Goal: Task Accomplishment & Management: Use online tool/utility

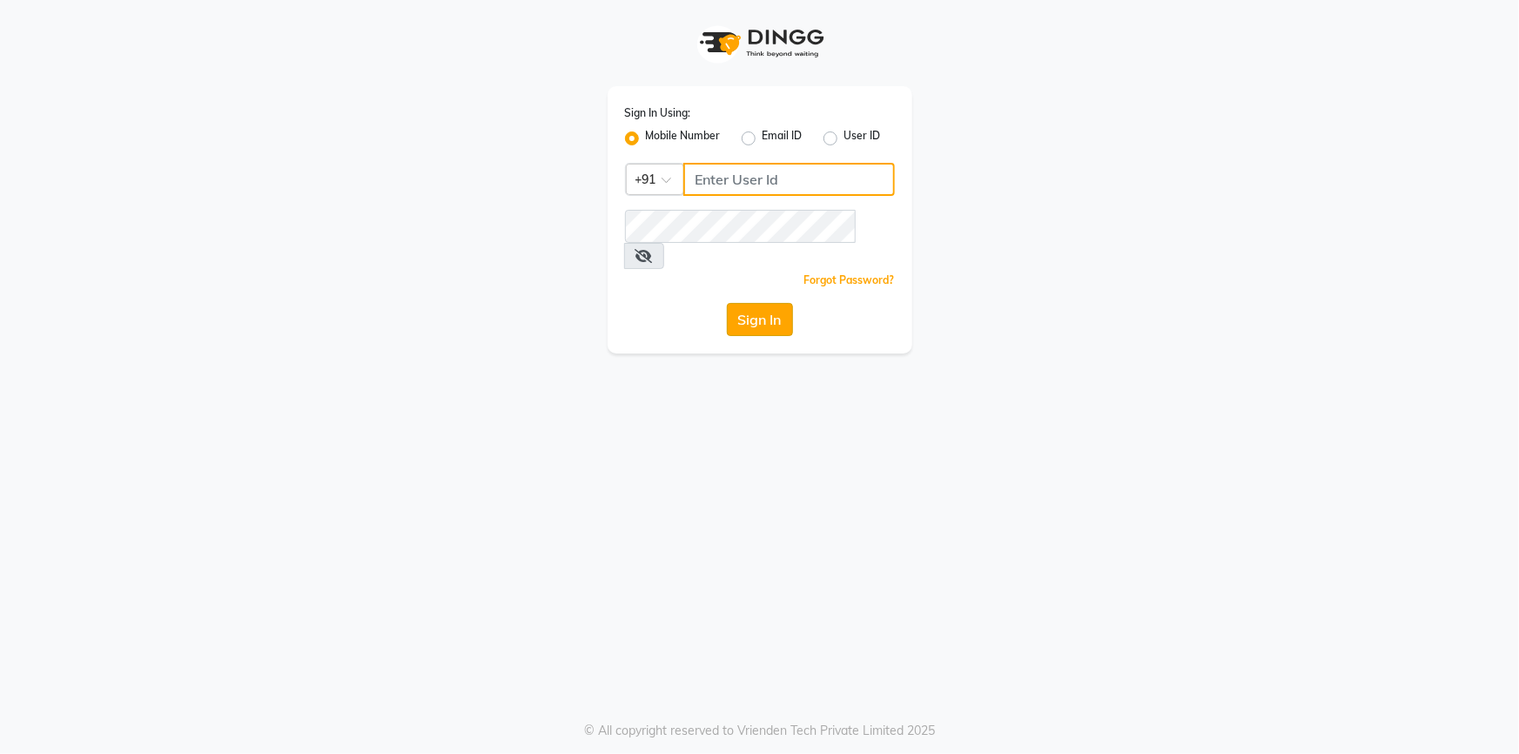
type input "9444985218"
click at [769, 303] on button "Sign In" at bounding box center [760, 319] width 66 height 33
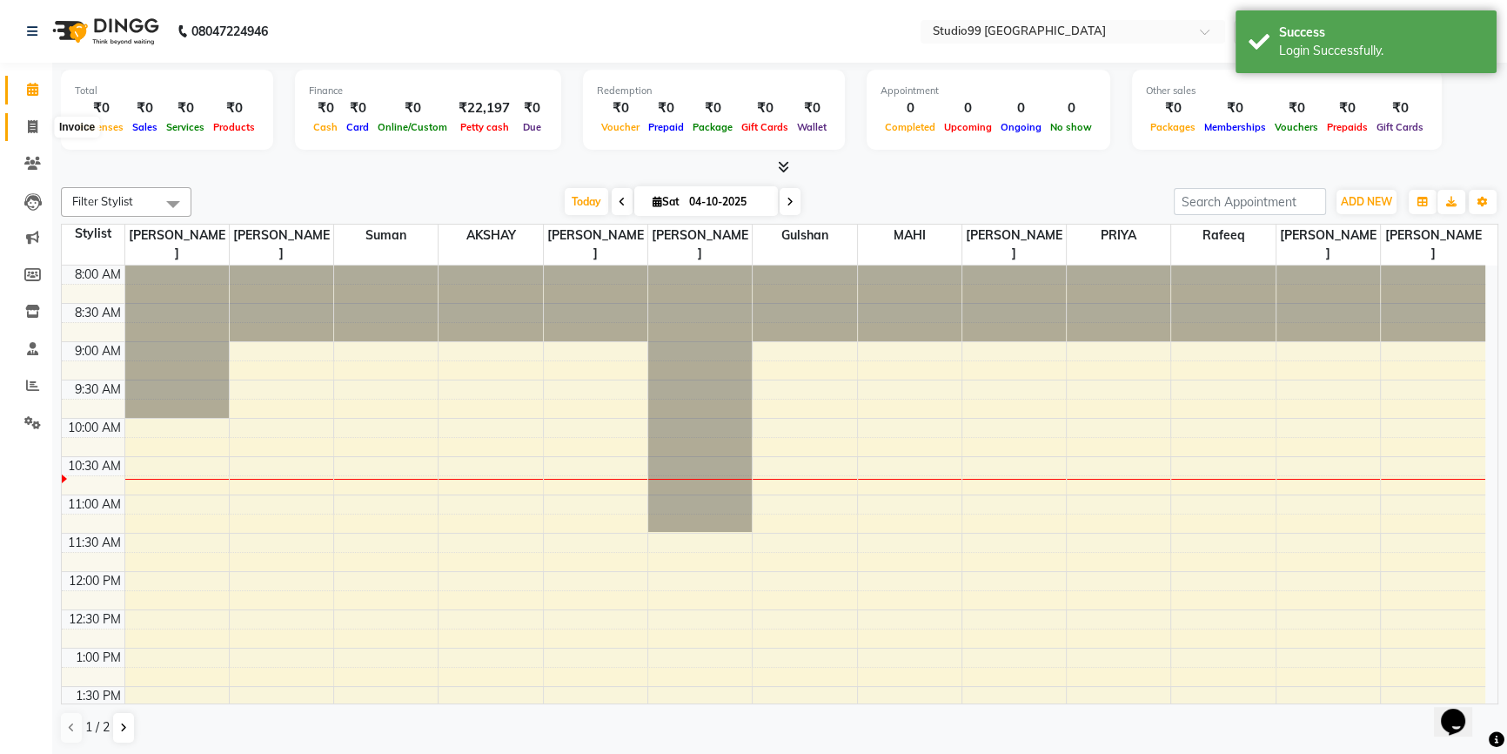
click at [30, 123] on icon at bounding box center [33, 126] width 10 height 13
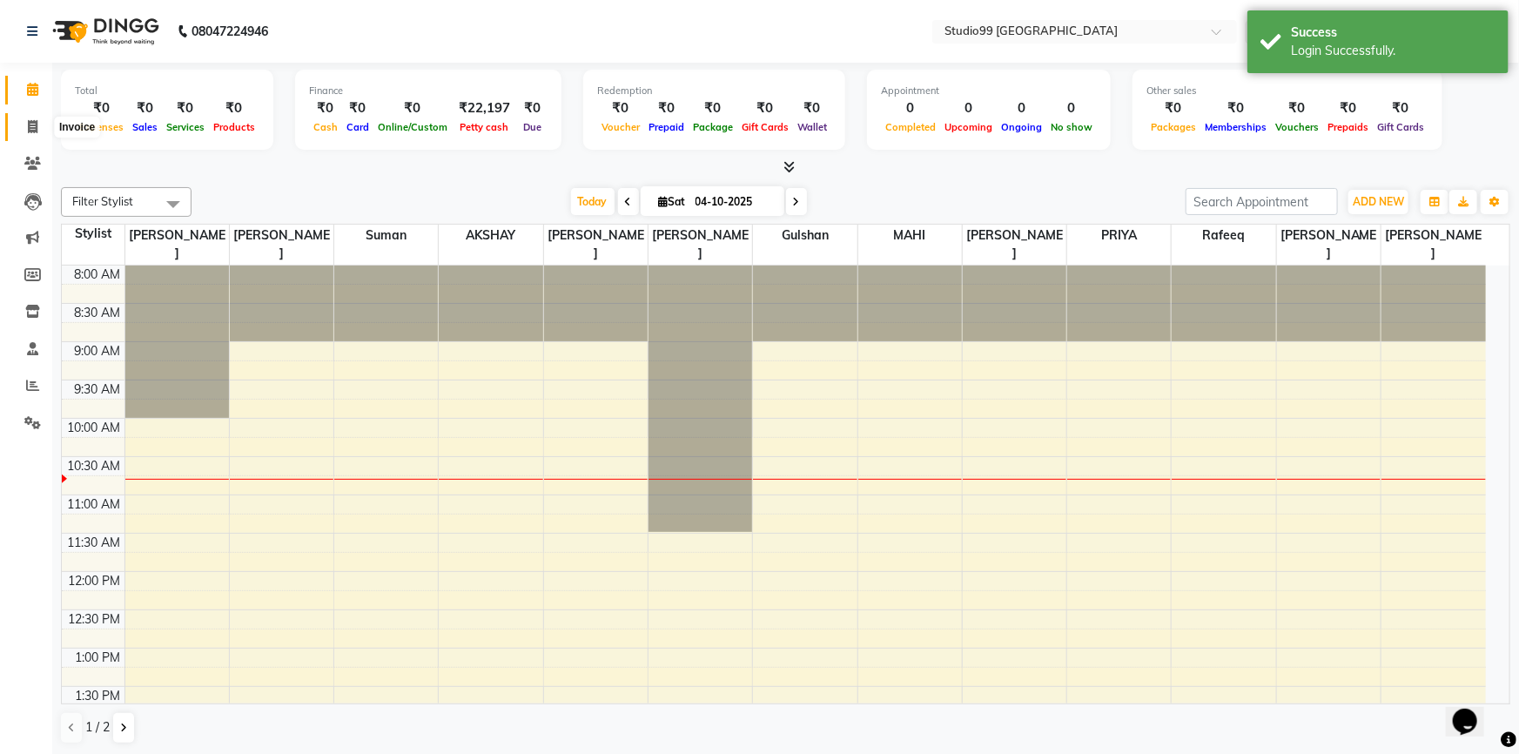
select select "6042"
select select "service"
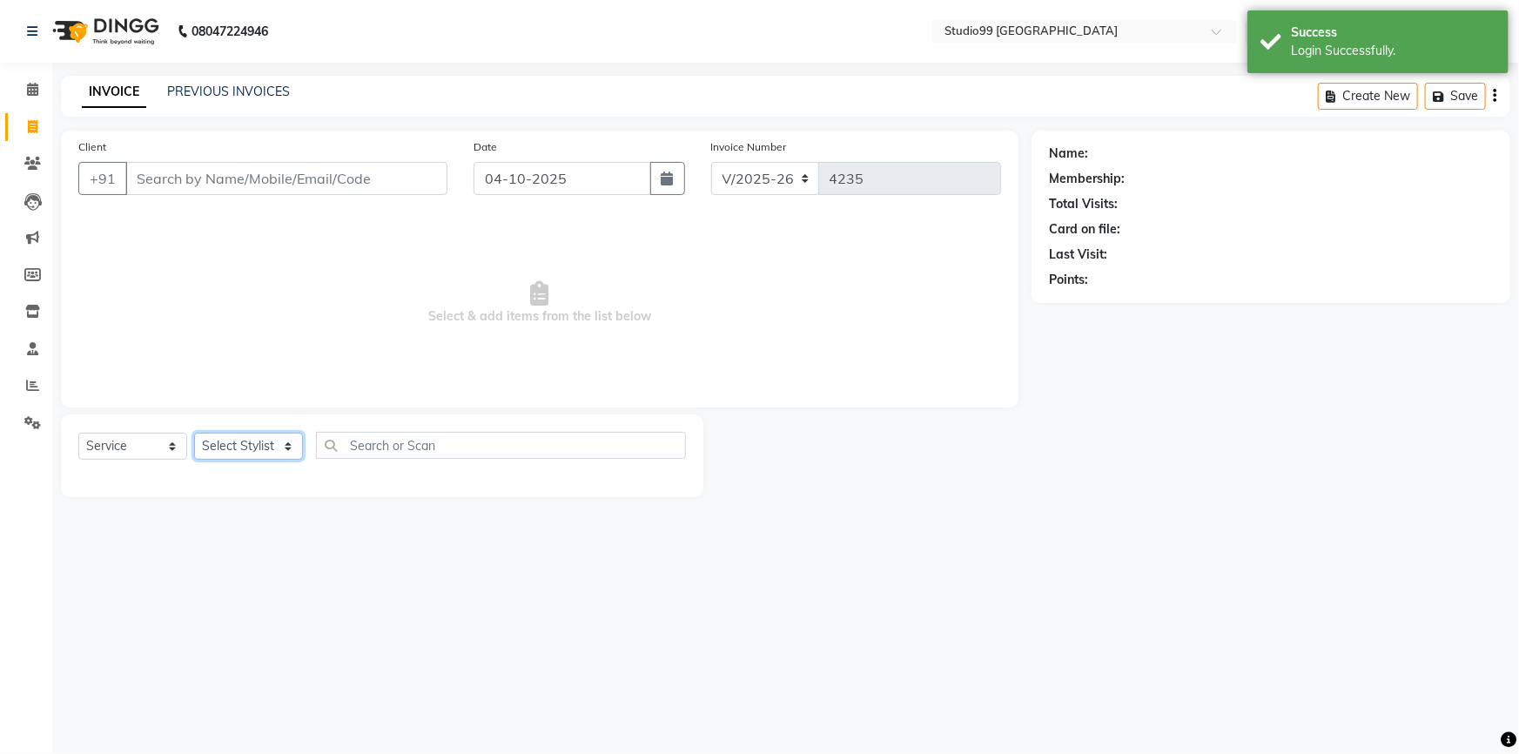
click at [242, 448] on select "Select Stylist Admin AKSHAY [PERSON_NAME] Gulshan MAHI [PERSON_NAME] PRIYA [PER…" at bounding box center [248, 446] width 109 height 27
click at [236, 446] on select "Select Stylist Admin AKSHAY [PERSON_NAME] Gulshan MAHI [PERSON_NAME] PRIYA [PER…" at bounding box center [248, 446] width 109 height 27
select select "52201"
click at [194, 433] on select "Select Stylist Admin AKSHAY [PERSON_NAME] Gulshan MAHI [PERSON_NAME] PRIYA [PER…" at bounding box center [248, 446] width 109 height 27
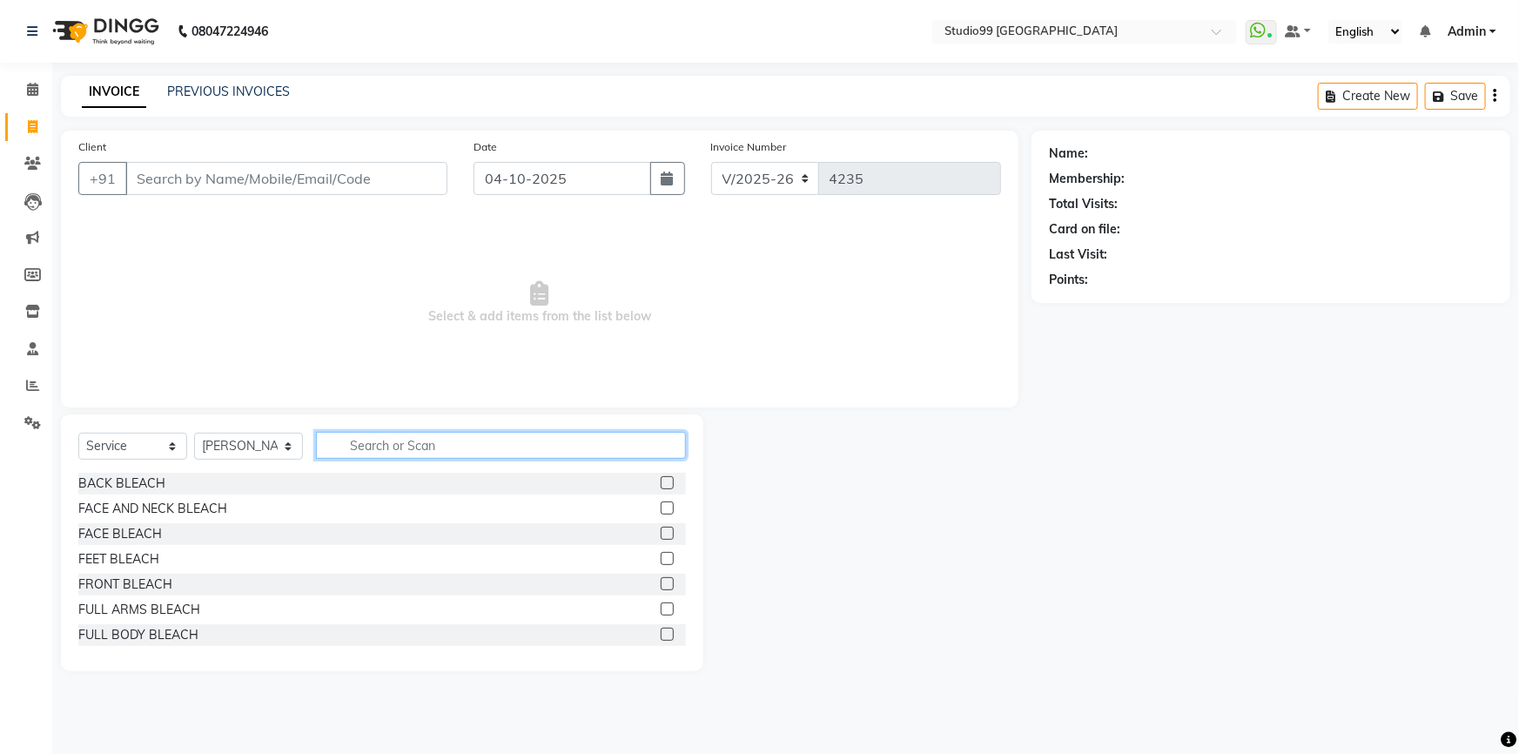
click at [368, 446] on input "text" at bounding box center [501, 445] width 370 height 27
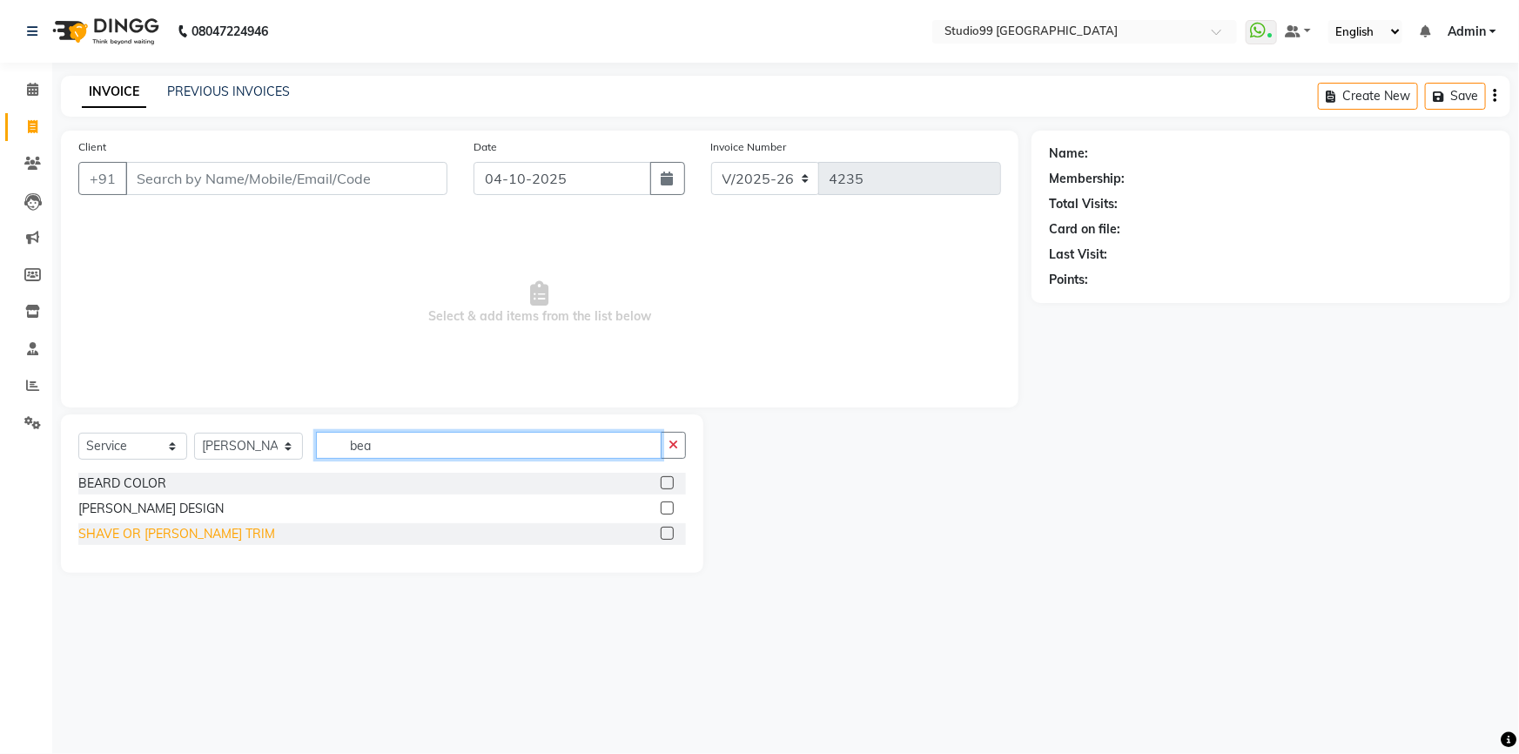
type input "bea"
click at [136, 531] on div "SHAVE OR [PERSON_NAME] TRIM" at bounding box center [176, 534] width 197 height 18
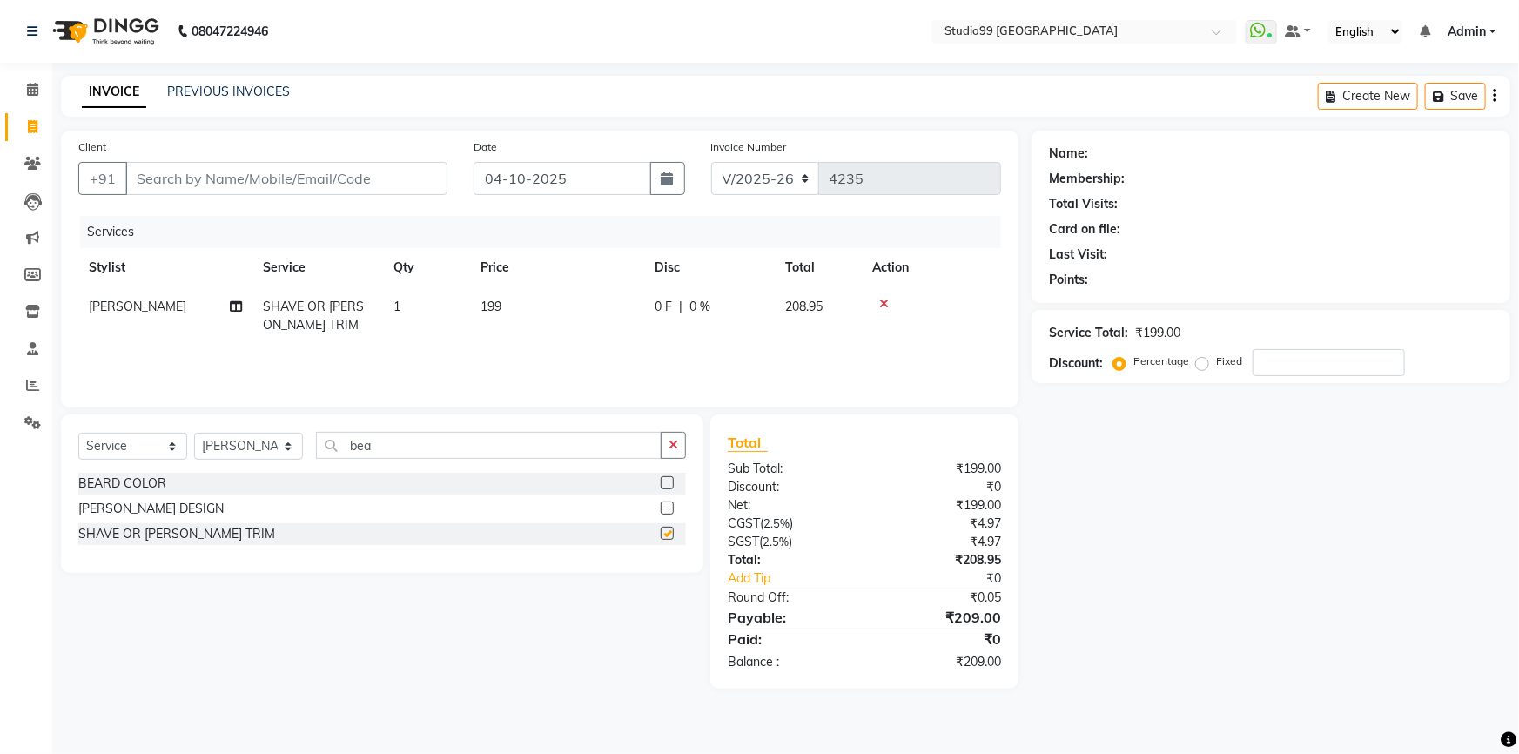
checkbox input "false"
click at [164, 176] on input "Client" at bounding box center [286, 178] width 322 height 33
type input "8"
type input "0"
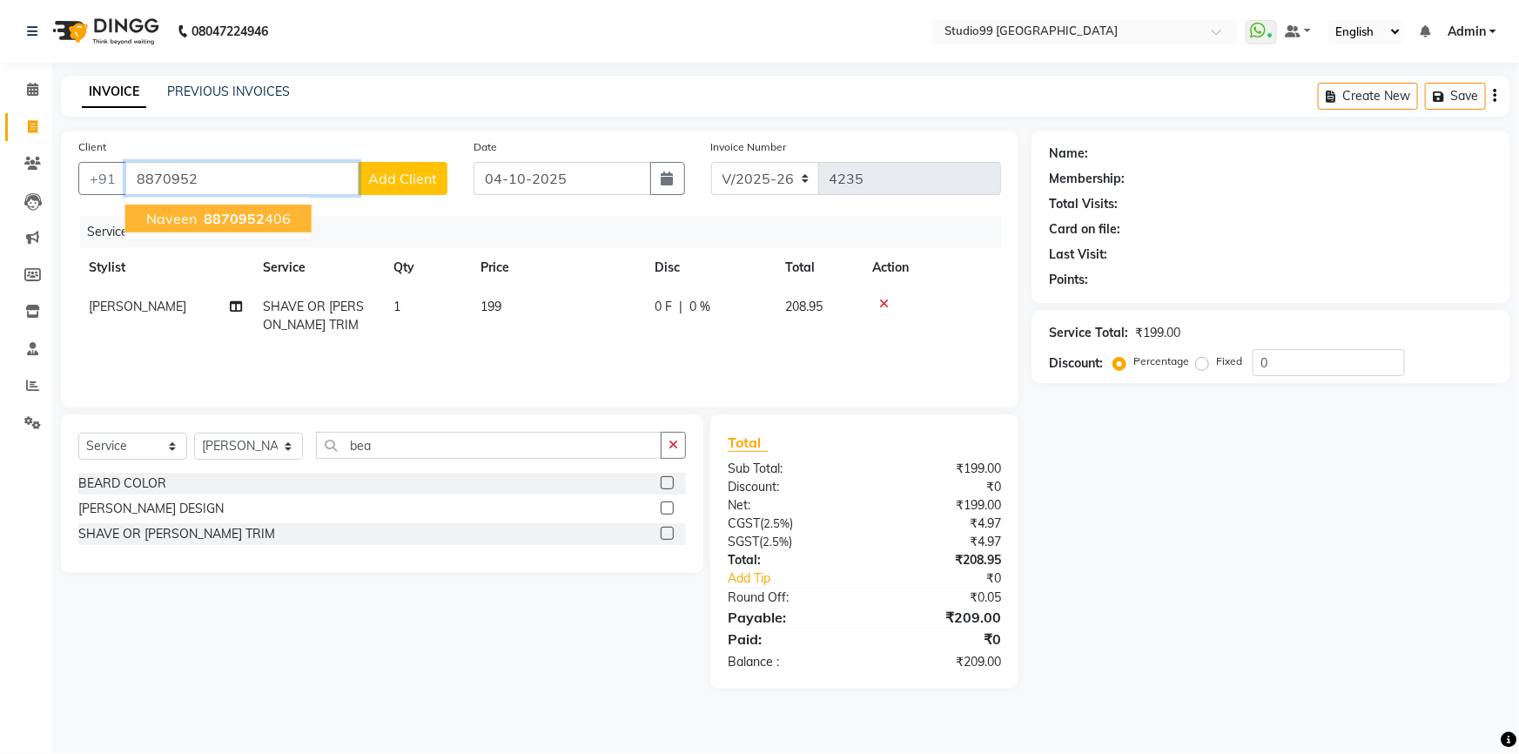
click at [150, 211] on span "Naveen" at bounding box center [171, 218] width 50 height 17
type input "8870952406"
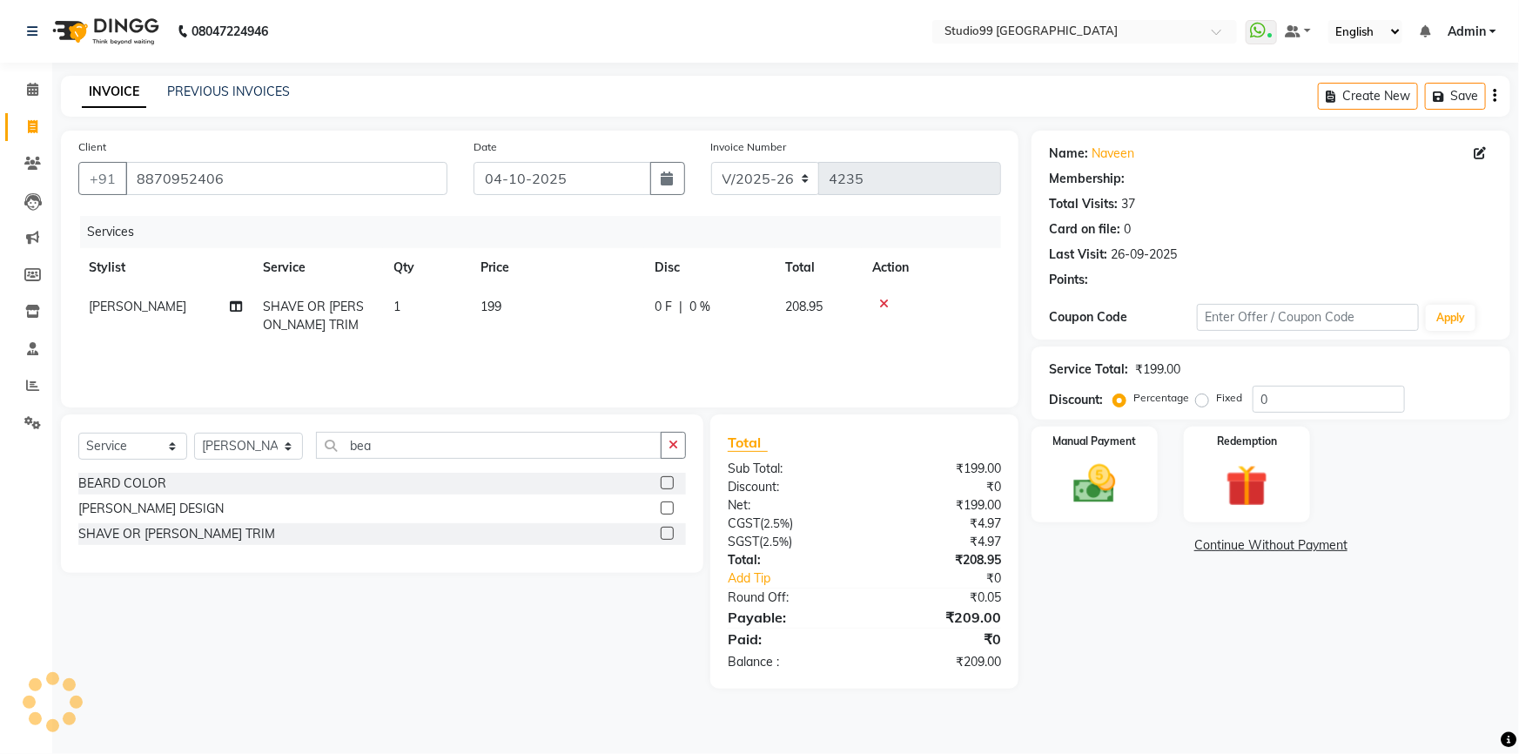
select select "2: Object"
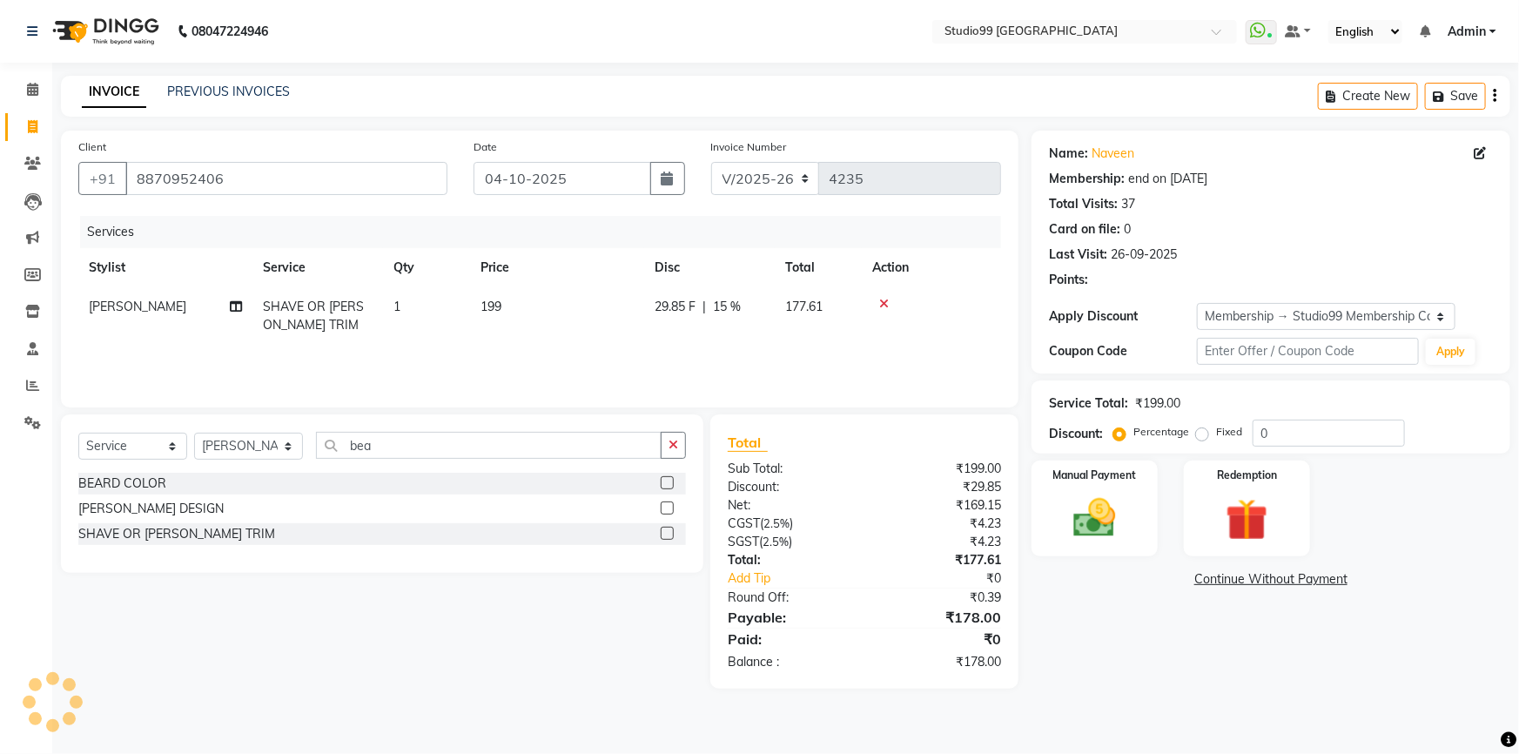
type input "15"
click at [1079, 528] on img at bounding box center [1094, 518] width 71 height 50
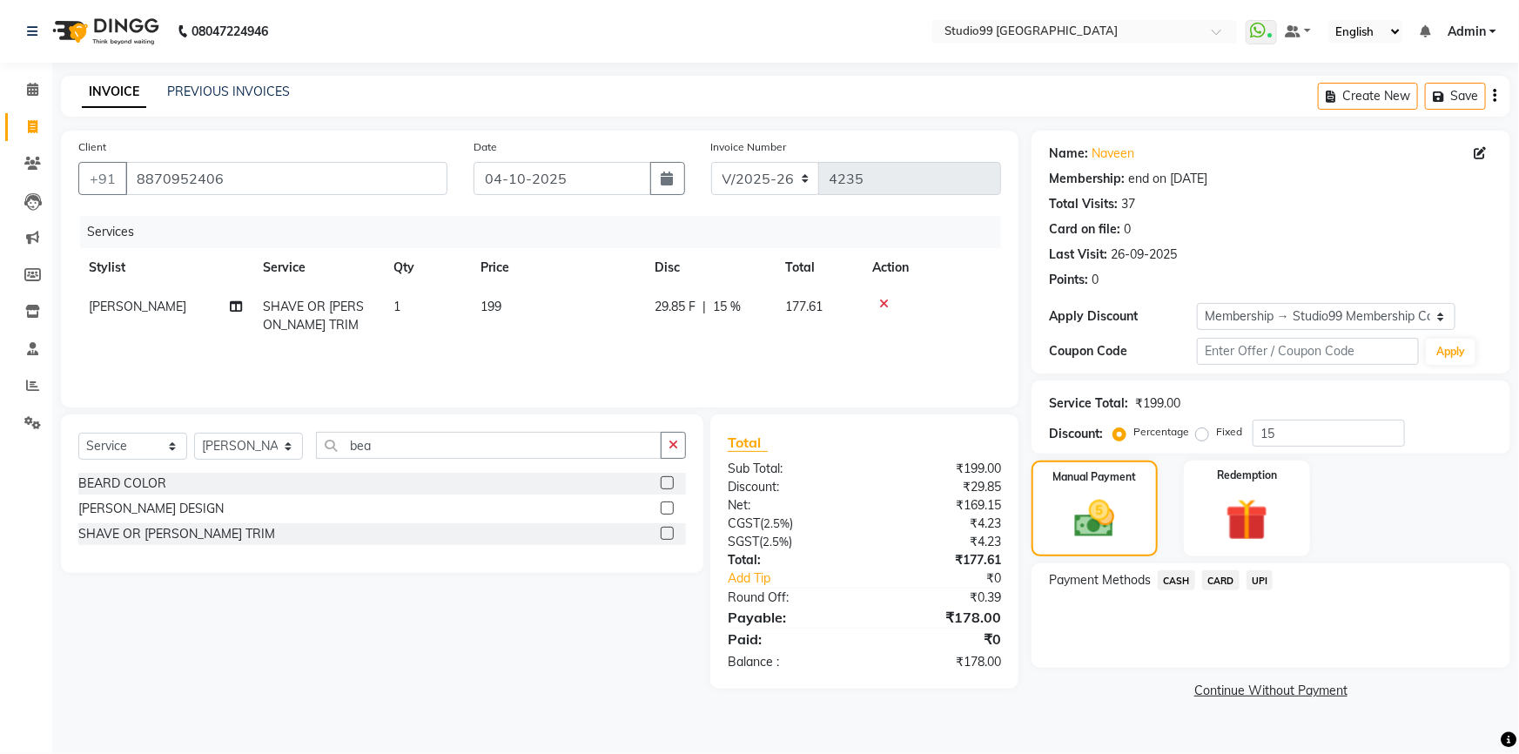
click at [1254, 578] on span "UPI" at bounding box center [1259, 580] width 27 height 20
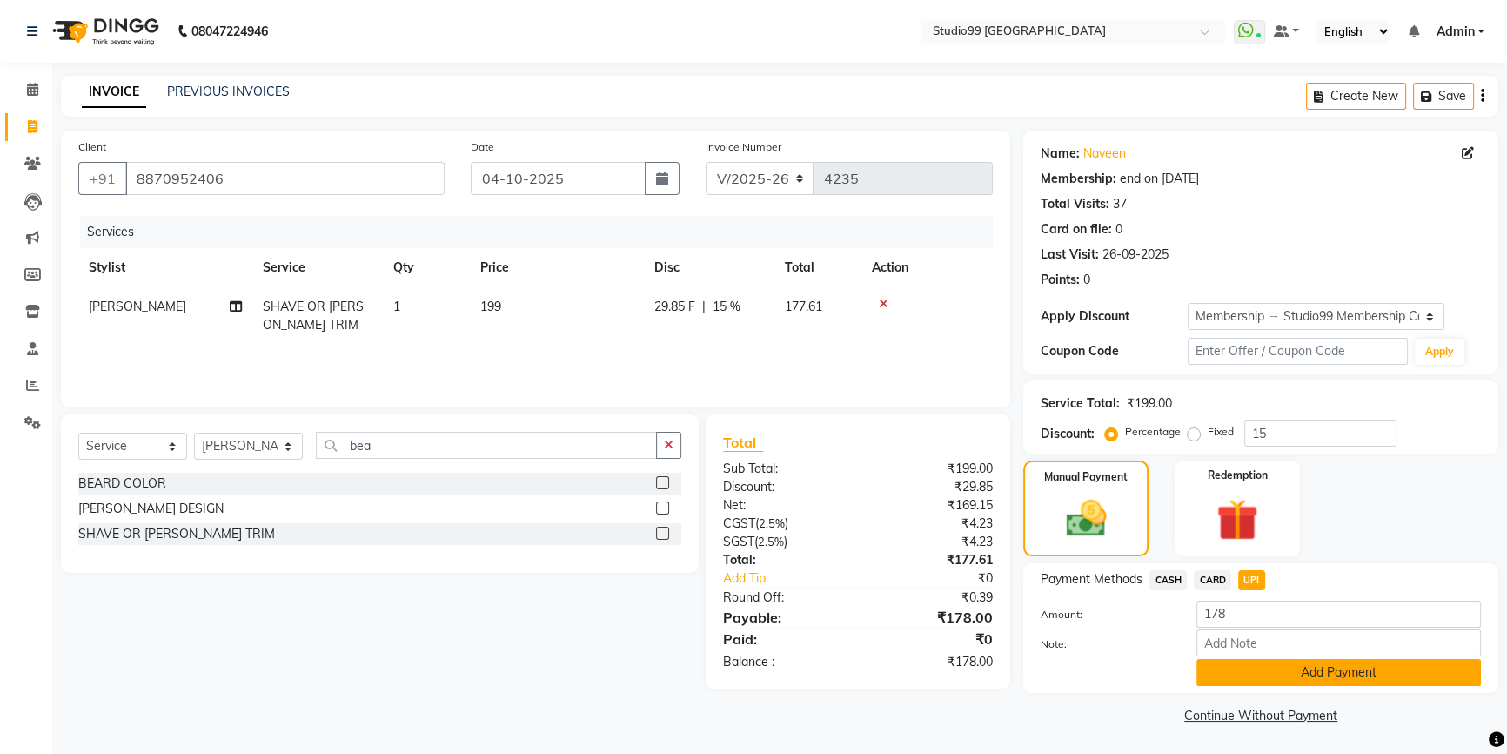
click at [1270, 661] on button "Add Payment" at bounding box center [1339, 672] width 285 height 27
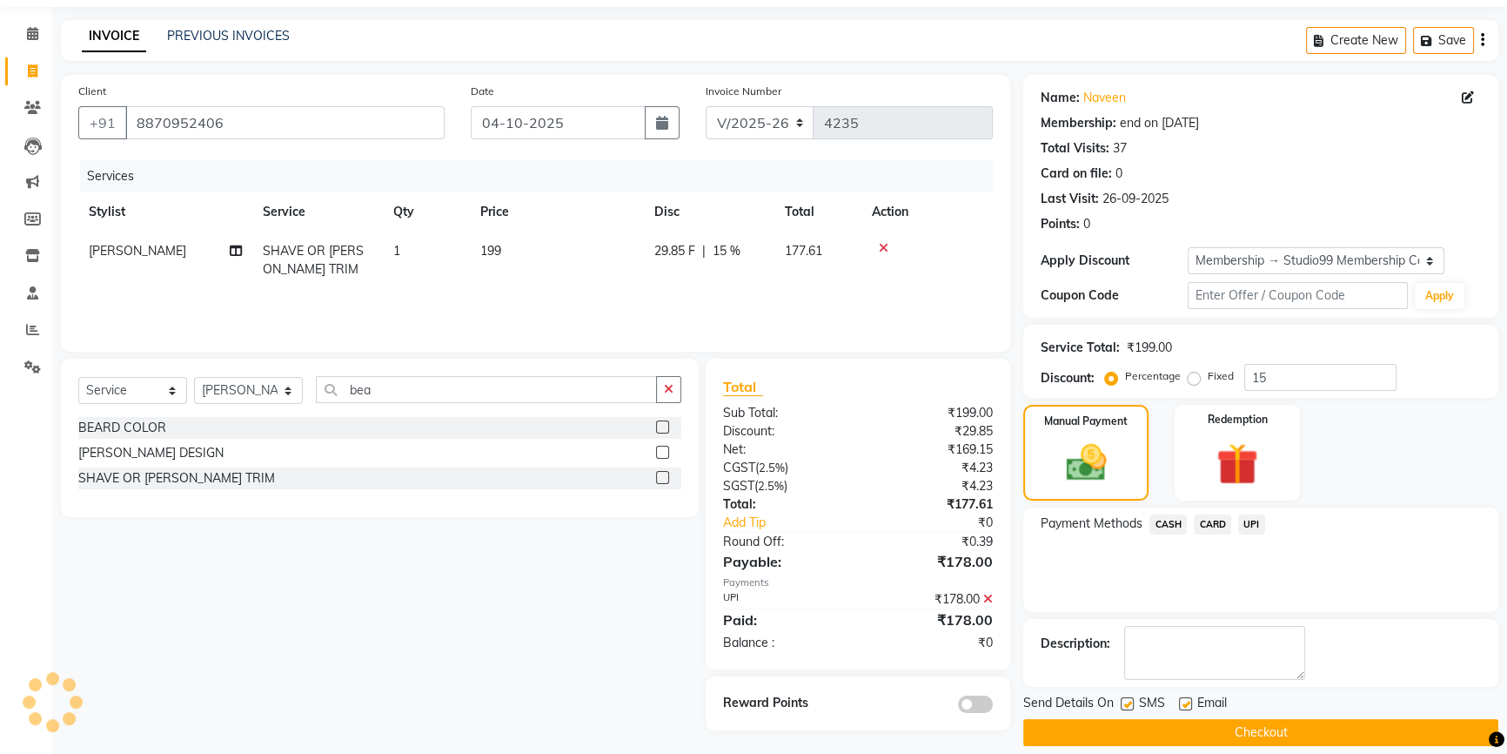
scroll to position [72, 0]
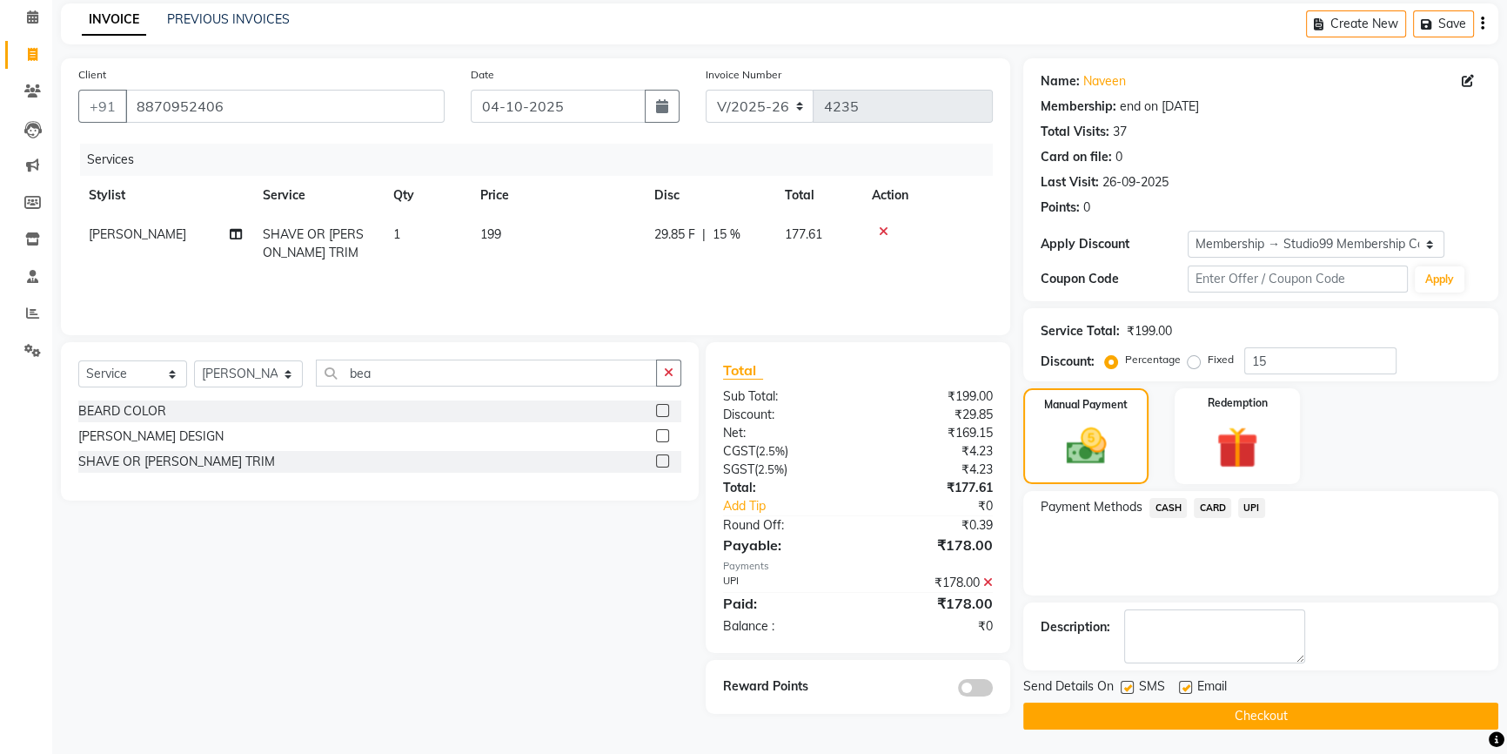
click at [1261, 716] on button "Checkout" at bounding box center [1260, 715] width 475 height 27
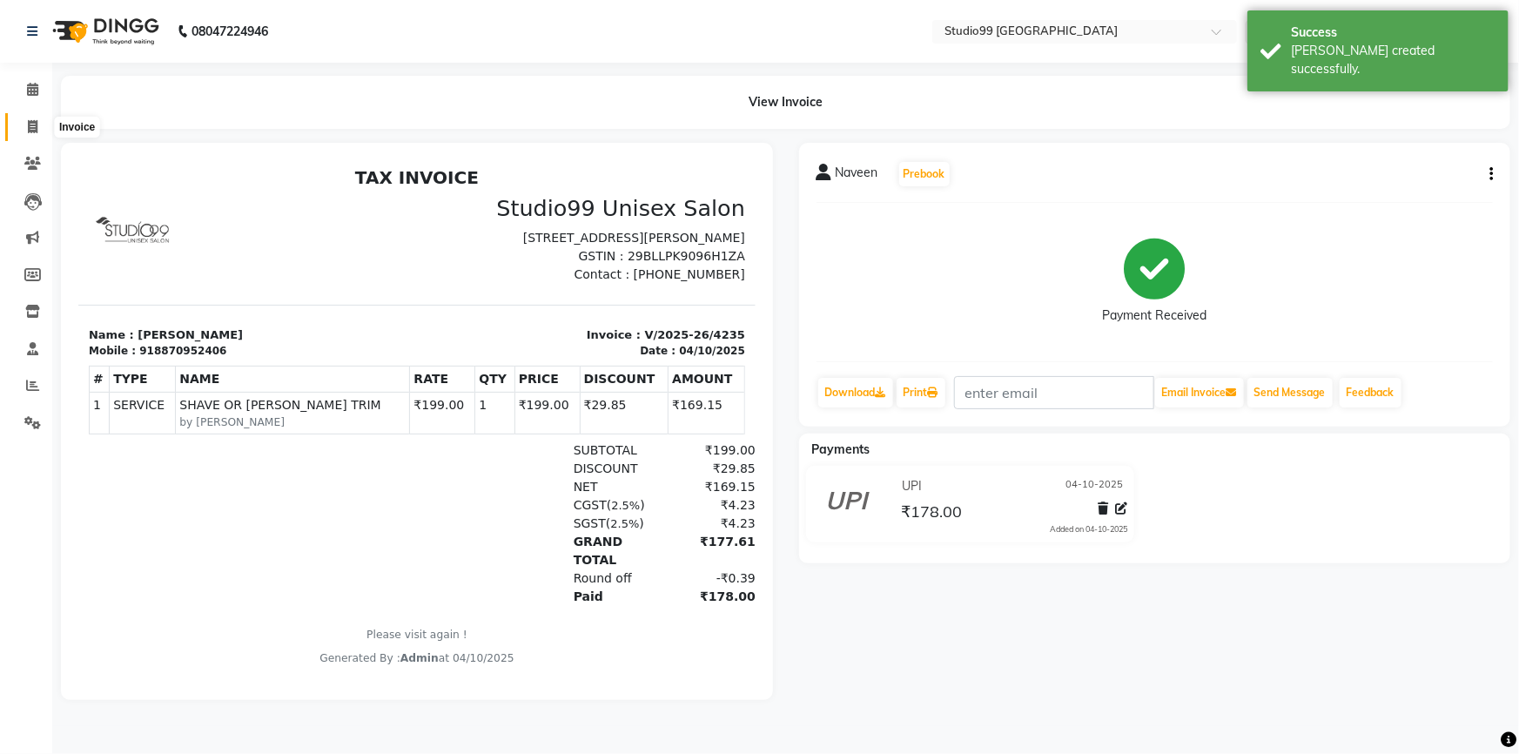
click at [34, 122] on icon at bounding box center [33, 126] width 10 height 13
select select "service"
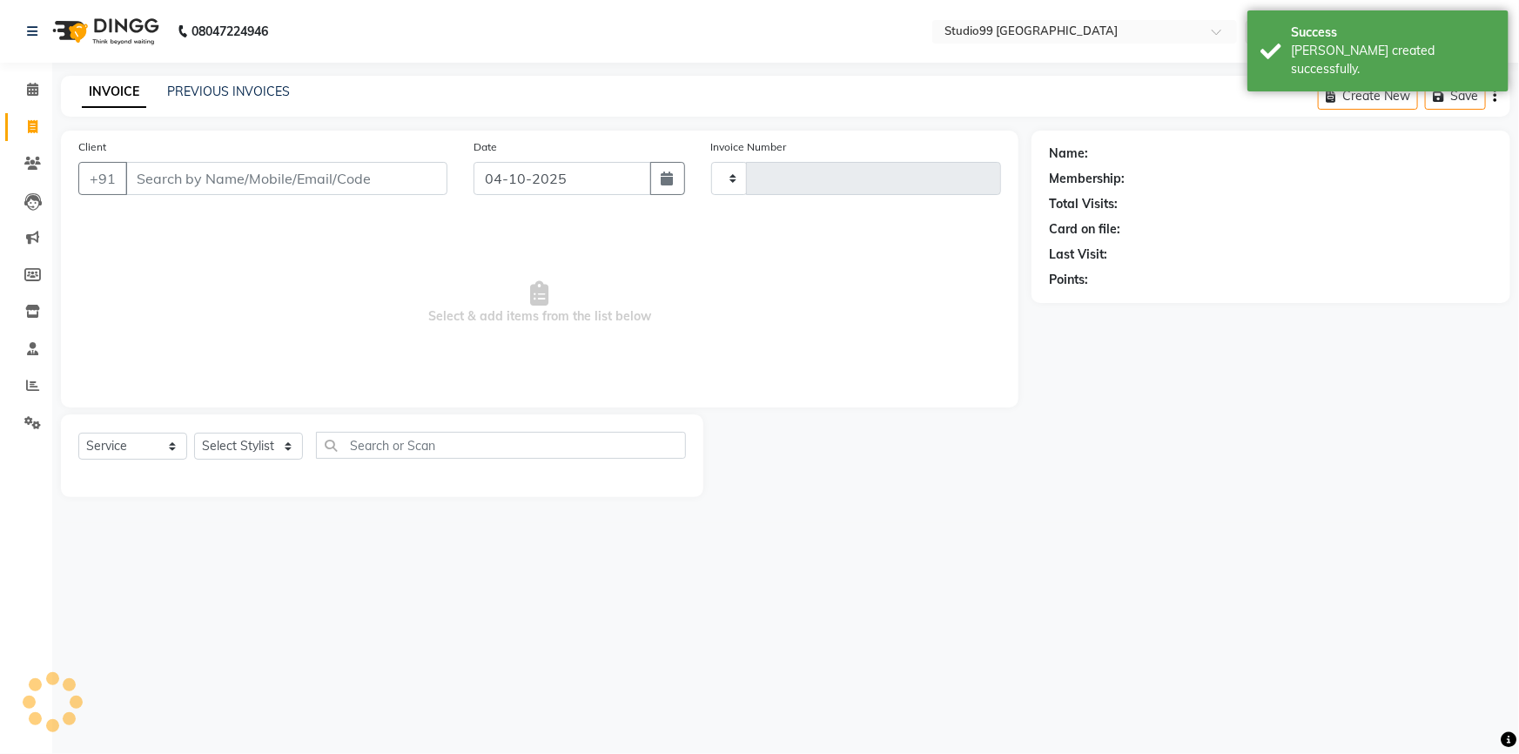
type input "4236"
select select "6042"
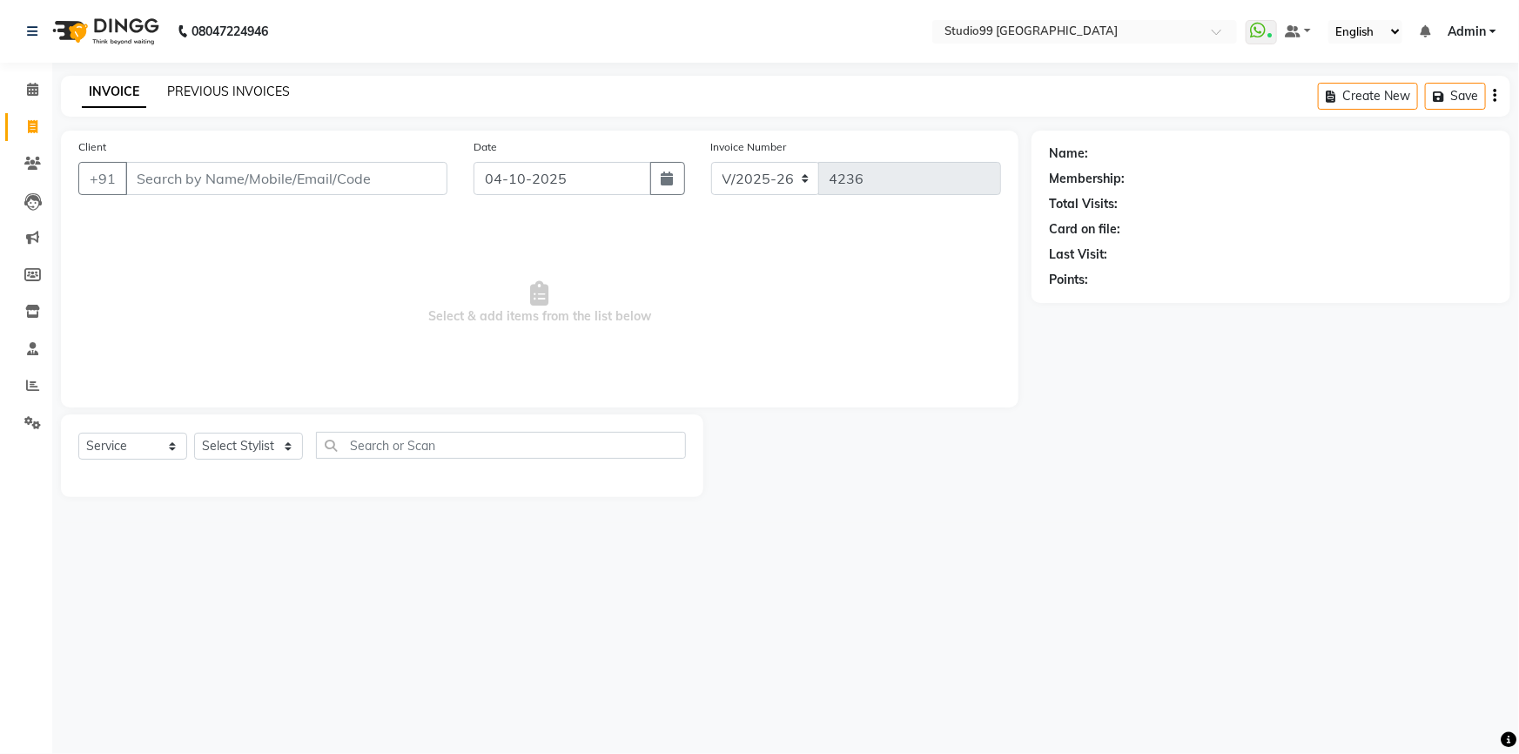
click at [212, 91] on link "PREVIOUS INVOICES" at bounding box center [228, 92] width 123 height 16
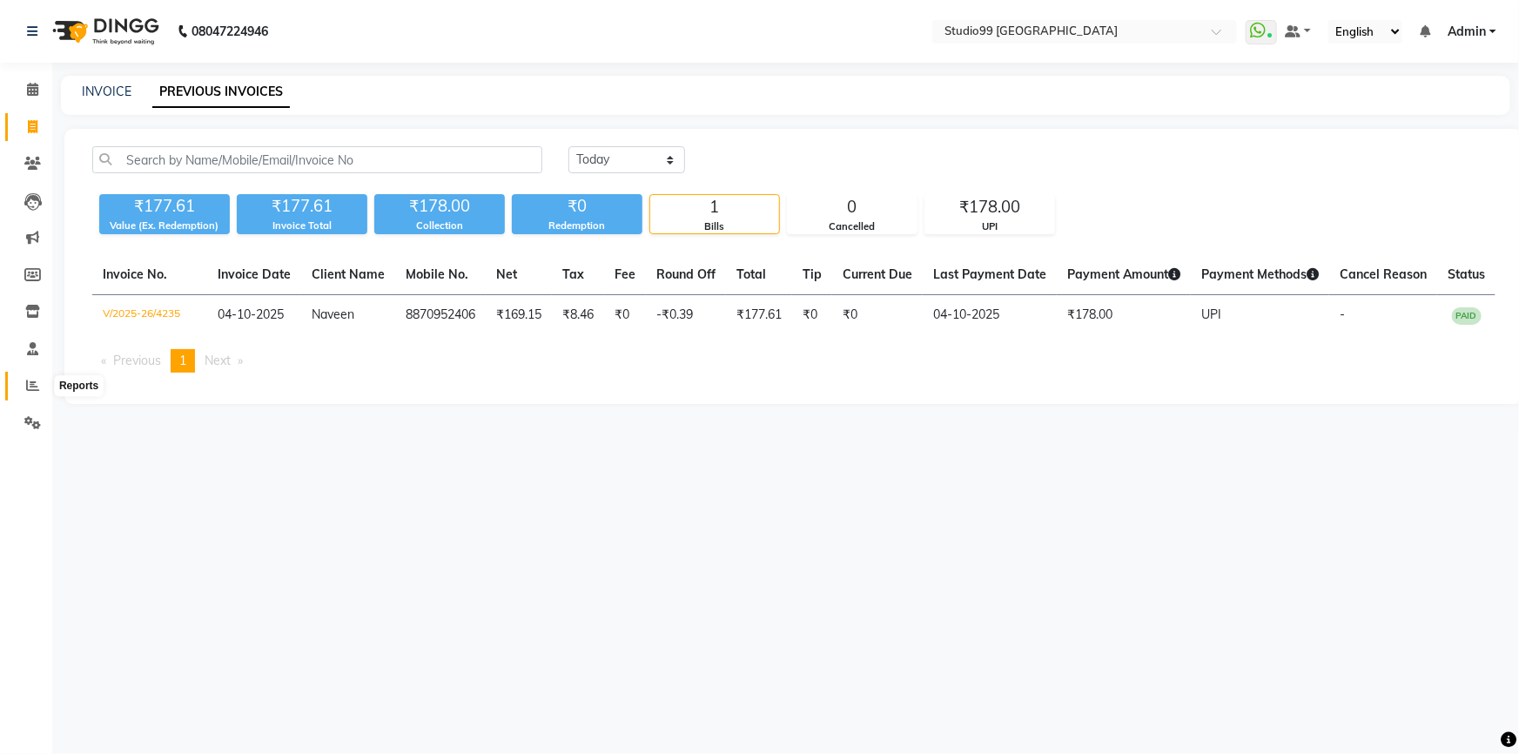
click at [30, 381] on icon at bounding box center [32, 385] width 13 height 13
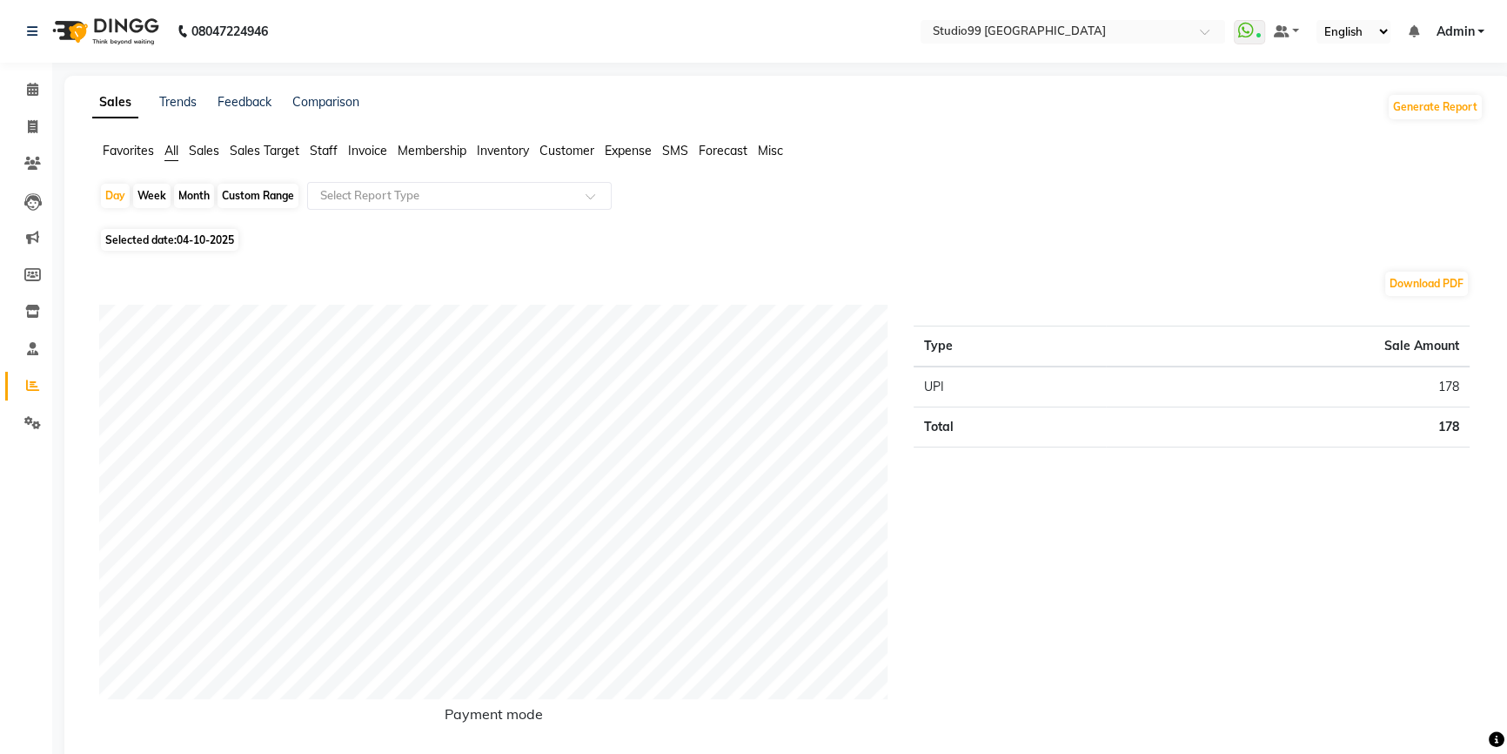
click at [320, 157] on span "Staff" at bounding box center [324, 151] width 28 height 16
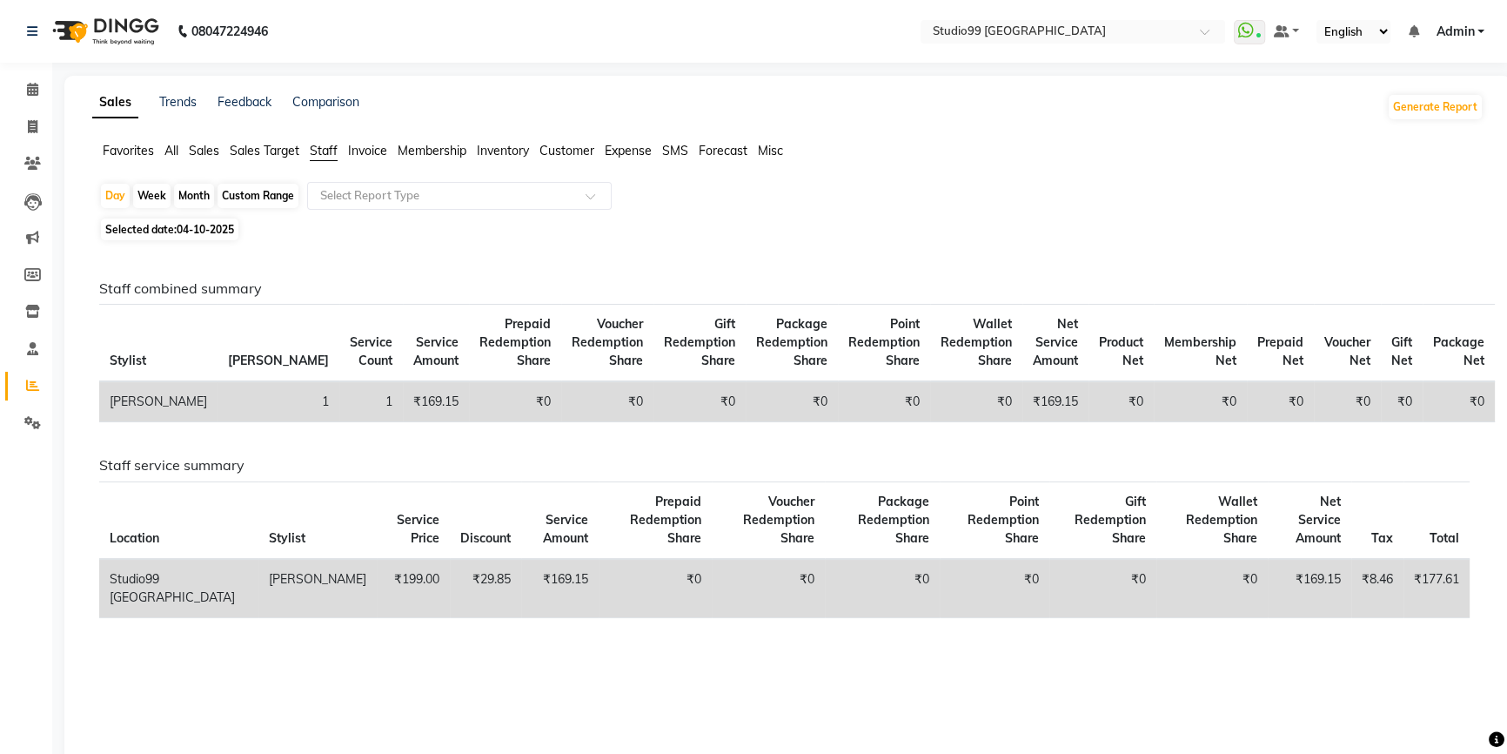
click at [231, 226] on span "04-10-2025" at bounding box center [205, 229] width 57 height 13
select select "10"
select select "2025"
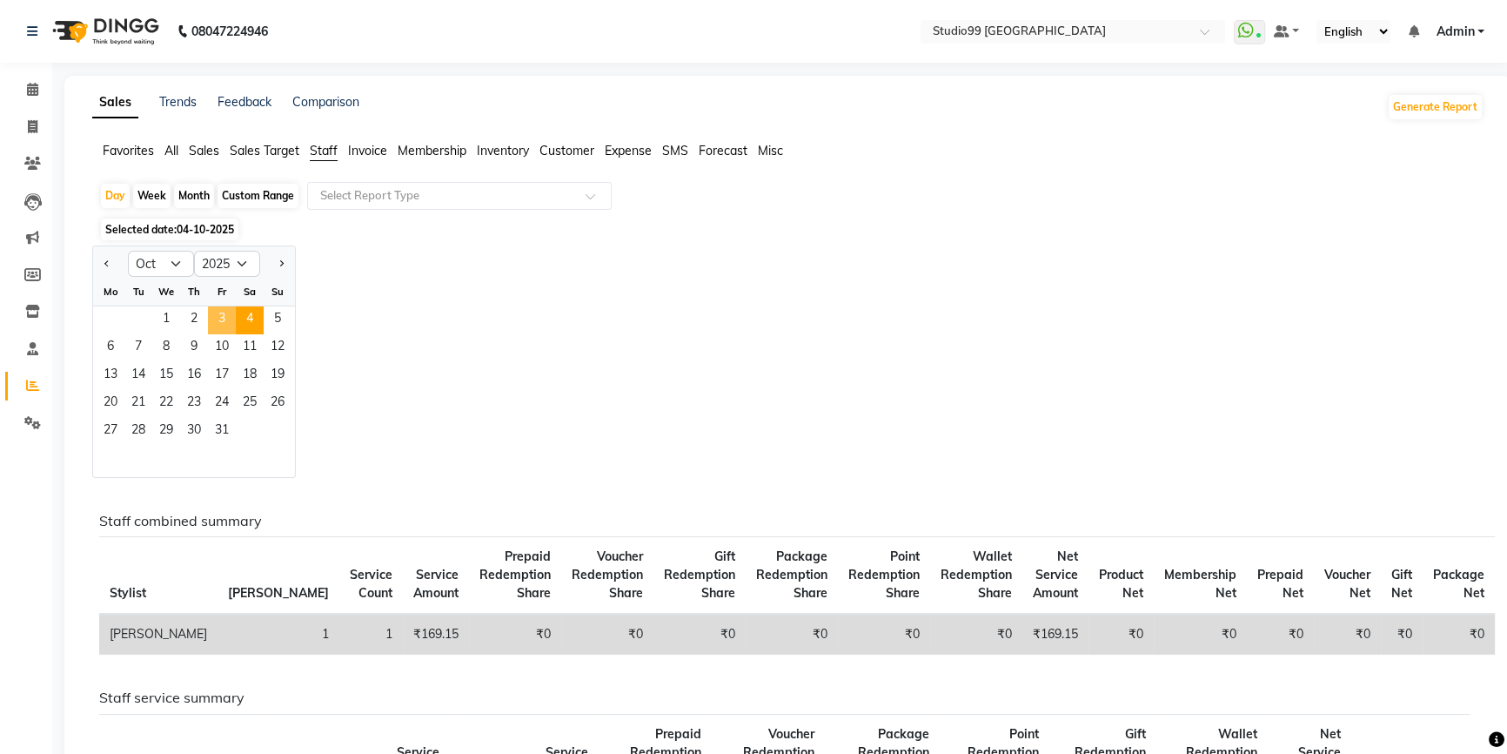
click at [225, 315] on span "3" at bounding box center [222, 320] width 28 height 28
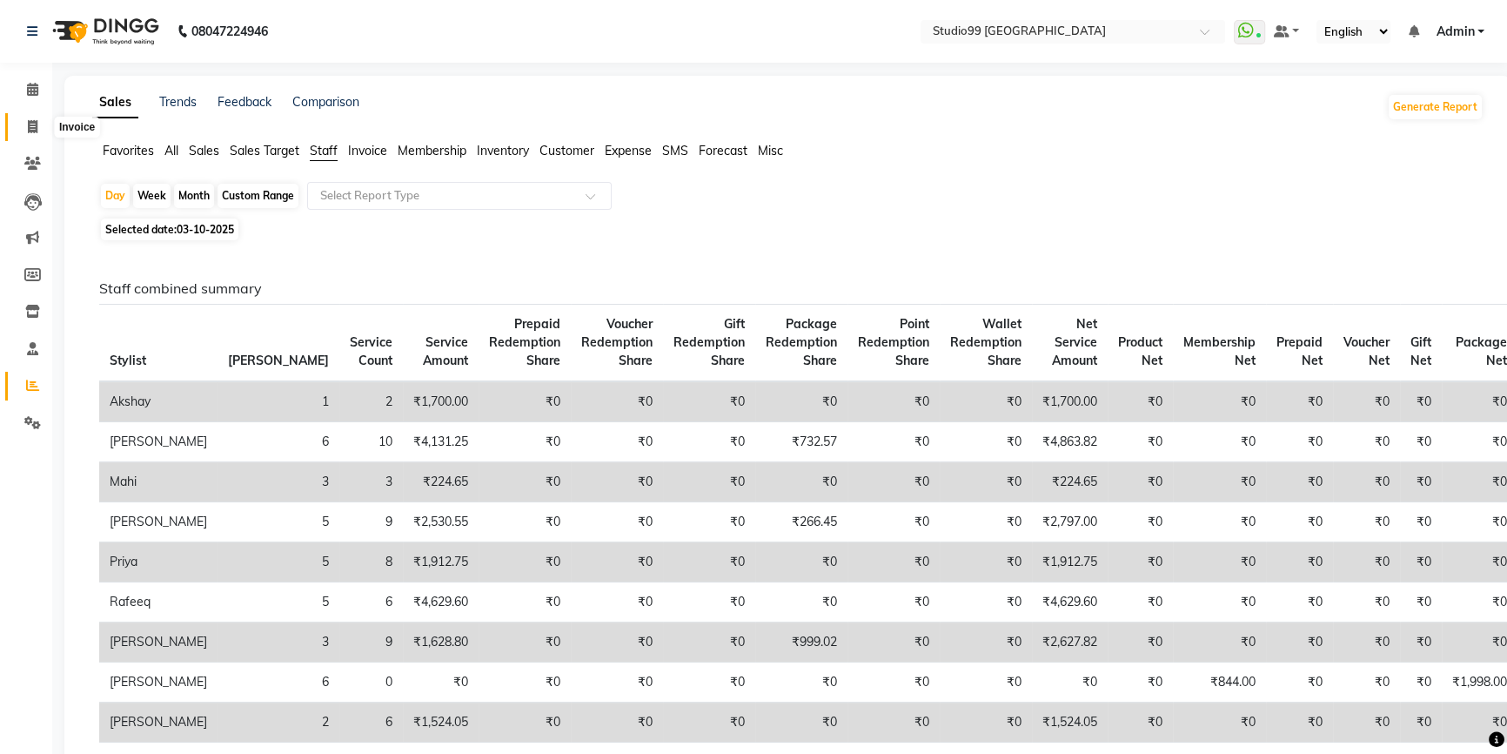
click at [33, 118] on span at bounding box center [32, 127] width 30 height 20
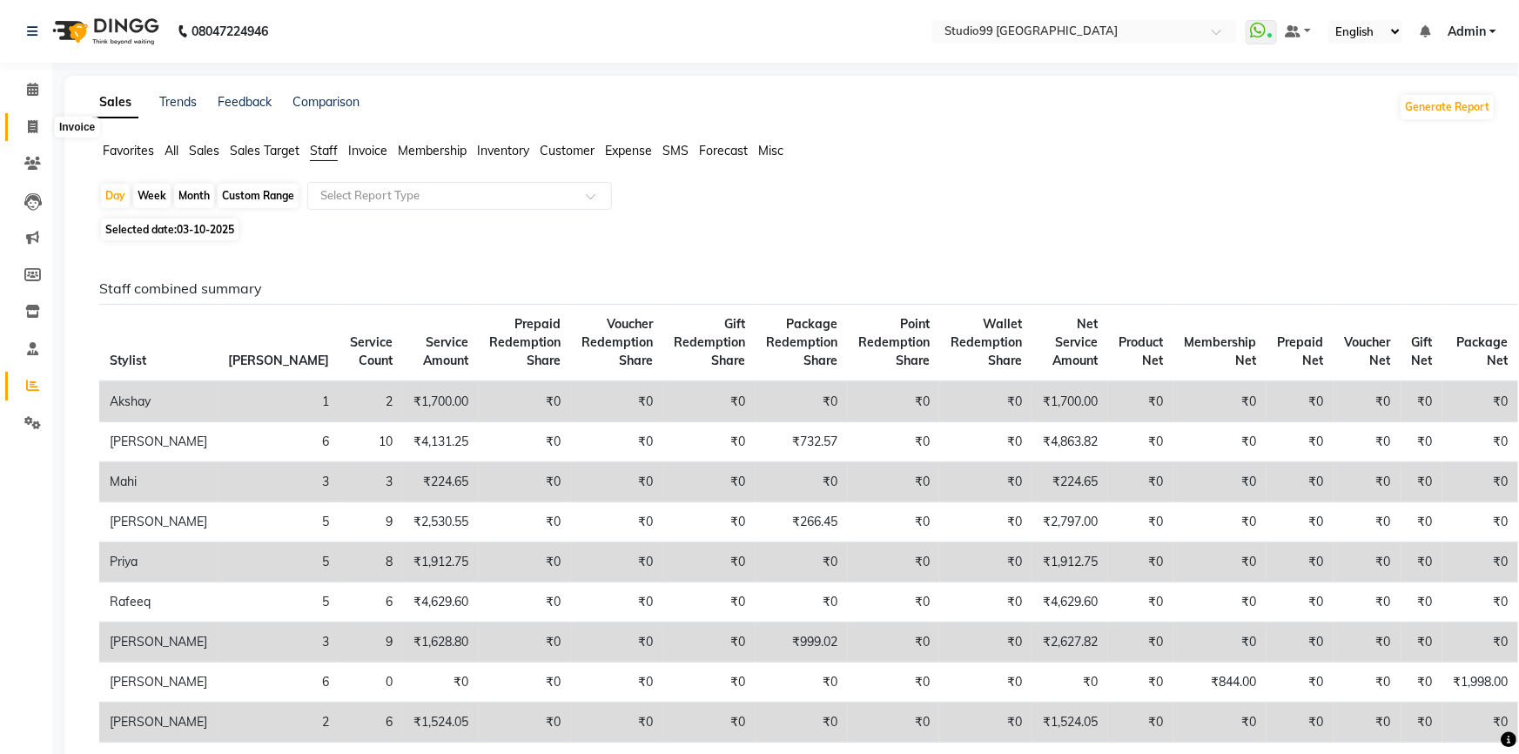
select select "service"
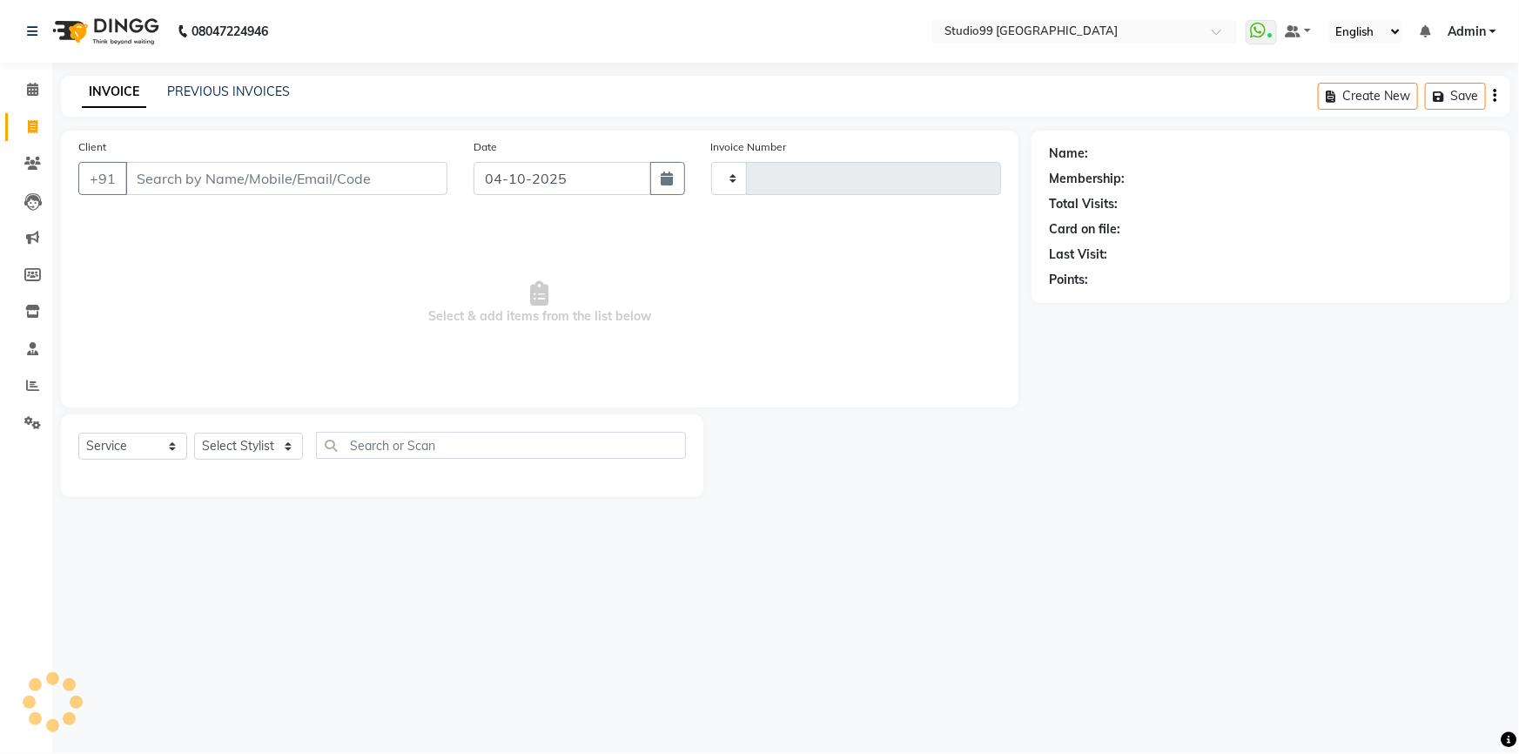
type input "4236"
select select "6042"
click at [246, 95] on link "PREVIOUS INVOICES" at bounding box center [228, 92] width 123 height 16
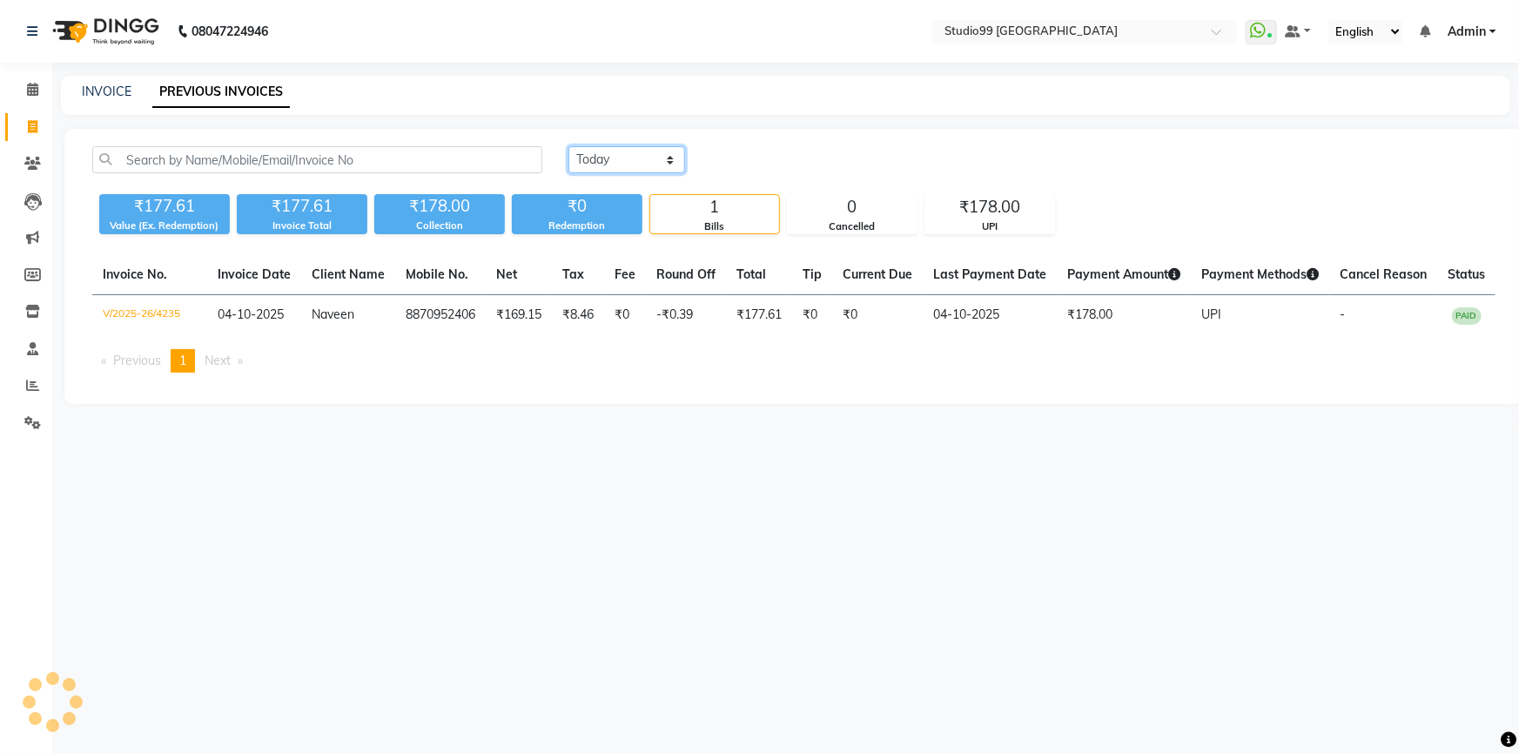
click at [627, 166] on select "Today Yesterday Custom Range" at bounding box center [626, 159] width 117 height 27
select select "yesterday"
click at [568, 146] on select "Today Yesterday Custom Range" at bounding box center [626, 159] width 117 height 27
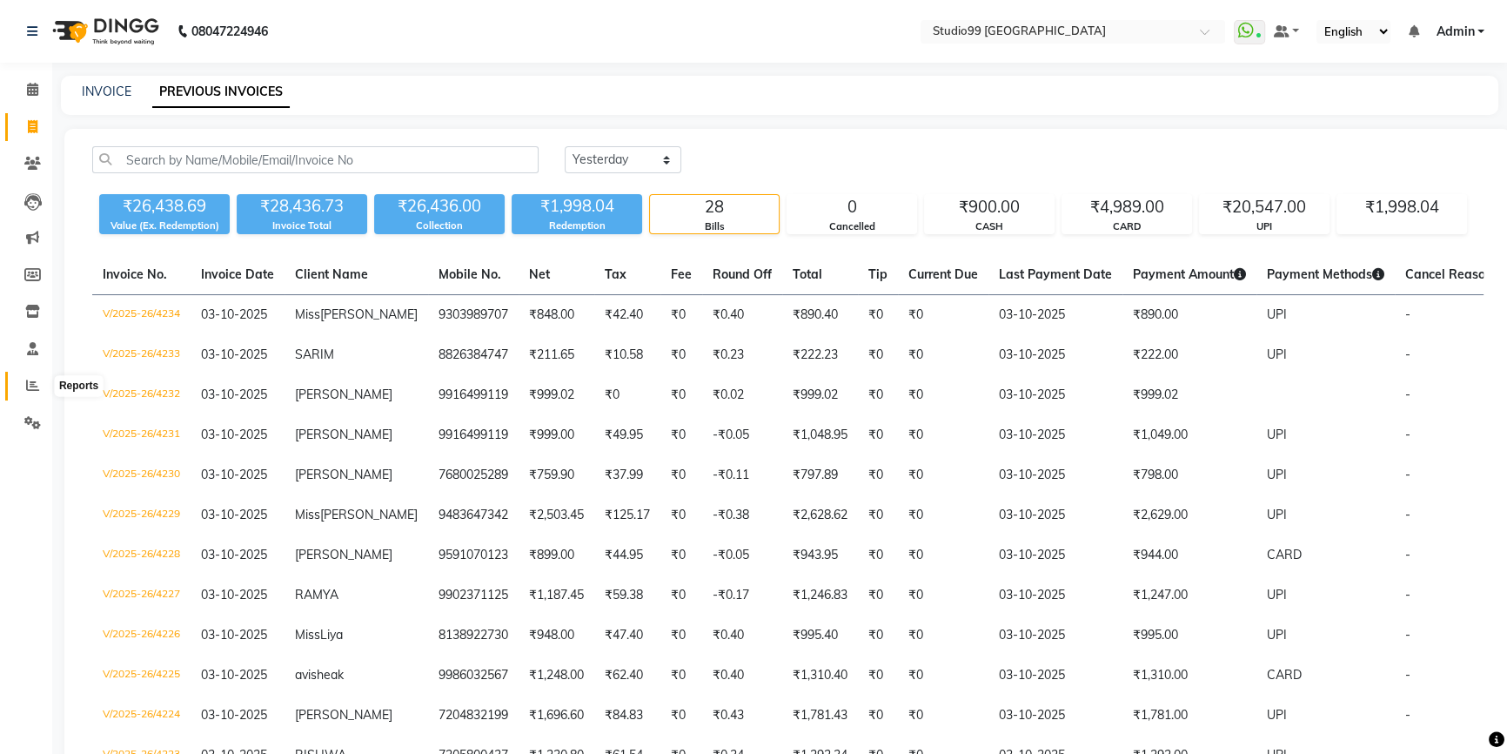
click at [30, 383] on icon at bounding box center [32, 385] width 13 height 13
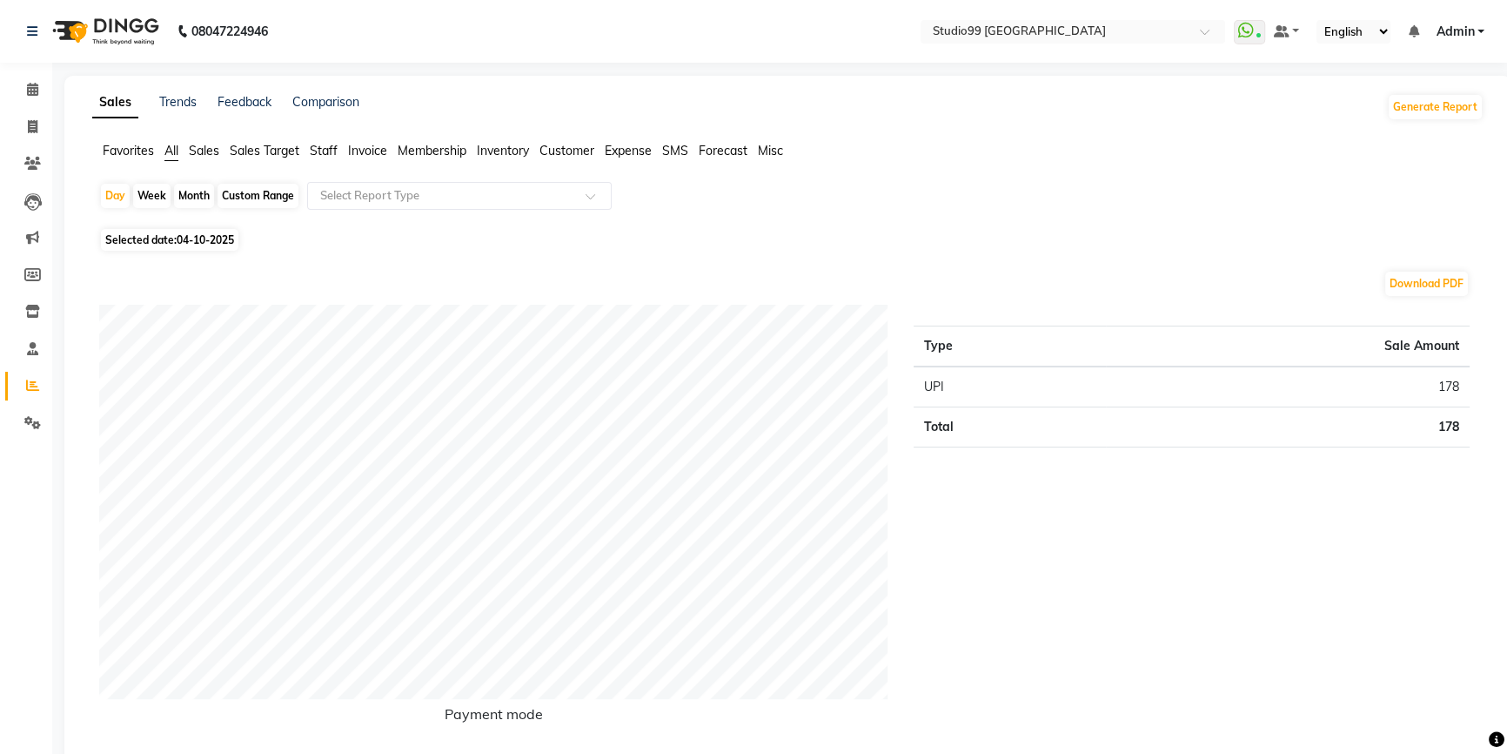
click at [173, 240] on span "Selected date: 04-10-2025" at bounding box center [169, 240] width 137 height 22
select select "10"
select select "2025"
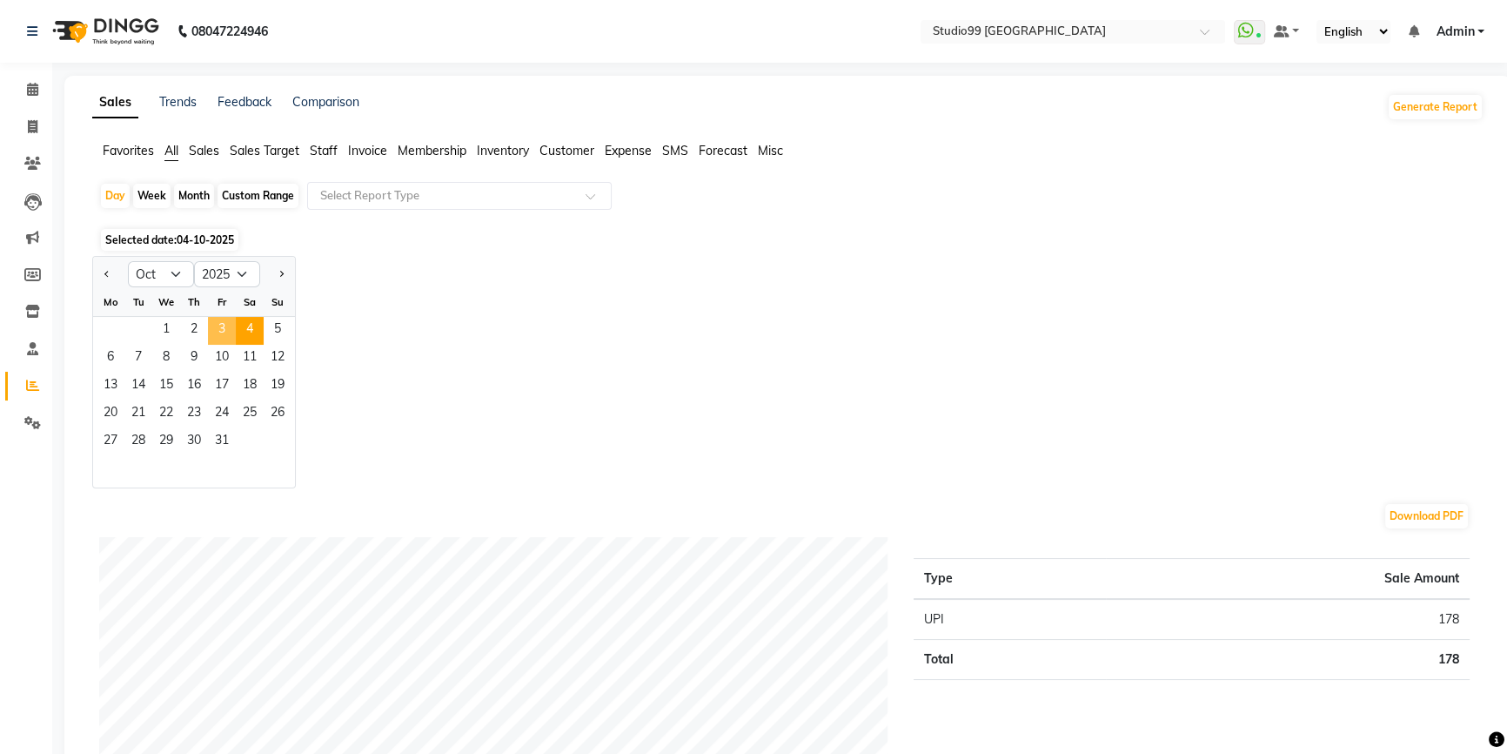
click at [225, 320] on span "3" at bounding box center [222, 331] width 28 height 28
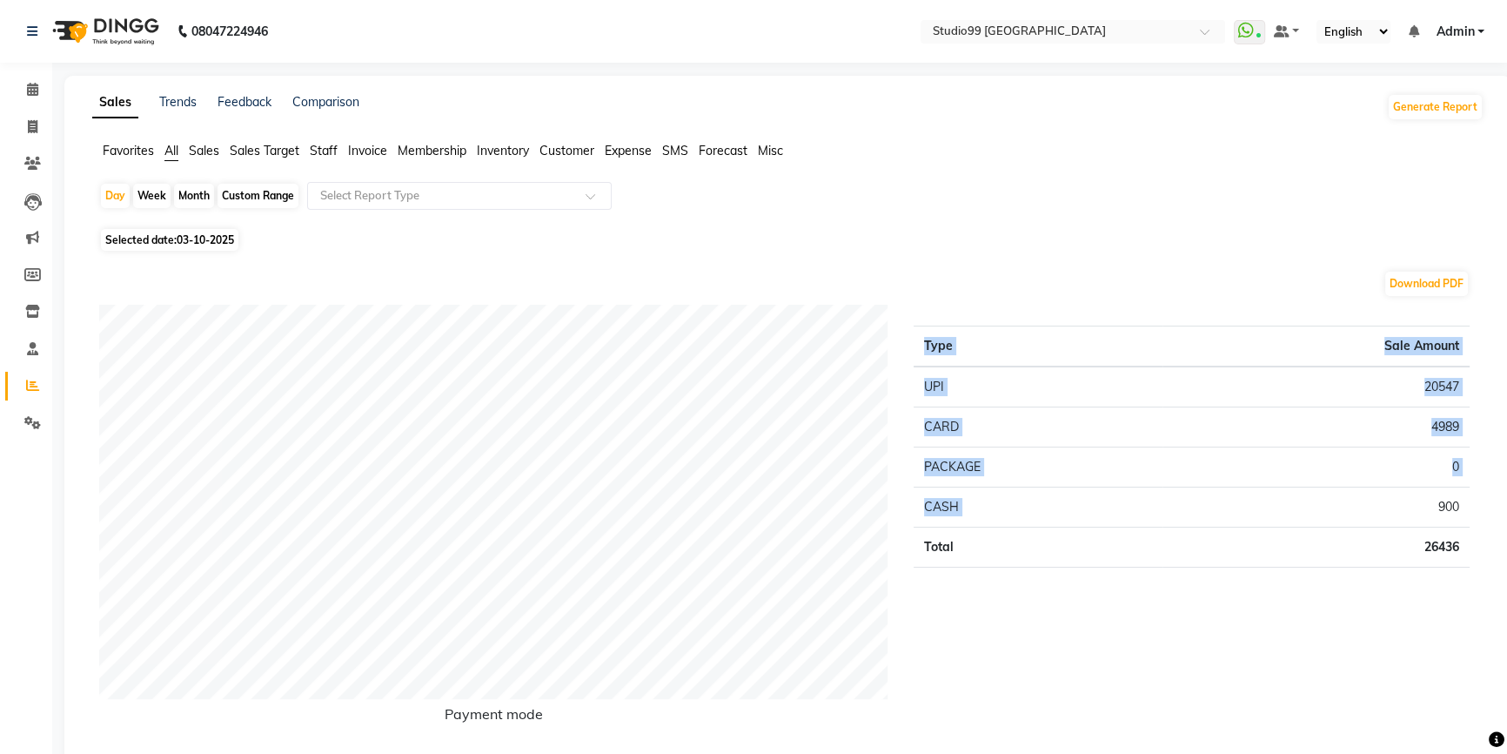
drag, startPoint x: 1437, startPoint y: 506, endPoint x: 1478, endPoint y: 504, distance: 40.9
click at [1478, 504] on div "Type Sale Amount UPI 20547 CARD 4989 PACKAGE 0 CASH 900 Total 26436" at bounding box center [1192, 528] width 582 height 446
click at [1392, 623] on div "Type Sale Amount UPI 20547 CARD 4989 PACKAGE 0 CASH 900 Total 26436" at bounding box center [1192, 528] width 582 height 446
click at [32, 124] on icon at bounding box center [33, 126] width 10 height 13
select select "service"
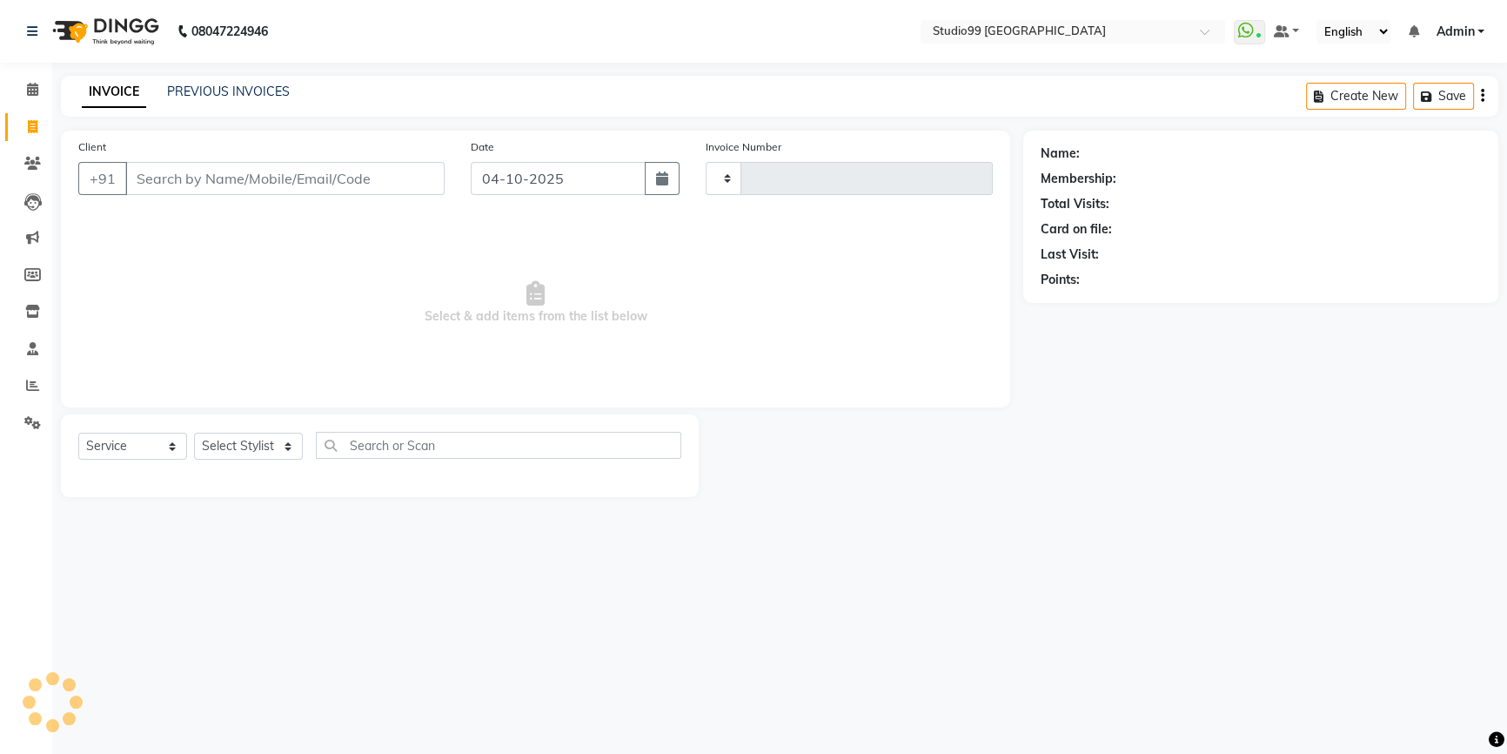
type input "4236"
select select "6042"
click at [248, 94] on link "PREVIOUS INVOICES" at bounding box center [228, 92] width 123 height 16
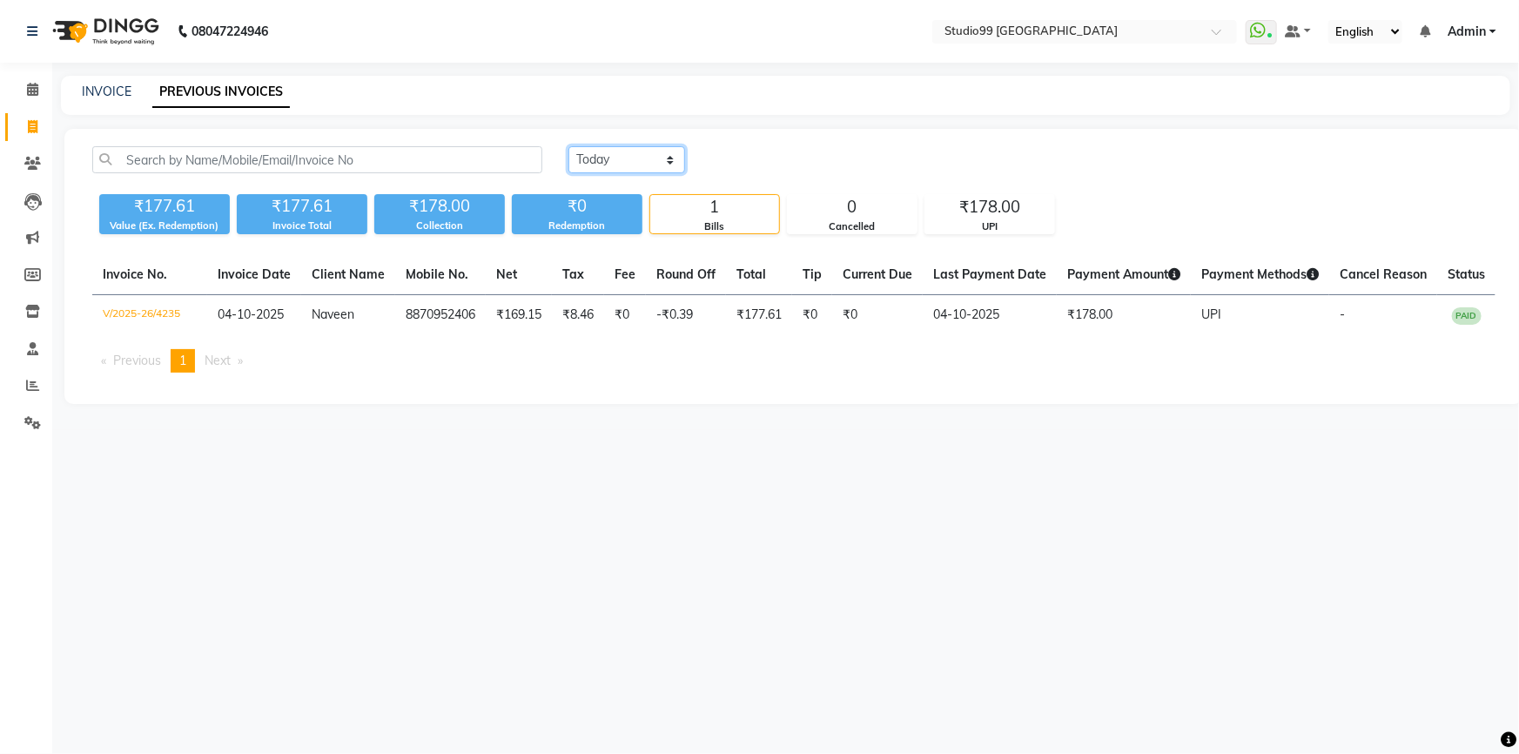
click at [618, 161] on select "[DATE] [DATE] Custom Range" at bounding box center [626, 159] width 117 height 27
select select "yesterday"
click at [568, 146] on select "[DATE] [DATE] Custom Range" at bounding box center [626, 159] width 117 height 27
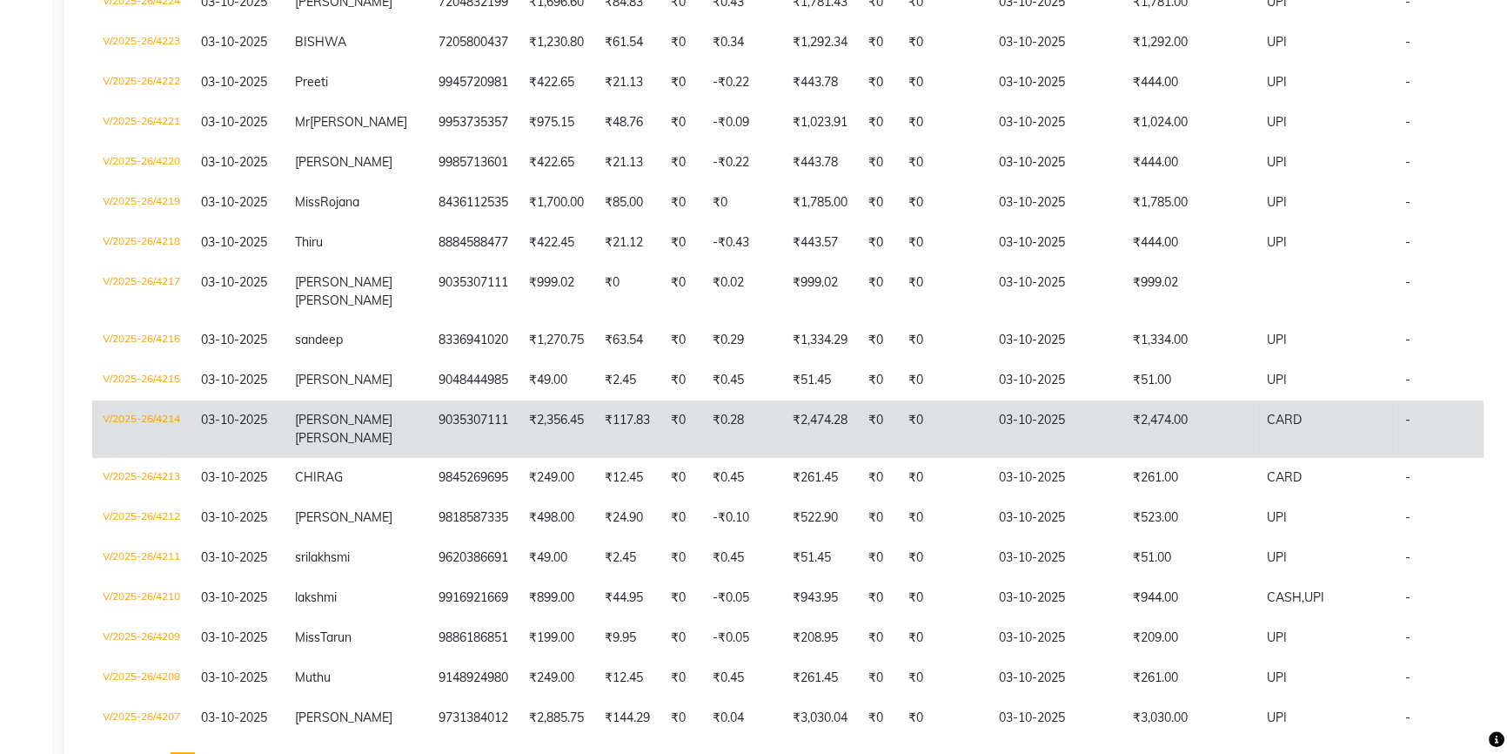
scroll to position [685, 0]
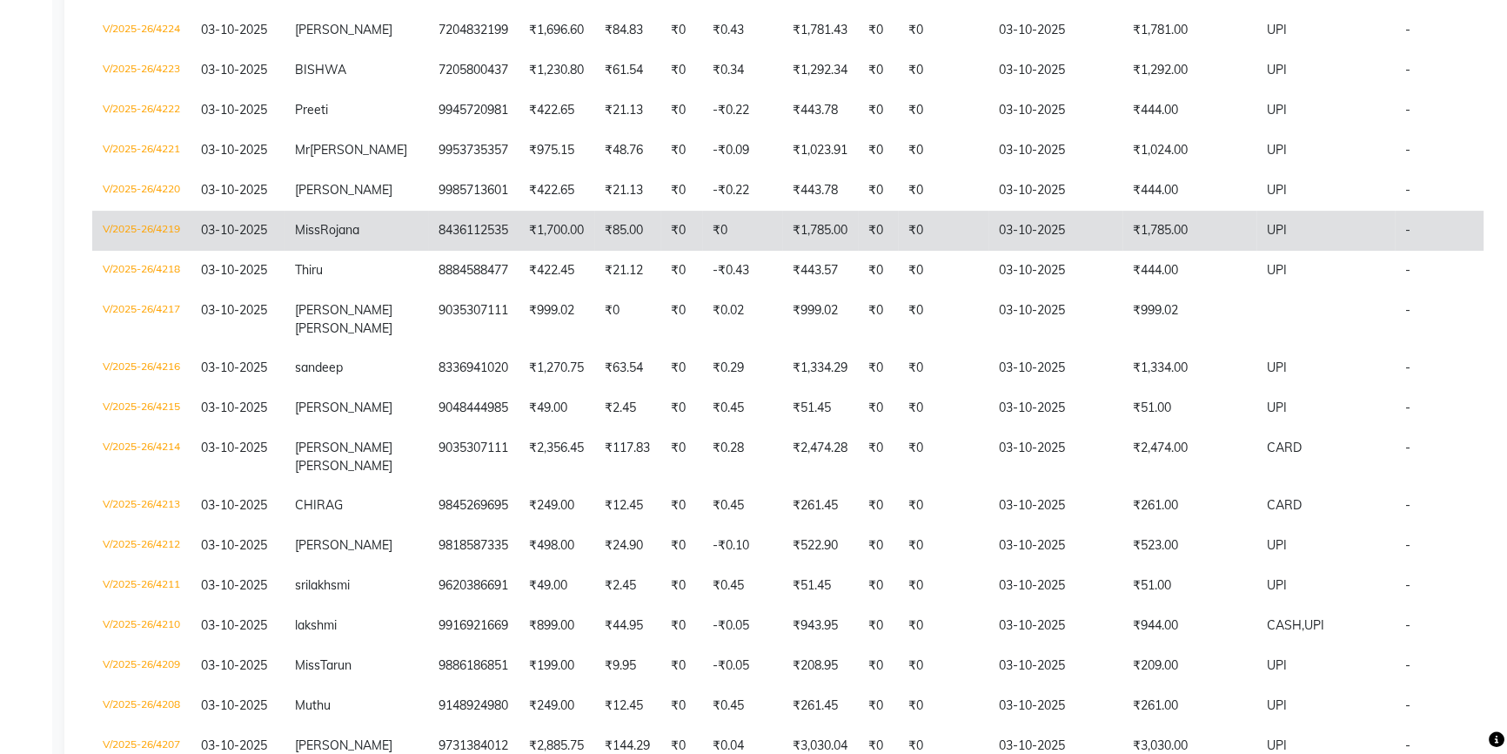
click at [519, 251] on td "₹1,700.00" at bounding box center [557, 231] width 76 height 40
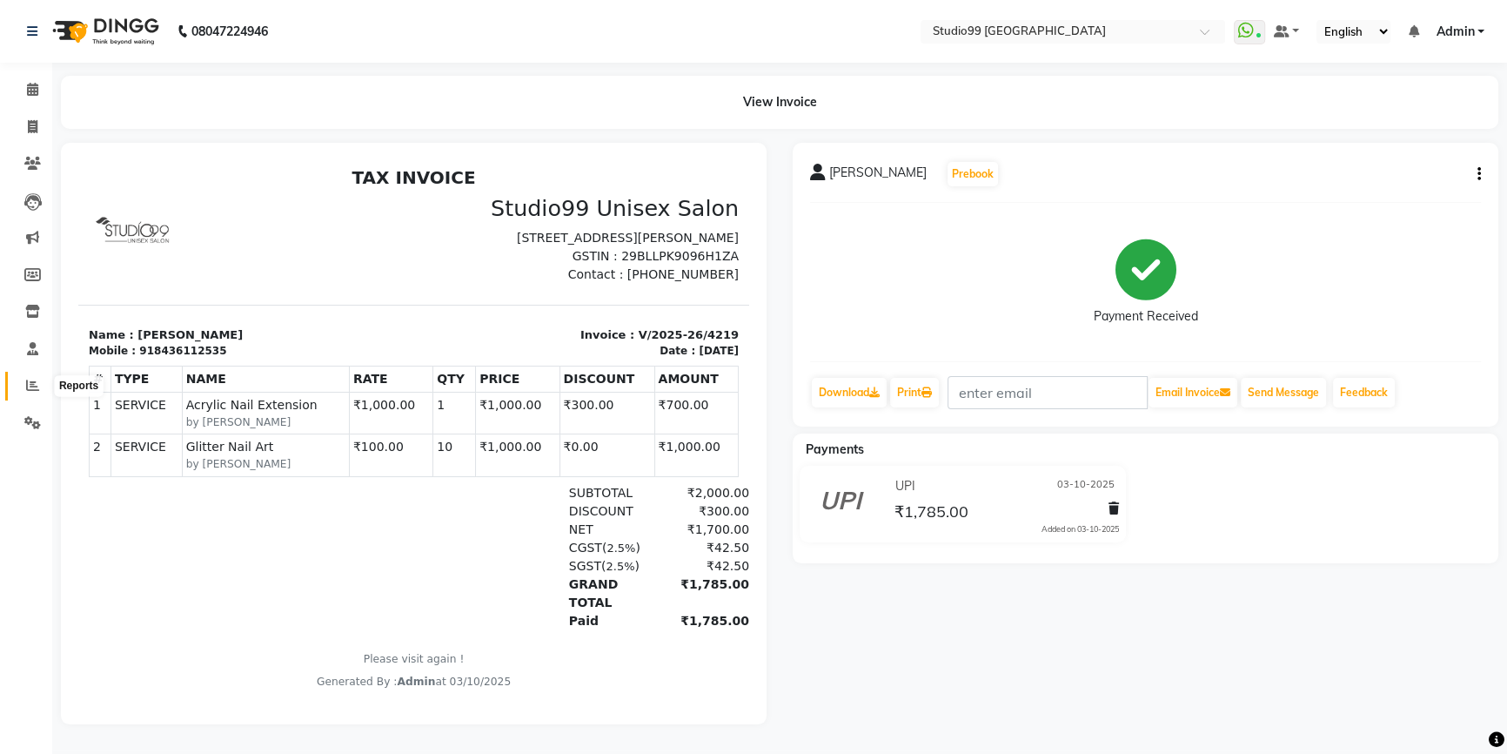
click at [30, 393] on span at bounding box center [32, 386] width 30 height 20
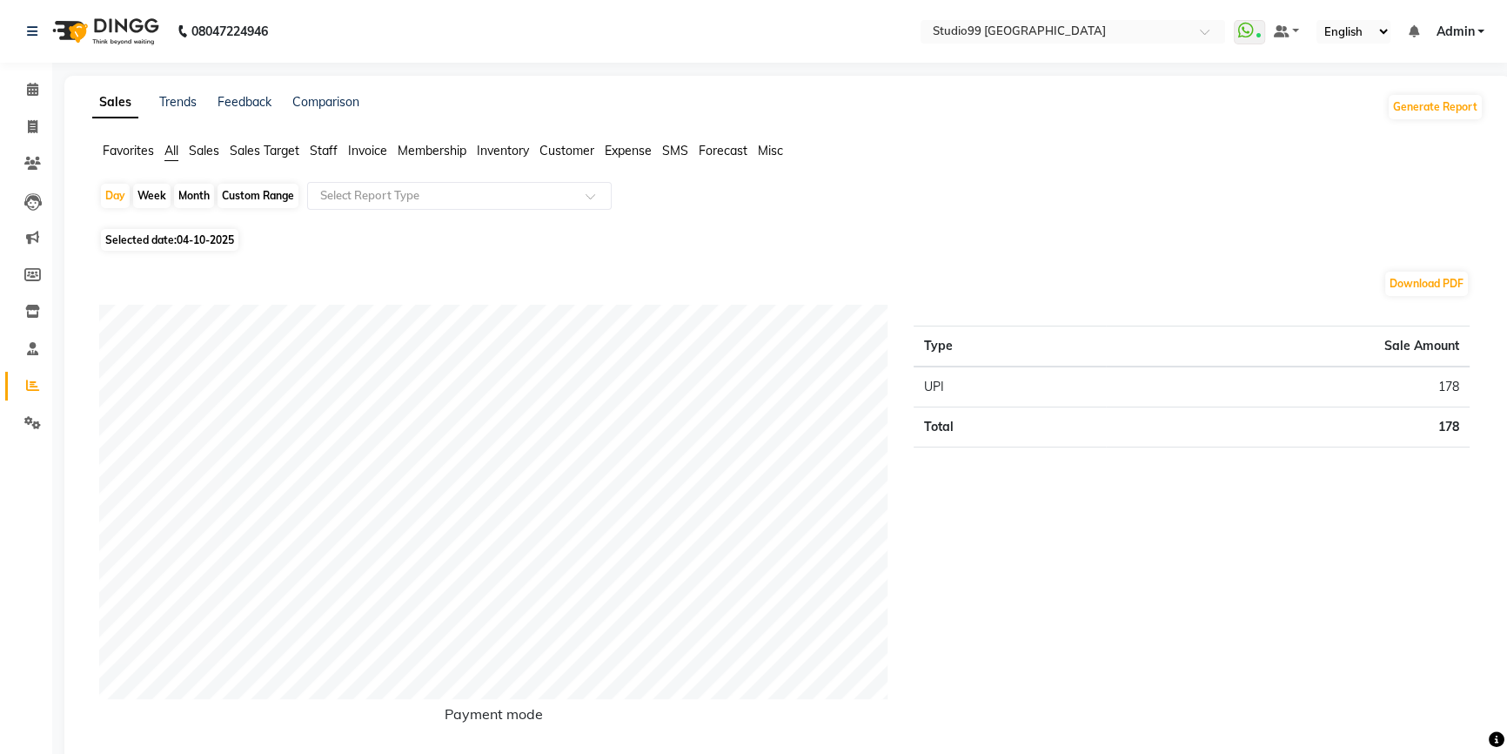
click at [196, 238] on span "04-10-2025" at bounding box center [205, 239] width 57 height 13
select select "10"
select select "2025"
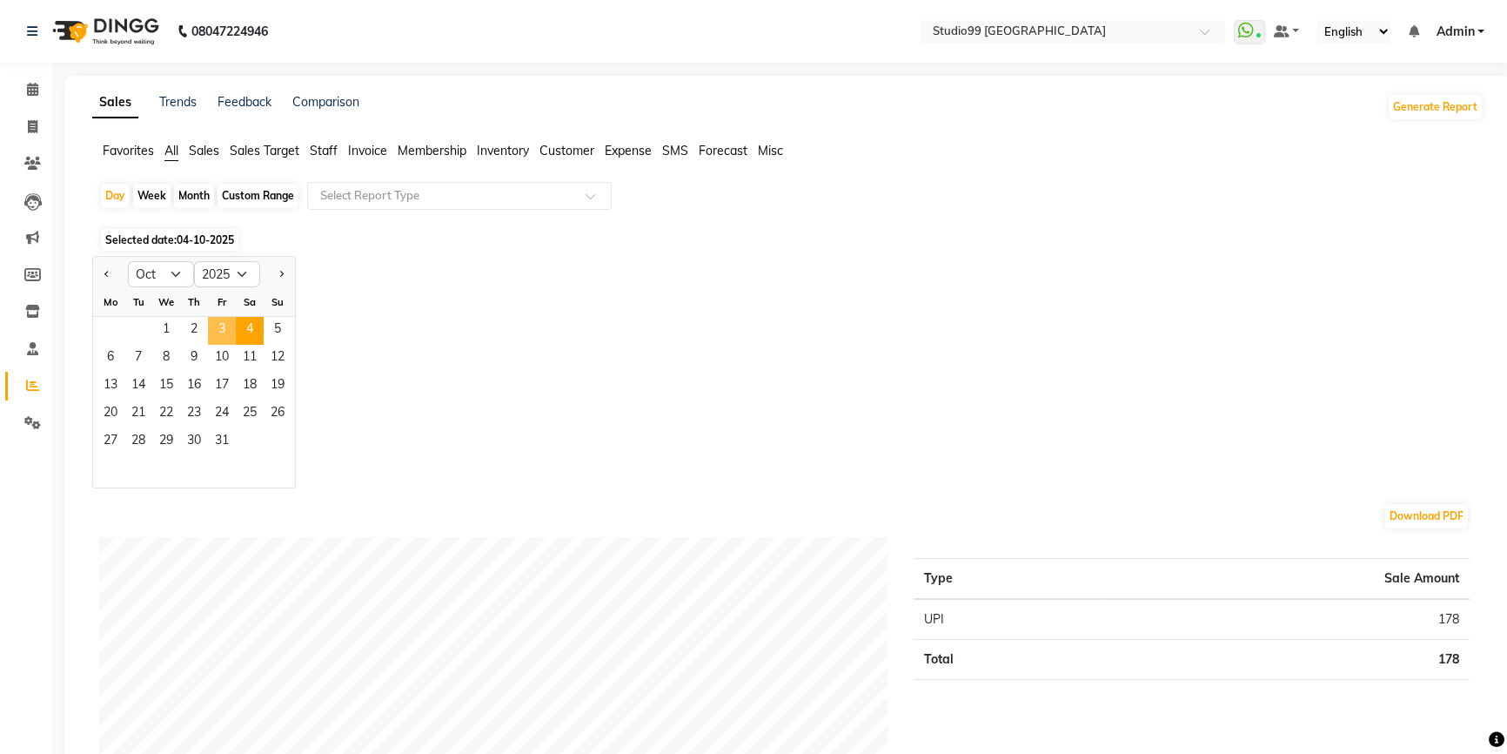
click at [222, 330] on span "3" at bounding box center [222, 331] width 28 height 28
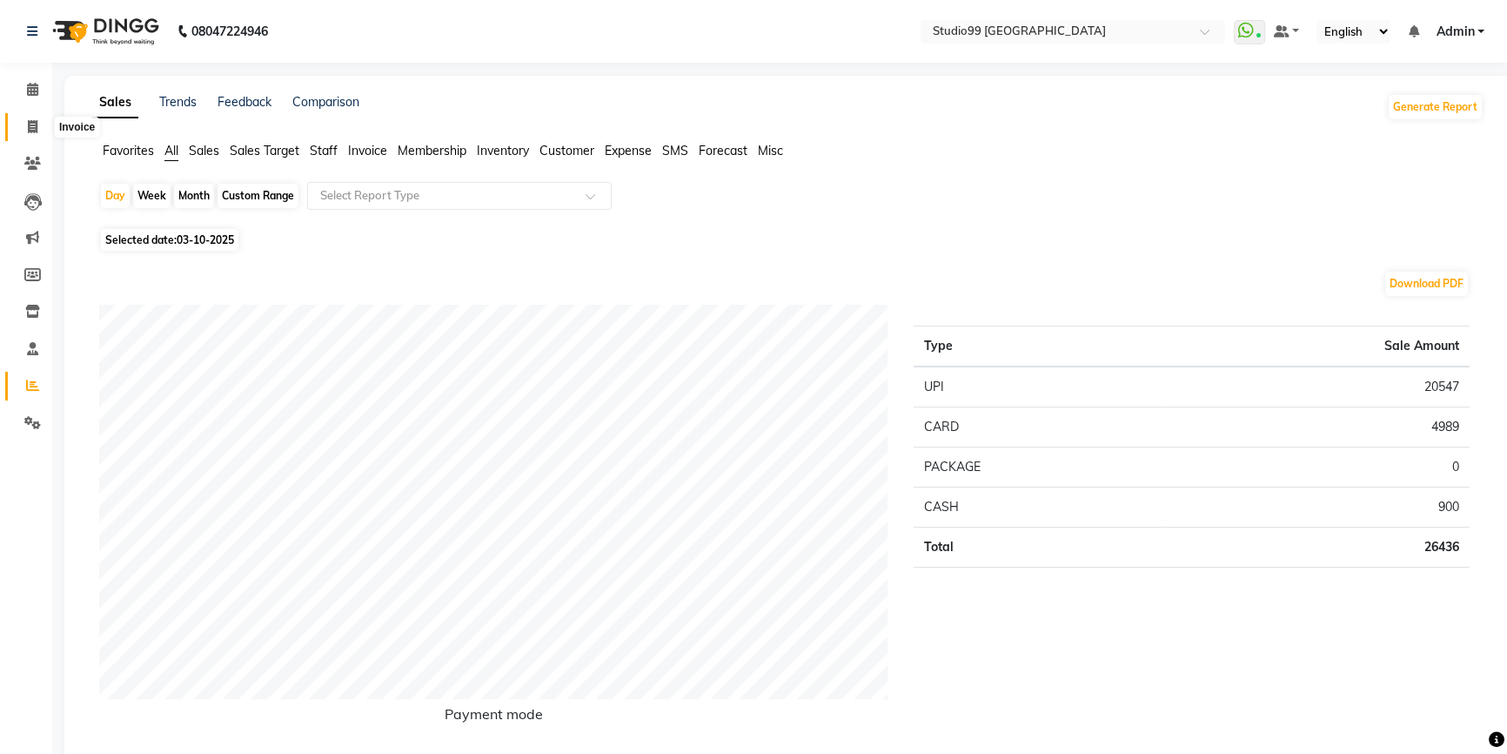
click at [30, 125] on icon at bounding box center [33, 126] width 10 height 13
select select "service"
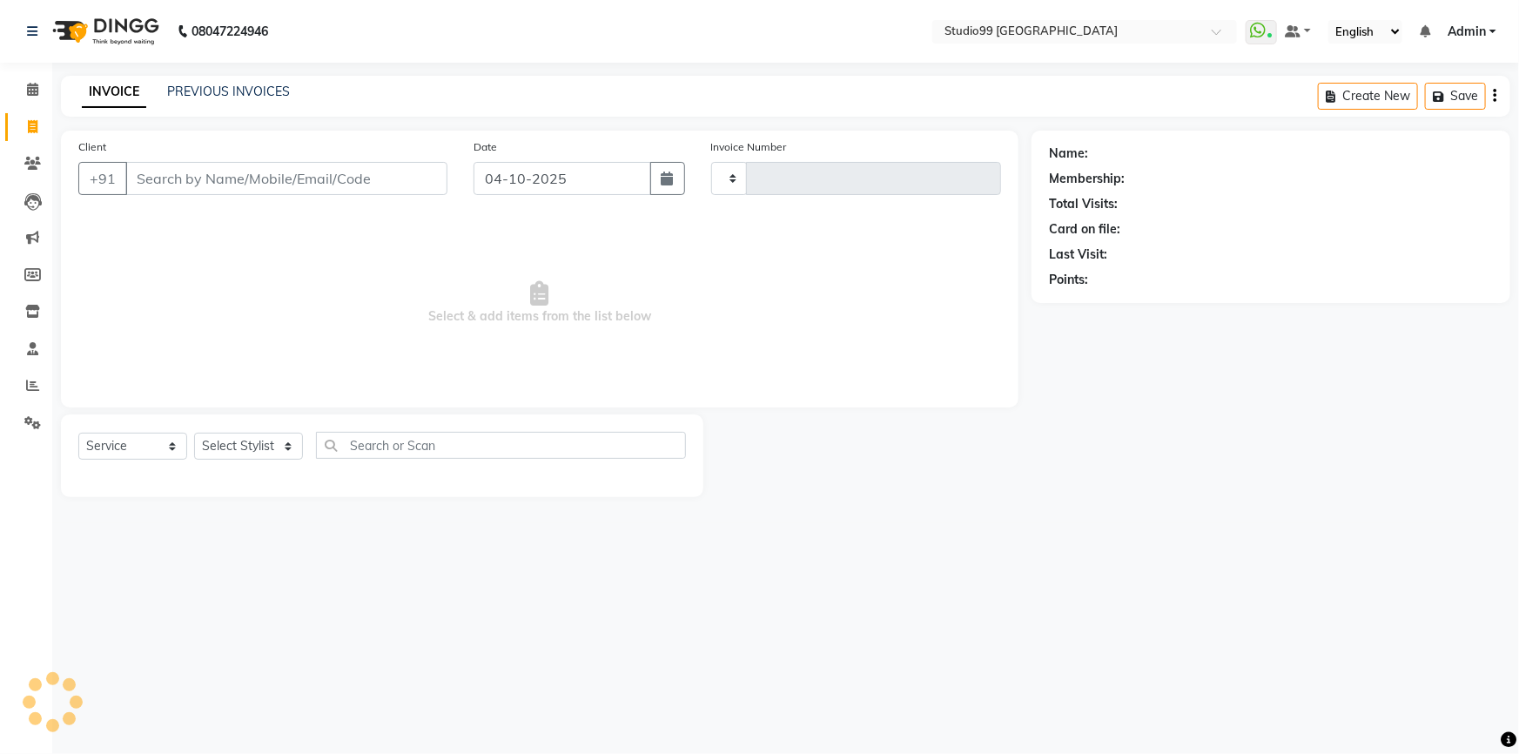
type input "4236"
select select "6042"
click at [231, 87] on link "PREVIOUS INVOICES" at bounding box center [228, 92] width 123 height 16
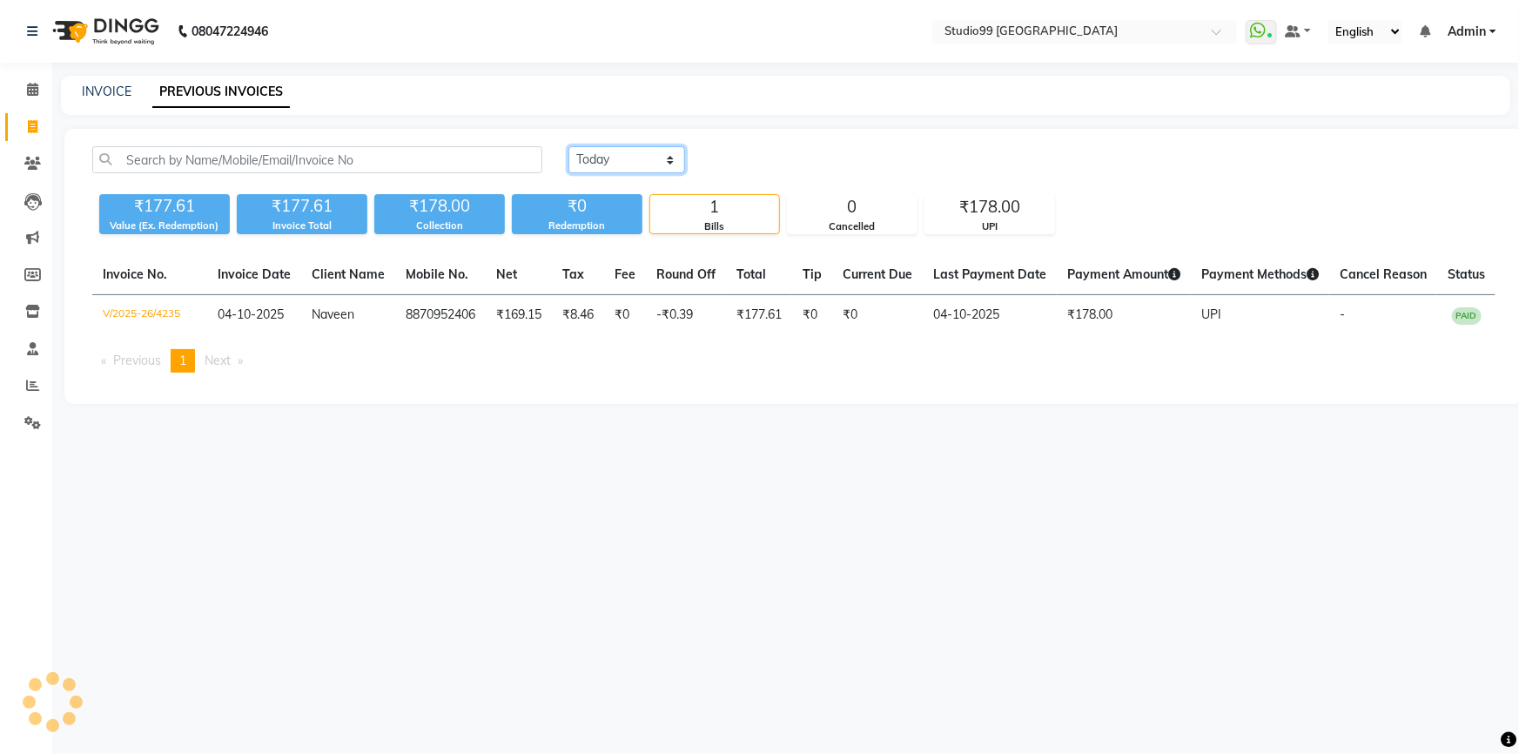
drag, startPoint x: 605, startPoint y: 161, endPoint x: 606, endPoint y: 172, distance: 11.3
click at [605, 161] on select "[DATE] [DATE] Custom Range" at bounding box center [626, 159] width 117 height 27
select select "yesterday"
click at [568, 146] on select "[DATE] [DATE] Custom Range" at bounding box center [626, 159] width 117 height 27
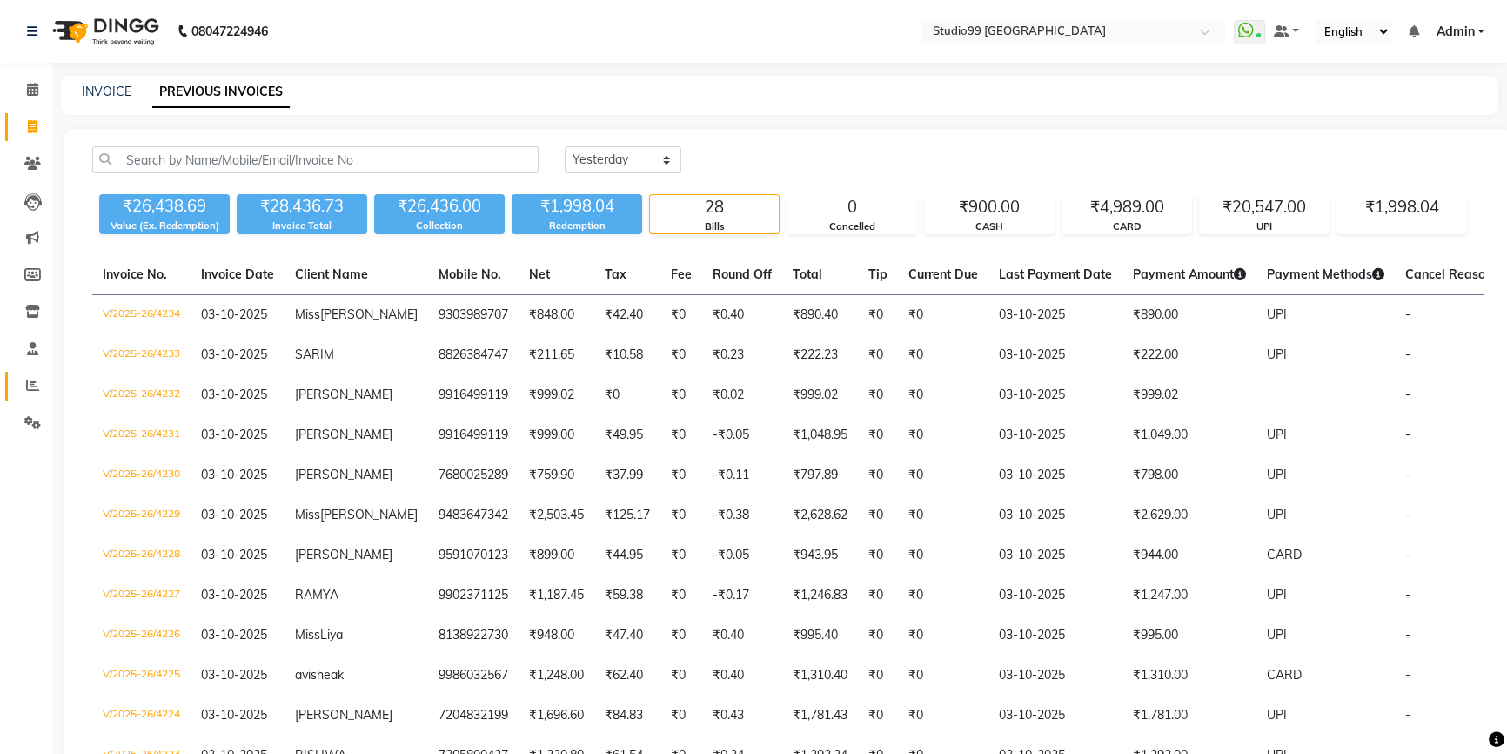
drag, startPoint x: 966, startPoint y: 0, endPoint x: 28, endPoint y: 373, distance: 1009.7
click at [28, 373] on link "Reports" at bounding box center [26, 386] width 42 height 29
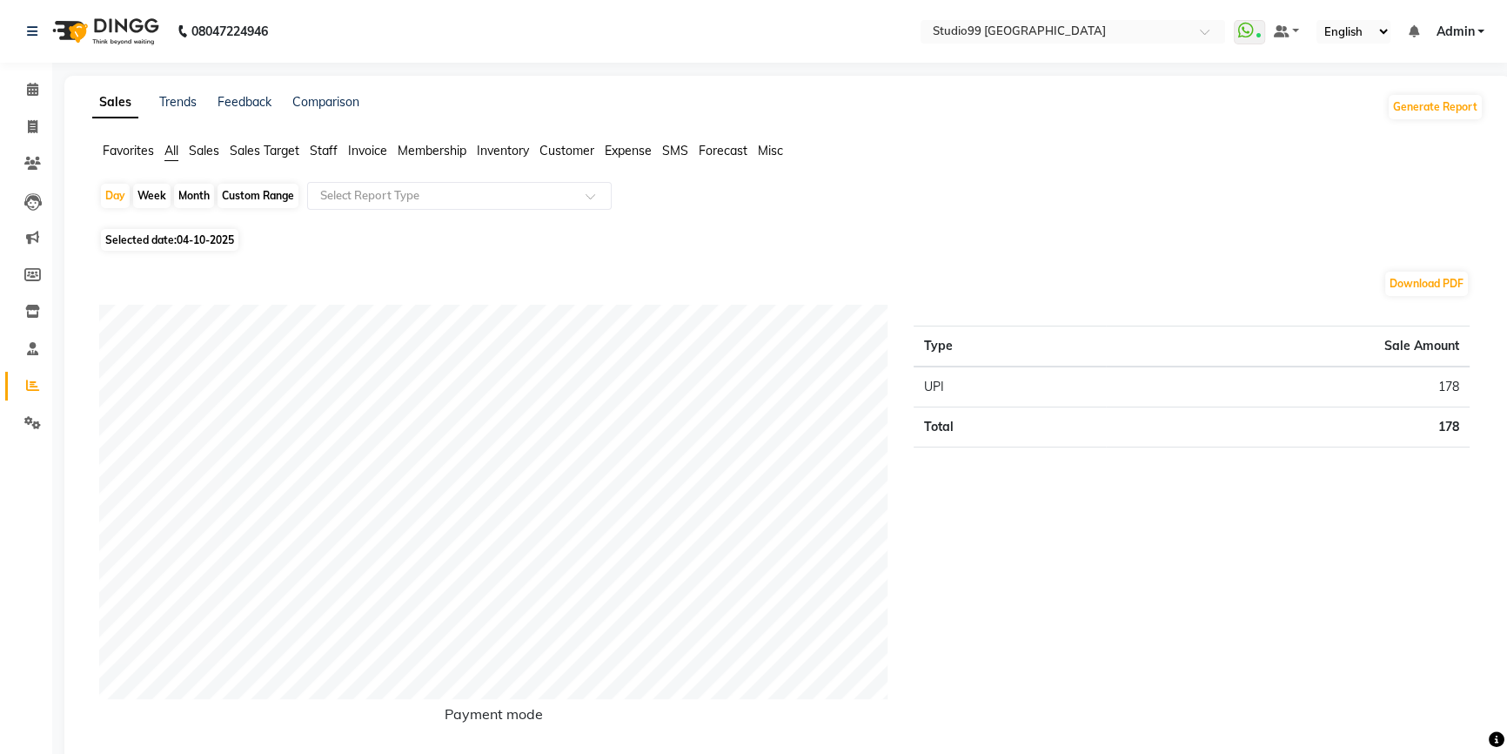
click at [325, 153] on span "Staff" at bounding box center [324, 151] width 28 height 16
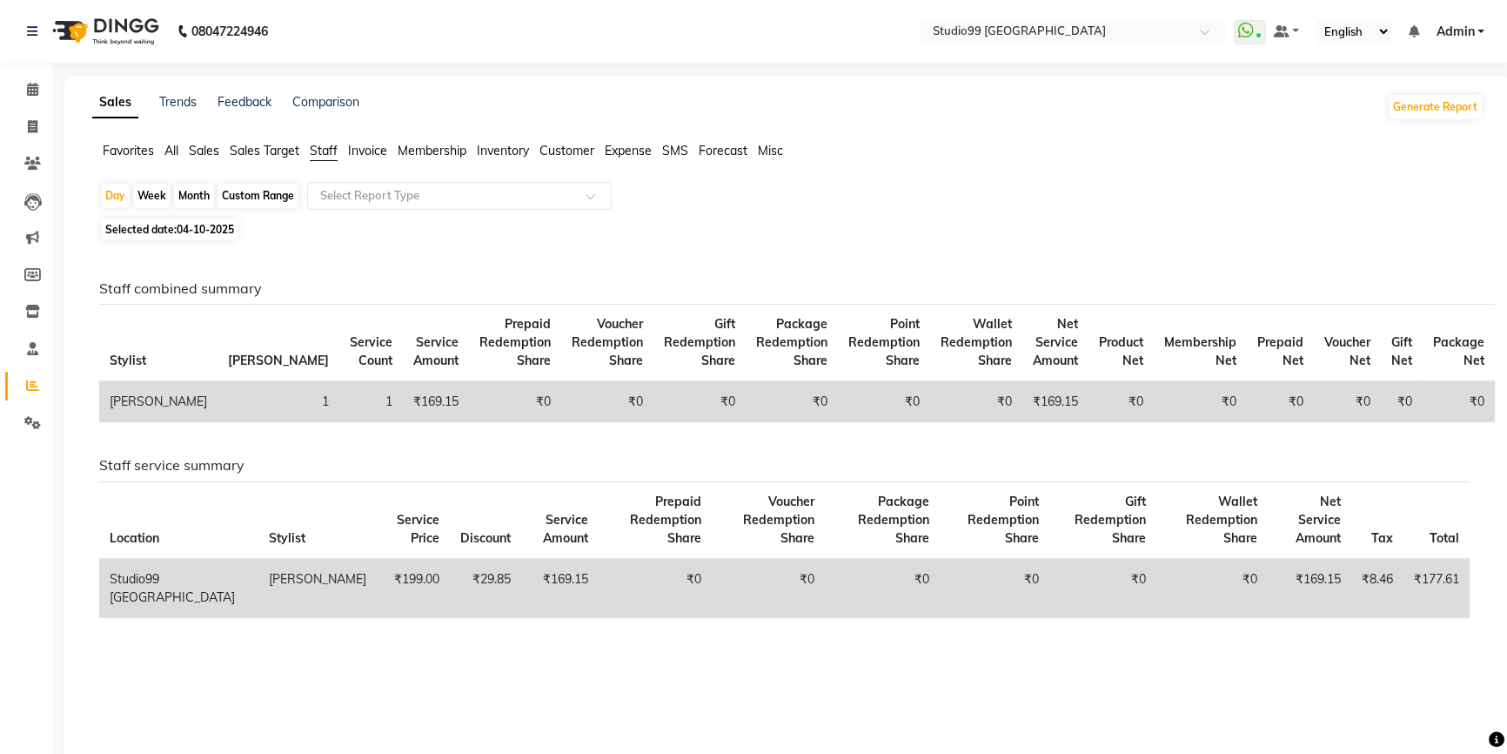
click at [190, 192] on div "Month" at bounding box center [194, 196] width 40 height 24
select select "10"
select select "2025"
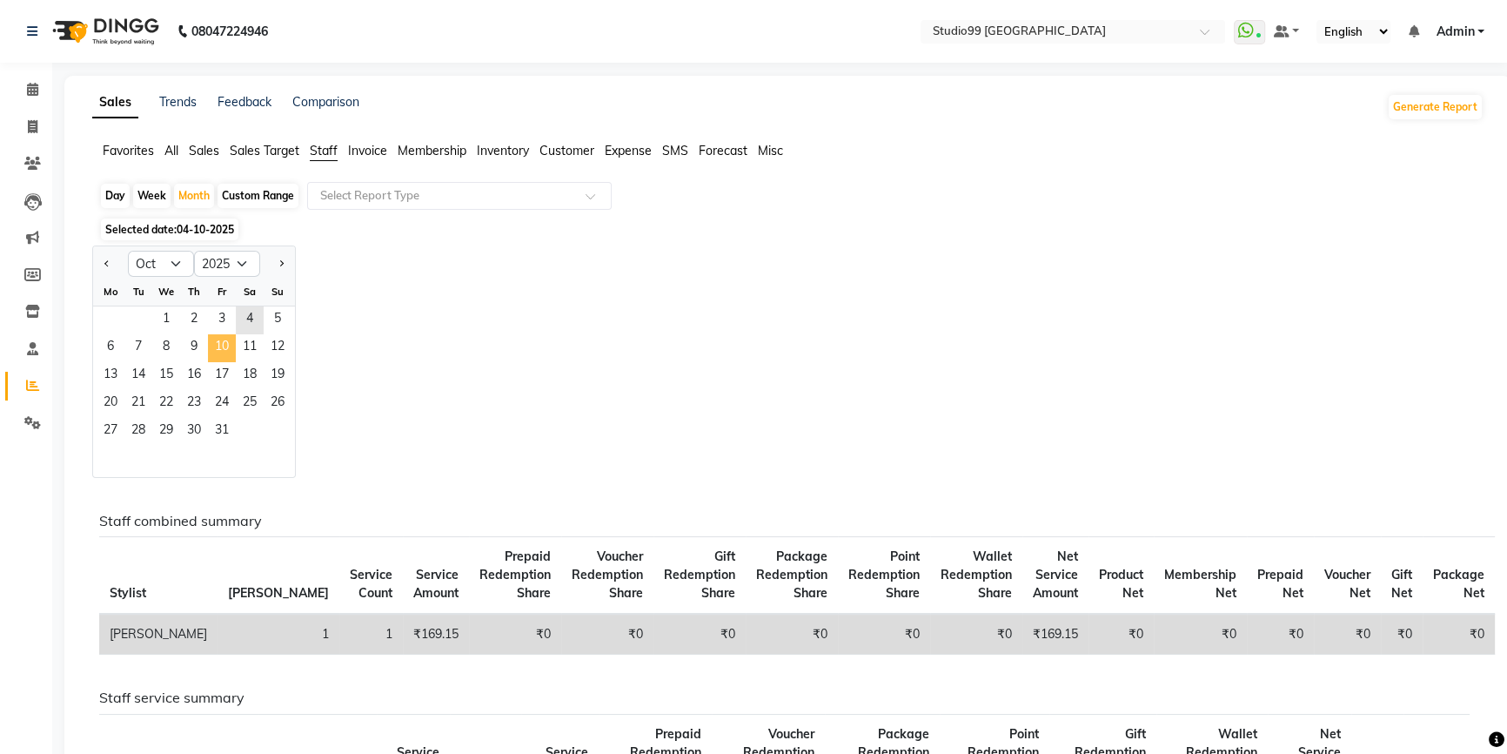
click at [217, 352] on span "10" at bounding box center [222, 348] width 28 height 28
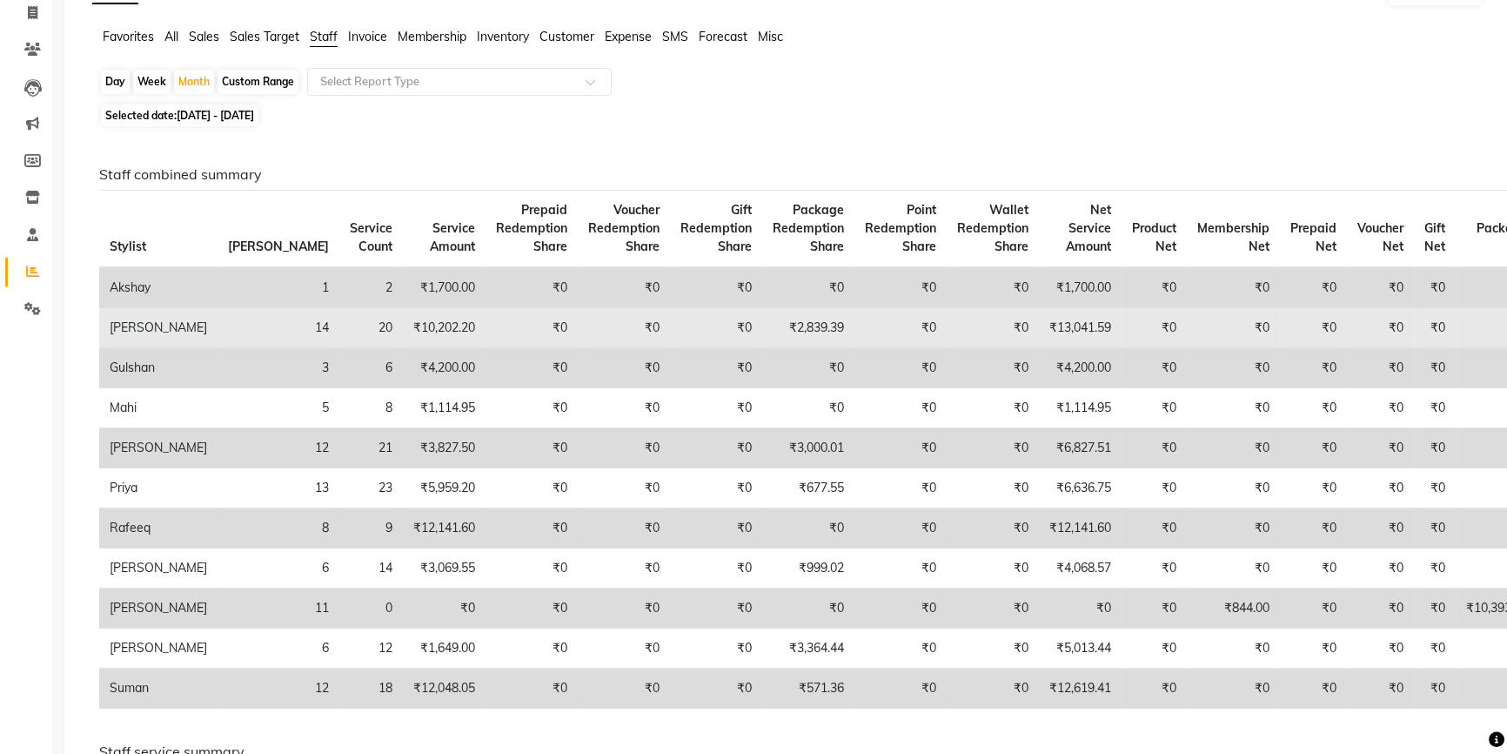
scroll to position [78, 0]
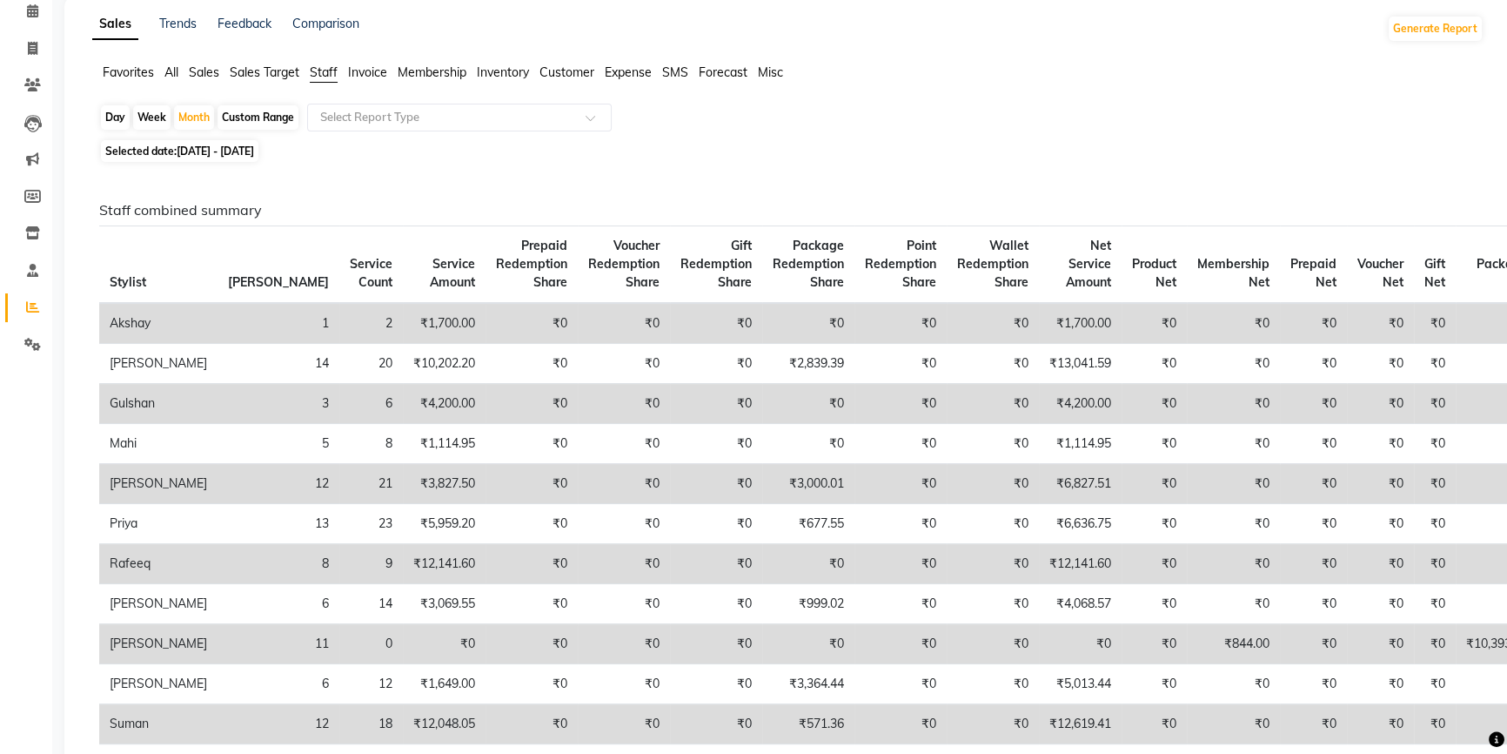
click at [37, 50] on icon at bounding box center [33, 48] width 10 height 13
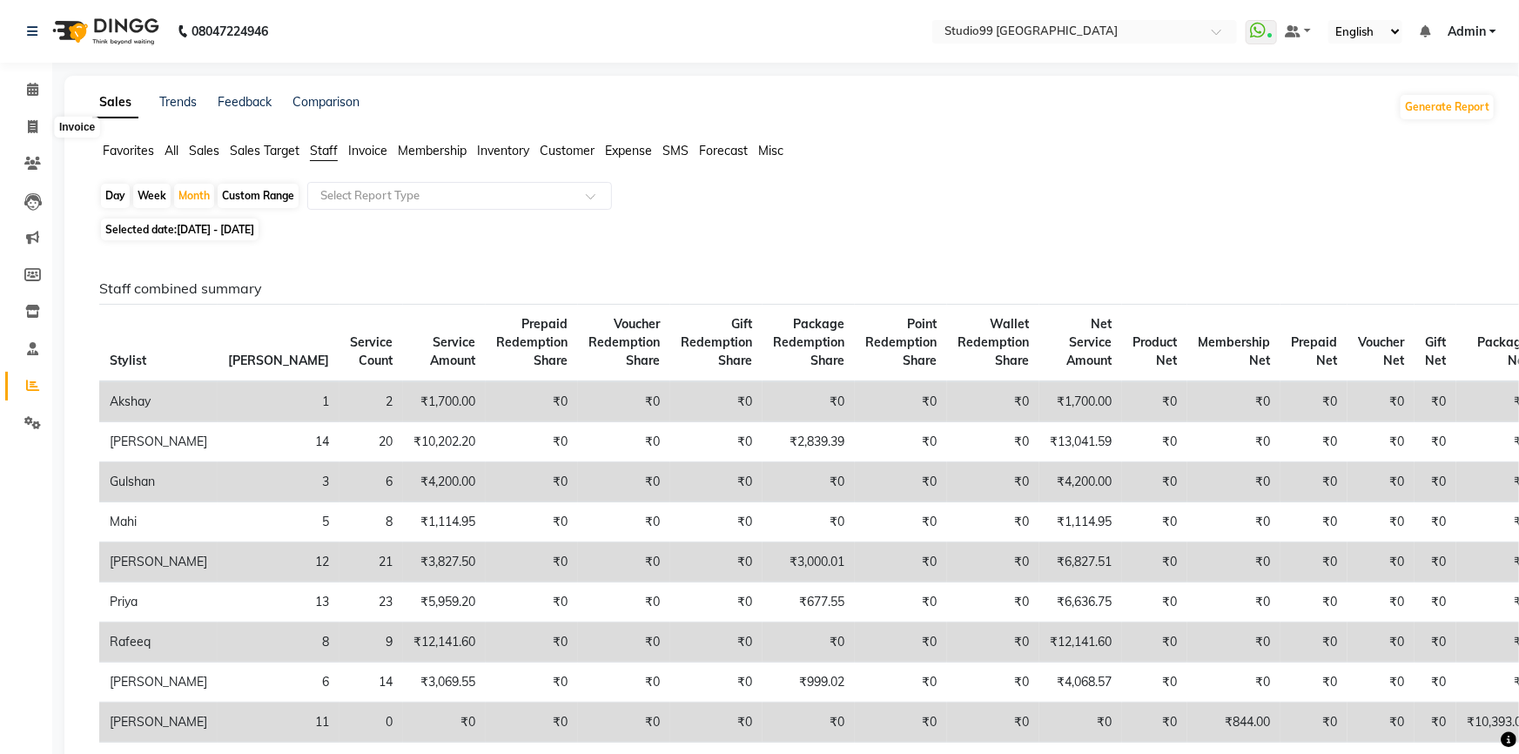
select select "6042"
select select "service"
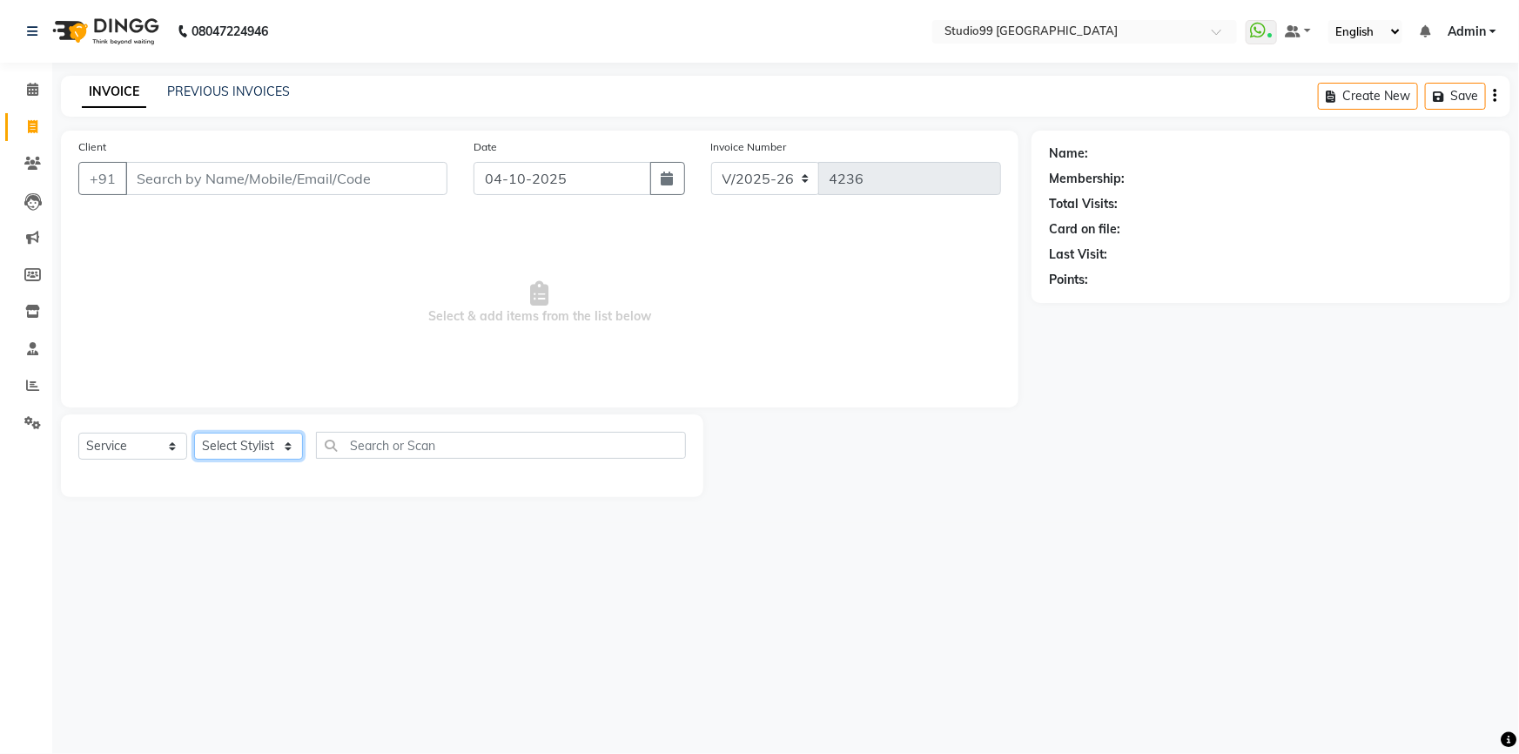
click at [260, 435] on select "Select Stylist Admin AKSHAY [PERSON_NAME] Gulshan MAHI [PERSON_NAME] PRIYA [PER…" at bounding box center [248, 446] width 109 height 27
select select "43363"
click at [194, 433] on select "Select Stylist Admin AKSHAY [PERSON_NAME] Gulshan MAHI [PERSON_NAME] PRIYA [PER…" at bounding box center [248, 446] width 109 height 27
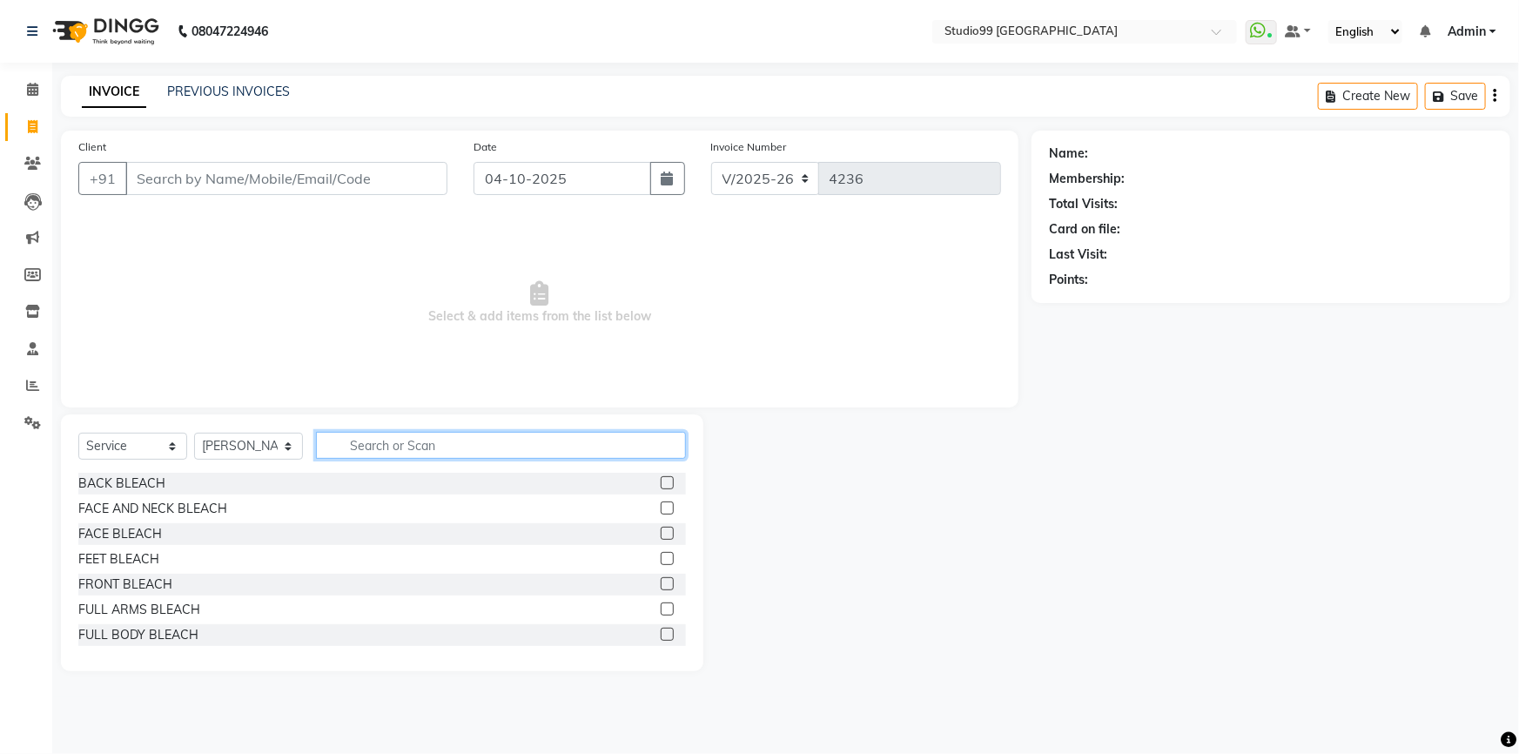
click at [359, 447] on input "text" at bounding box center [501, 445] width 370 height 27
type input "a"
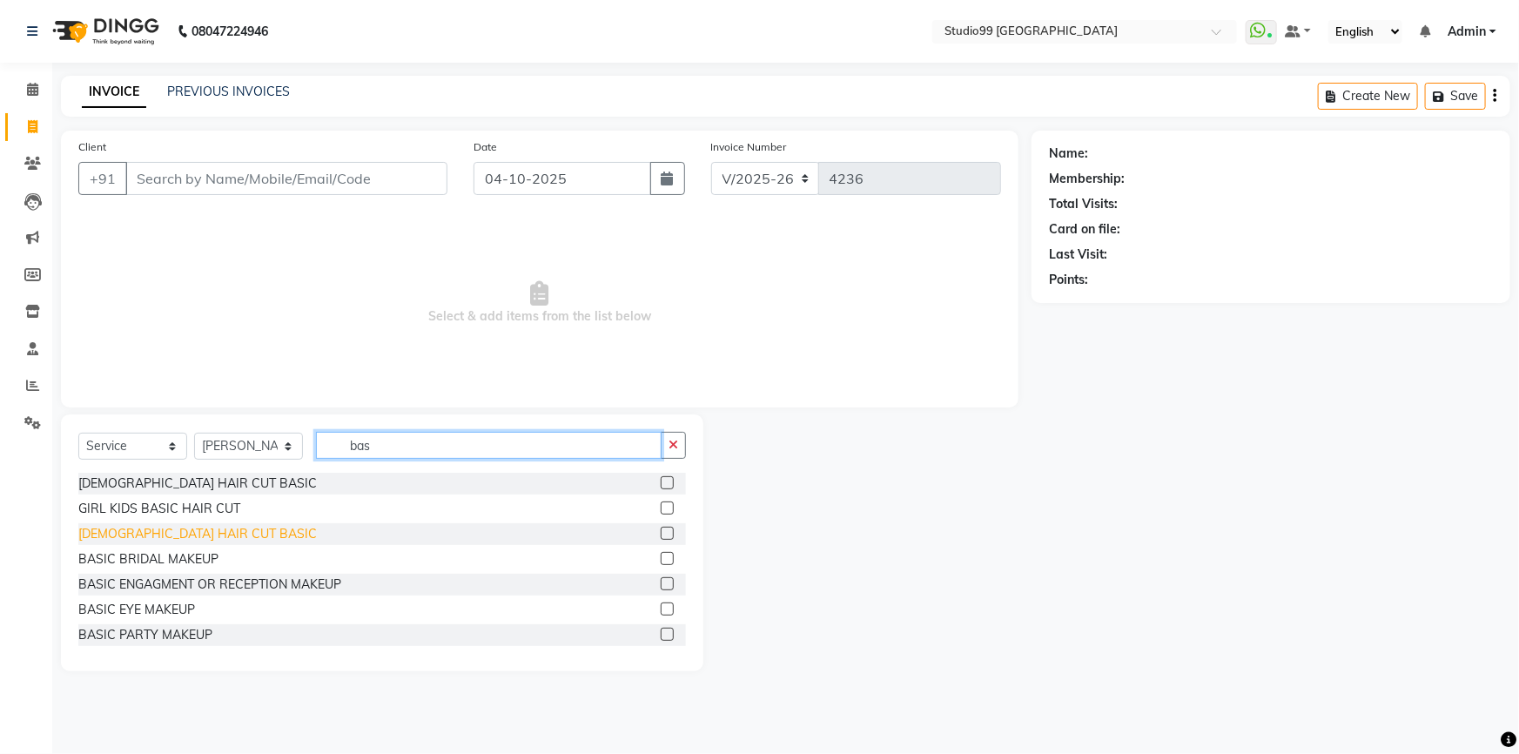
type input "bas"
click at [120, 533] on div "[DEMOGRAPHIC_DATA] HAIR CUT BASIC" at bounding box center [197, 534] width 238 height 18
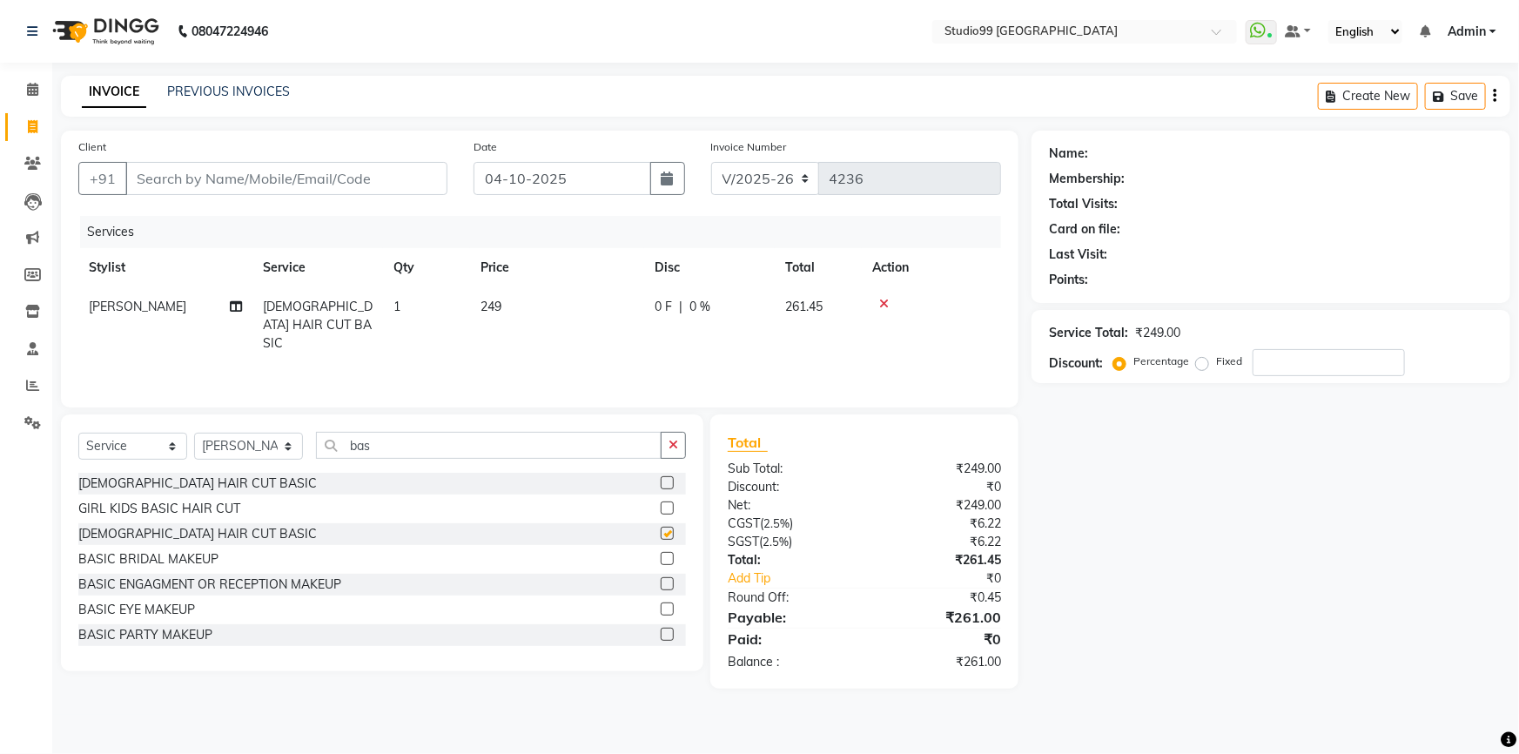
checkbox input "false"
click at [453, 430] on div "Select Service Product Membership Package Voucher Prepaid Gift Card Select Styl…" at bounding box center [382, 542] width 642 height 257
click at [420, 453] on input "bas" at bounding box center [488, 445] width 345 height 27
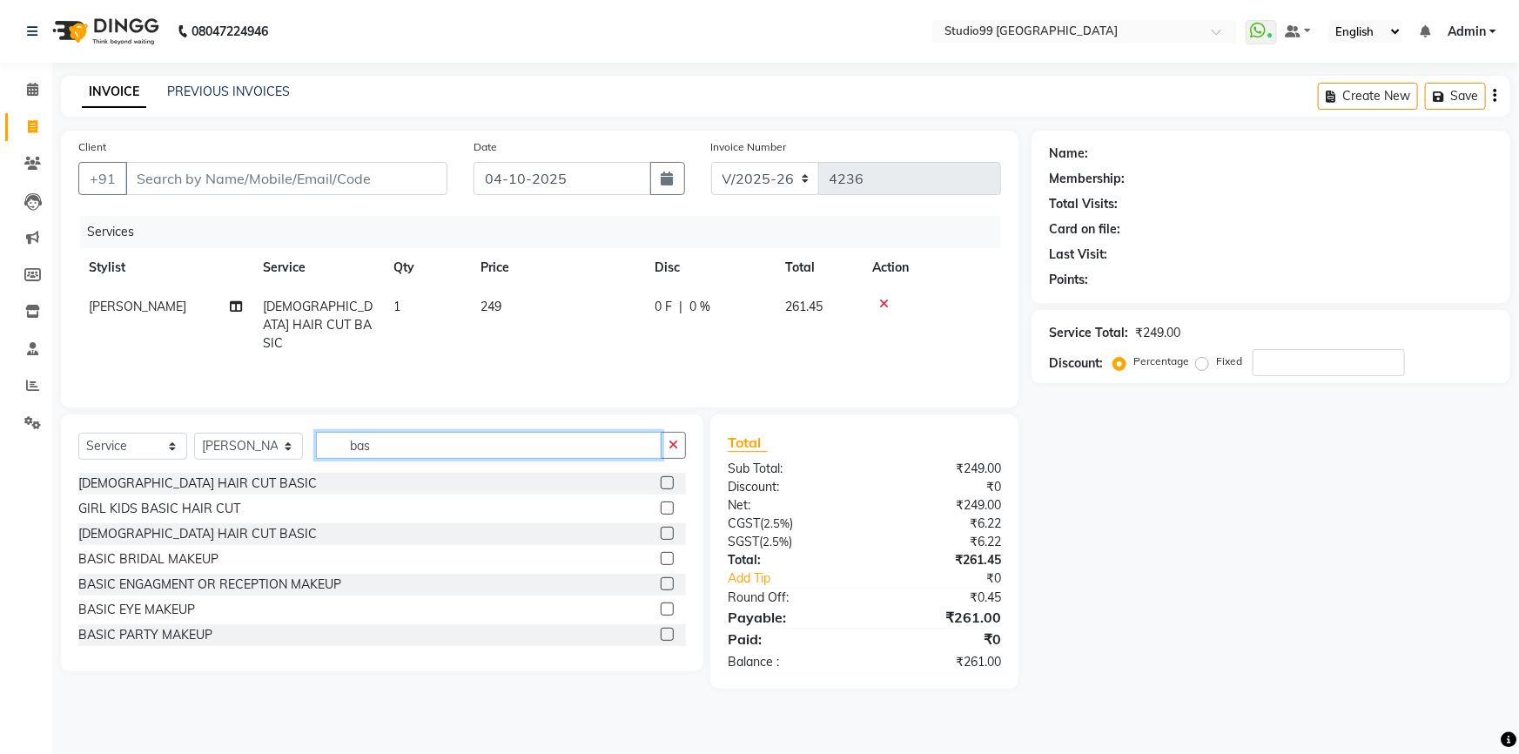
click at [420, 453] on input "bas" at bounding box center [488, 445] width 345 height 27
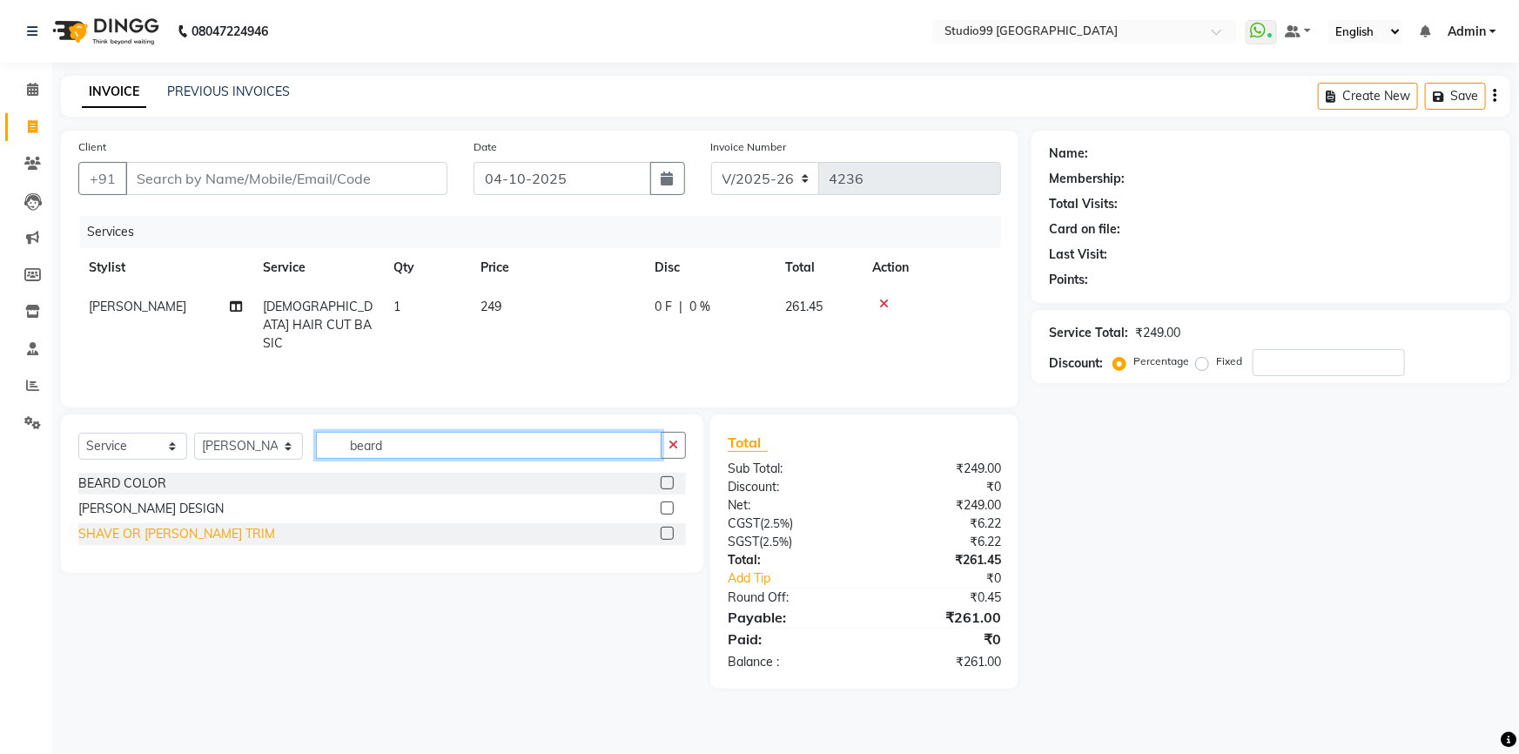
type input "beard"
click at [153, 529] on div "SHAVE OR [PERSON_NAME] TRIM" at bounding box center [176, 534] width 197 height 18
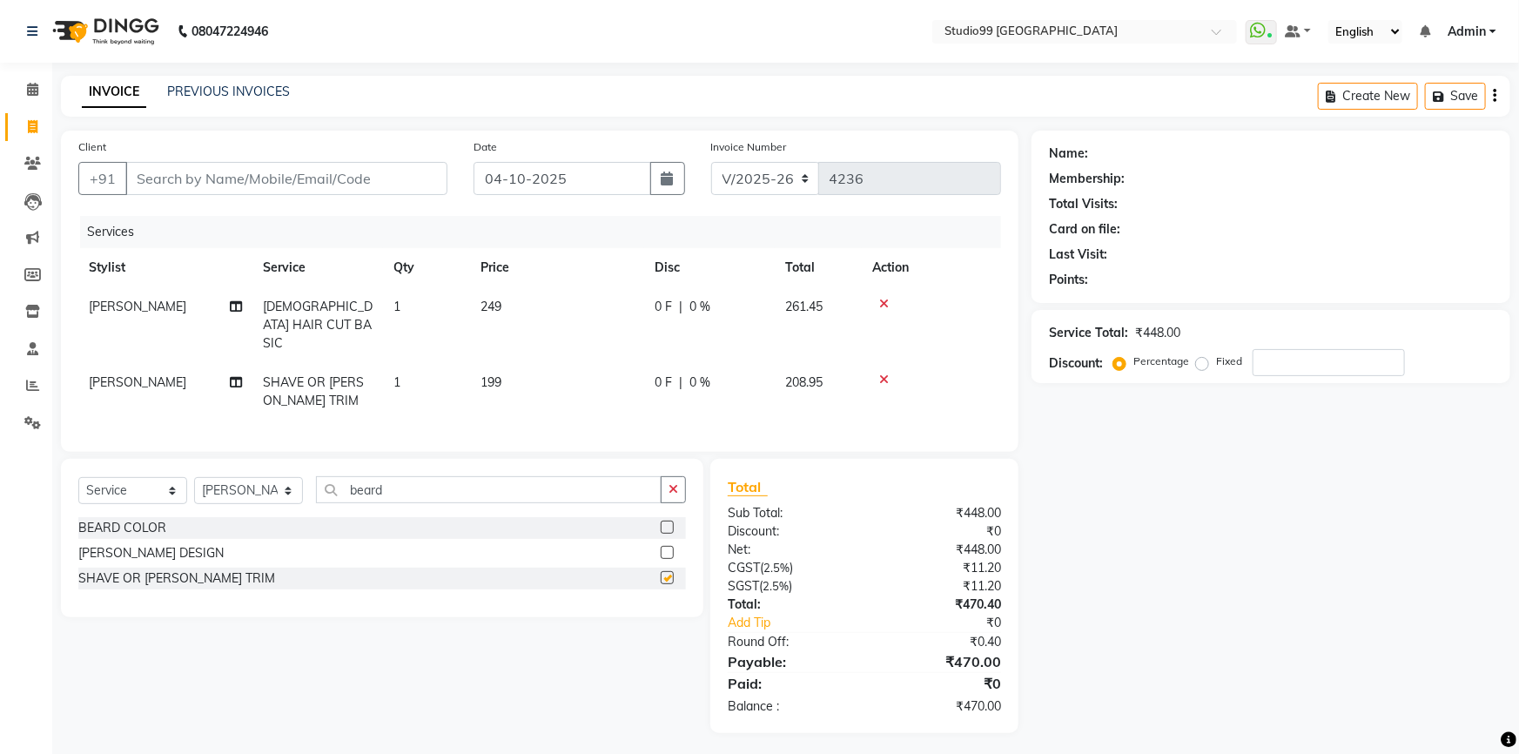
checkbox input "false"
click at [188, 179] on input "Client" at bounding box center [286, 178] width 322 height 33
type input "7"
type input "0"
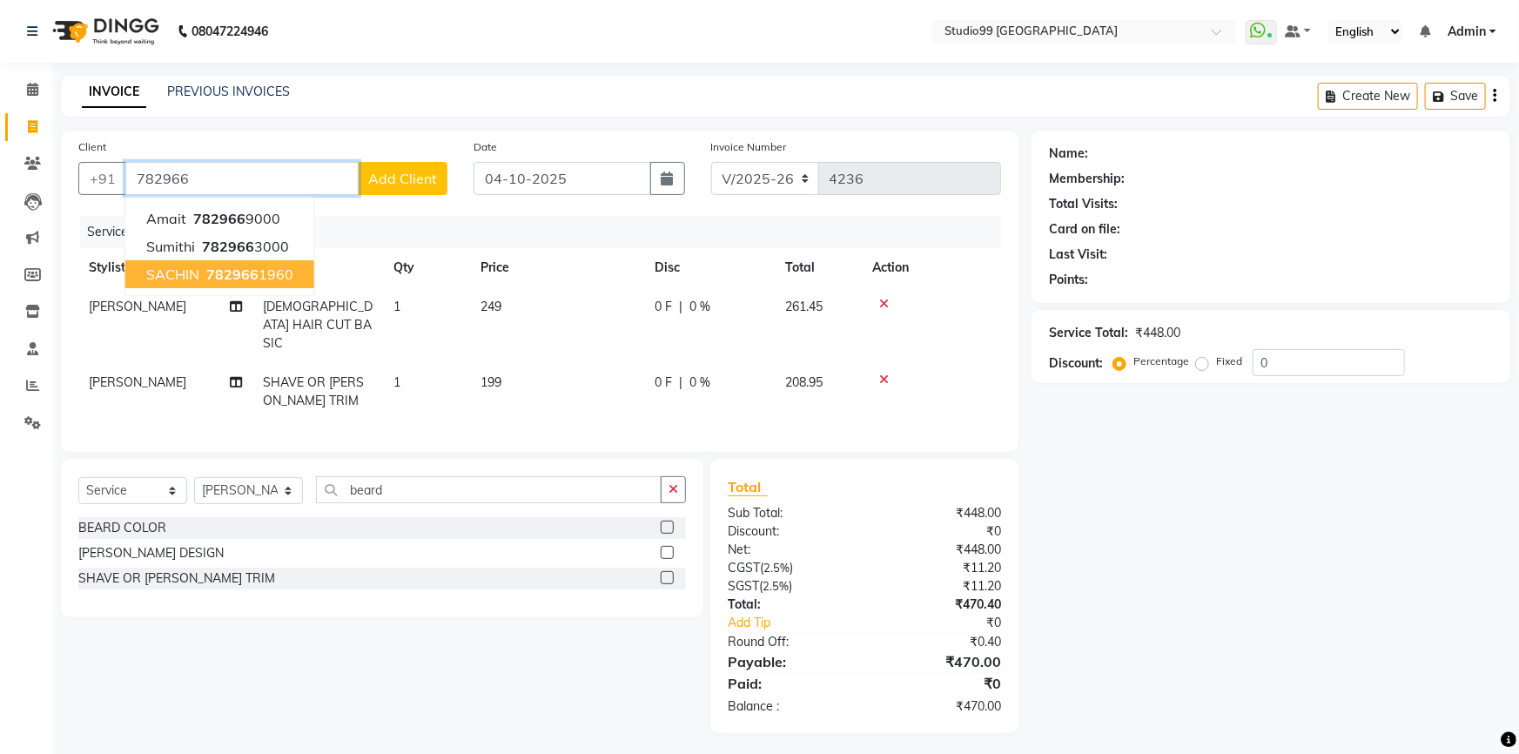
click at [183, 271] on span "SACHIN" at bounding box center [172, 273] width 53 height 17
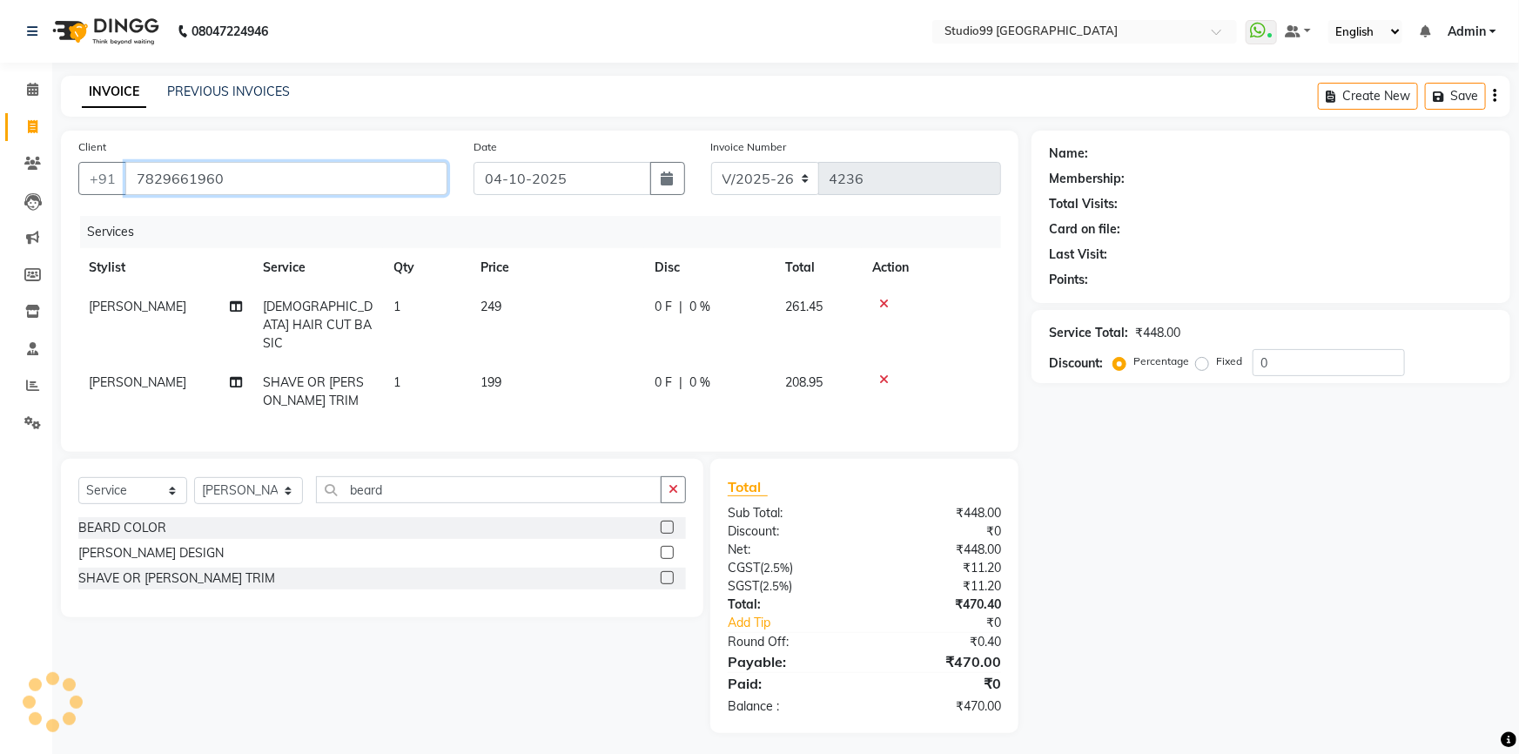
type input "7829661960"
select select "1: Object"
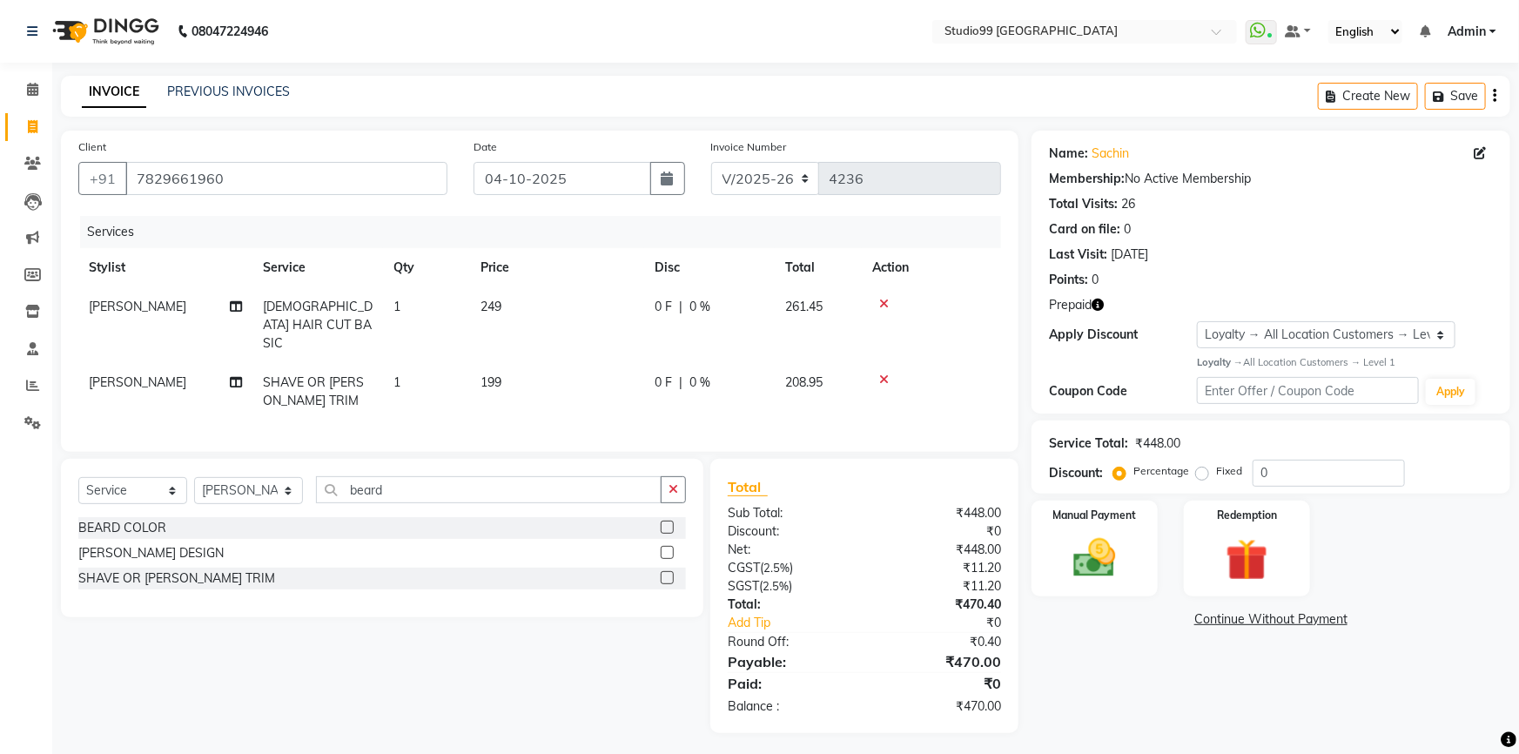
click at [1097, 305] on icon "button" at bounding box center [1097, 304] width 12 height 12
click at [1148, 288] on div "Name: Sachin Membership: No Active Membership Total Visits: 26 Card on file: 0 …" at bounding box center [1270, 272] width 479 height 283
click at [1252, 549] on img at bounding box center [1246, 560] width 71 height 55
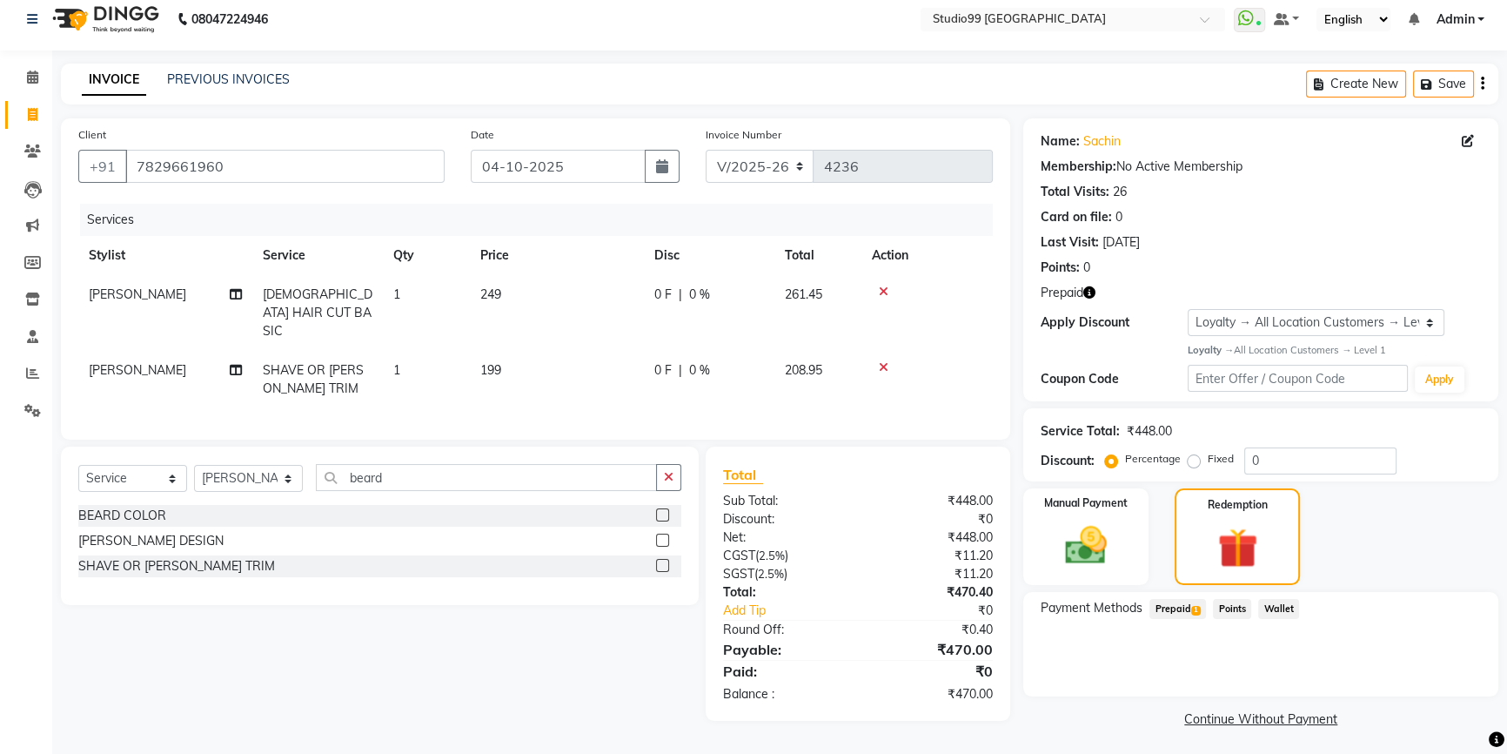
scroll to position [16, 0]
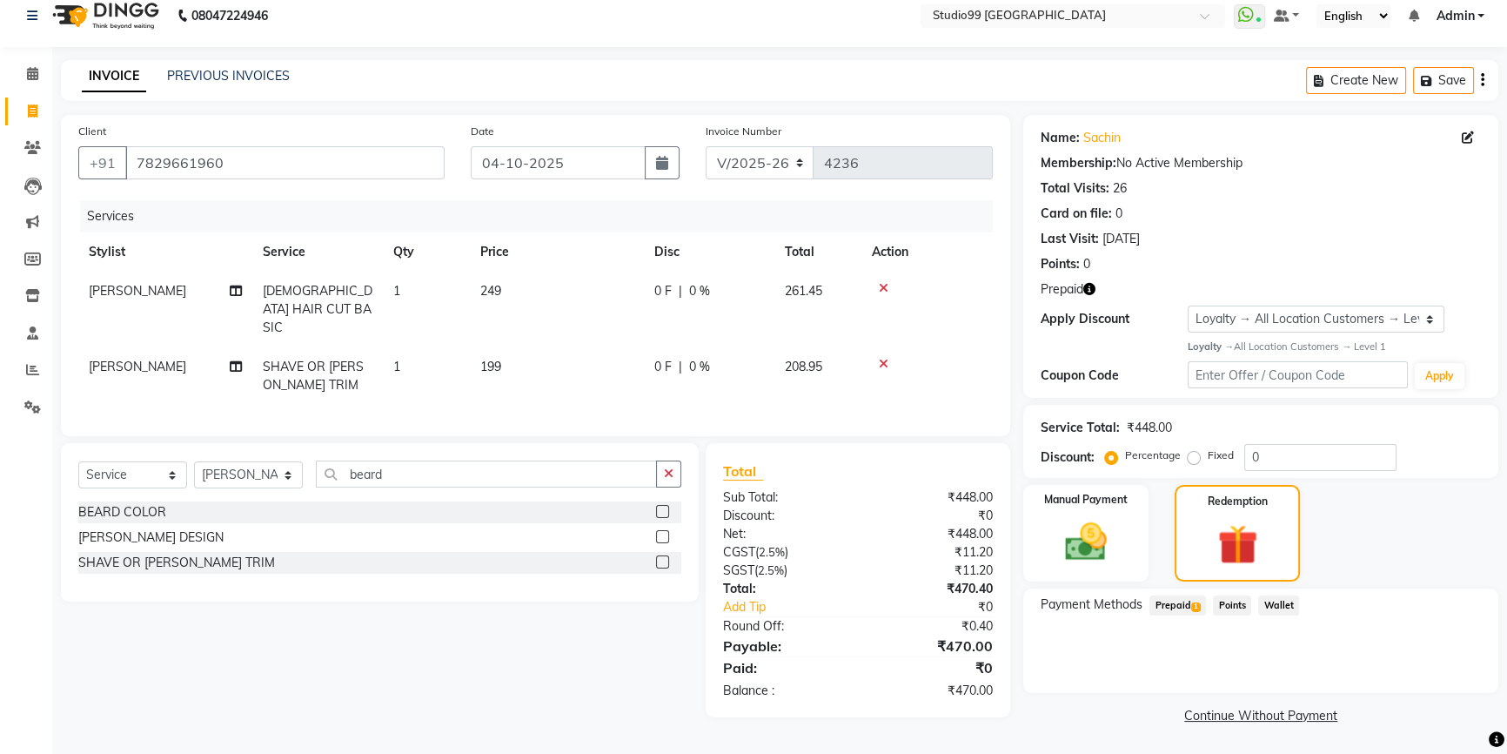
click at [1183, 600] on span "Prepaid 1" at bounding box center [1178, 605] width 57 height 20
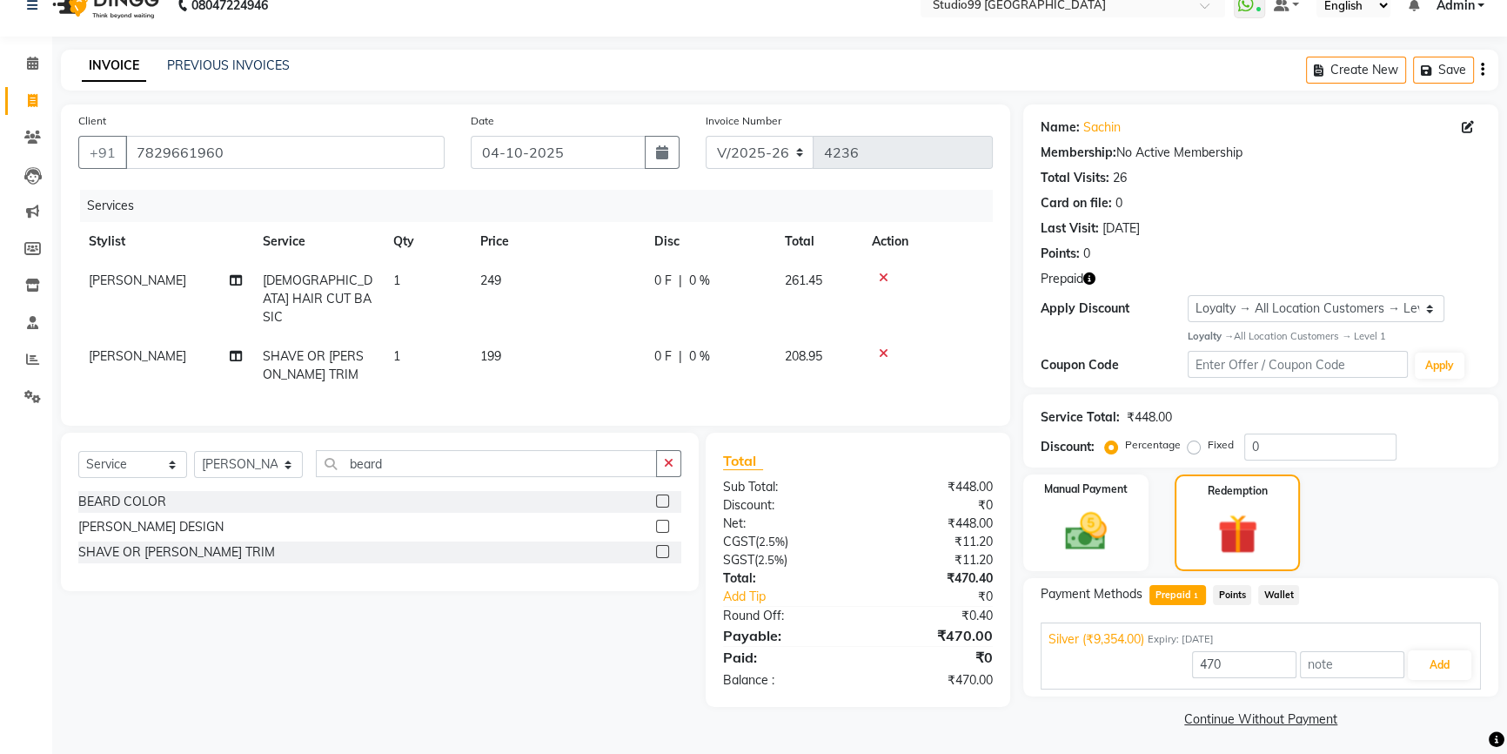
scroll to position [29, 0]
click at [1439, 664] on button "Add" at bounding box center [1440, 662] width 64 height 30
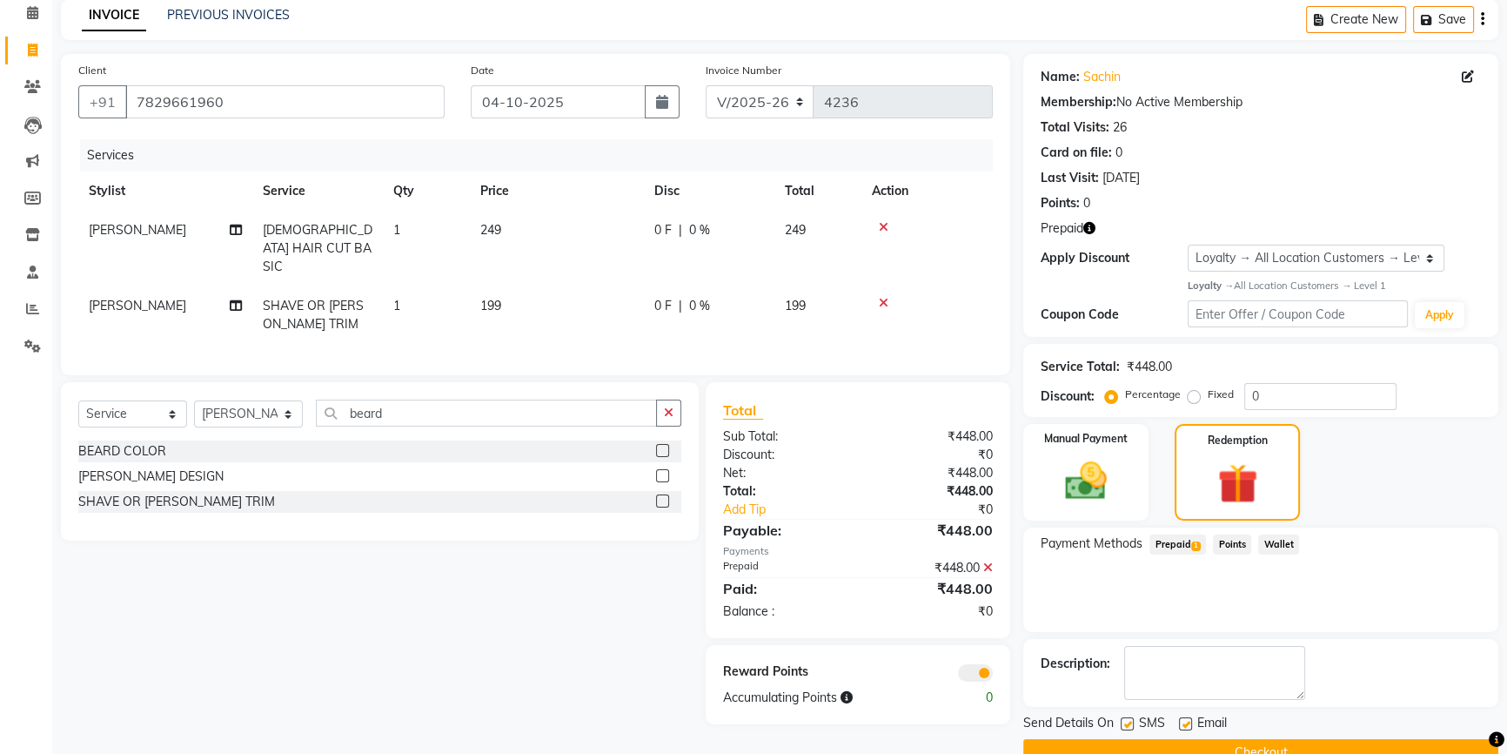
scroll to position [113, 0]
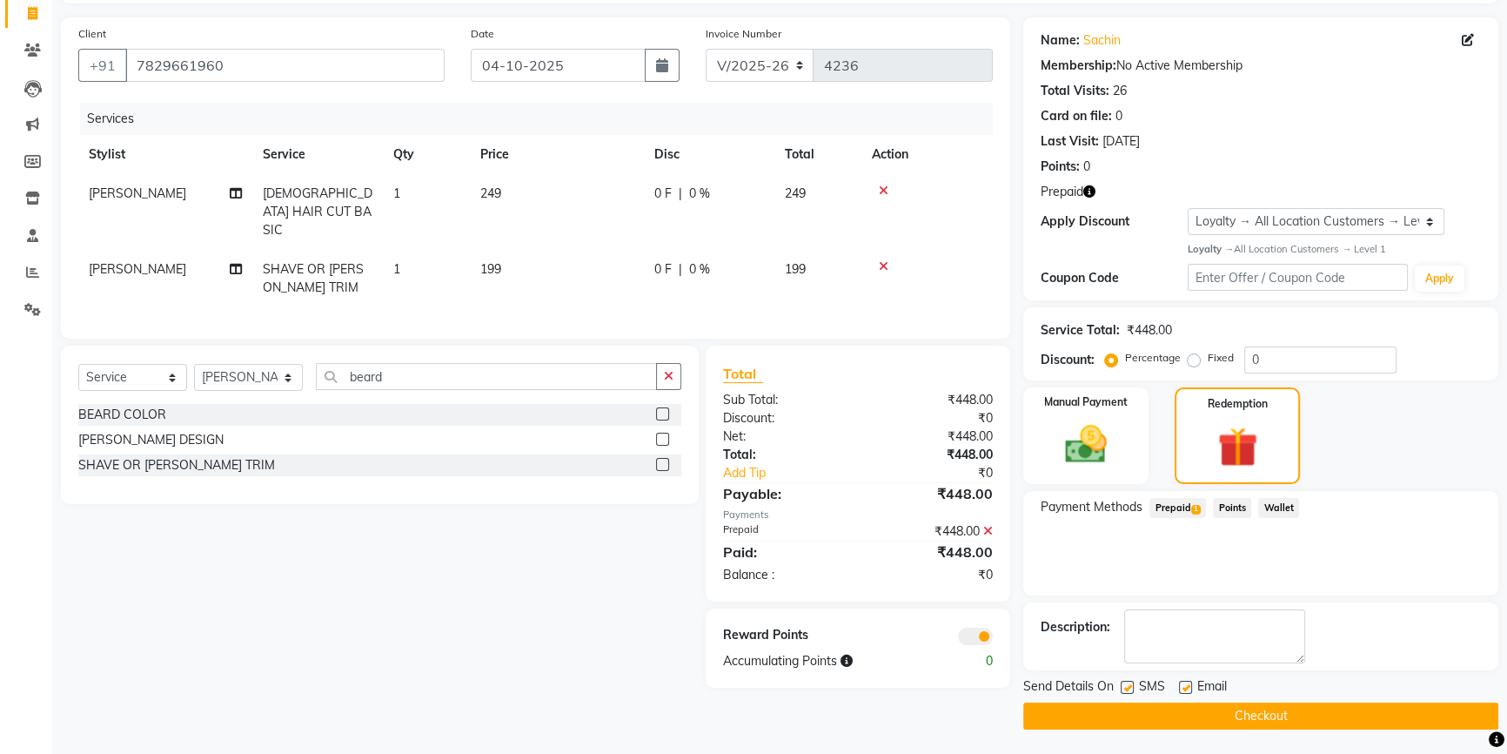
click at [1231, 716] on button "Checkout" at bounding box center [1260, 715] width 475 height 27
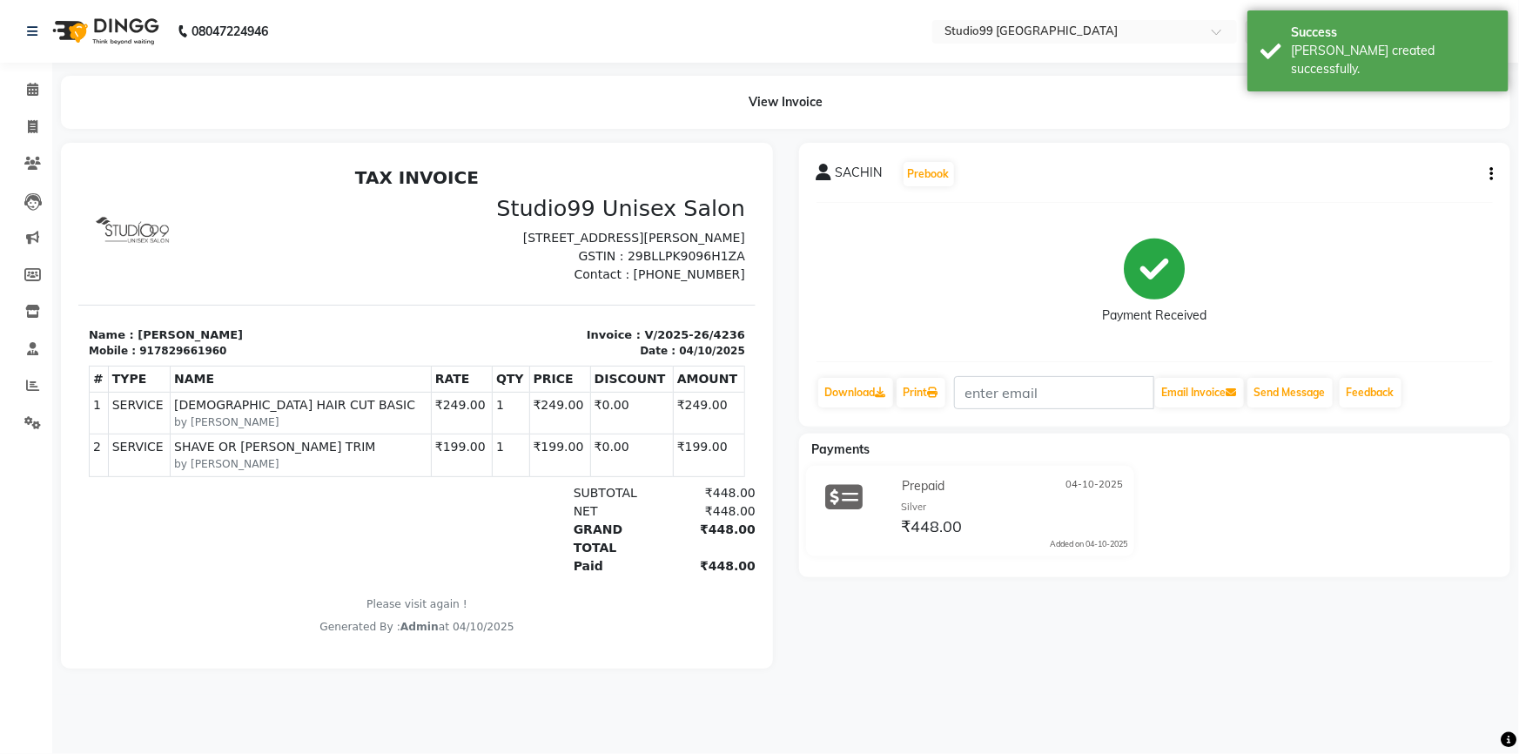
click at [147, 358] on div "917829661960" at bounding box center [181, 350] width 87 height 16
click at [26, 113] on link "Invoice" at bounding box center [26, 127] width 42 height 29
select select "6042"
select select "service"
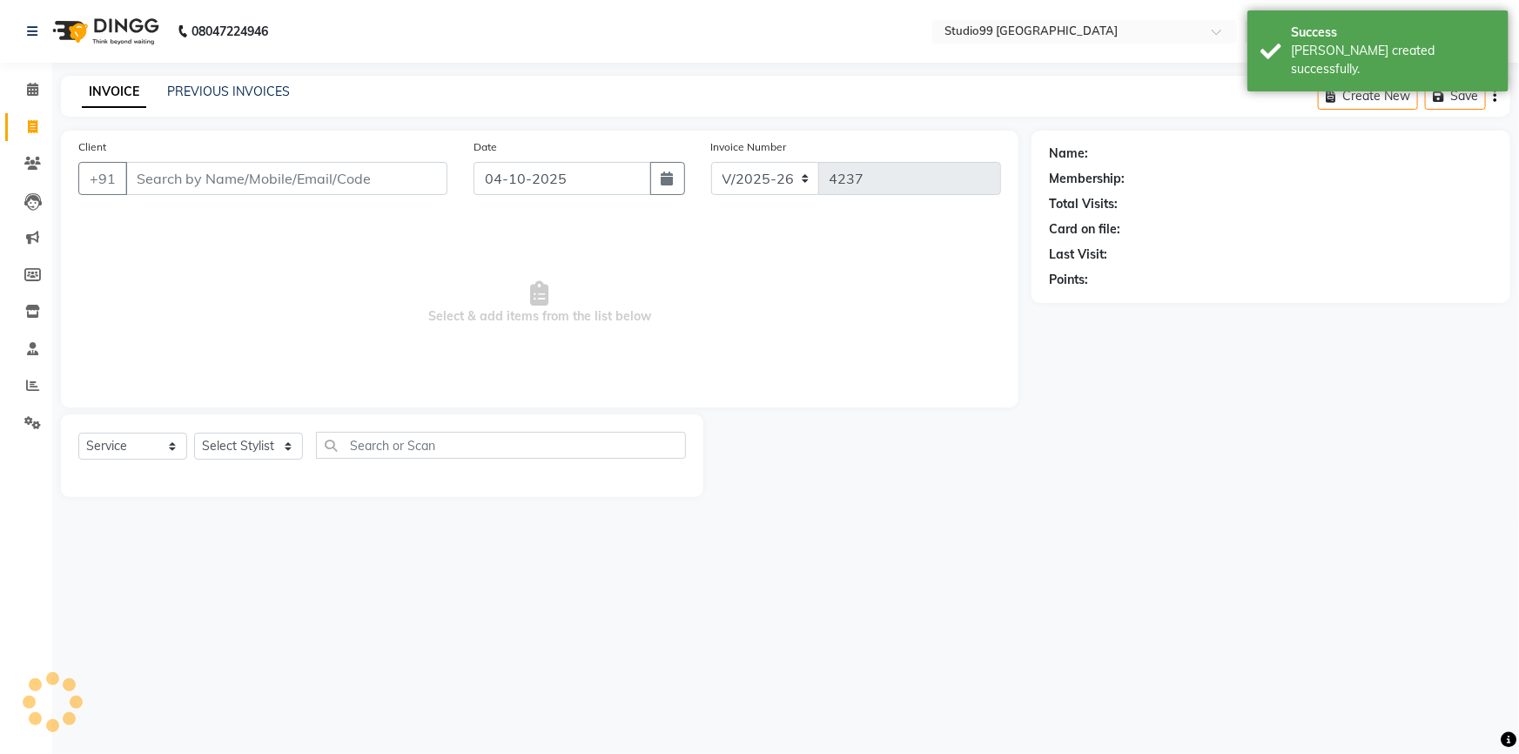
click at [171, 186] on input "Client" at bounding box center [286, 178] width 322 height 33
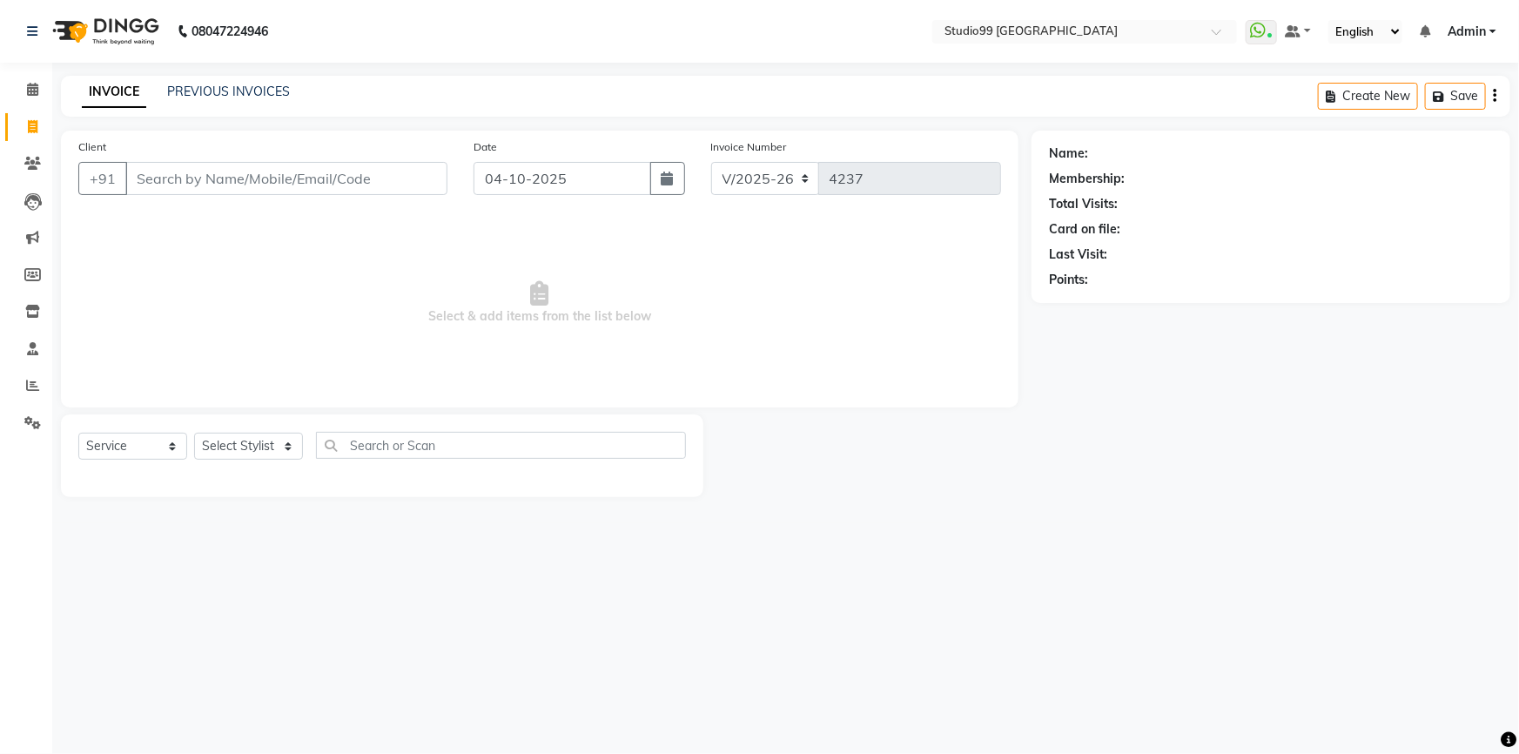
click at [151, 174] on input "Client" at bounding box center [286, 178] width 322 height 33
click at [24, 120] on span at bounding box center [32, 127] width 30 height 20
select select "6042"
select select "service"
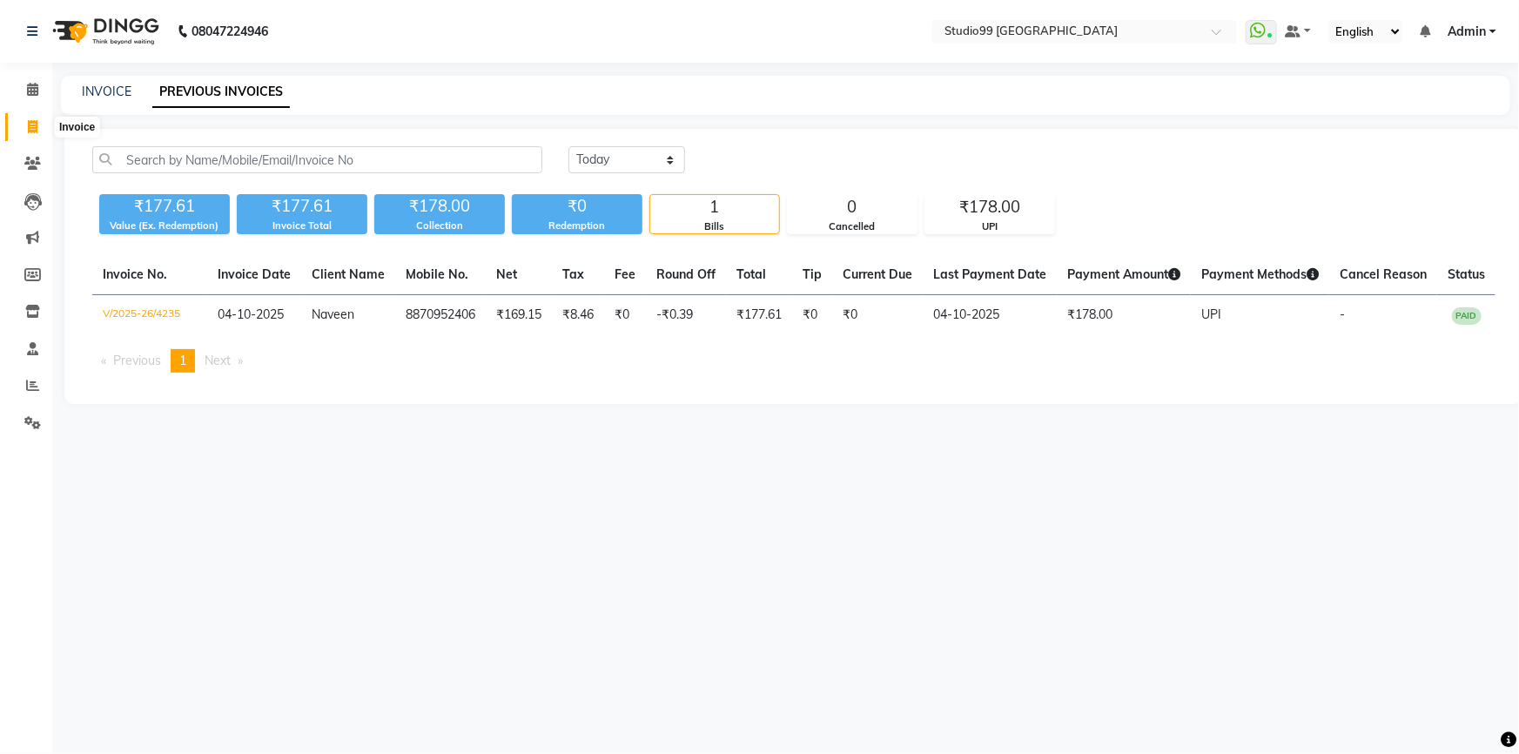
click at [30, 128] on icon at bounding box center [33, 126] width 10 height 13
select select "6042"
select select "service"
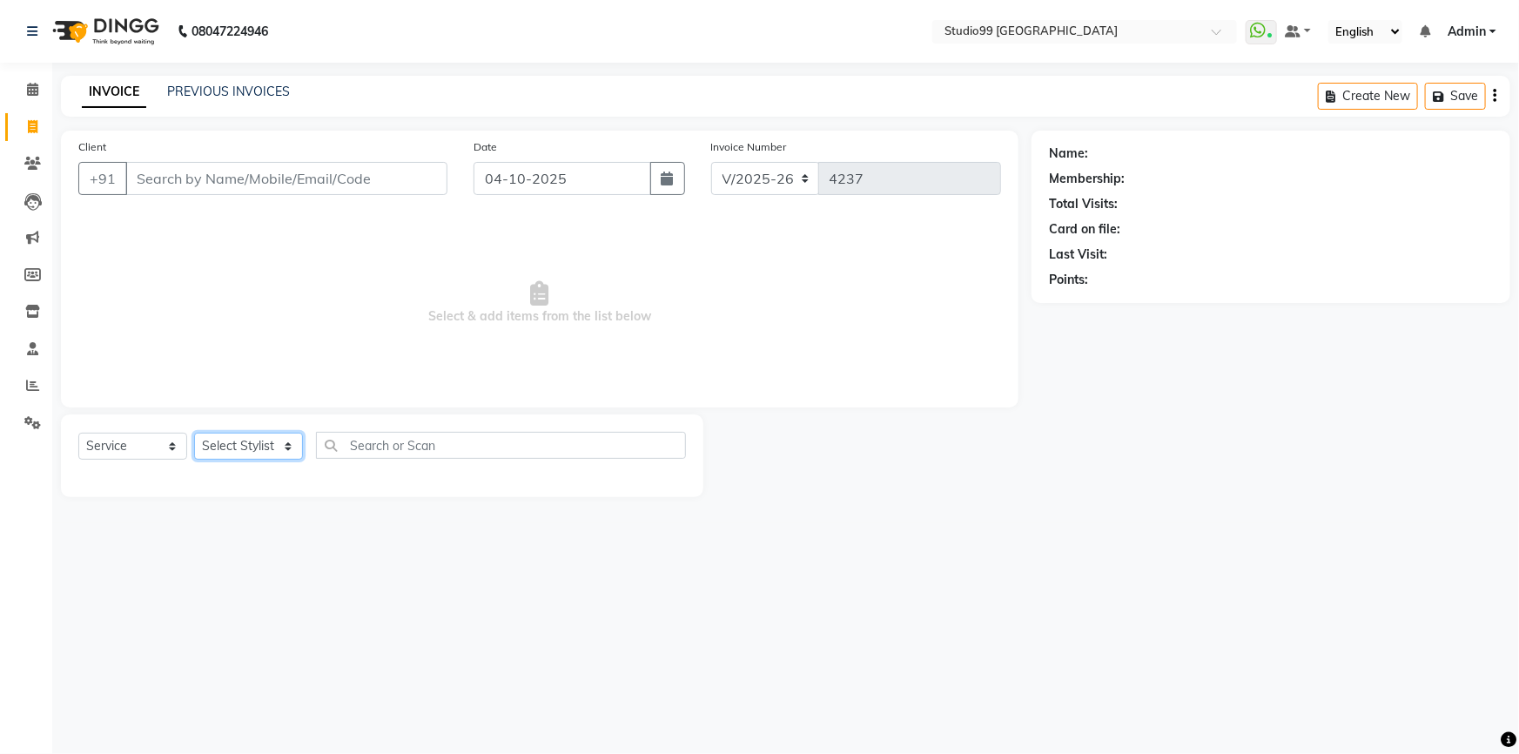
click at [258, 449] on select "Select Stylist" at bounding box center [248, 446] width 109 height 27
select select "83728"
click at [194, 433] on select "Select Stylist Admin AKSHAY [PERSON_NAME] Gulshan MAHI [PERSON_NAME] PRIYA [PER…" at bounding box center [248, 446] width 109 height 27
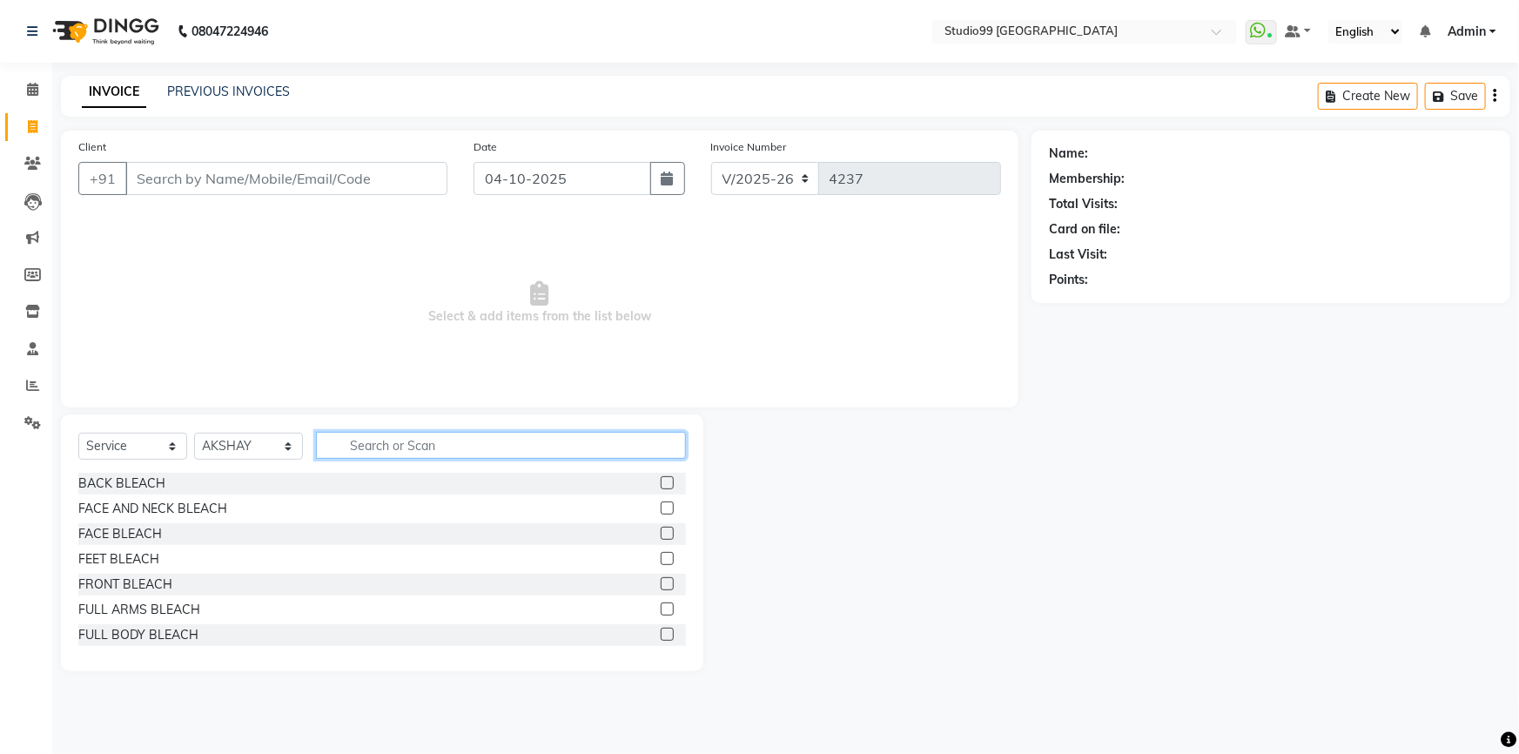
click at [390, 452] on input "text" at bounding box center [501, 445] width 370 height 27
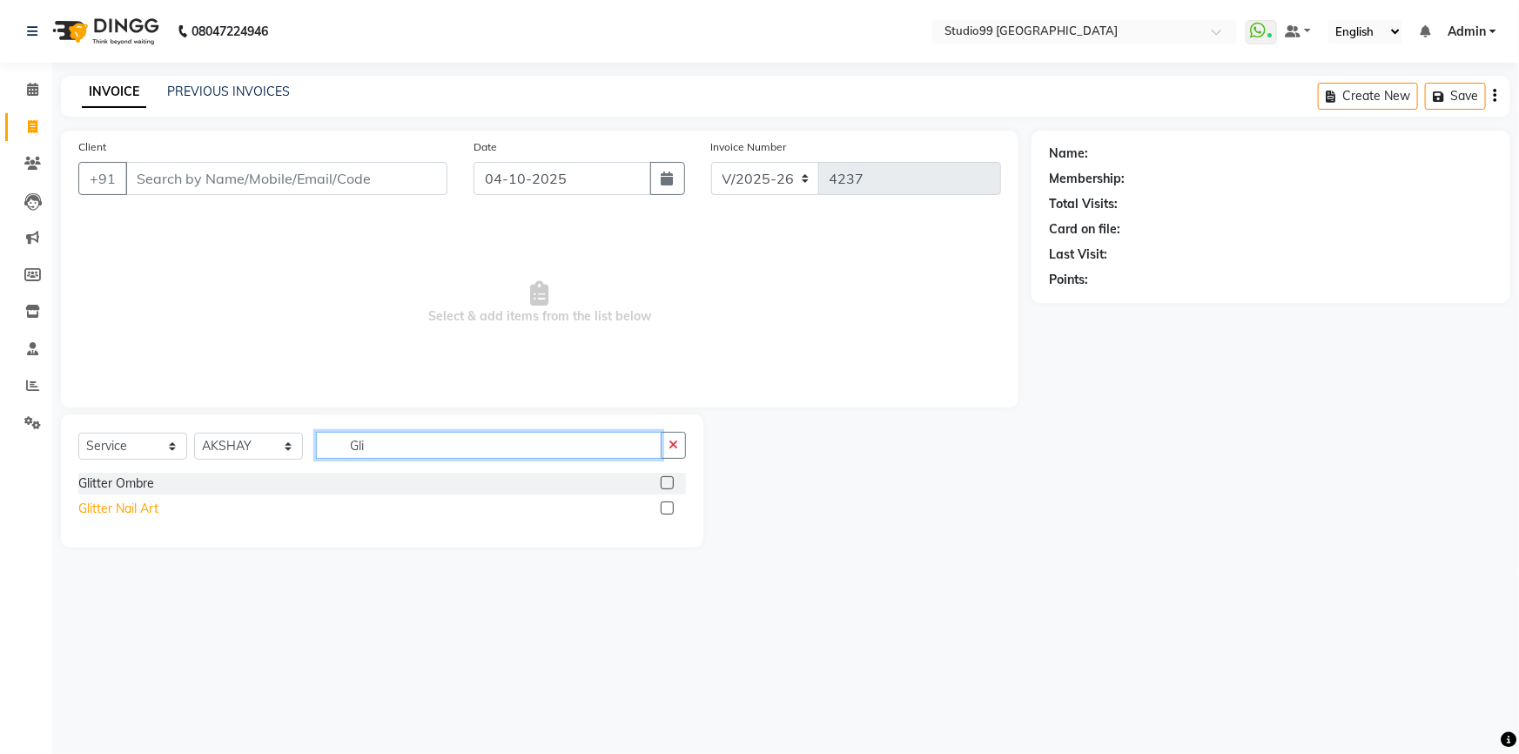
type input "Gli"
click at [134, 504] on div "Glitter Nail Art" at bounding box center [118, 509] width 80 height 18
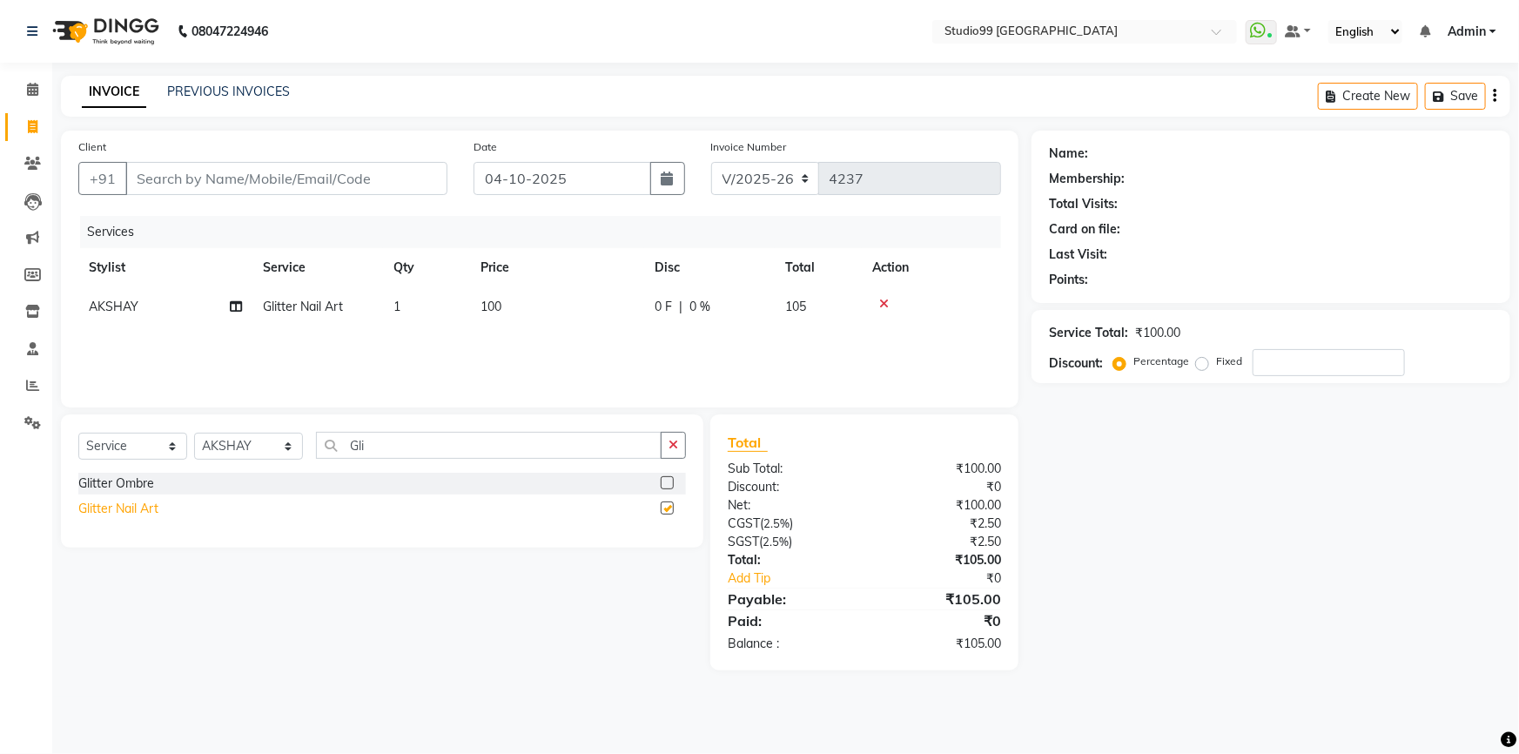
checkbox input "false"
click at [504, 305] on td "100" at bounding box center [557, 306] width 174 height 39
select select "83728"
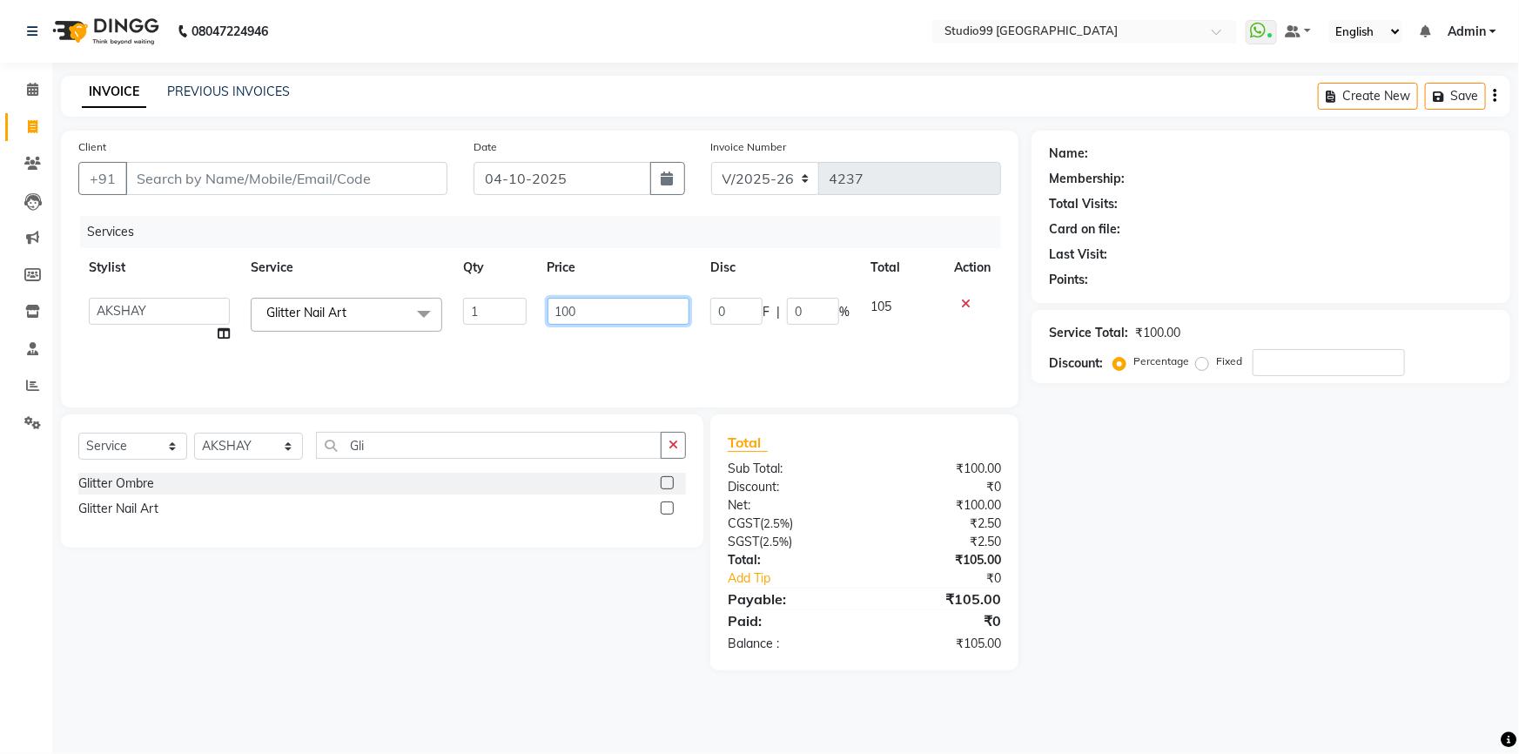
drag, startPoint x: 587, startPoint y: 308, endPoint x: 540, endPoint y: 309, distance: 47.0
click at [540, 309] on td "100" at bounding box center [619, 320] width 164 height 66
type input "0"
type input "100"
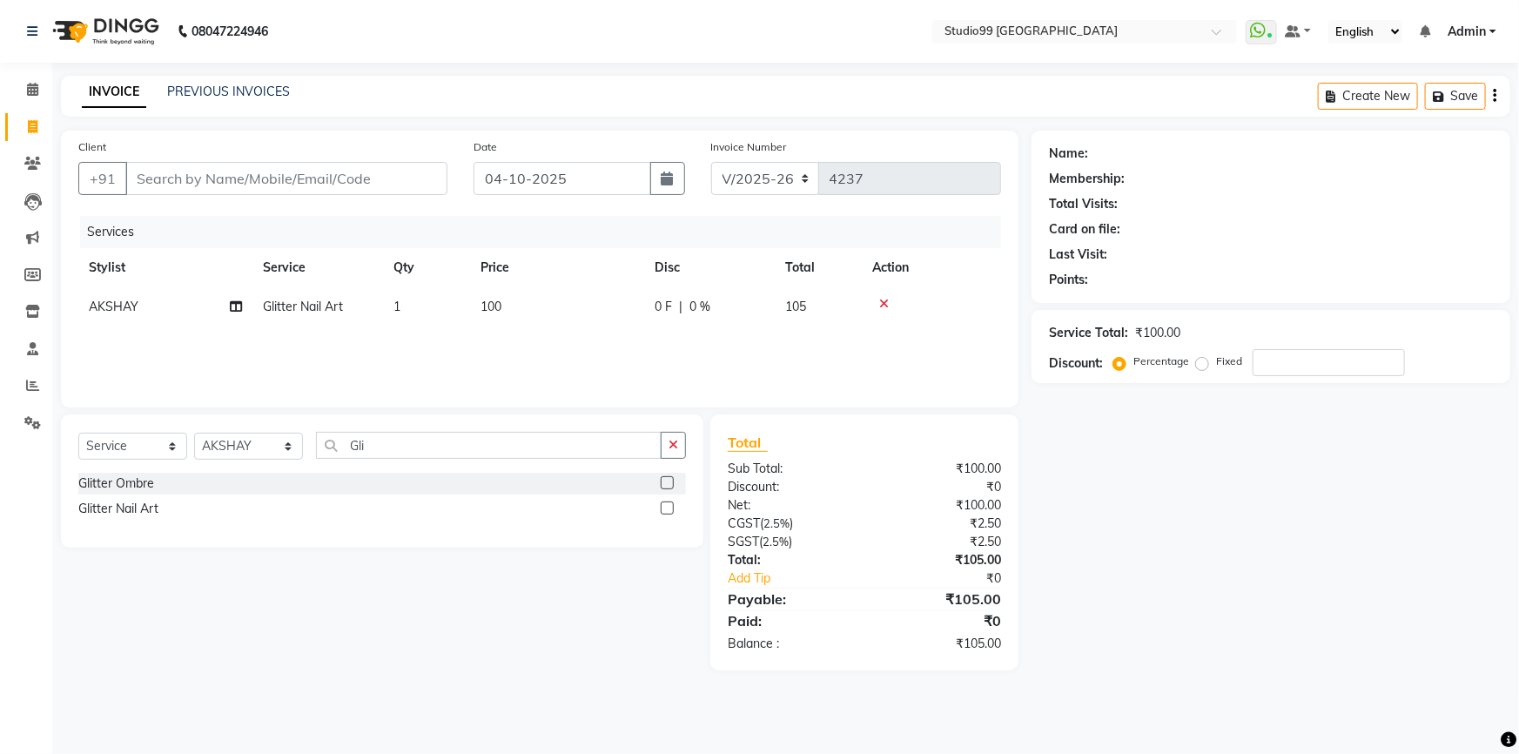
click at [410, 304] on td "1" at bounding box center [426, 306] width 87 height 39
select select "83728"
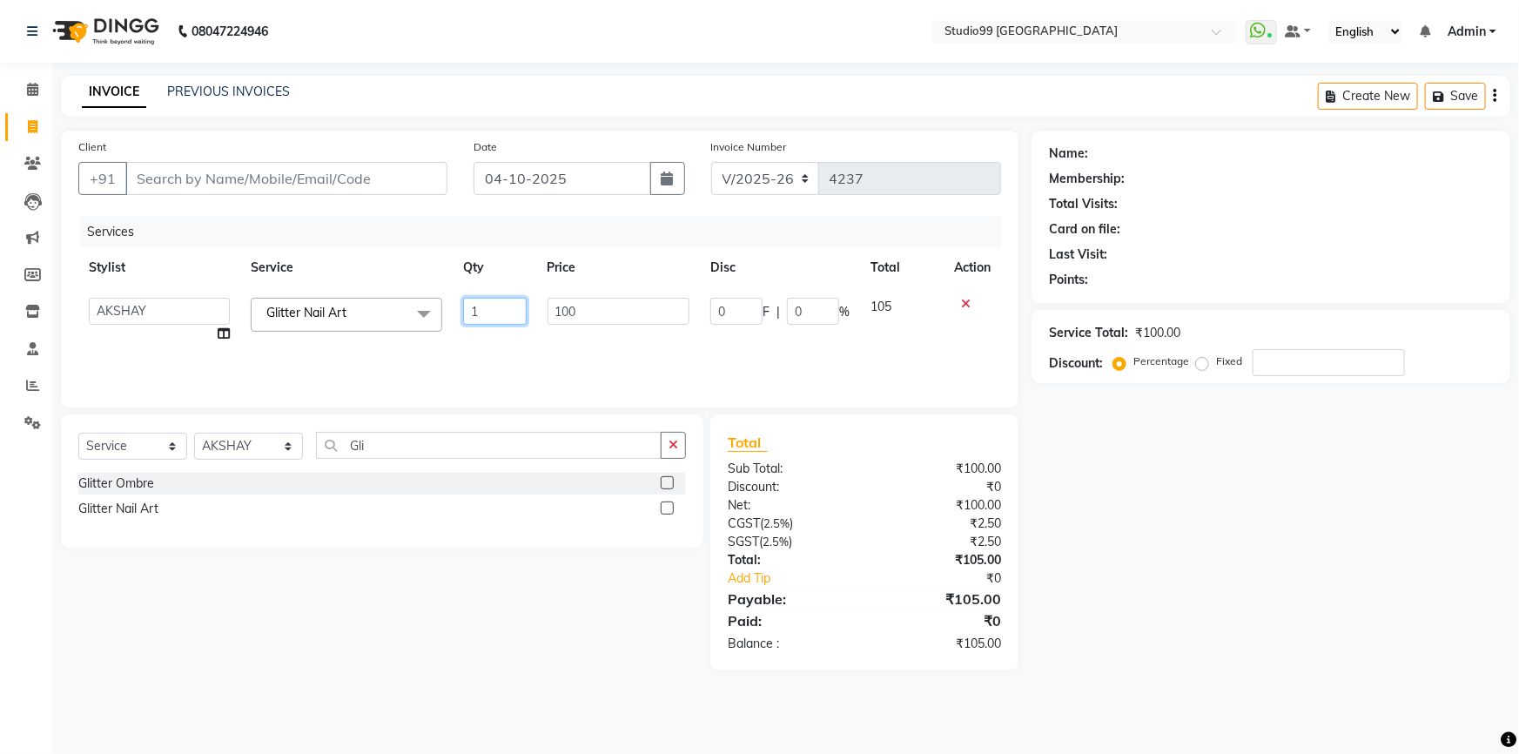
drag, startPoint x: 485, startPoint y: 316, endPoint x: 462, endPoint y: 316, distance: 22.6
click at [463, 316] on input "1" at bounding box center [495, 311] width 64 height 27
type input "10"
click at [567, 342] on div "Services Stylist Service Qty Price Disc Total Action Admin AKSHAY AMARJIT Dina …" at bounding box center [539, 303] width 922 height 174
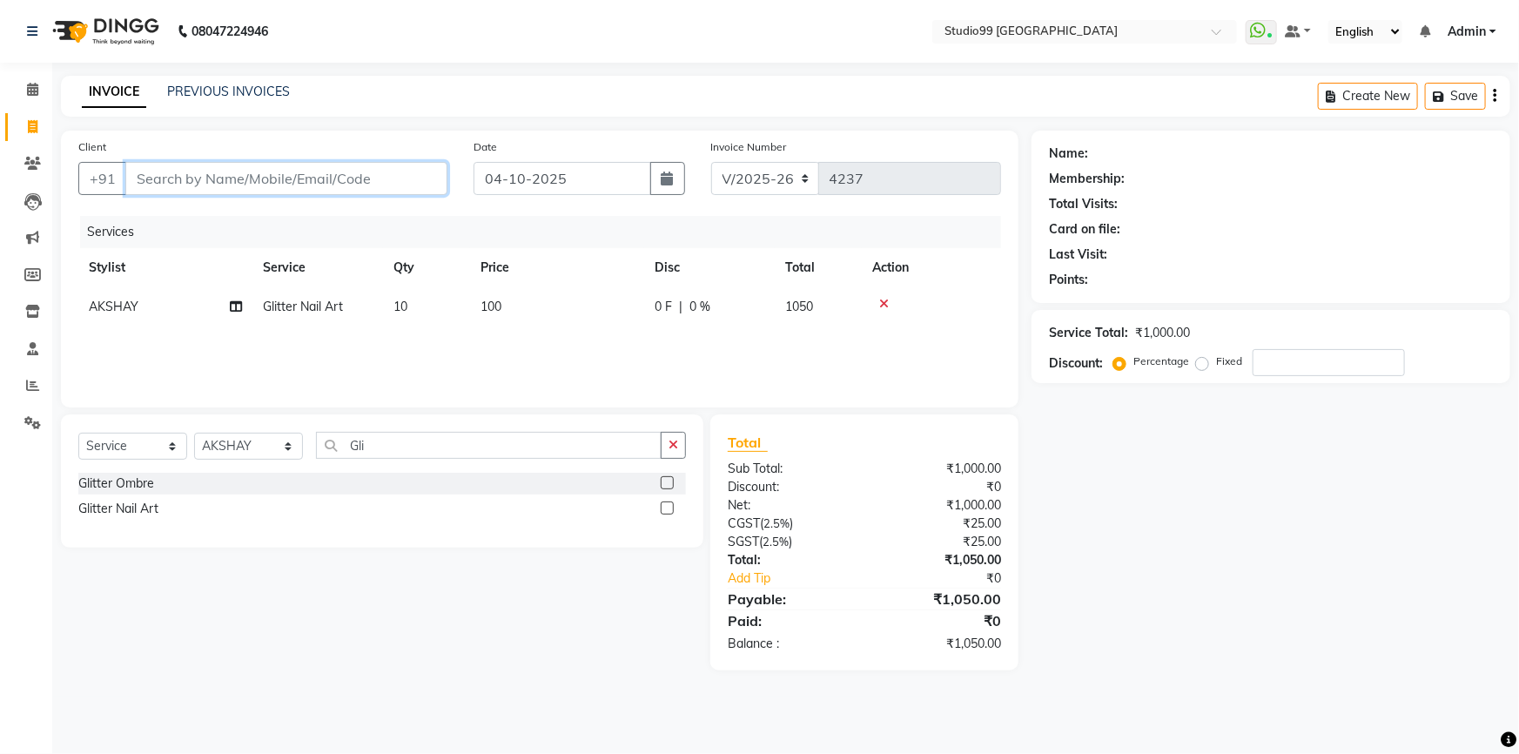
drag, startPoint x: 357, startPoint y: 173, endPoint x: 909, endPoint y: 192, distance: 552.9
click at [372, 176] on input "Client" at bounding box center [286, 178] width 322 height 33
type input "8"
type input "0"
type input "8861442224"
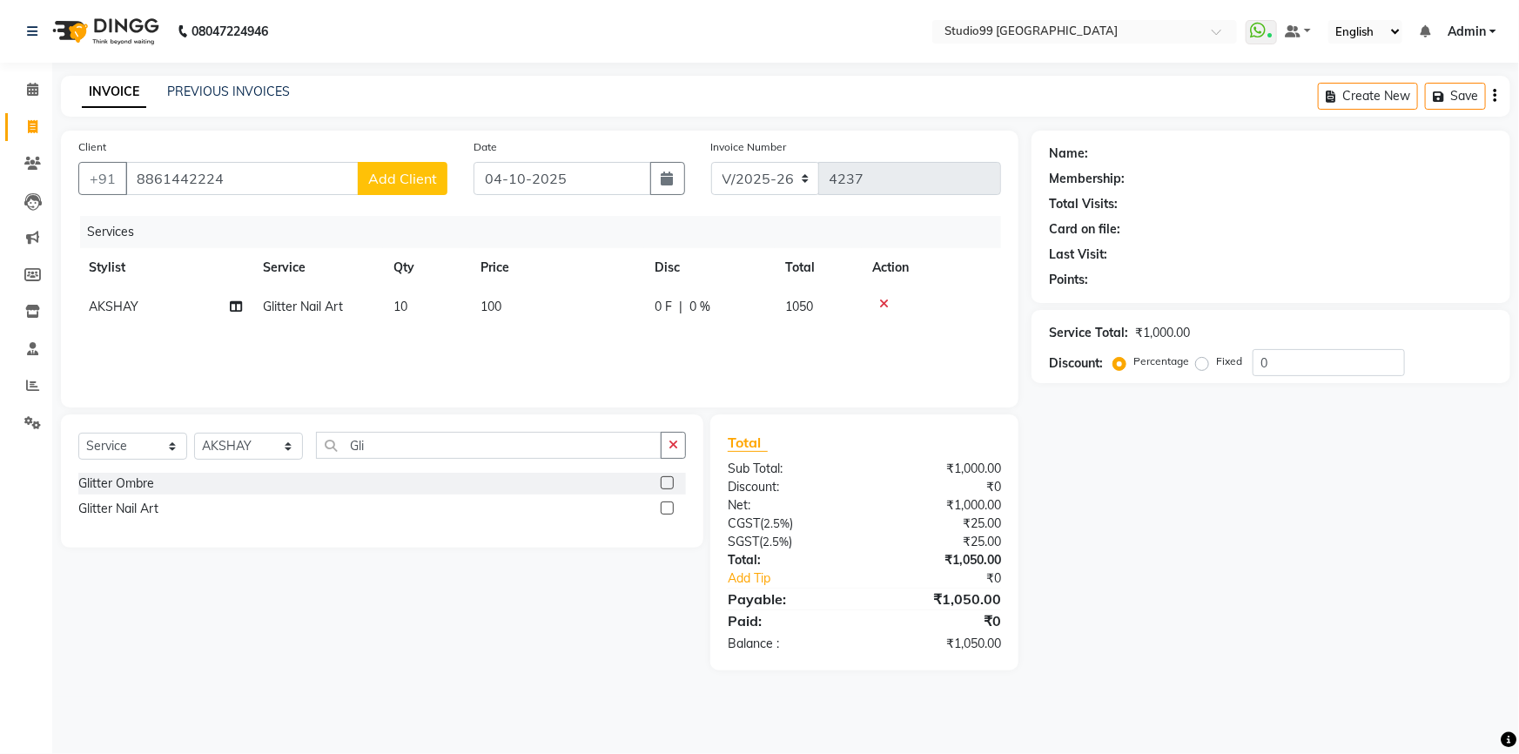
click at [408, 185] on span "Add Client" at bounding box center [402, 178] width 69 height 17
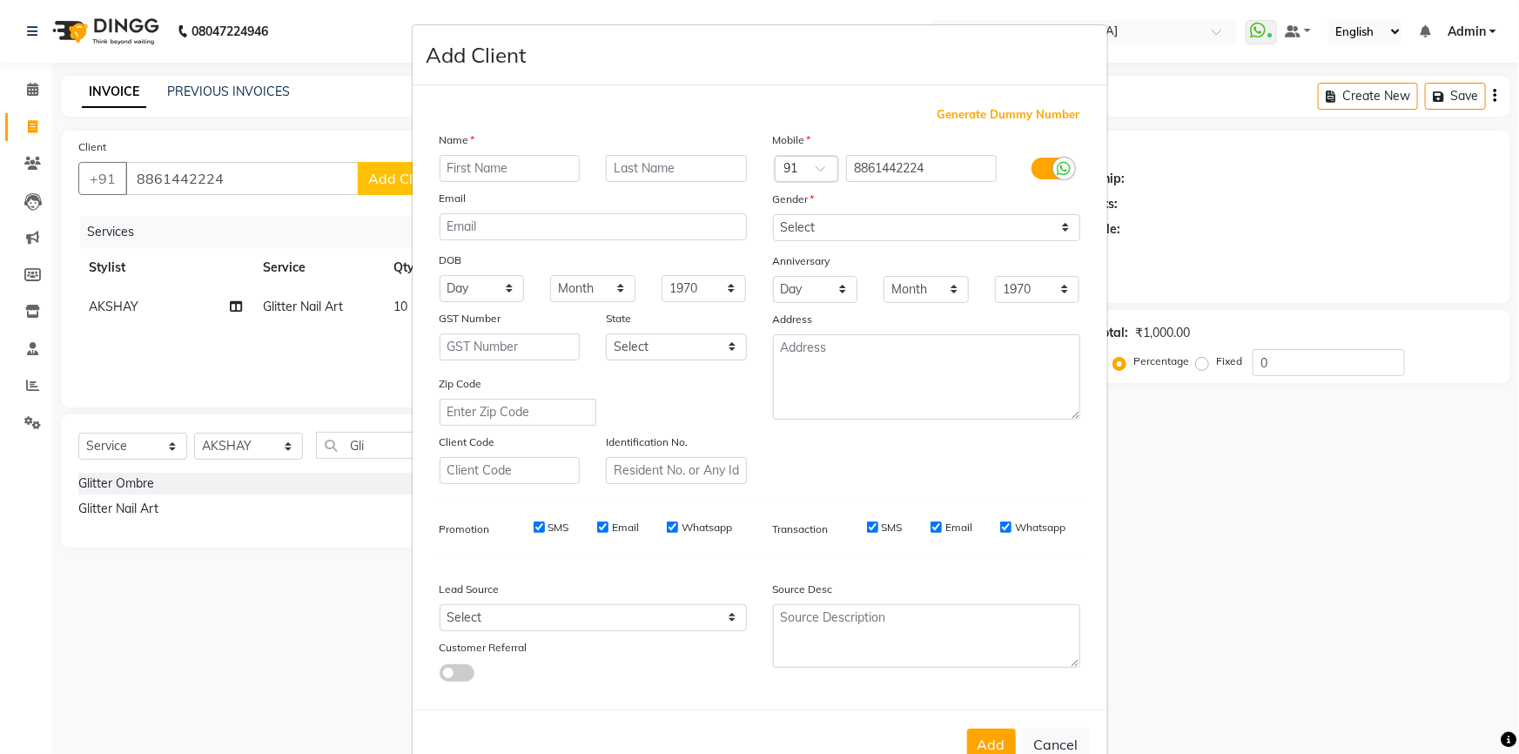
click at [519, 174] on input "text" at bounding box center [509, 168] width 141 height 27
type input "Miss"
type input "Anjali"
click at [799, 233] on select "Select Male Female Other Prefer Not To Say" at bounding box center [926, 227] width 307 height 27
select select "female"
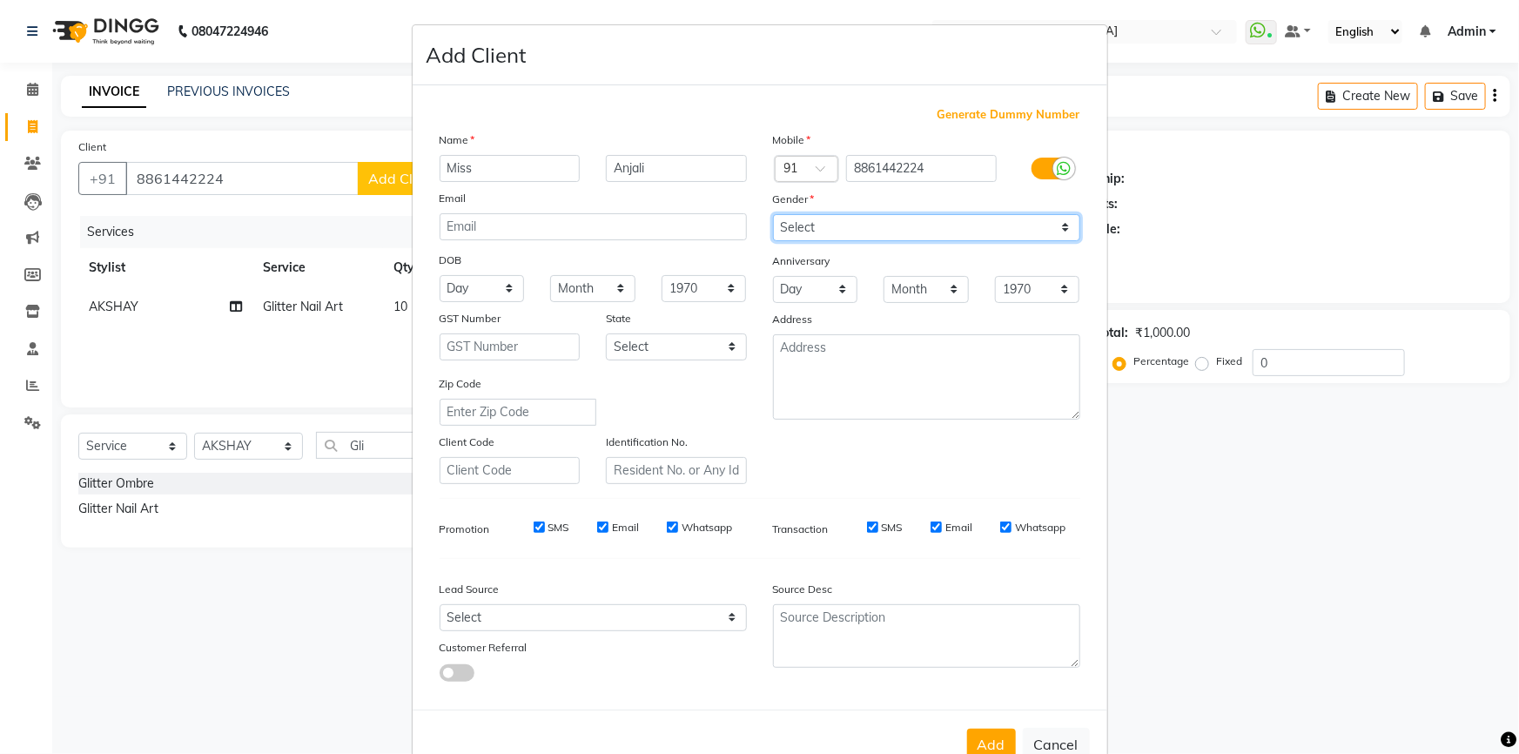
click at [773, 214] on select "Select Male Female Other Prefer Not To Say" at bounding box center [926, 227] width 307 height 27
click at [983, 744] on button "Add" at bounding box center [991, 743] width 49 height 31
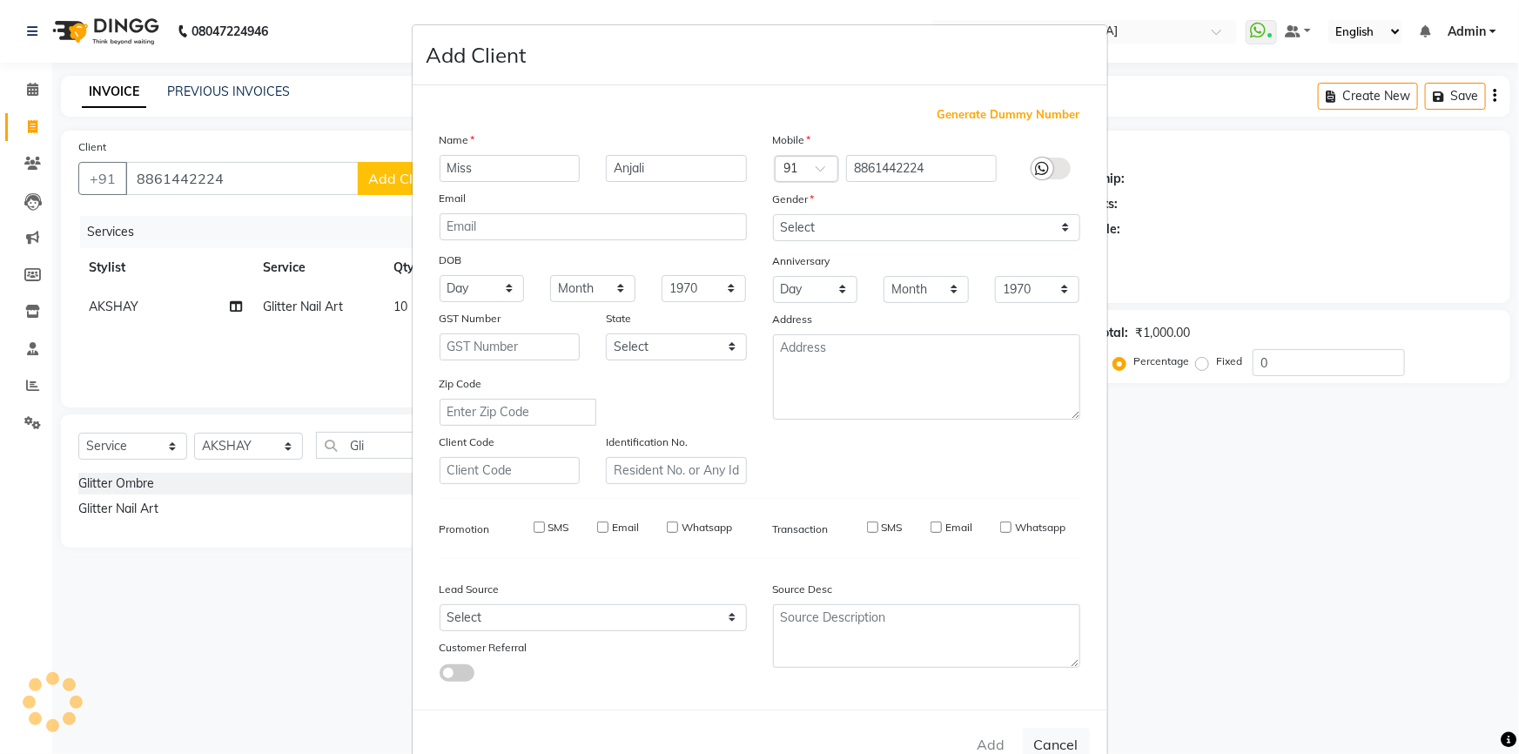
select select
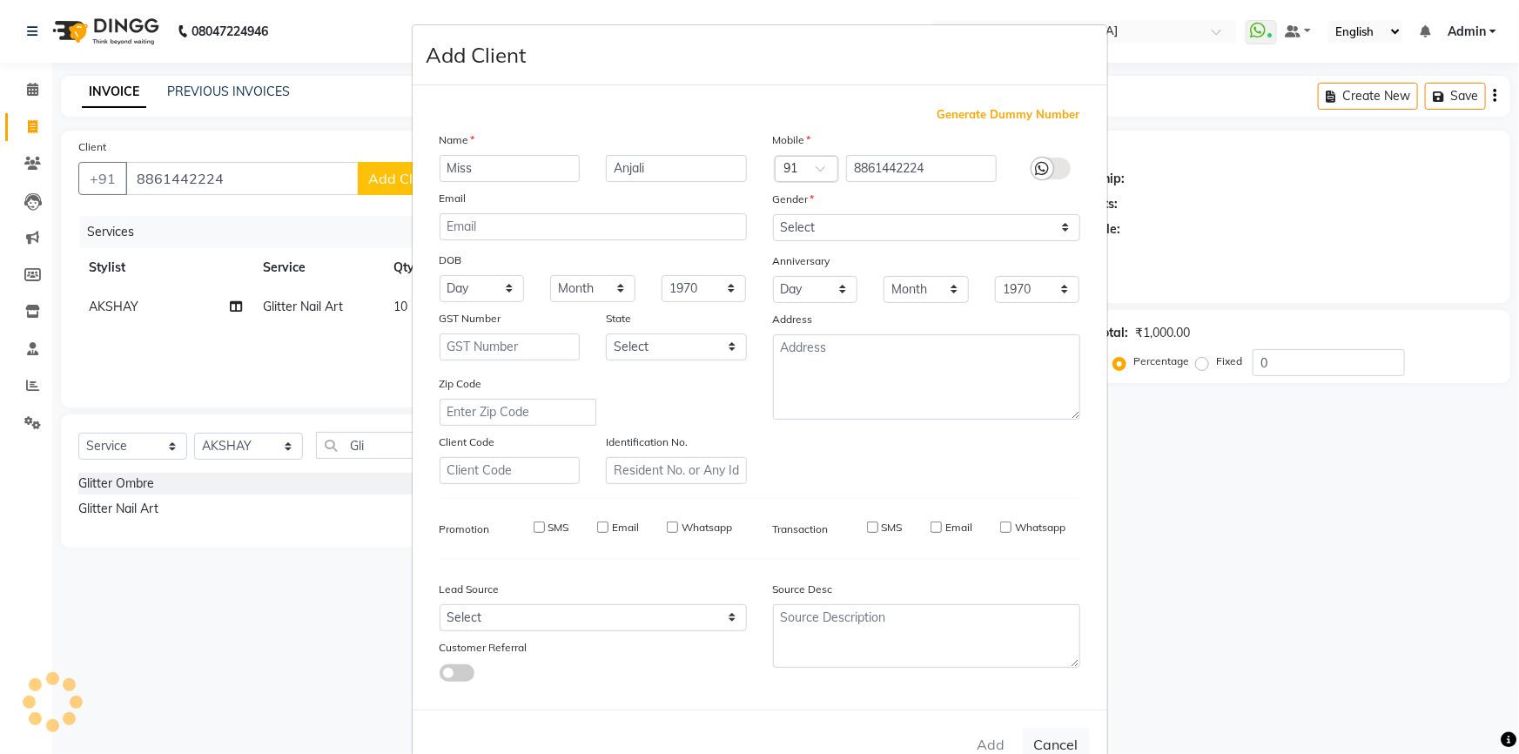
select select
checkbox input "false"
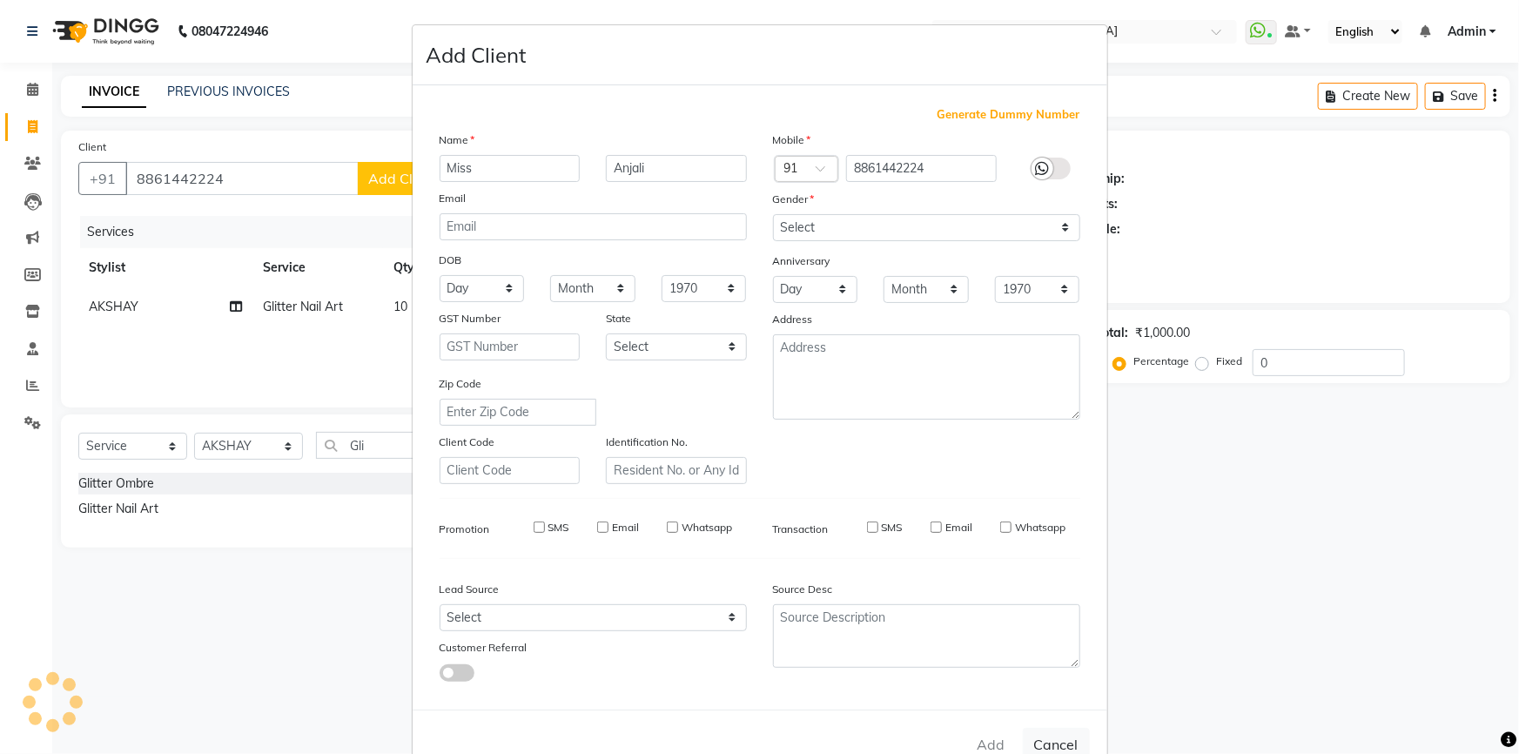
checkbox input "false"
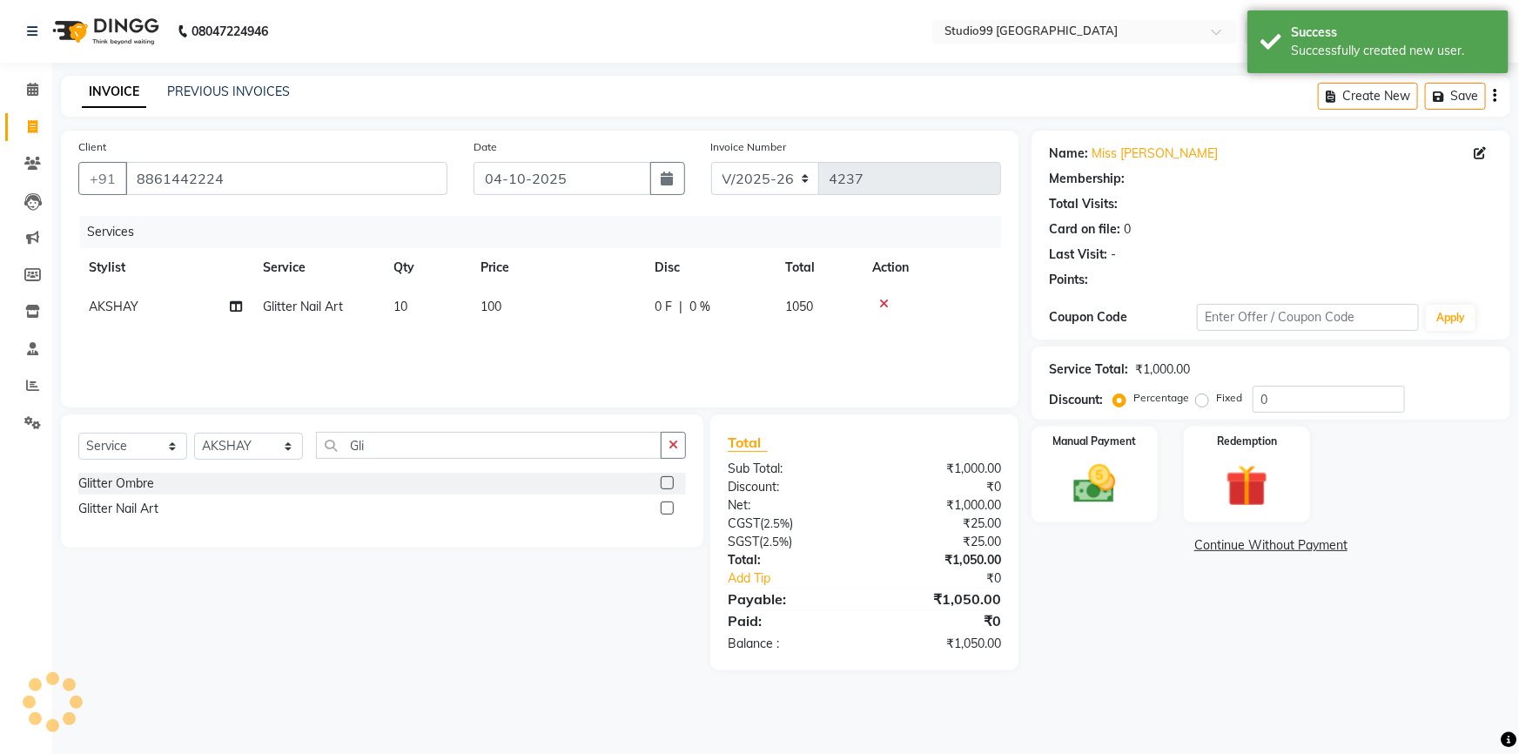
select select "1: Object"
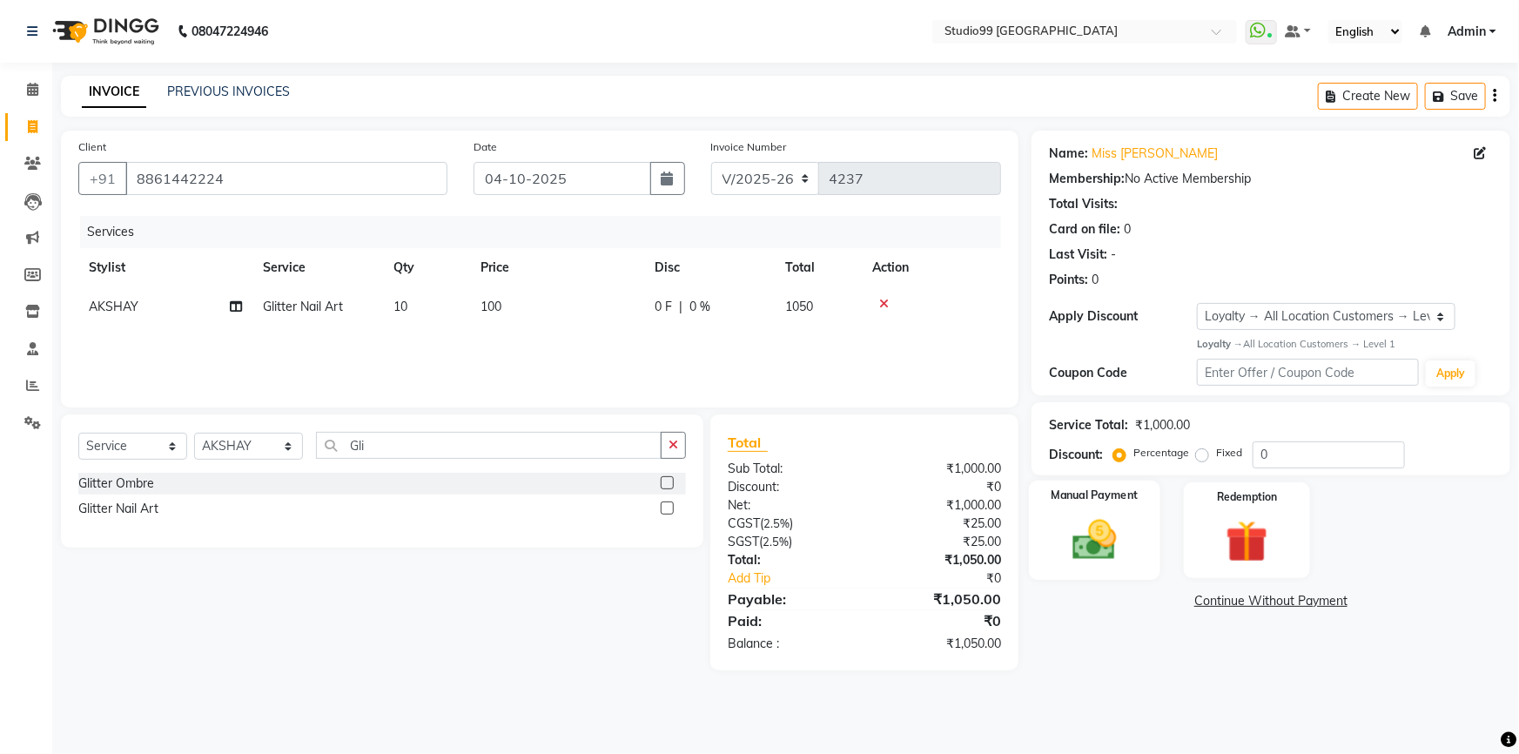
click at [1114, 547] on img at bounding box center [1094, 539] width 71 height 50
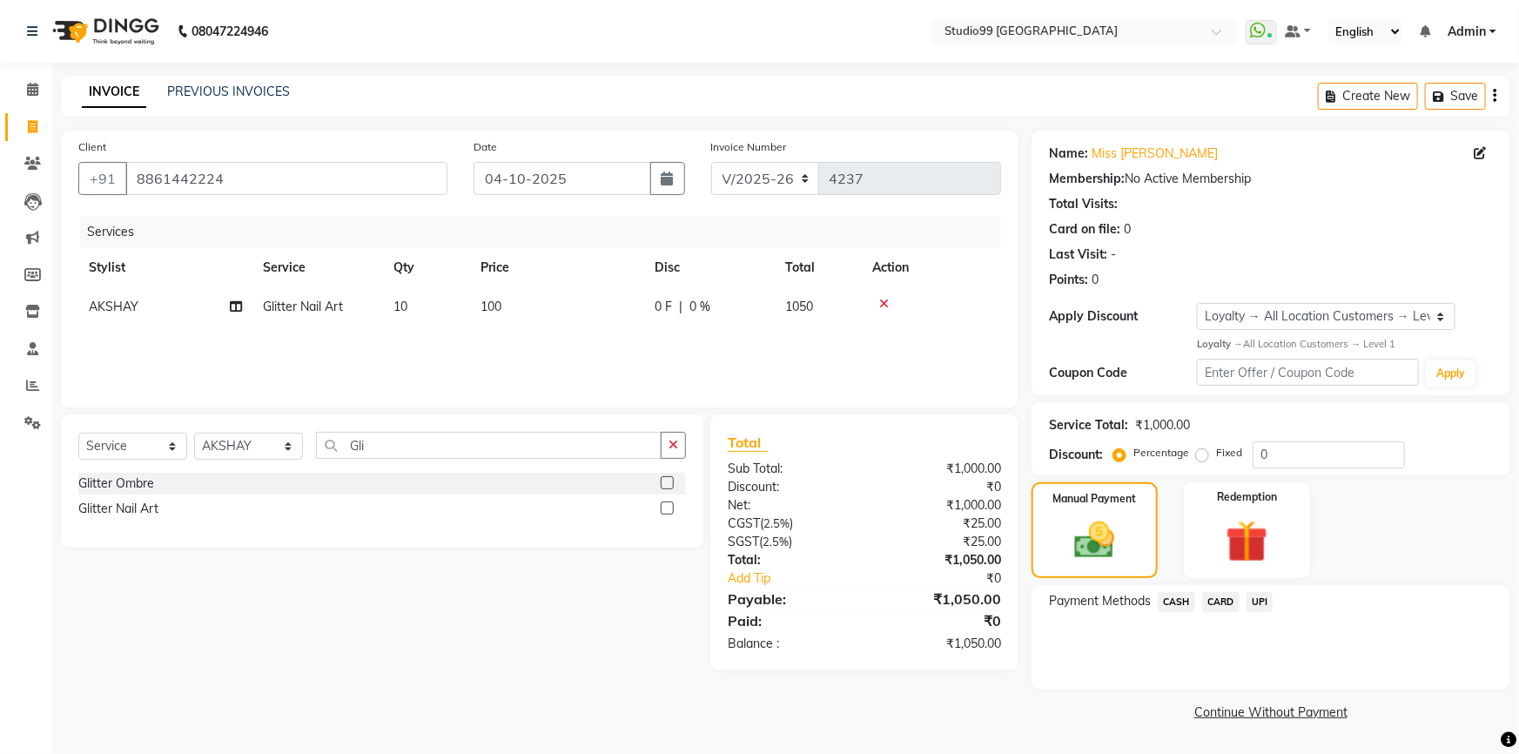
drag, startPoint x: 1252, startPoint y: 594, endPoint x: 1265, endPoint y: 606, distance: 17.9
click at [1253, 594] on span "UPI" at bounding box center [1259, 602] width 27 height 20
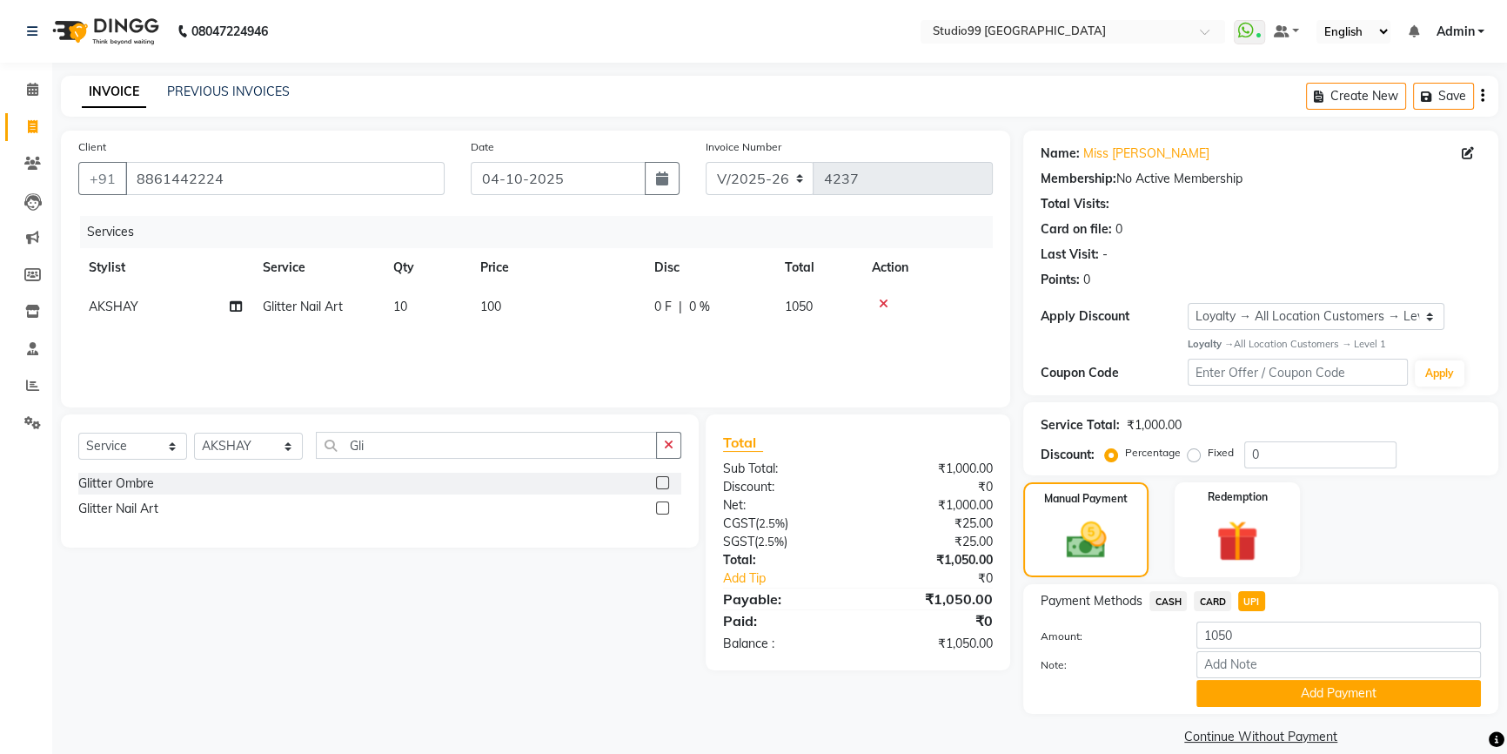
click at [1294, 690] on button "Add Payment" at bounding box center [1339, 693] width 285 height 27
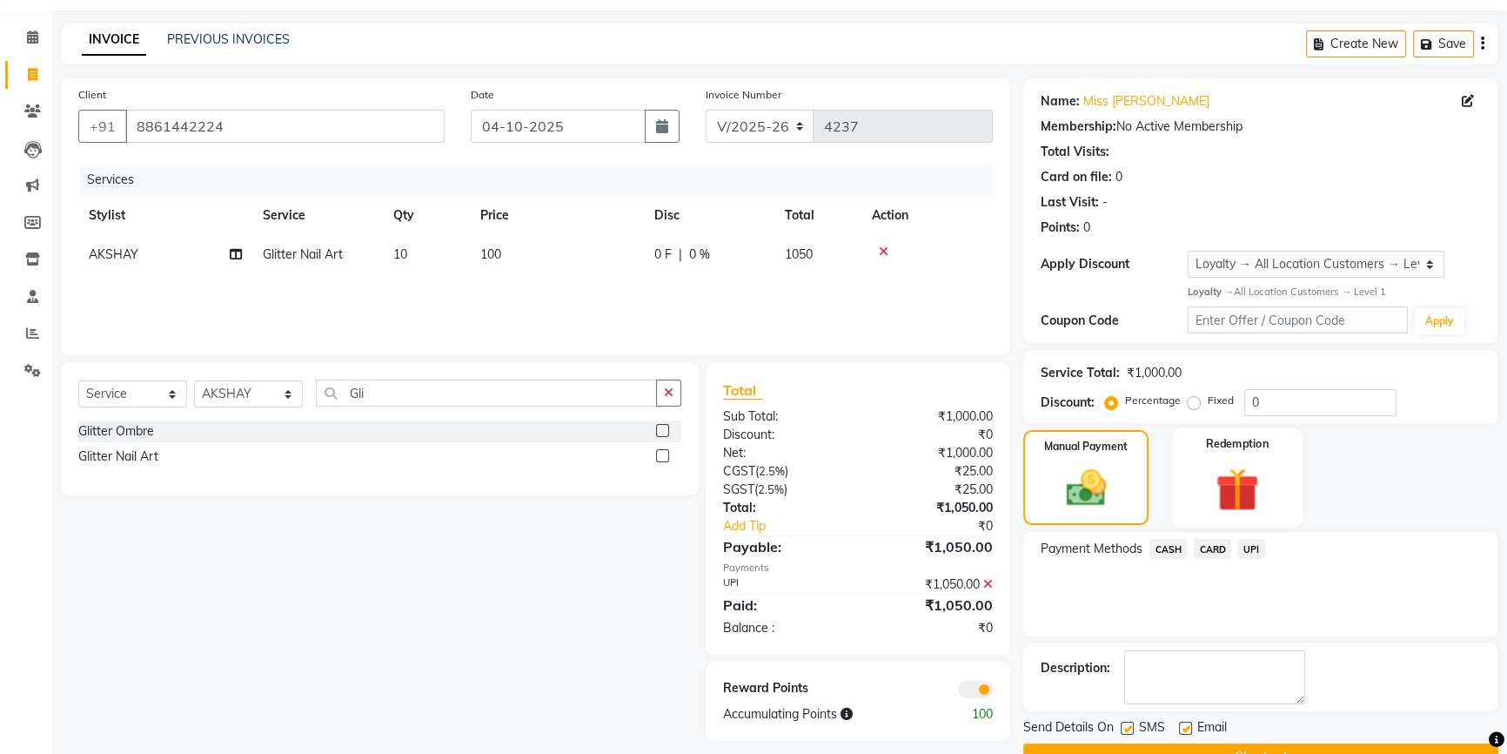
scroll to position [94, 0]
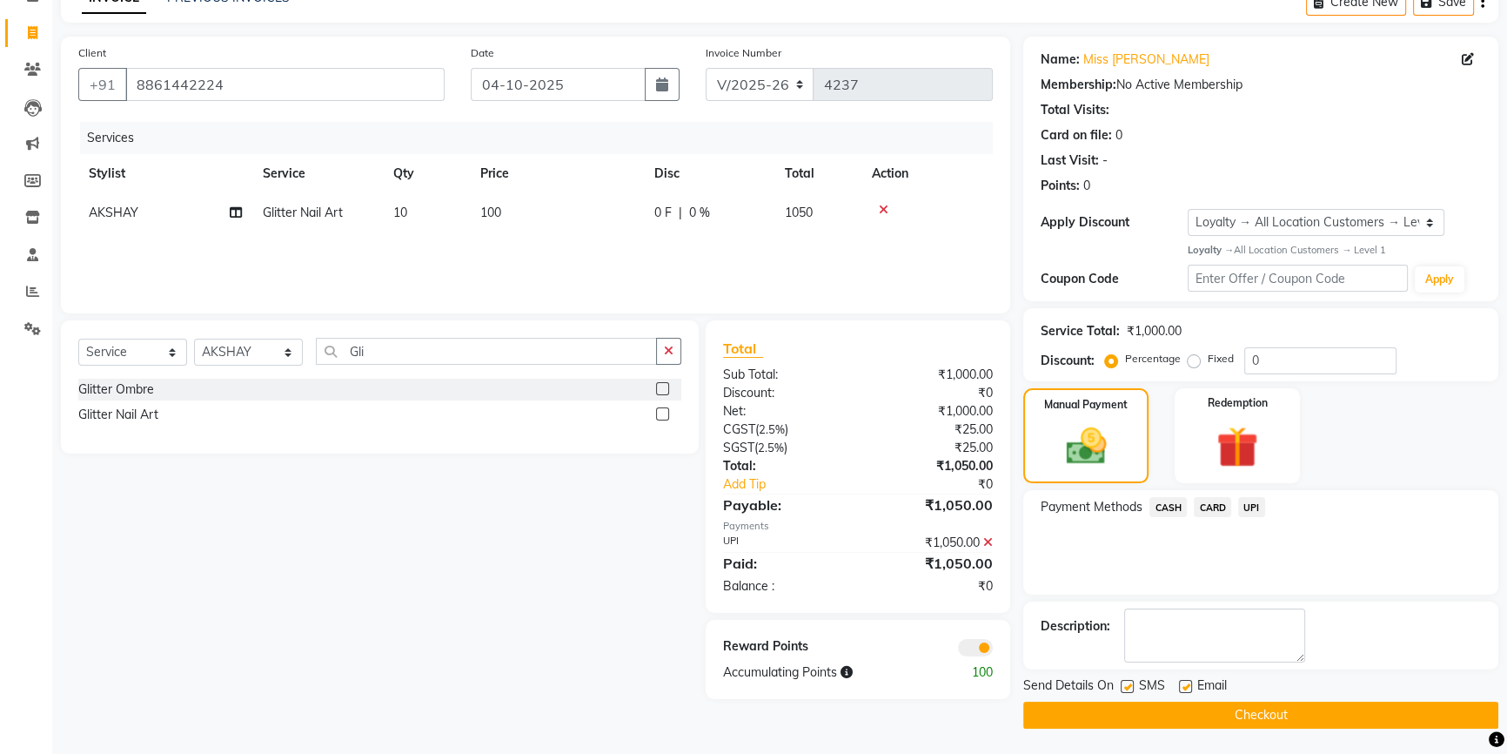
click at [989, 543] on icon at bounding box center [988, 542] width 10 height 12
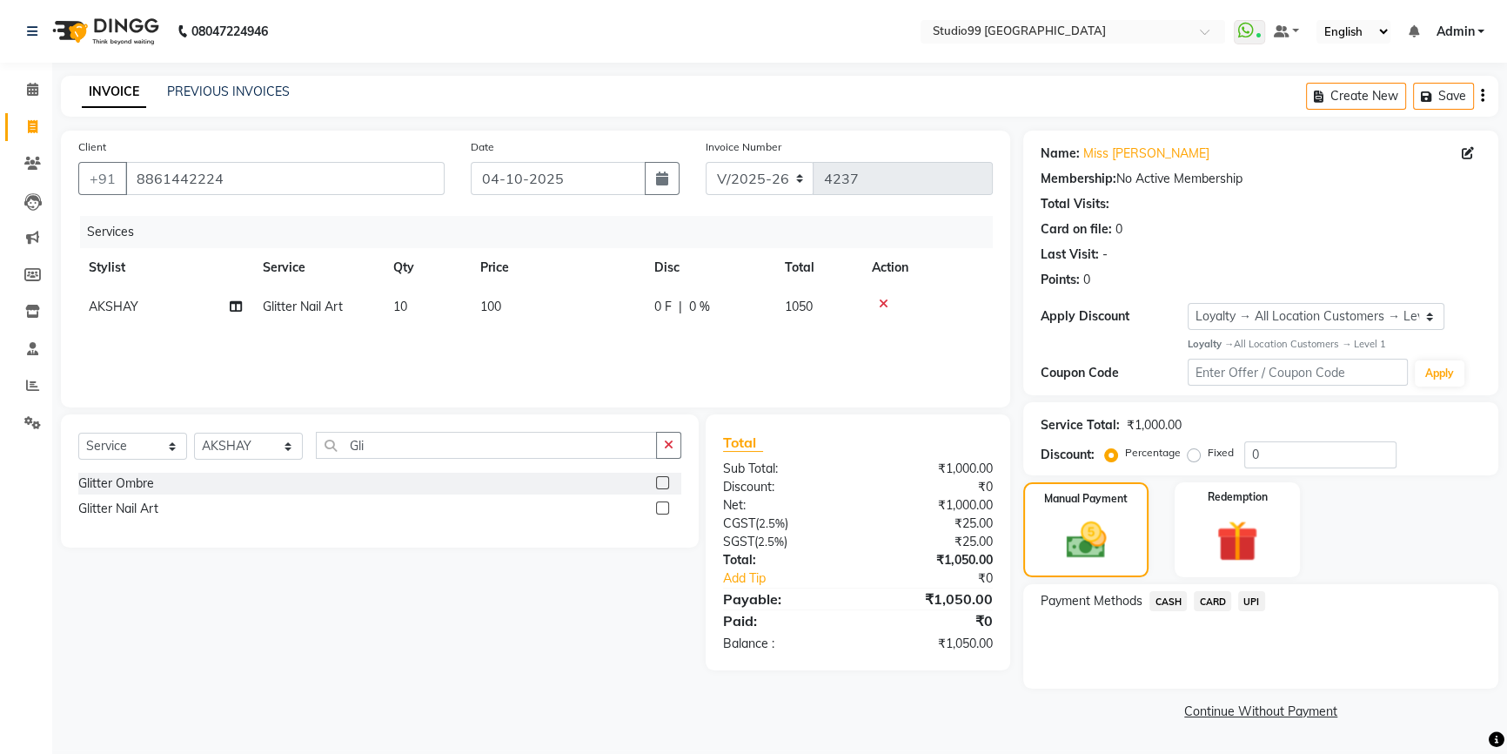
scroll to position [0, 0]
click at [32, 127] on icon at bounding box center [33, 126] width 10 height 13
select select "service"
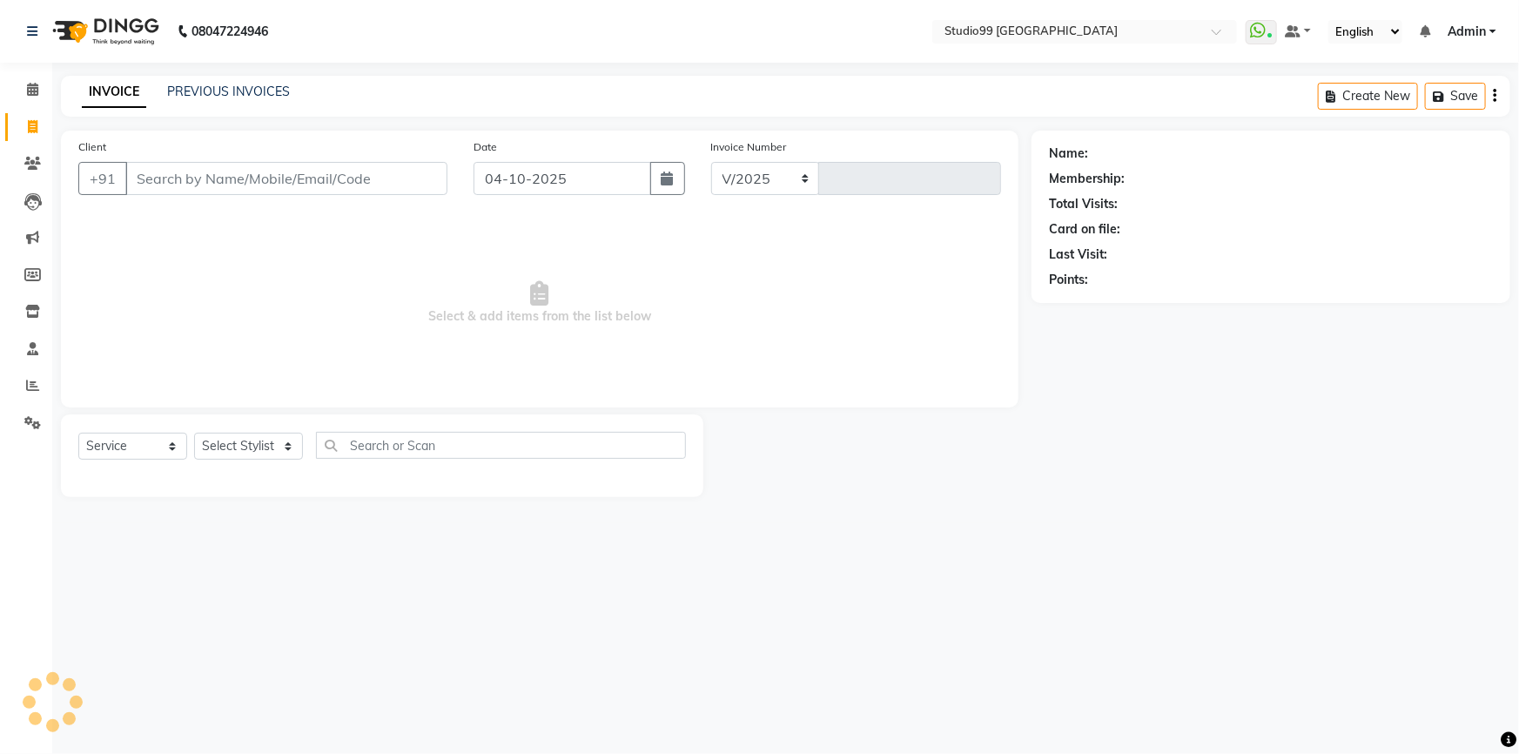
select select "6042"
type input "4237"
click at [263, 442] on select "Select Stylist Admin AKSHAY [PERSON_NAME] Gulshan MAHI [PERSON_NAME] PRIYA [PER…" at bounding box center [248, 446] width 109 height 27
select select "84856"
click at [194, 433] on select "Select Stylist Admin AKSHAY [PERSON_NAME] Gulshan MAHI [PERSON_NAME] PRIYA [PER…" at bounding box center [248, 446] width 109 height 27
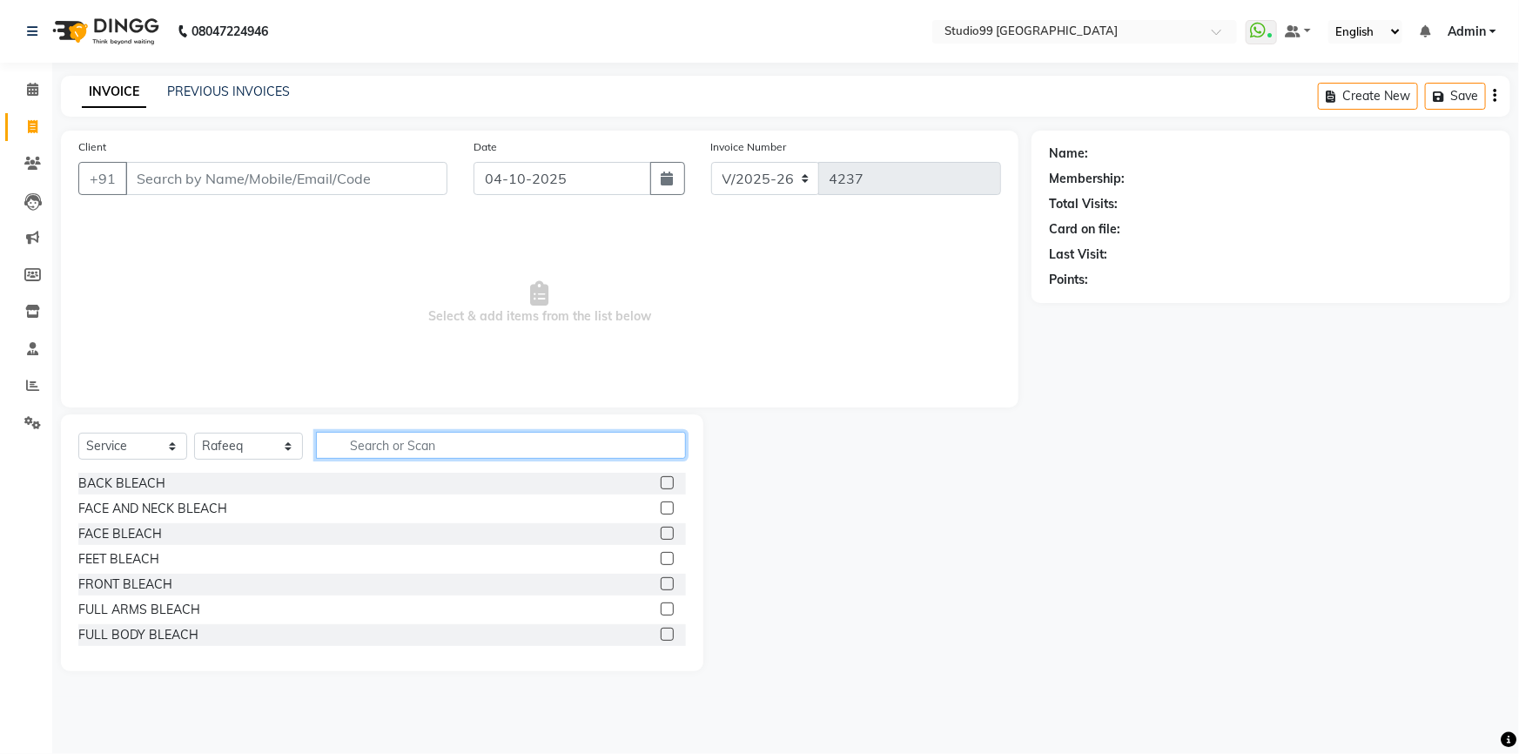
click at [366, 436] on input "text" at bounding box center [501, 445] width 370 height 27
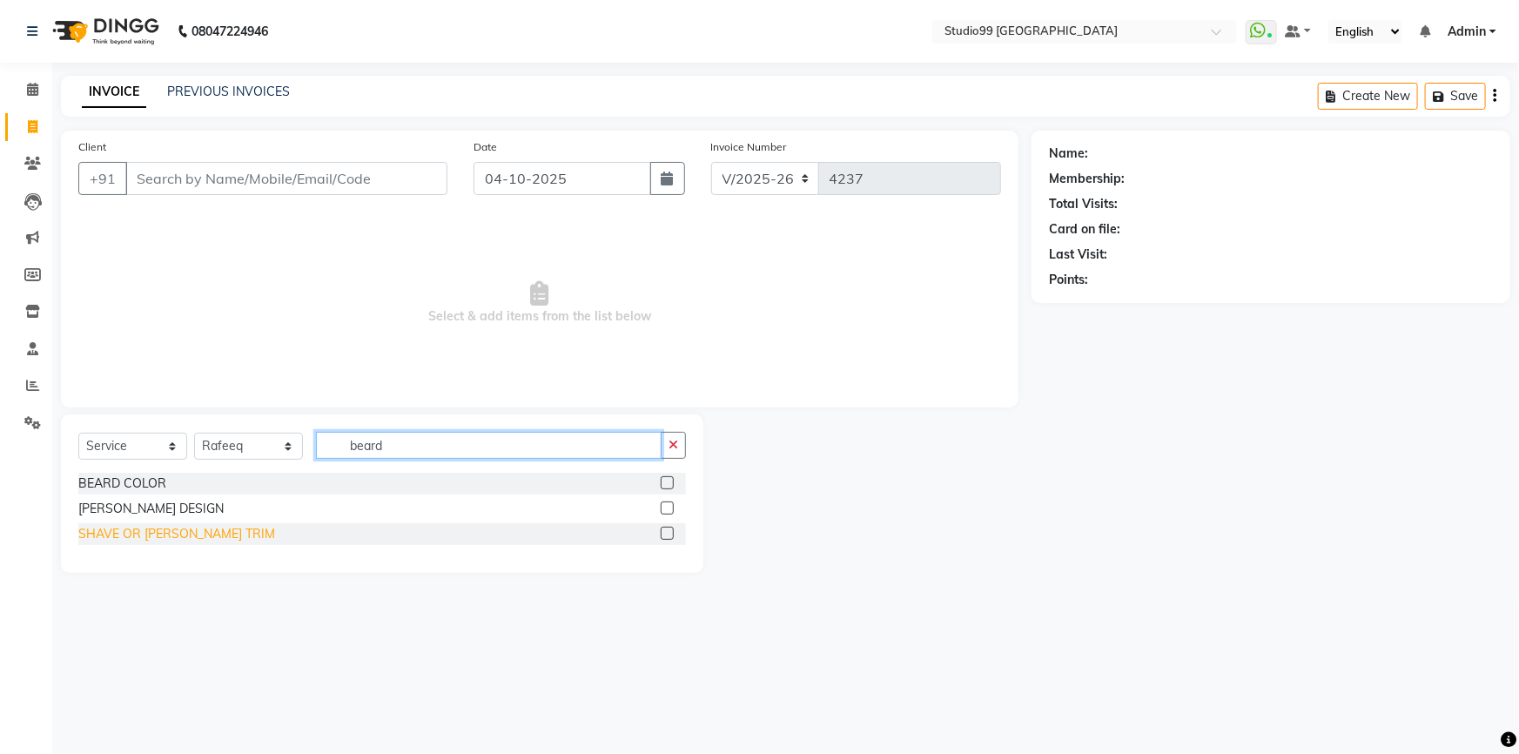
type input "beard"
click at [202, 533] on div "SHAVE OR [PERSON_NAME] TRIM" at bounding box center [176, 534] width 197 height 18
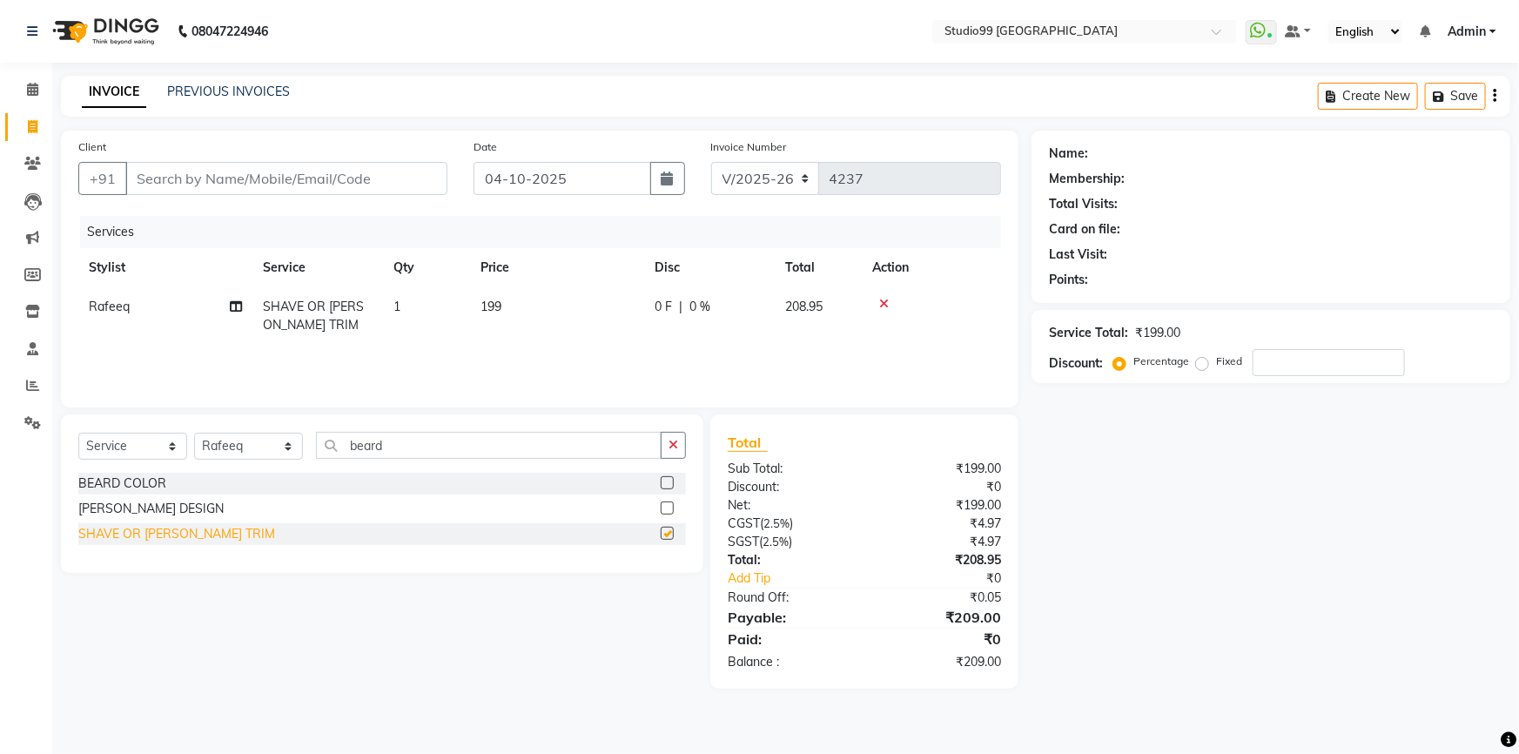
checkbox input "false"
click at [270, 181] on input "Client" at bounding box center [286, 178] width 322 height 33
type input "7"
type input "0"
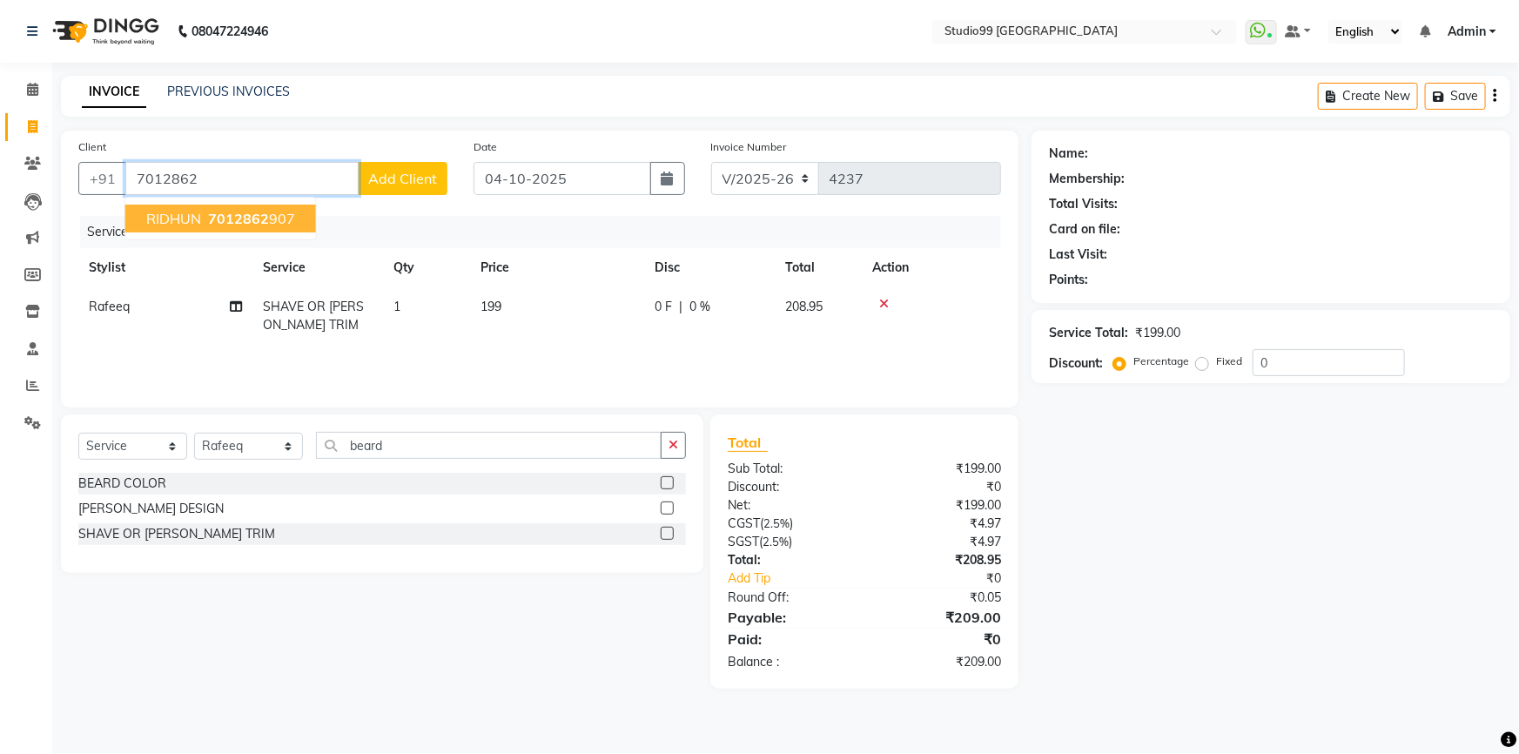
click at [240, 222] on span "7012862" at bounding box center [238, 218] width 61 height 17
type input "7012862907"
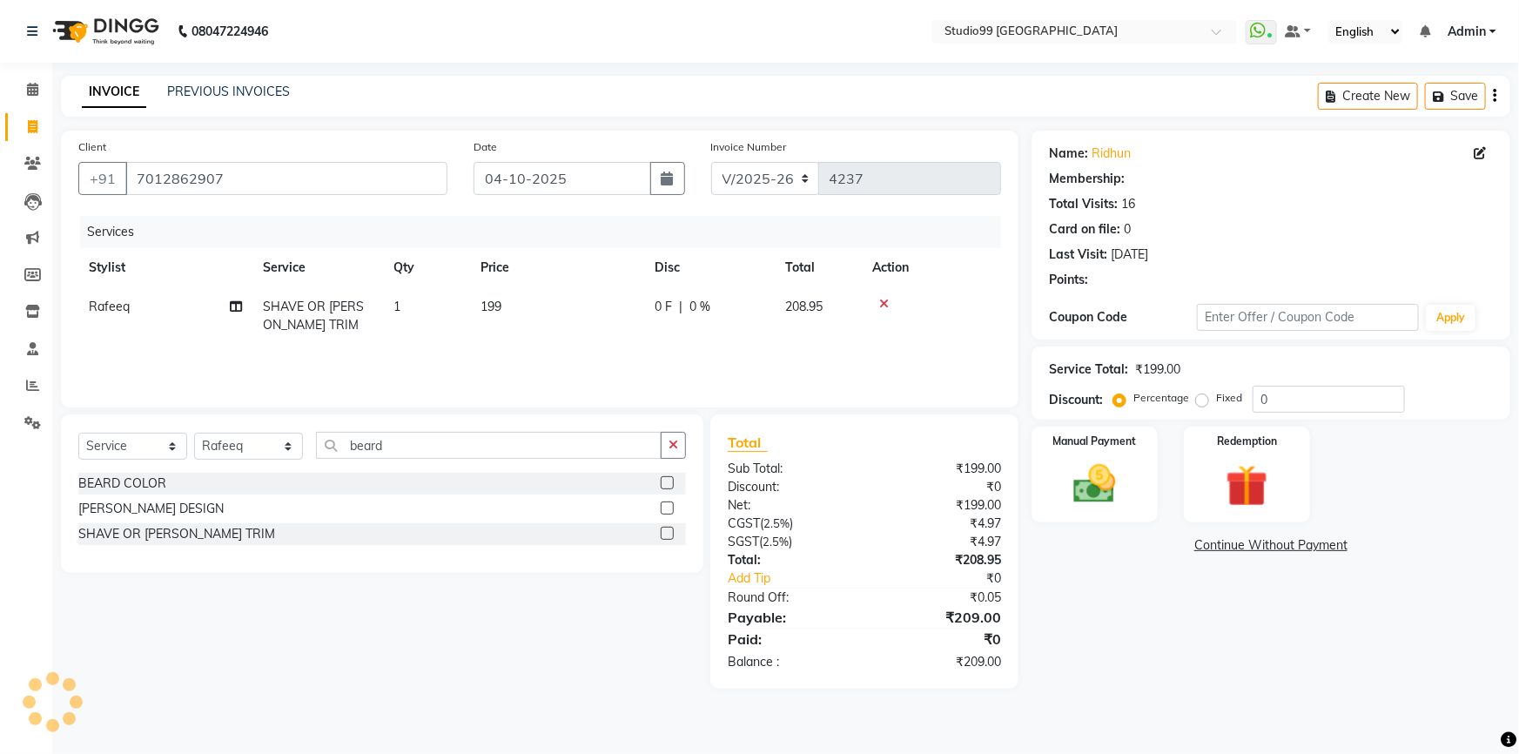
select select "2: Object"
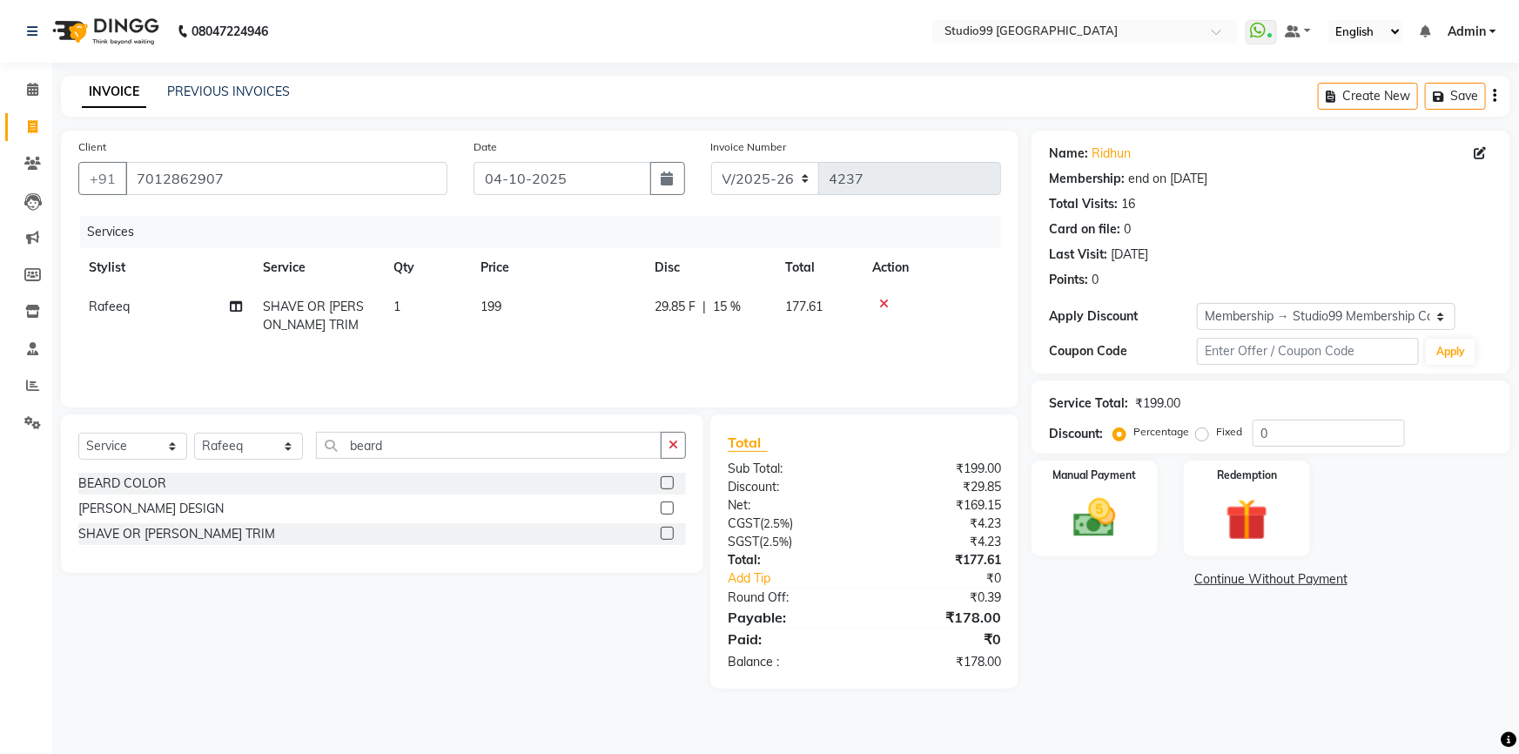
type input "15"
click at [1103, 518] on img at bounding box center [1094, 518] width 71 height 50
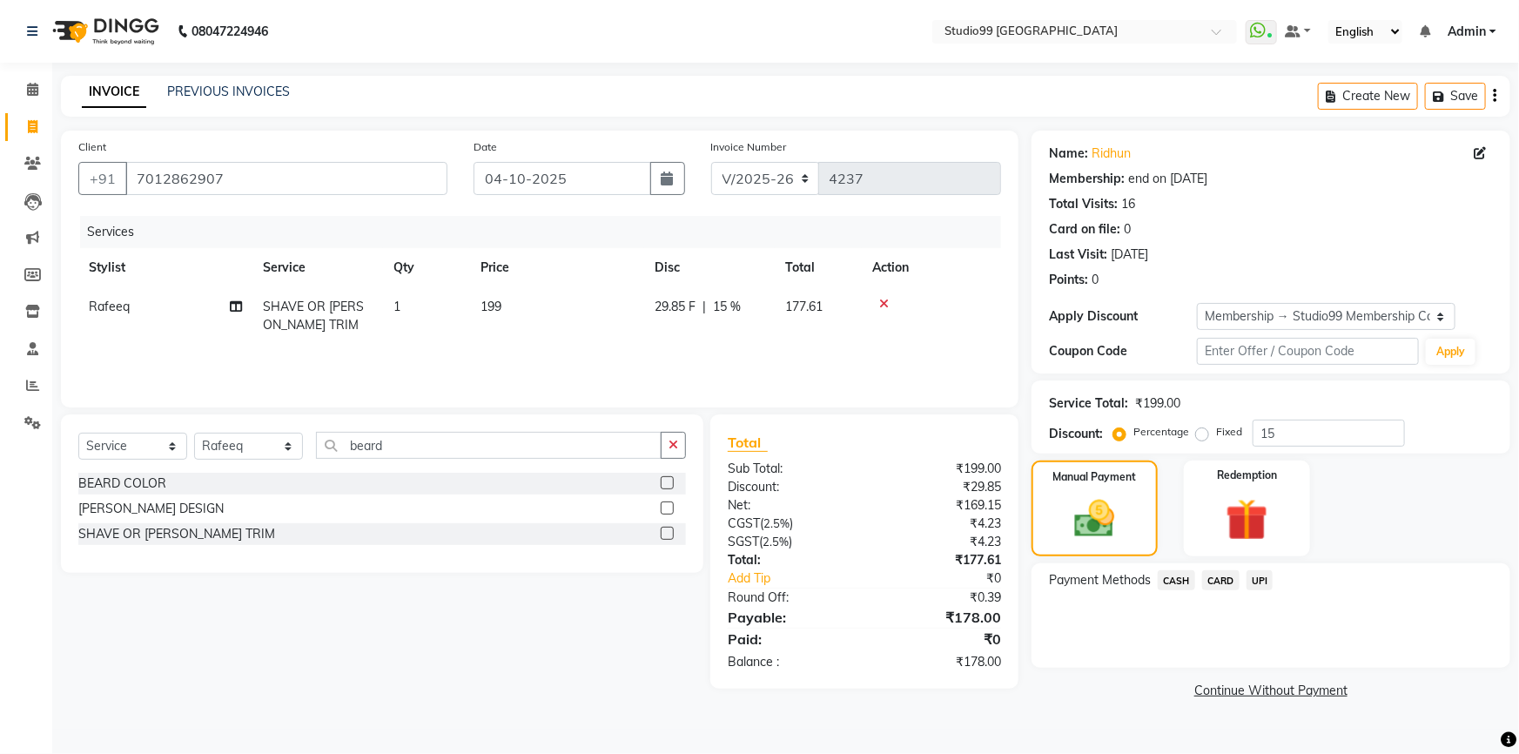
click at [1263, 582] on span "UPI" at bounding box center [1259, 580] width 27 height 20
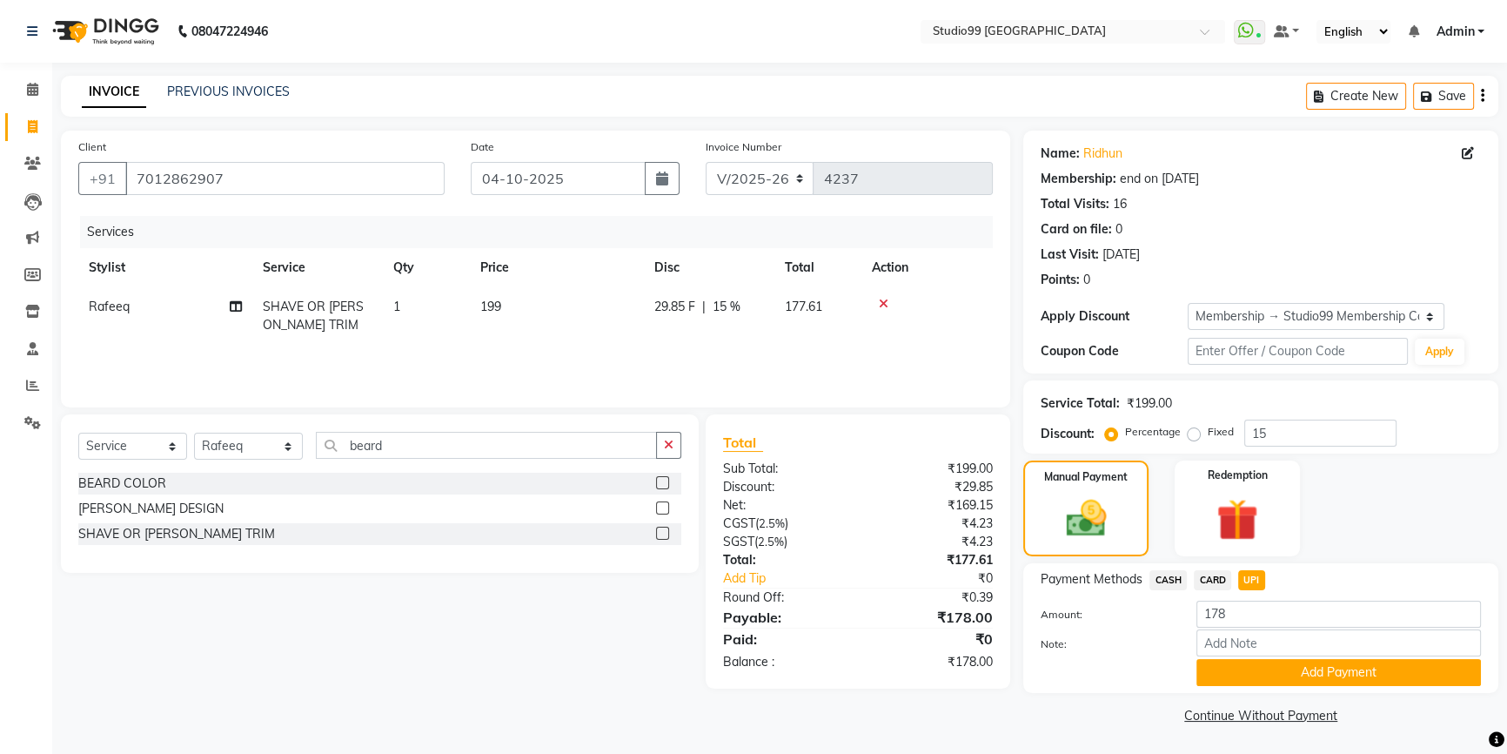
click at [1284, 667] on button "Add Payment" at bounding box center [1339, 672] width 285 height 27
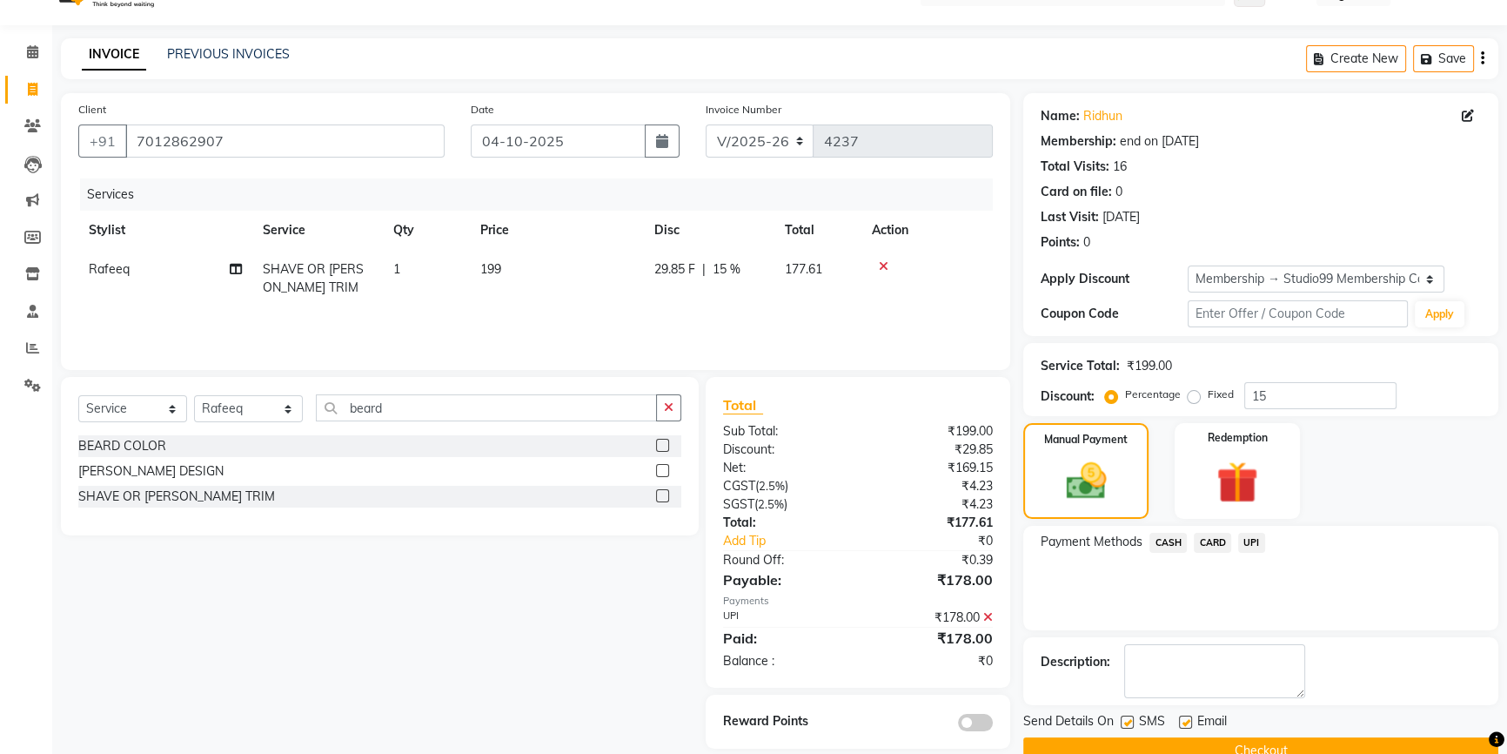
scroll to position [72, 0]
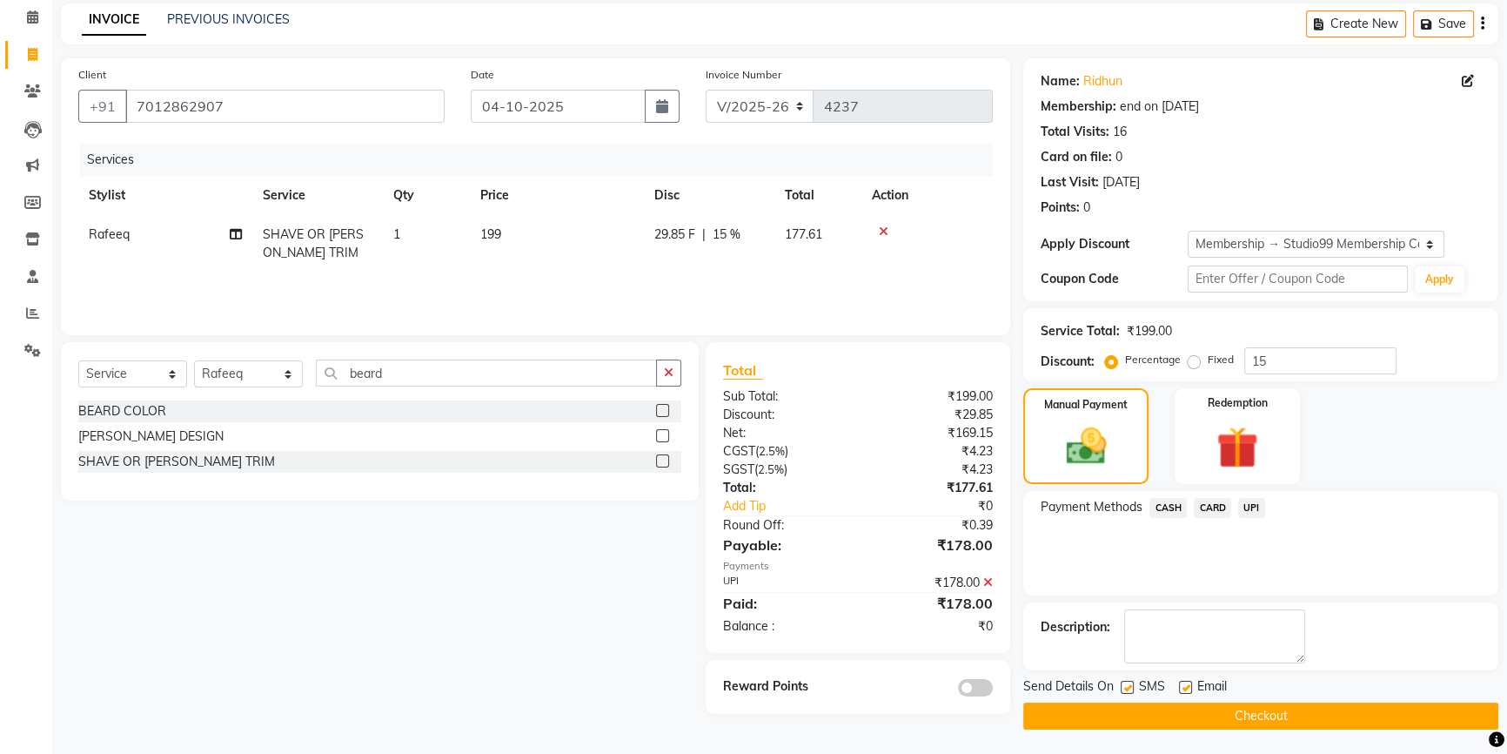
click at [1298, 701] on div "Send Details On SMS Email Checkout" at bounding box center [1260, 703] width 475 height 52
click at [1299, 709] on button "Checkout" at bounding box center [1260, 715] width 475 height 27
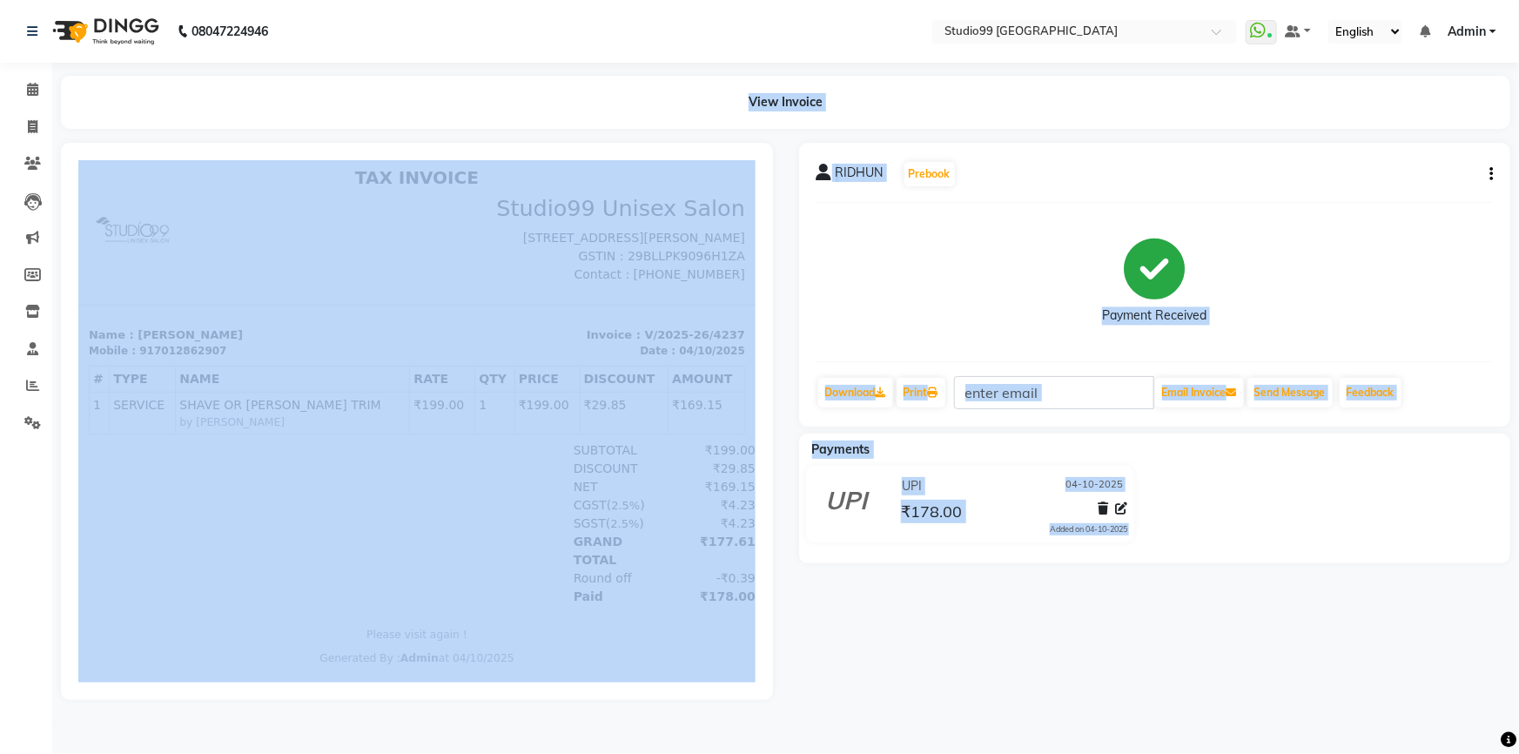
click at [1075, 666] on div "RIDHUN Prebook Payment Received Download Print Email Invoice Send Message Feedb…" at bounding box center [1155, 421] width 738 height 557
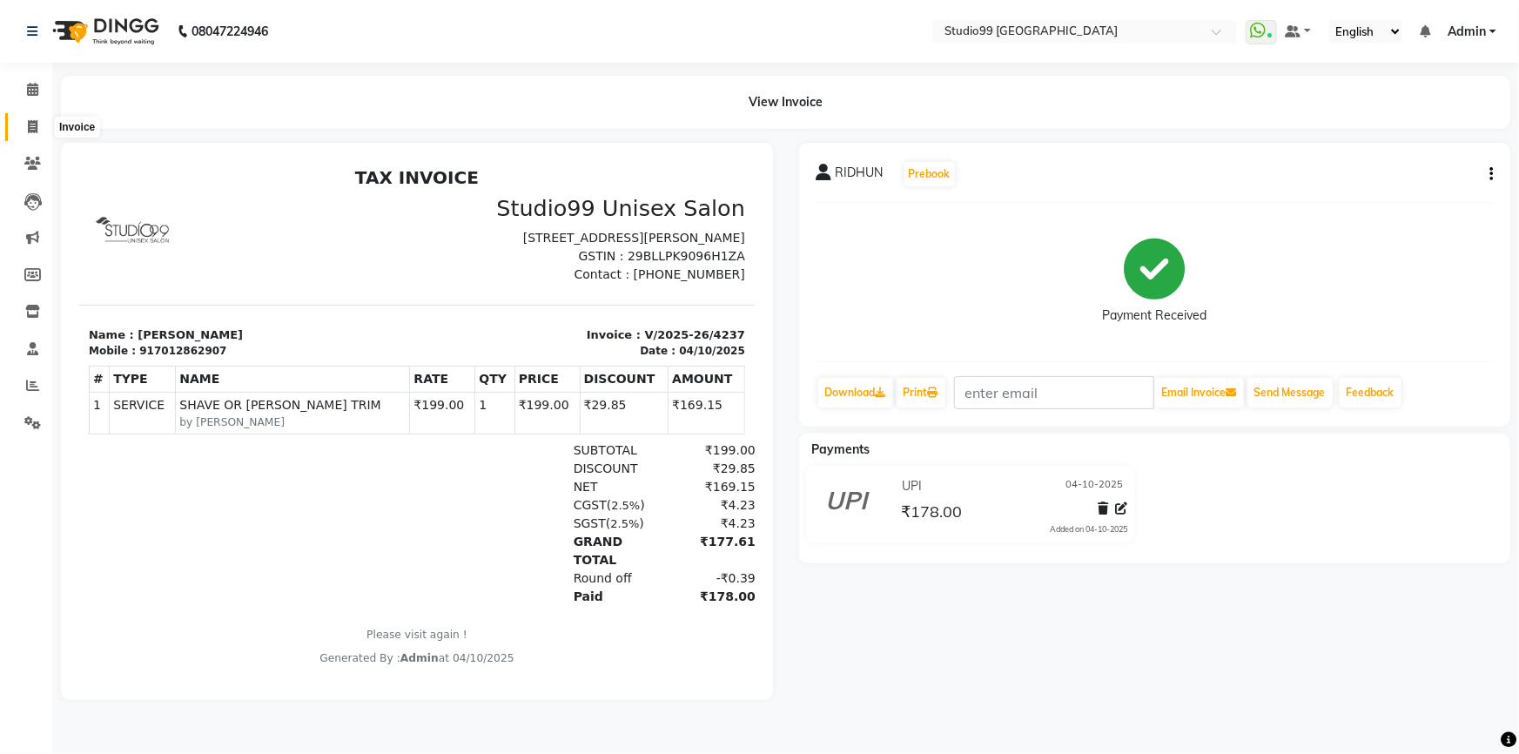
click at [30, 131] on icon at bounding box center [33, 126] width 10 height 13
select select "service"
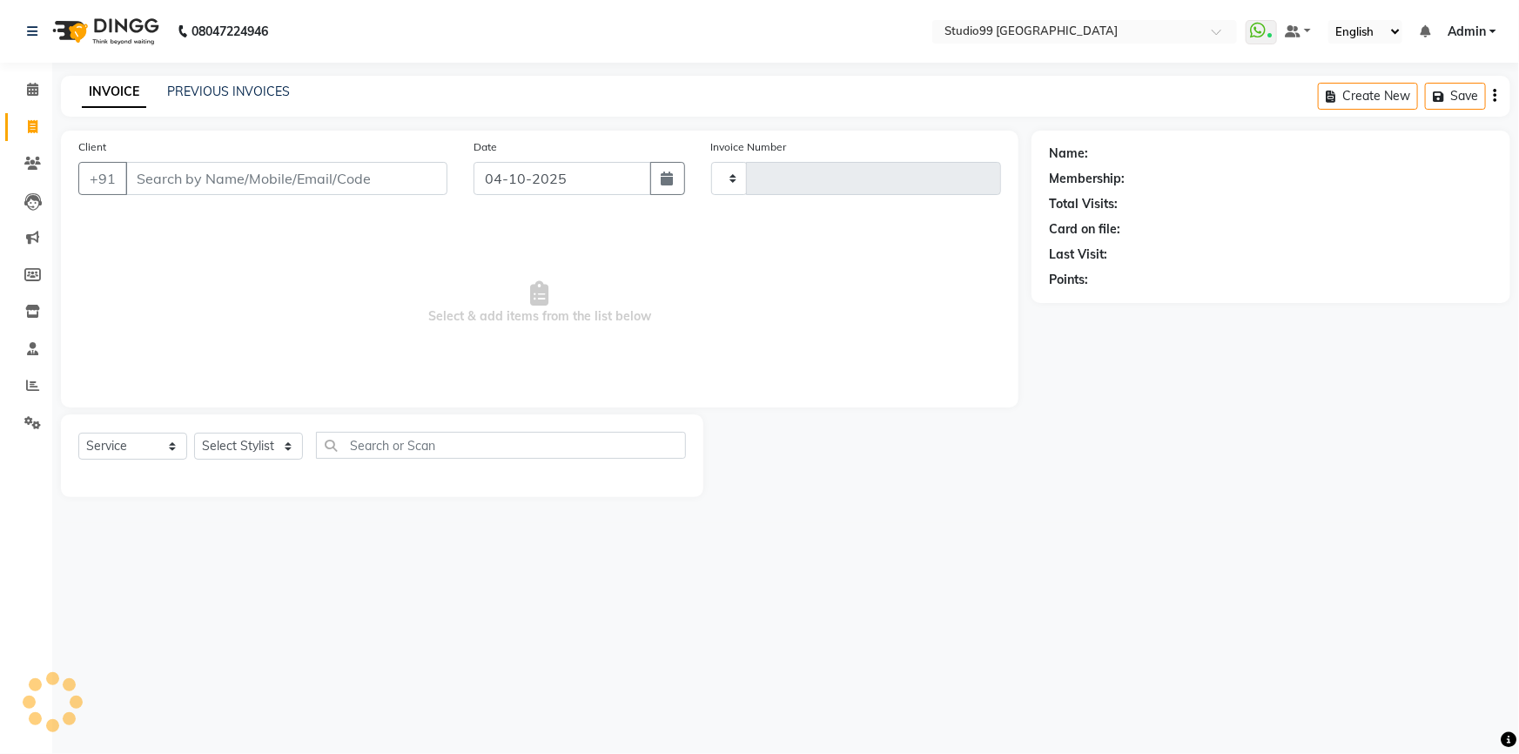
type input "4238"
select select "6042"
click at [267, 443] on select "Select Stylist" at bounding box center [248, 446] width 109 height 27
select select "43361"
click at [194, 433] on select "Select Stylist Admin AKSHAY [PERSON_NAME] Gulshan MAHI [PERSON_NAME] PRIYA [PER…" at bounding box center [248, 446] width 109 height 27
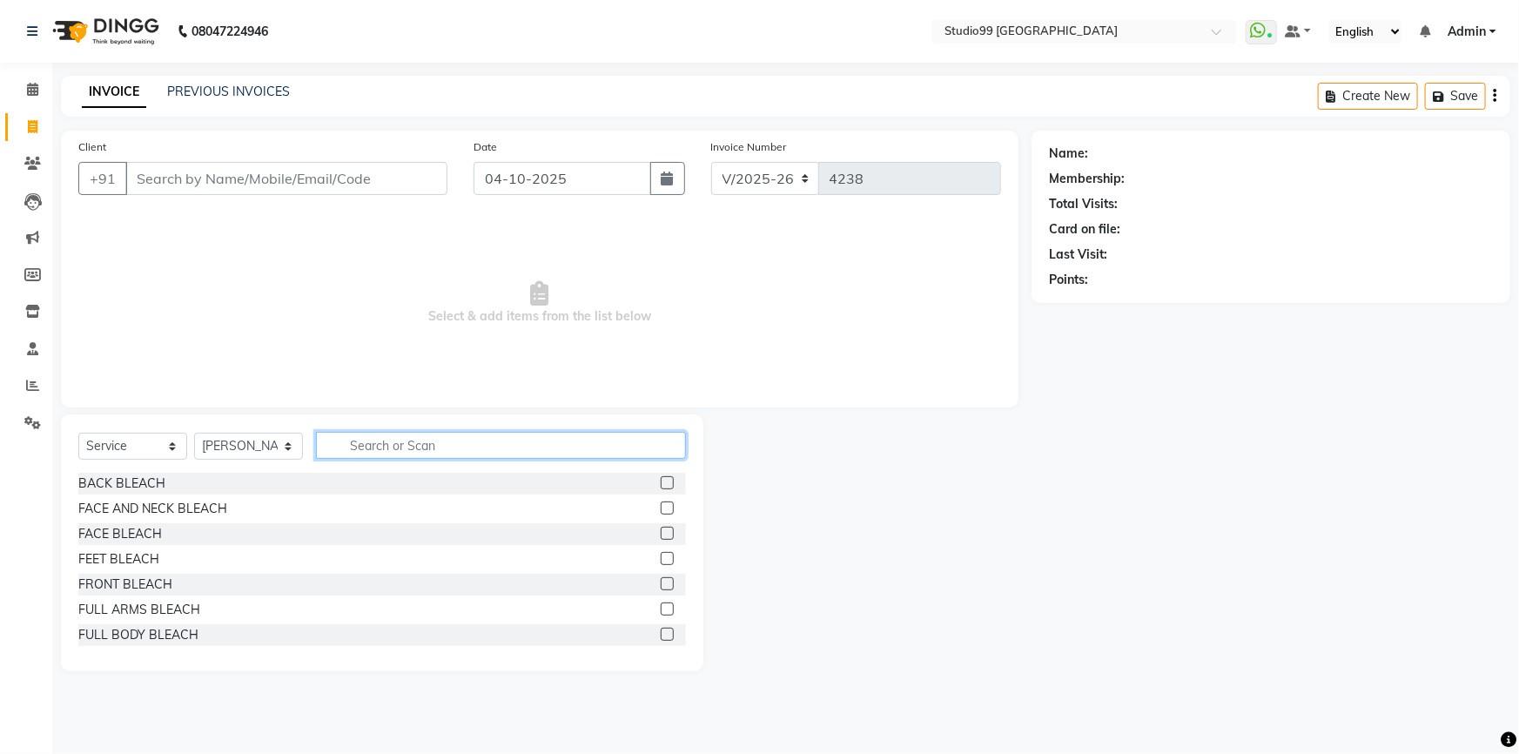
click at [359, 442] on input "text" at bounding box center [501, 445] width 370 height 27
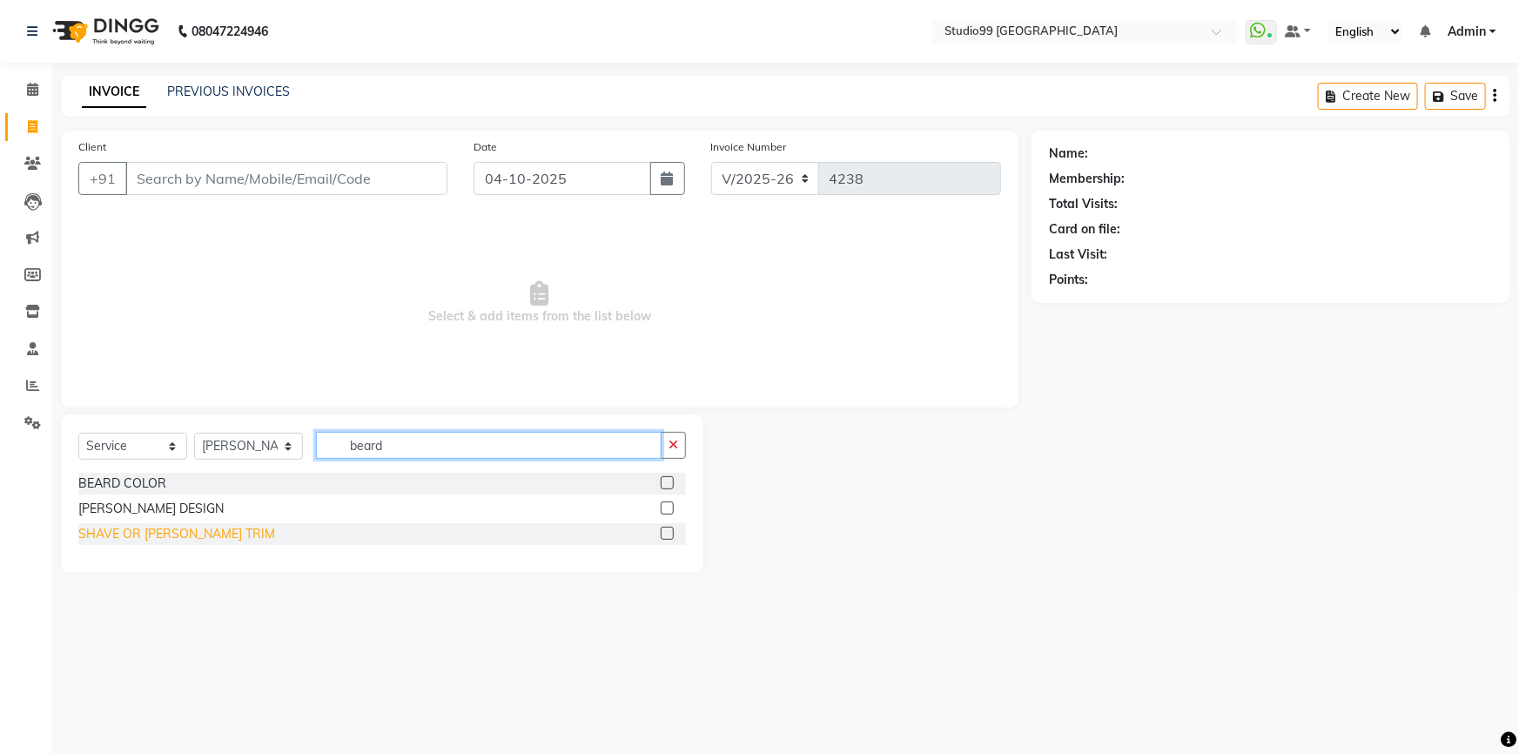
type input "beard"
click at [158, 531] on div "SHAVE OR [PERSON_NAME] TRIM" at bounding box center [176, 534] width 197 height 18
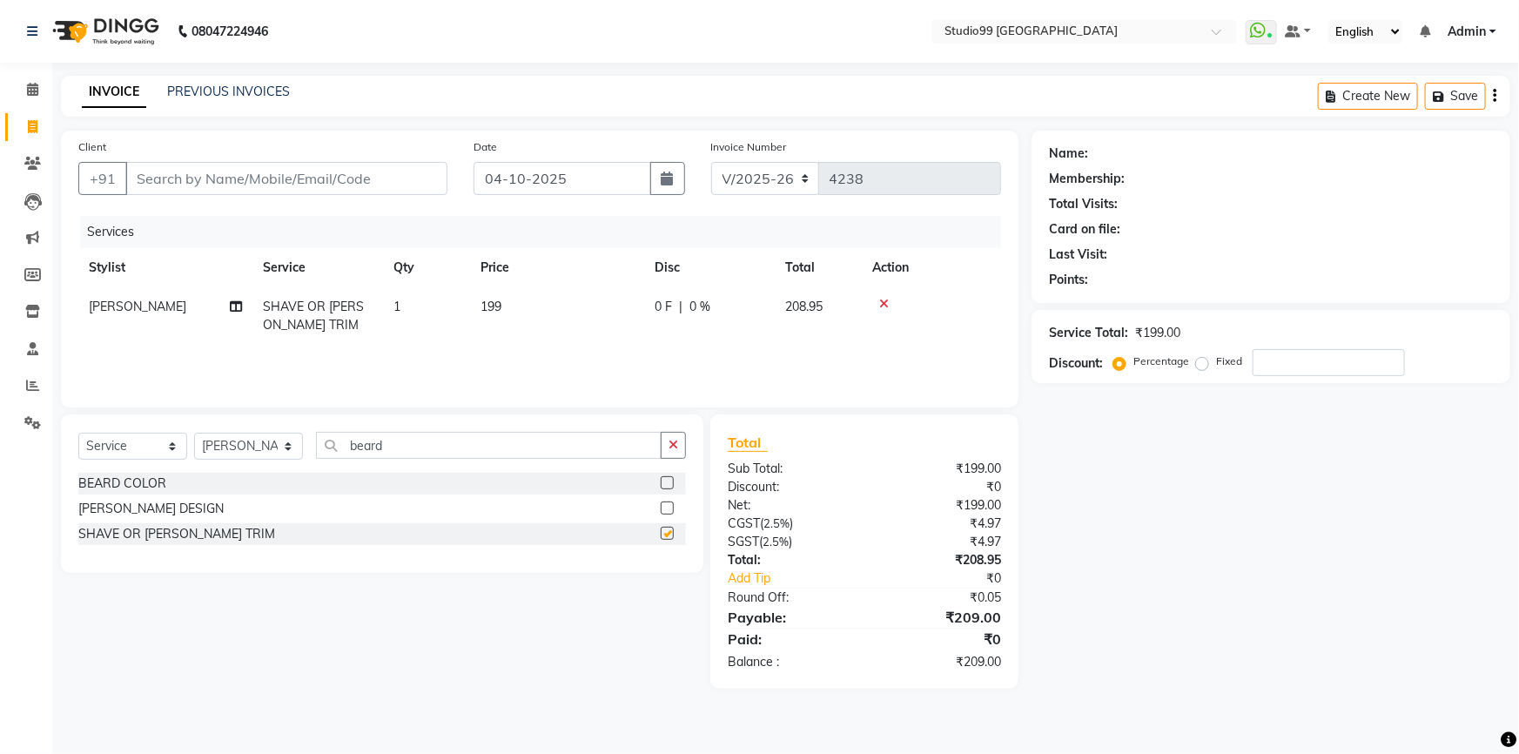
checkbox input "false"
click at [265, 185] on input "Client" at bounding box center [286, 178] width 322 height 33
type input "7"
type input "0"
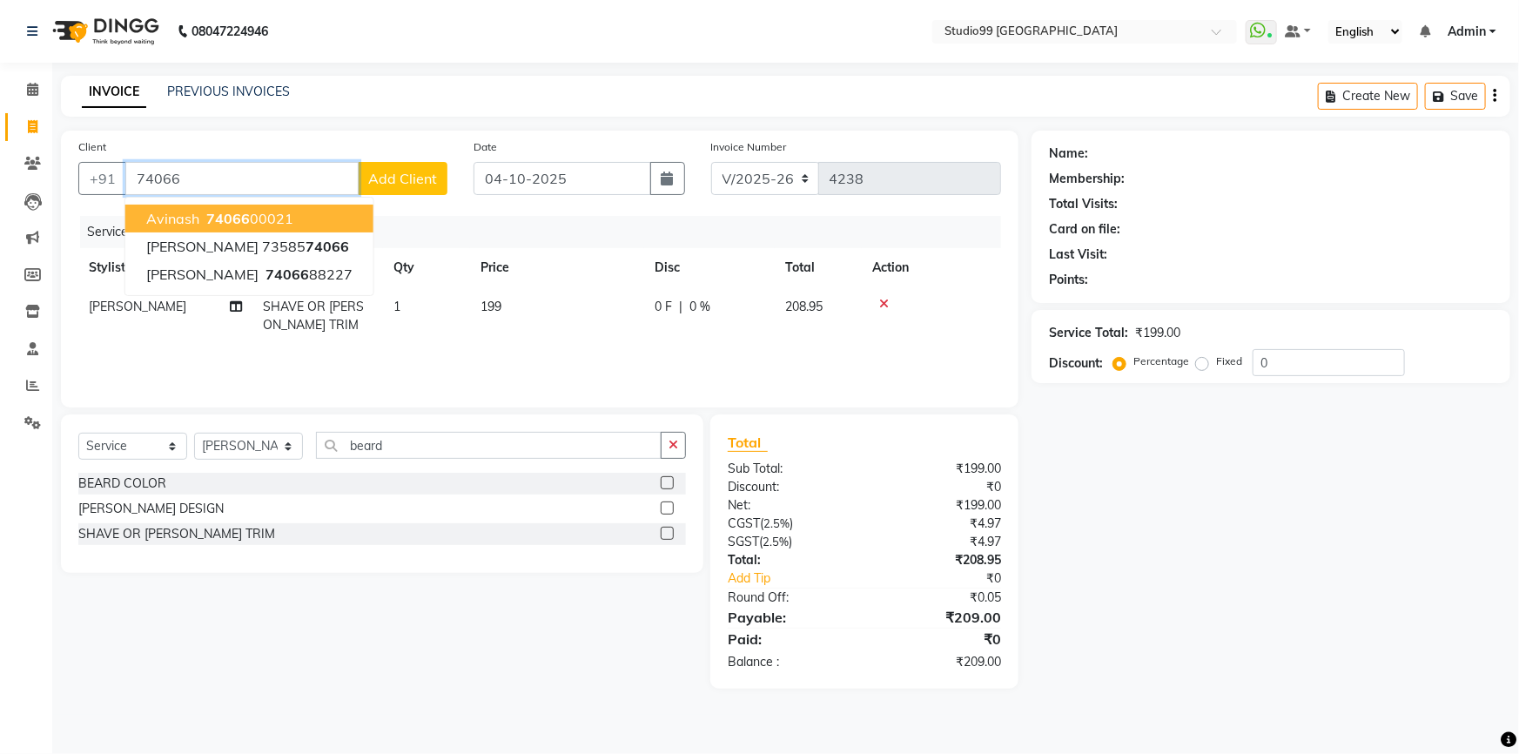
click at [178, 217] on span "Avinash" at bounding box center [172, 218] width 53 height 17
type input "7406600021"
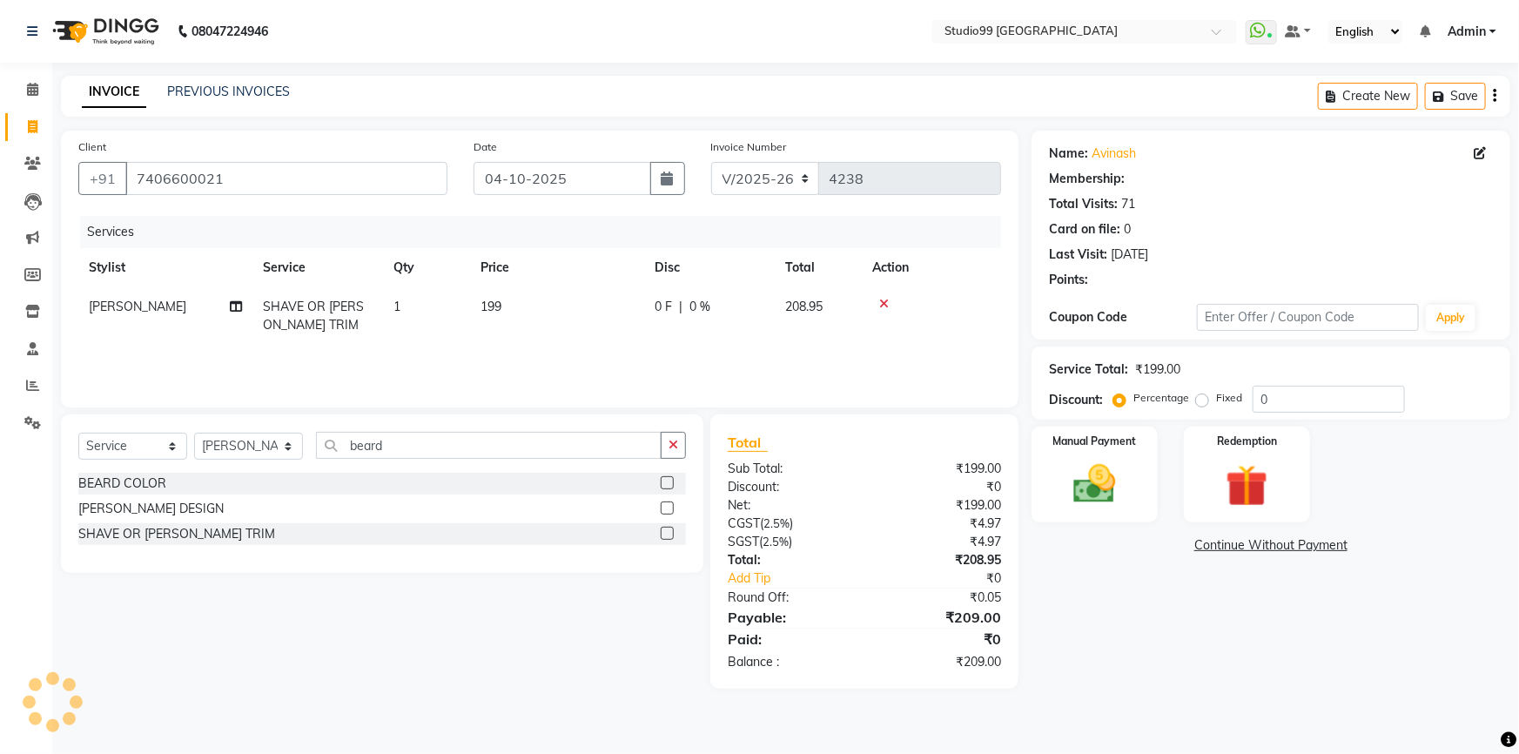
select select "2: Object"
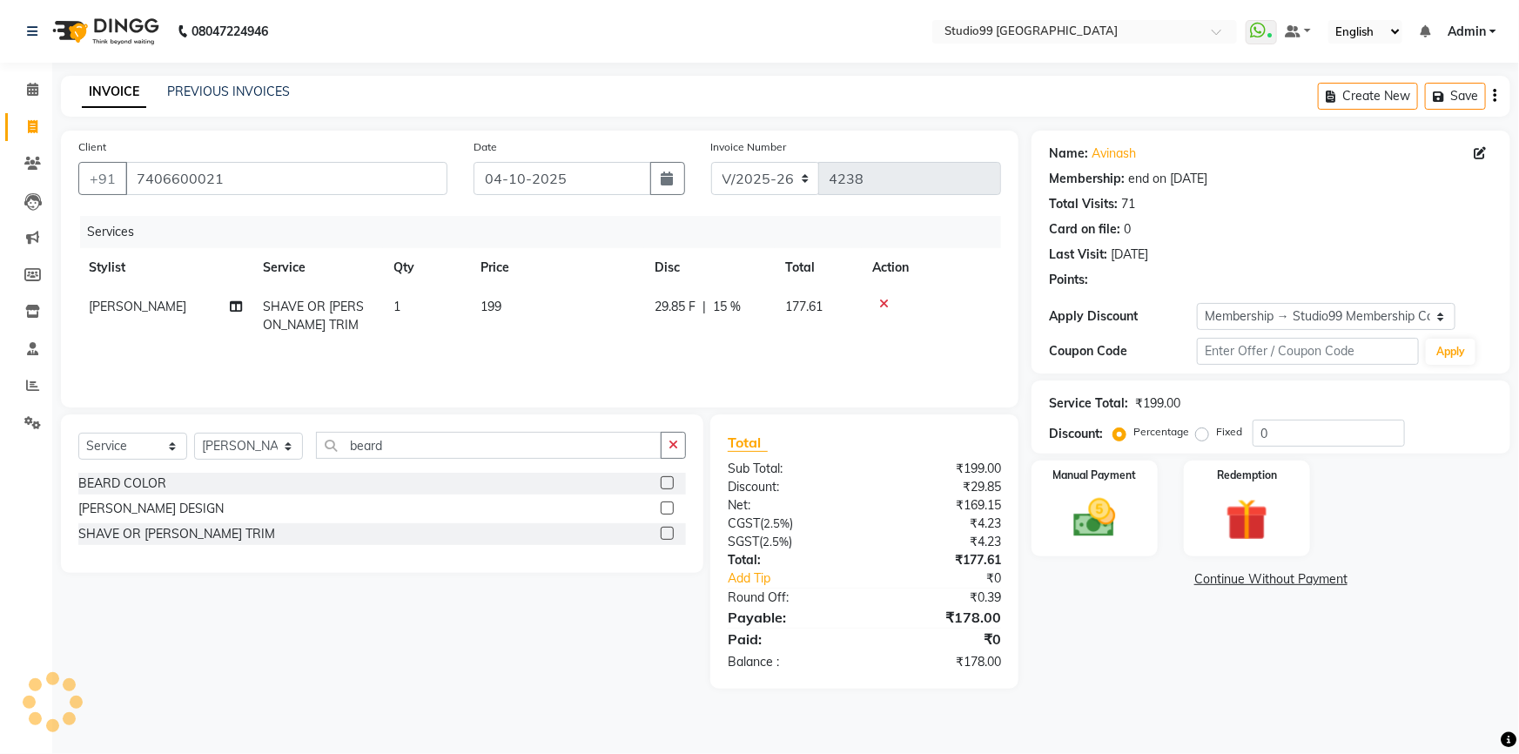
type input "15"
click at [1096, 502] on img at bounding box center [1094, 518] width 71 height 50
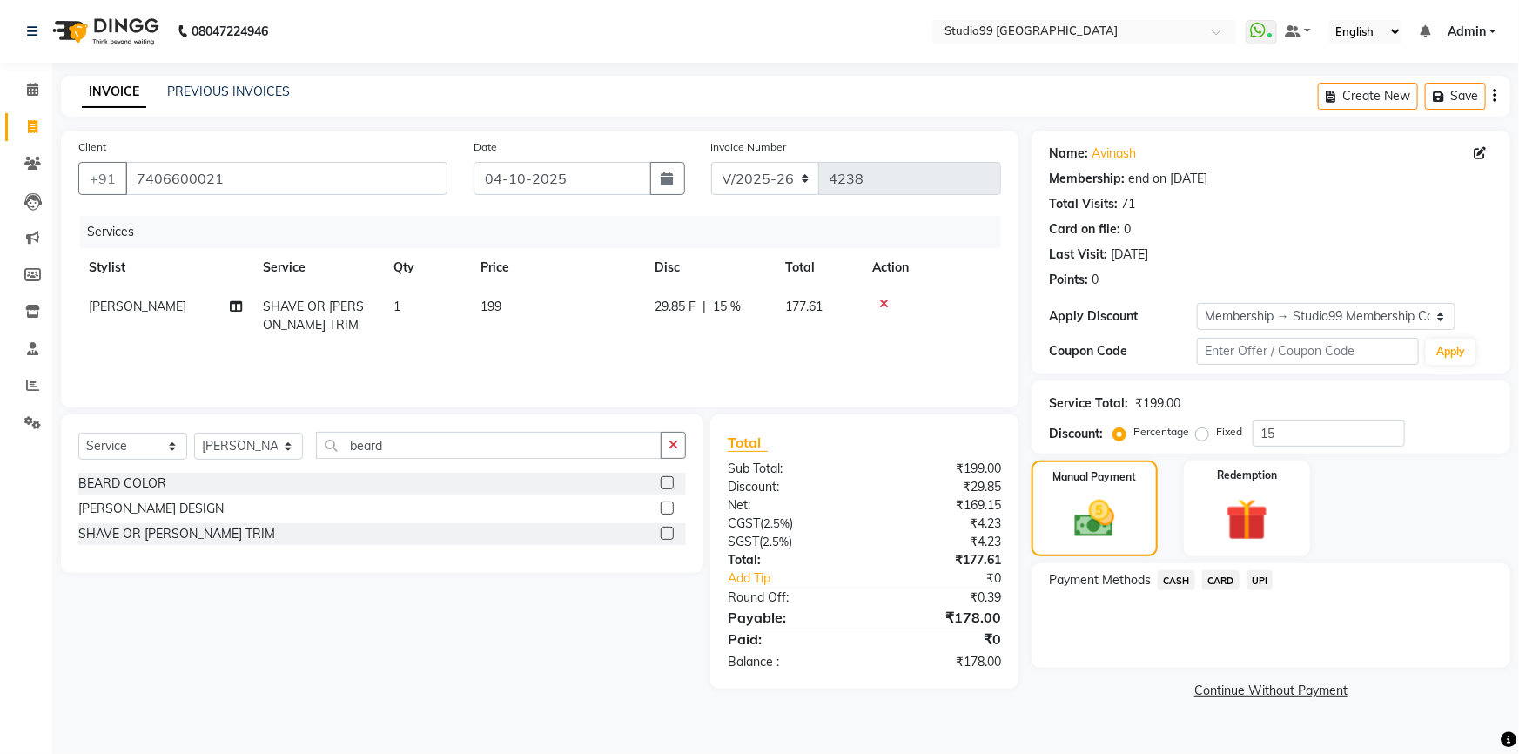
click at [1262, 578] on span "UPI" at bounding box center [1259, 580] width 27 height 20
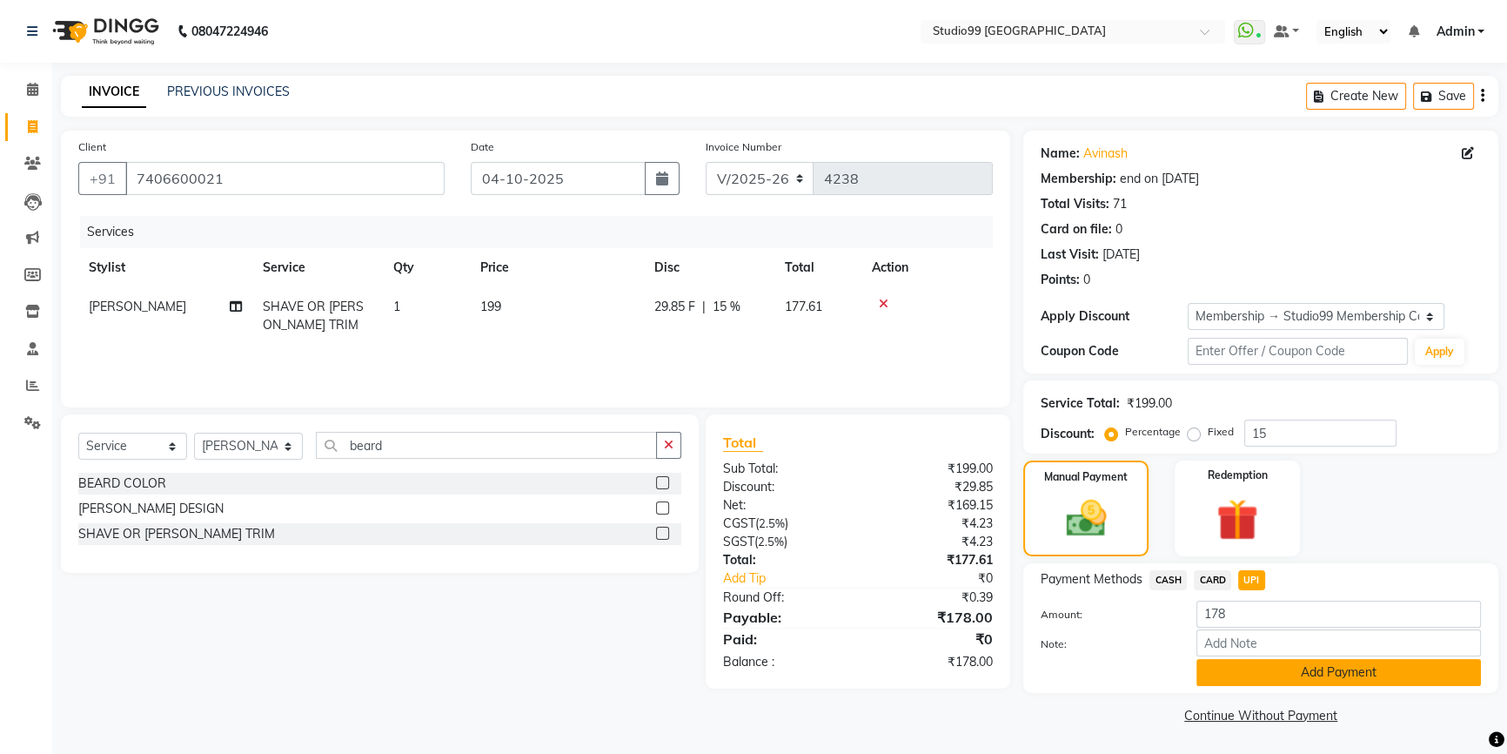
click at [1278, 666] on button "Add Payment" at bounding box center [1339, 672] width 285 height 27
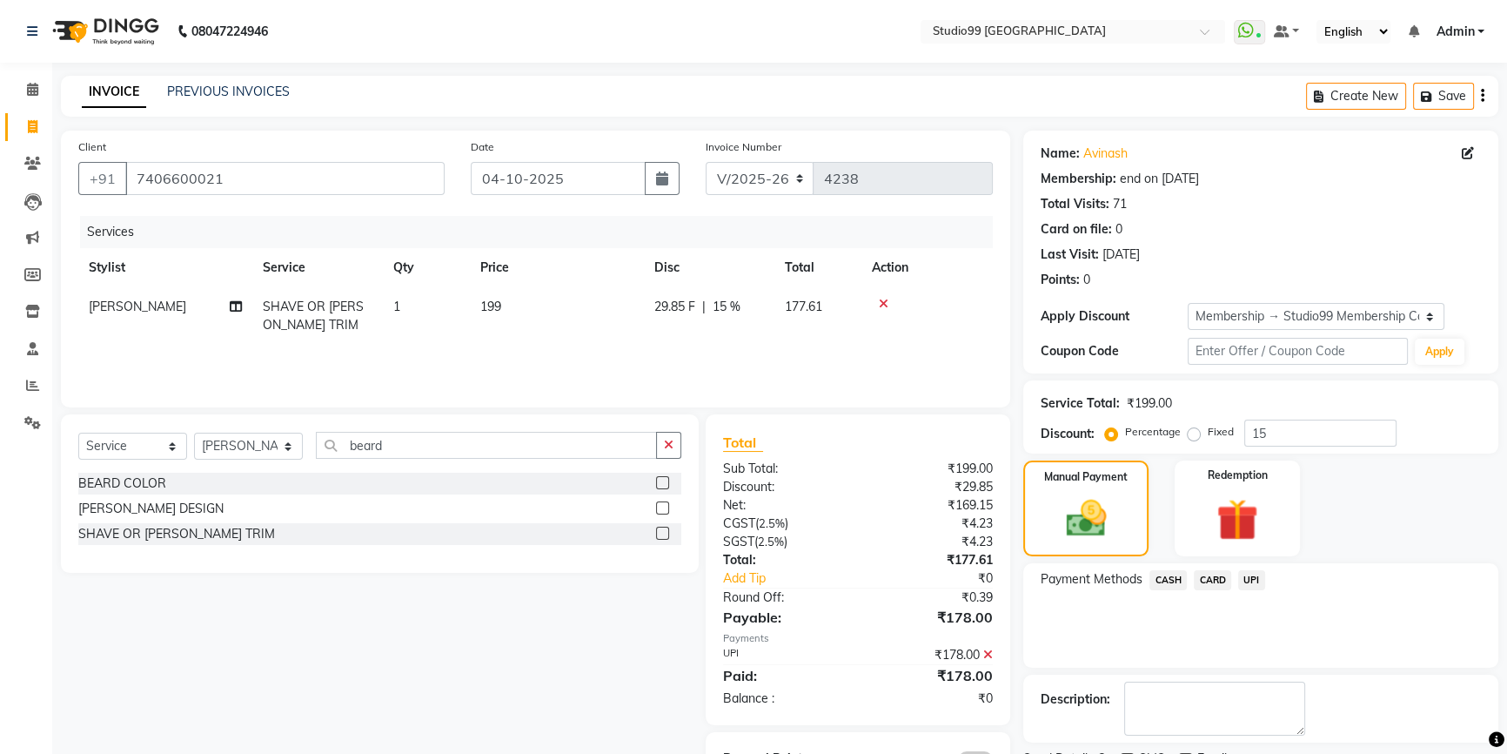
scroll to position [72, 0]
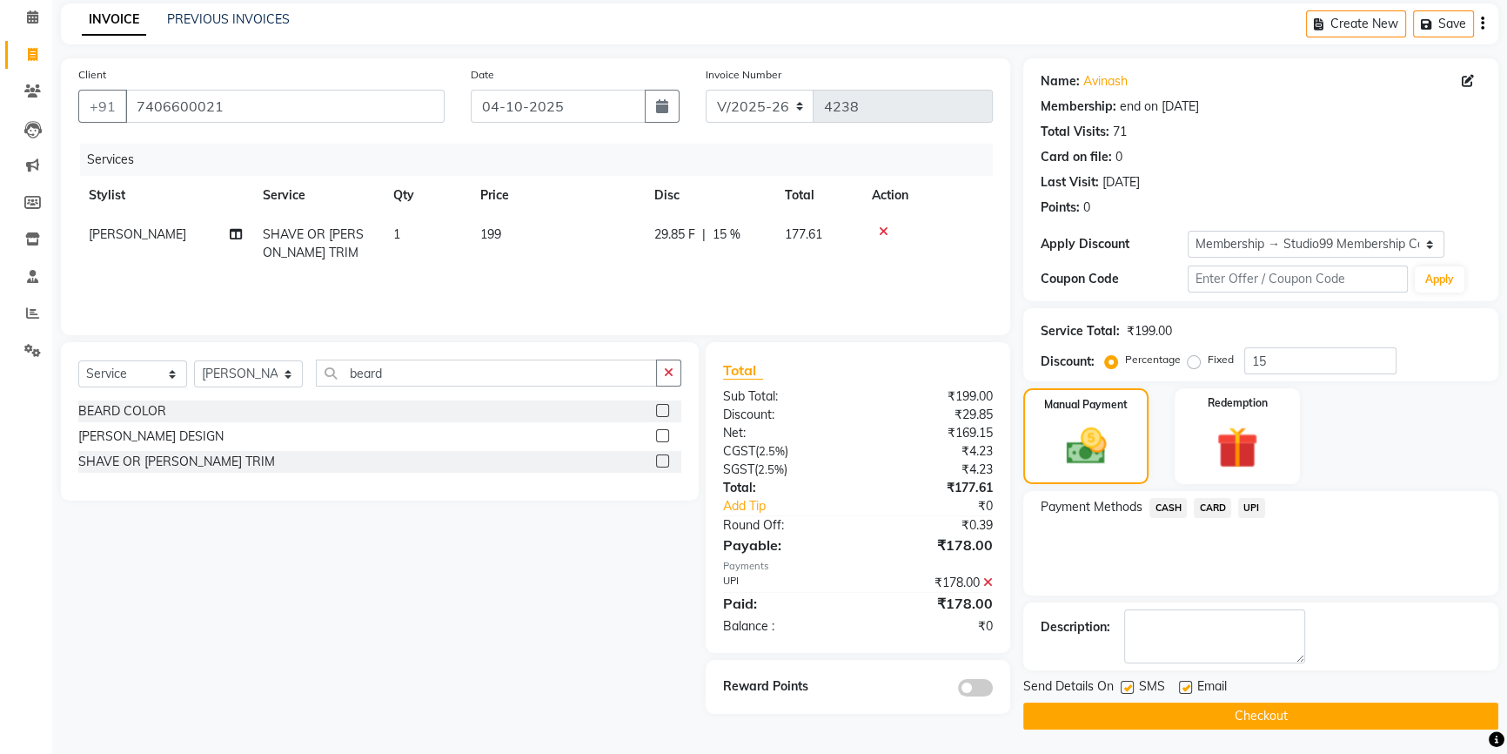
click at [1264, 715] on button "Checkout" at bounding box center [1260, 715] width 475 height 27
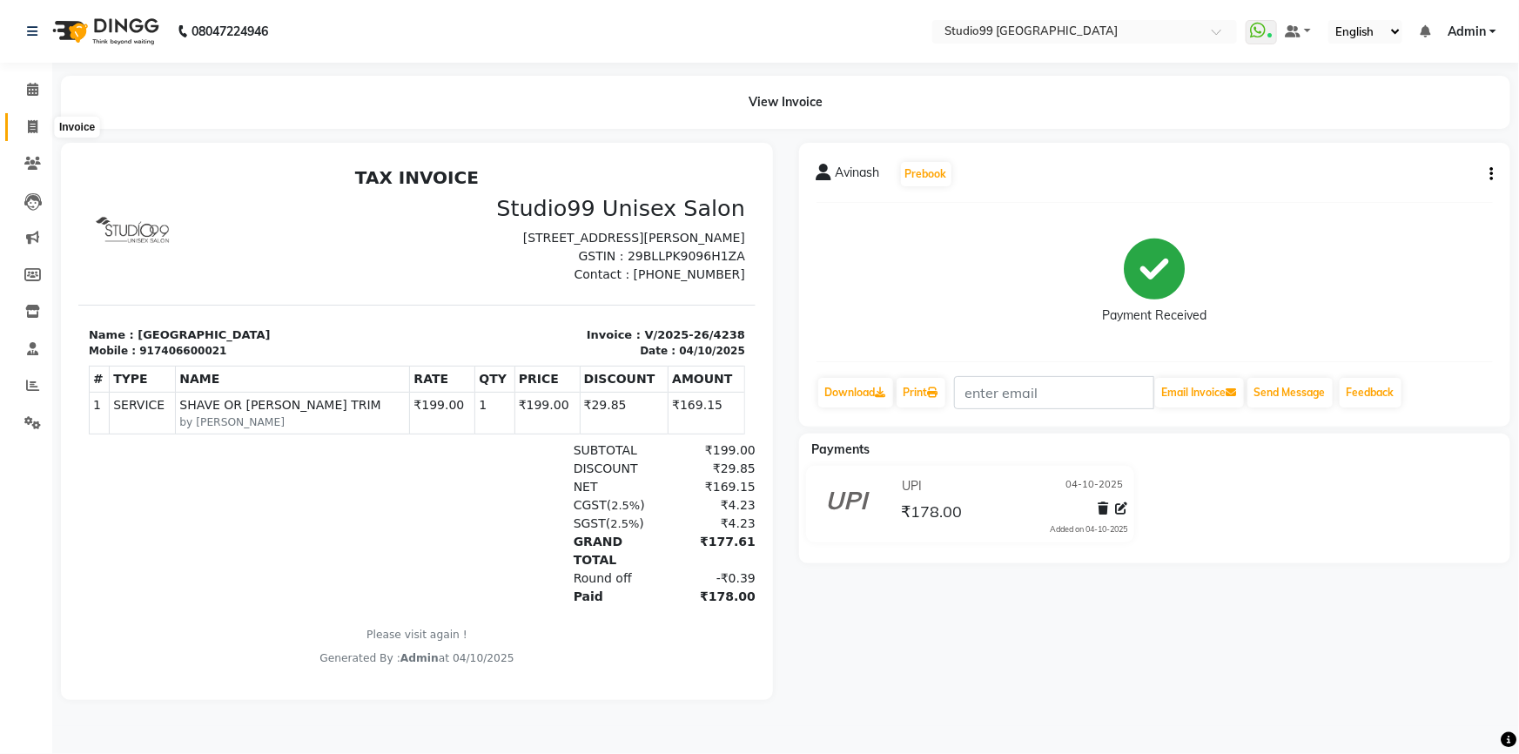
click at [32, 124] on icon at bounding box center [33, 126] width 10 height 13
select select "6042"
select select "service"
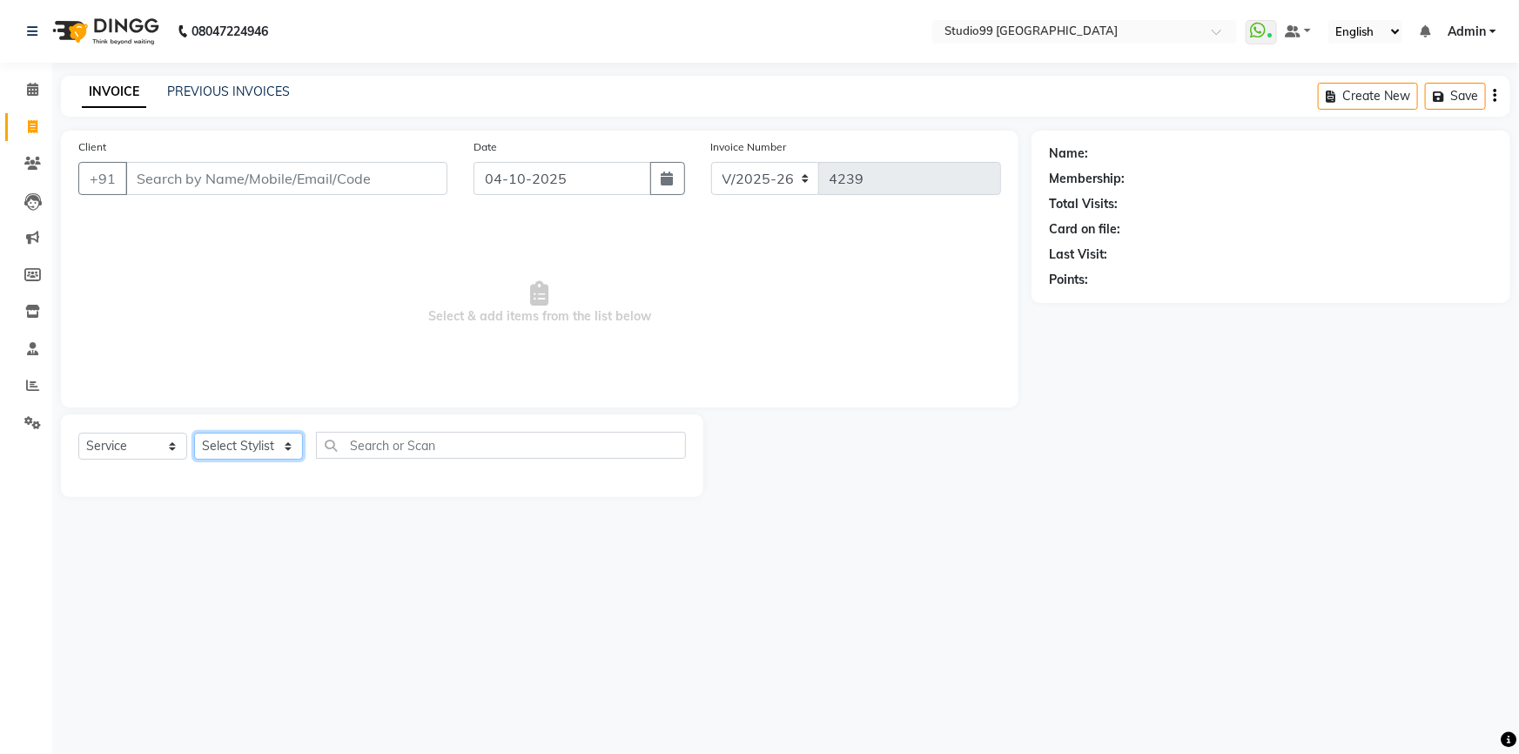
click at [269, 443] on select "Select Stylist Admin AKSHAY [PERSON_NAME] Gulshan MAHI [PERSON_NAME] PRIYA [PER…" at bounding box center [248, 446] width 109 height 27
select select "43530"
click at [194, 433] on select "Select Stylist Admin AKSHAY [PERSON_NAME] Gulshan MAHI [PERSON_NAME] PRIYA [PER…" at bounding box center [248, 446] width 109 height 27
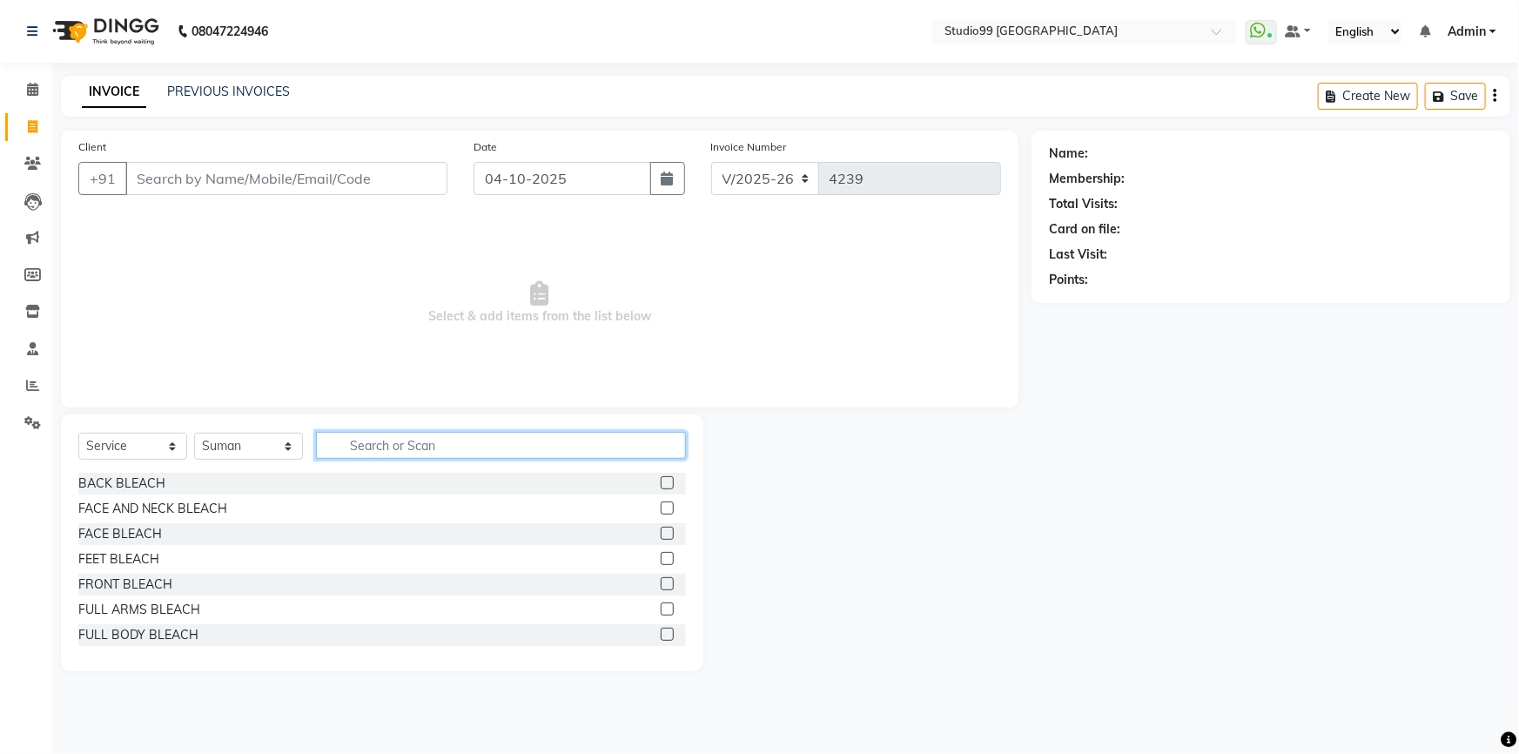
click at [404, 446] on input "text" at bounding box center [501, 445] width 370 height 27
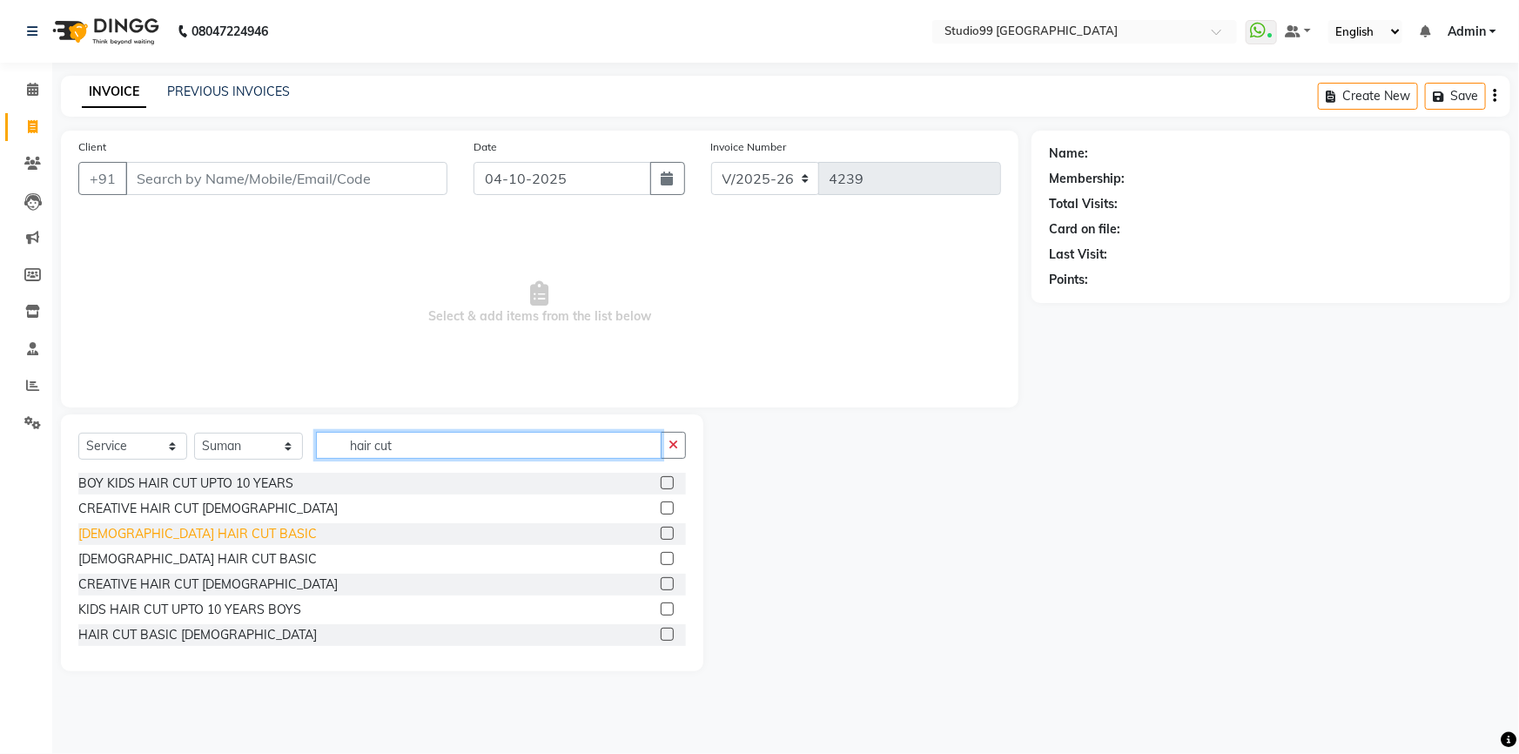
scroll to position [52, 0]
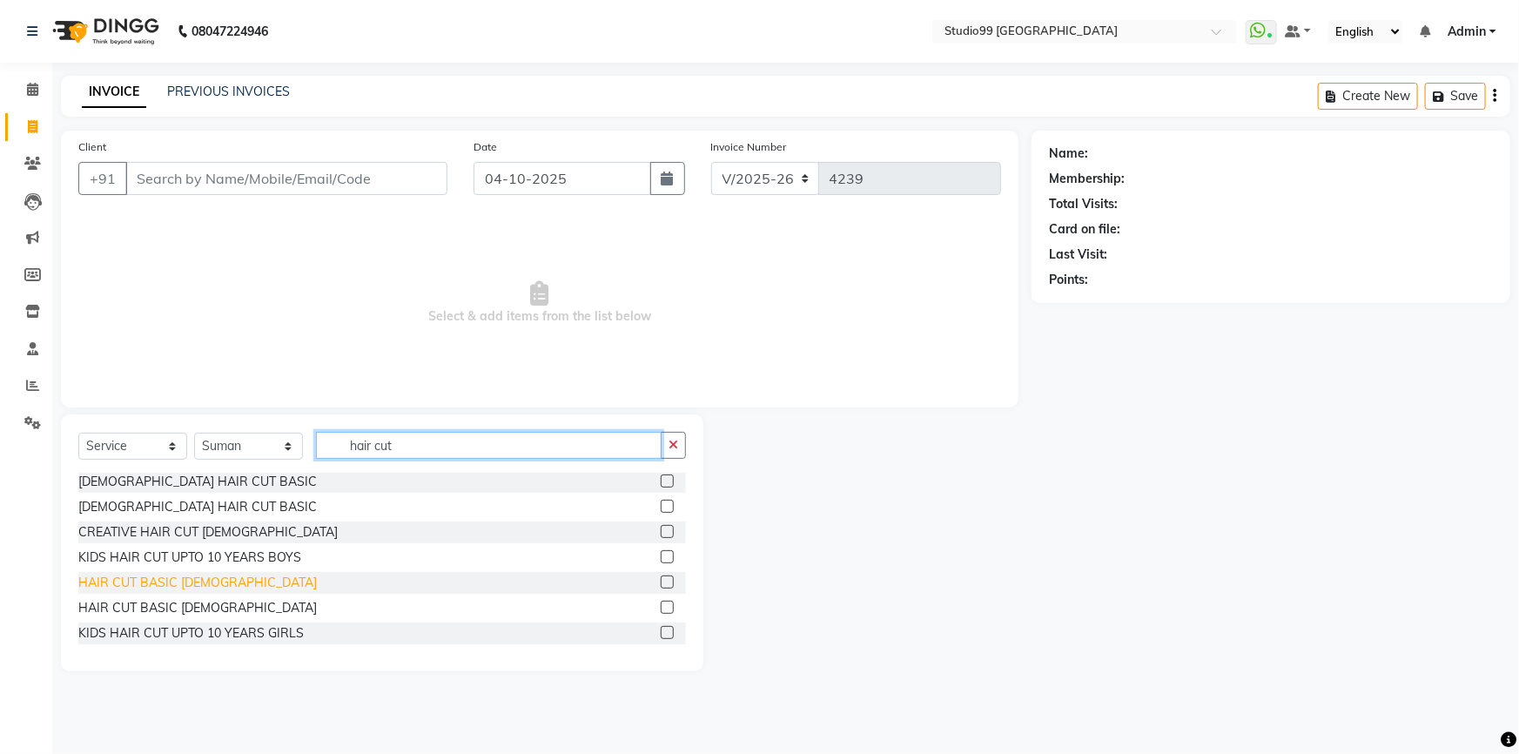
type input "hair cut"
click at [153, 584] on div "HAIR CUT BASIC [DEMOGRAPHIC_DATA]" at bounding box center [197, 582] width 238 height 18
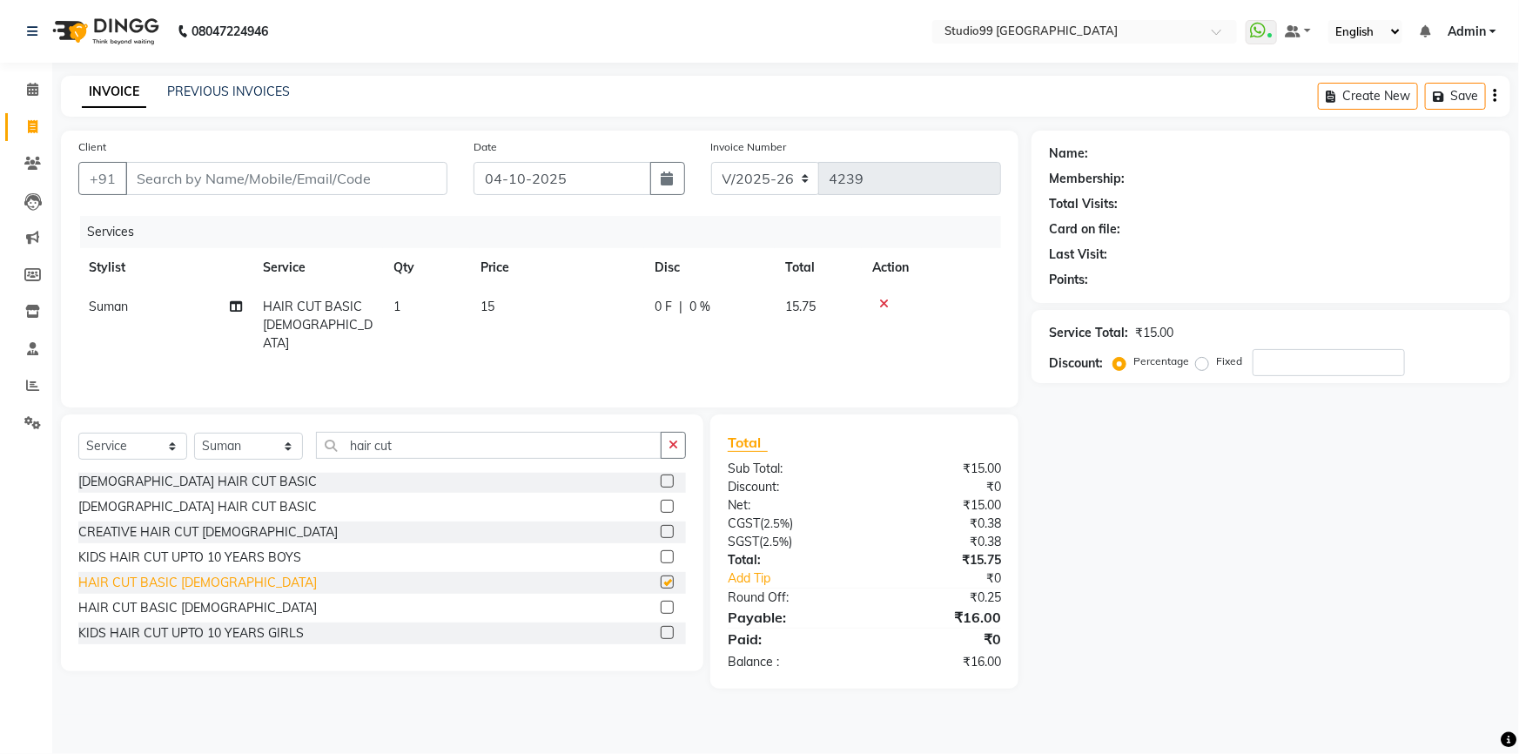
checkbox input "false"
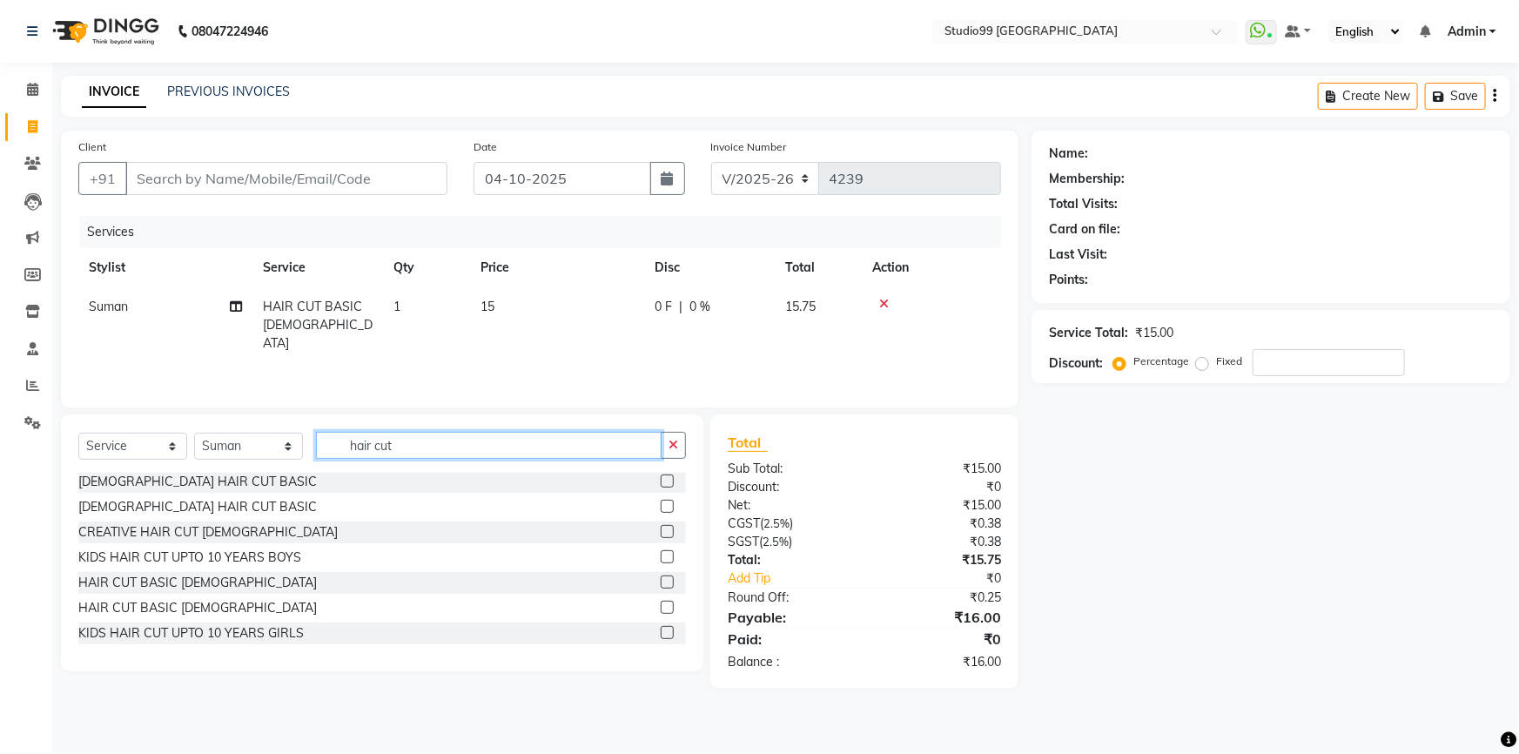
drag, startPoint x: 417, startPoint y: 446, endPoint x: 332, endPoint y: 445, distance: 84.4
click at [332, 445] on input "hair cut" at bounding box center [488, 445] width 345 height 27
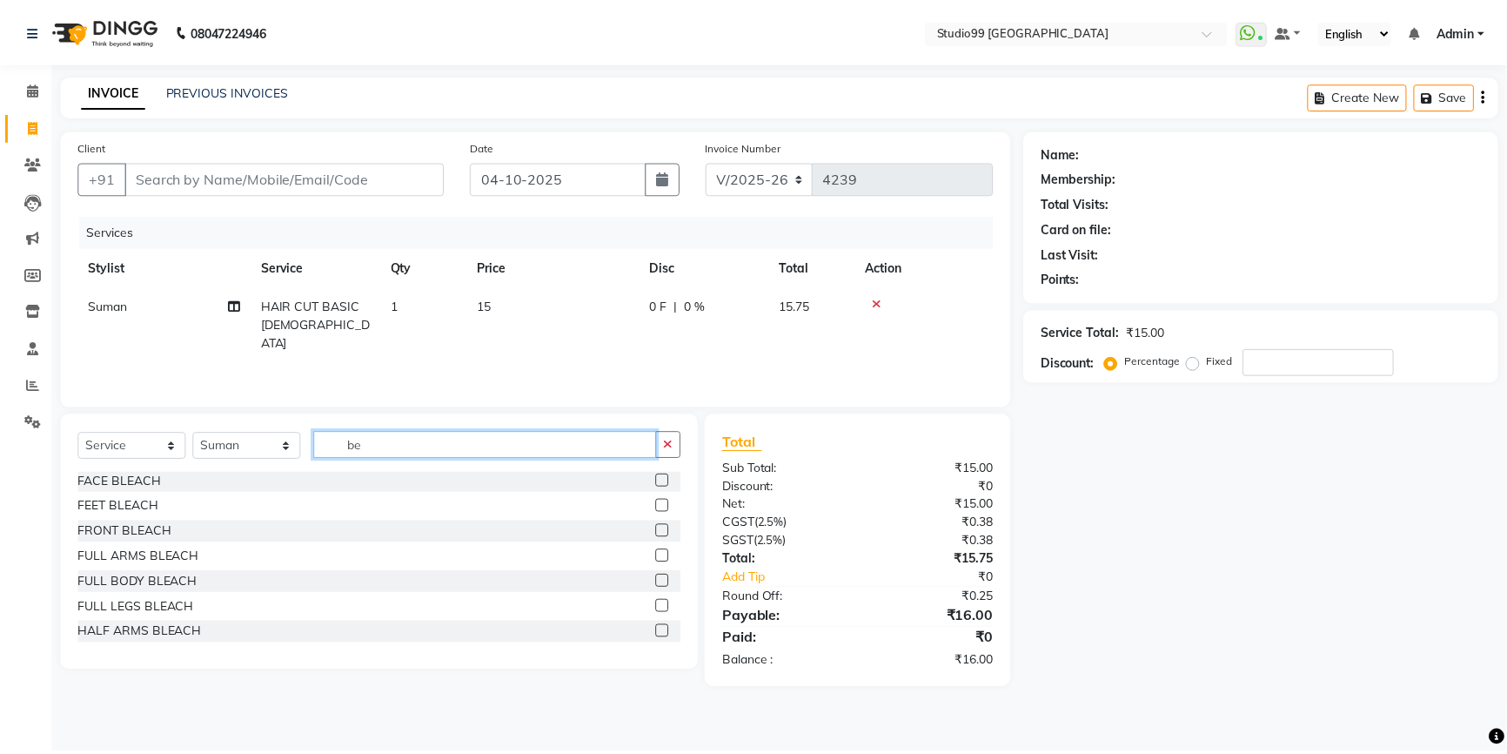
scroll to position [0, 0]
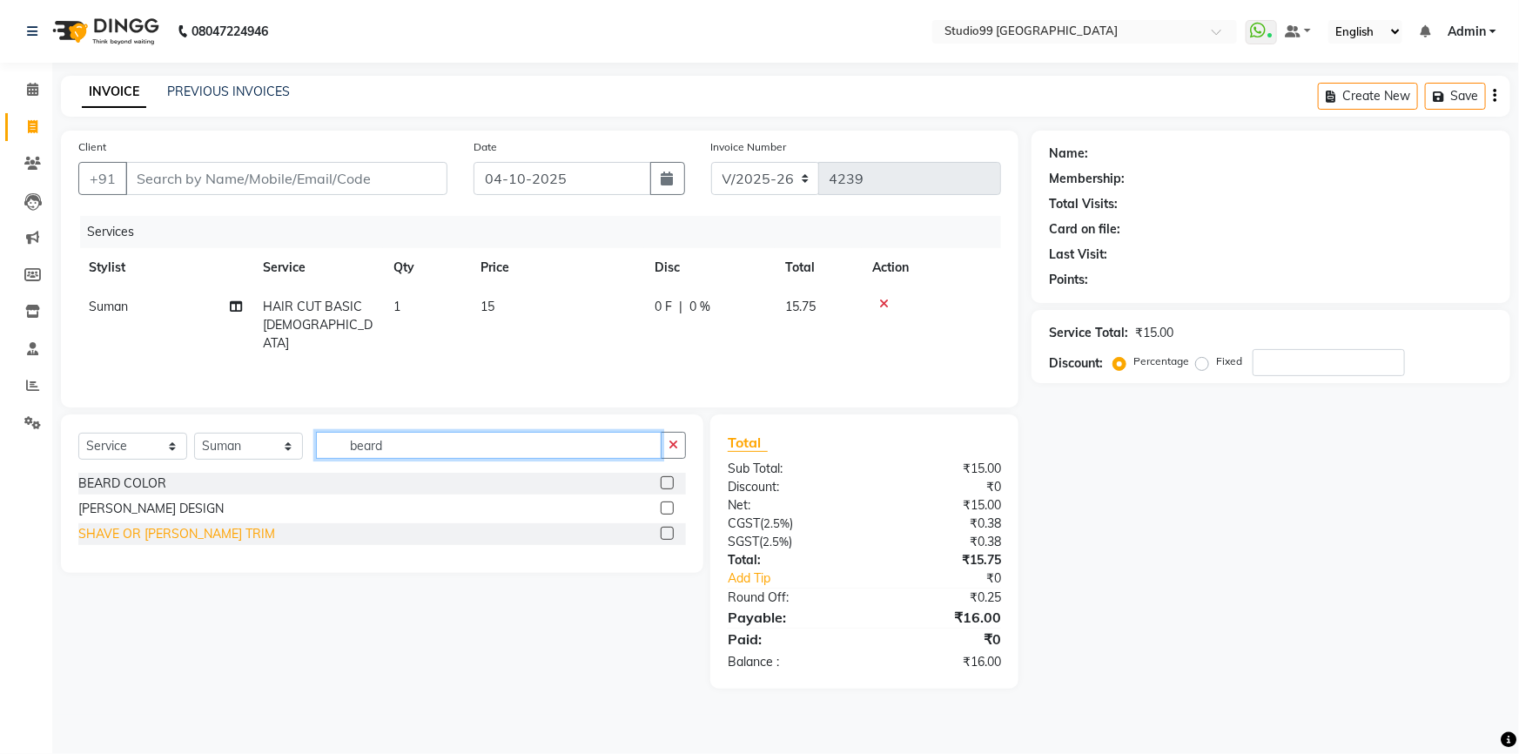
type input "beard"
click at [151, 537] on div "SHAVE OR [PERSON_NAME] TRIM" at bounding box center [176, 534] width 197 height 18
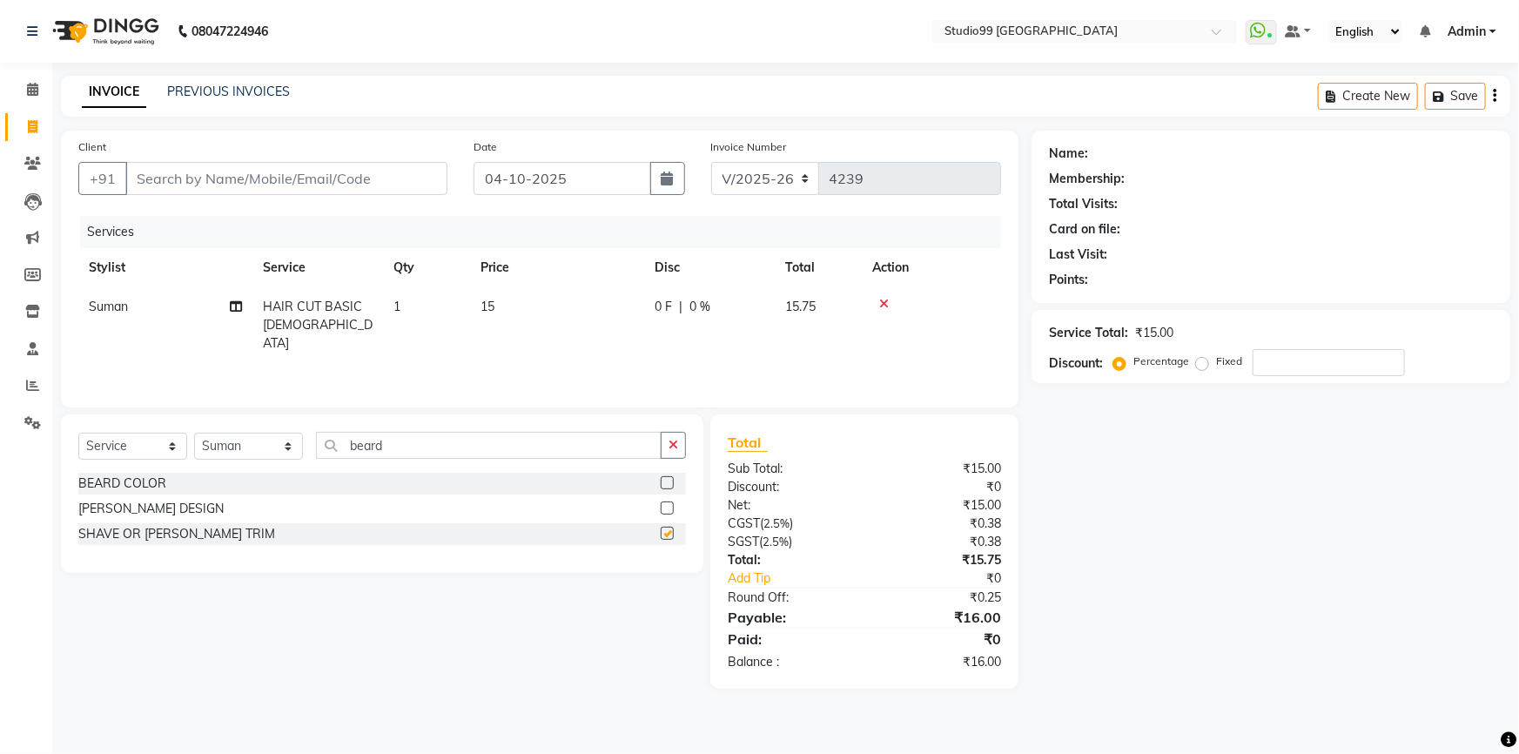
checkbox input "false"
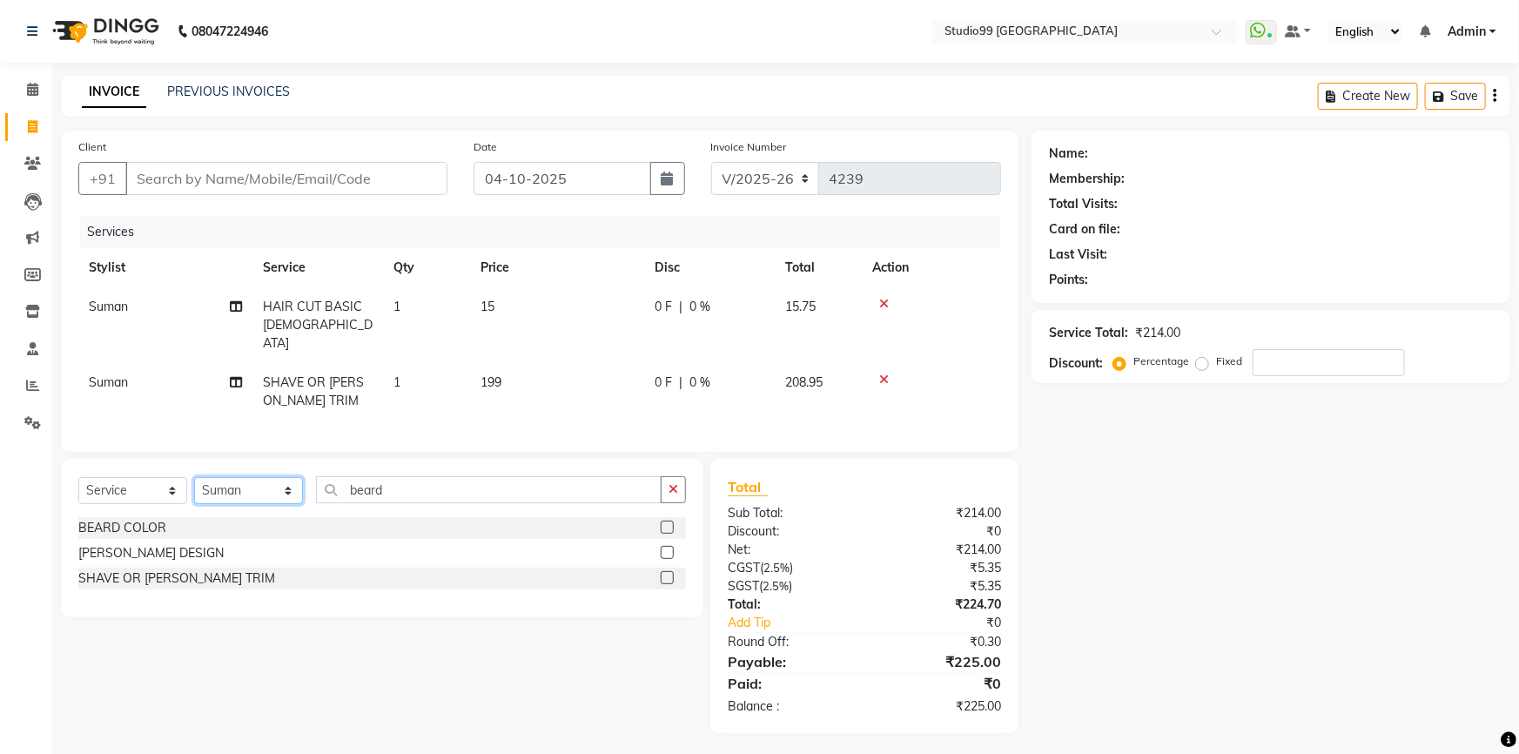
click at [269, 488] on select "Select Stylist Admin AKSHAY [PERSON_NAME] Gulshan MAHI [PERSON_NAME] PRIYA [PER…" at bounding box center [248, 490] width 109 height 27
select select "52201"
click at [194, 477] on select "Select Stylist Admin AKSHAY [PERSON_NAME] Gulshan MAHI [PERSON_NAME] PRIYA [PER…" at bounding box center [248, 490] width 109 height 27
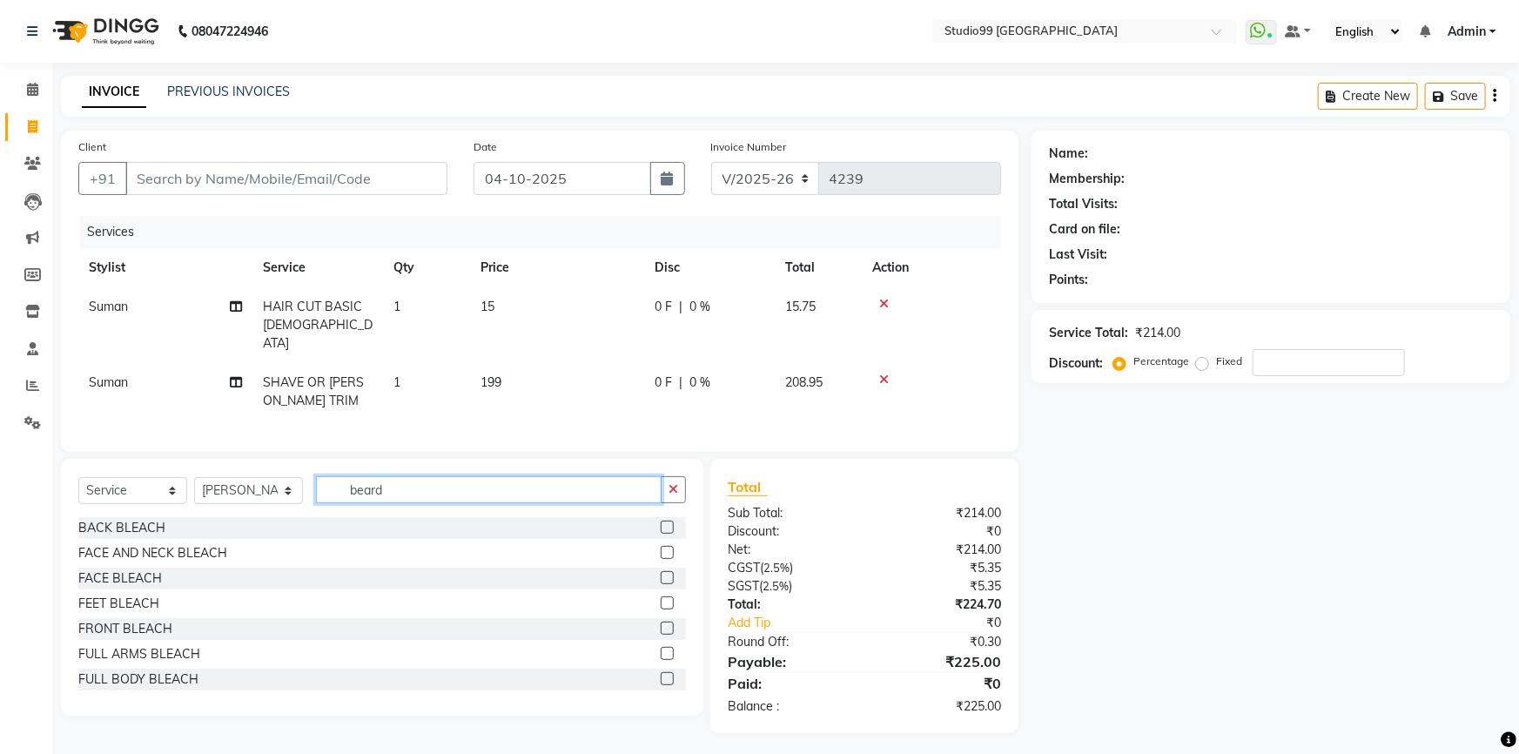
drag, startPoint x: 389, startPoint y: 486, endPoint x: 315, endPoint y: 506, distance: 76.6
click at [315, 506] on div "Select Service Product Membership Package Voucher Prepaid Gift Card Select Styl…" at bounding box center [381, 496] width 607 height 41
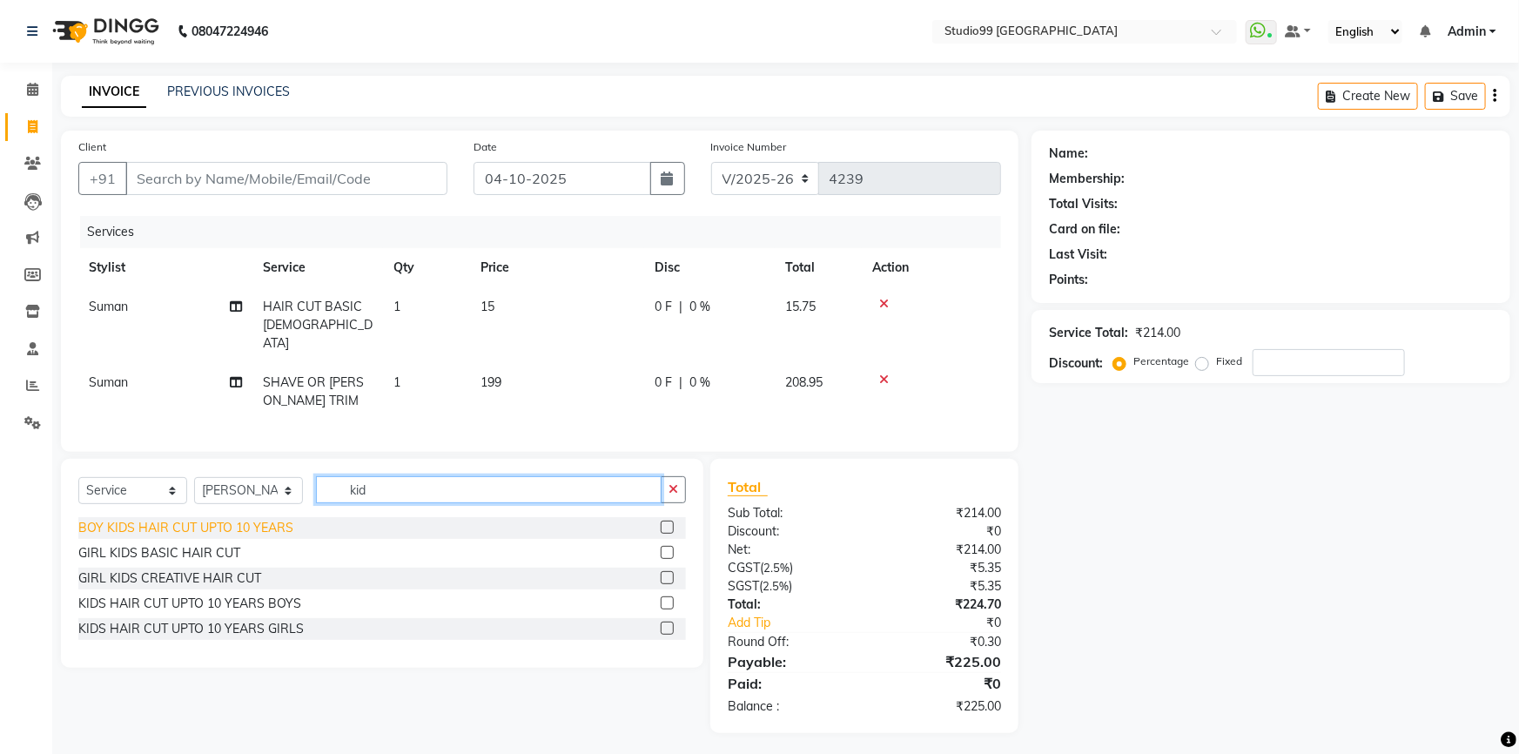
type input "kid"
click at [277, 519] on div "BOY KIDS HAIR CUT UPTO 10 YEARS" at bounding box center [185, 528] width 215 height 18
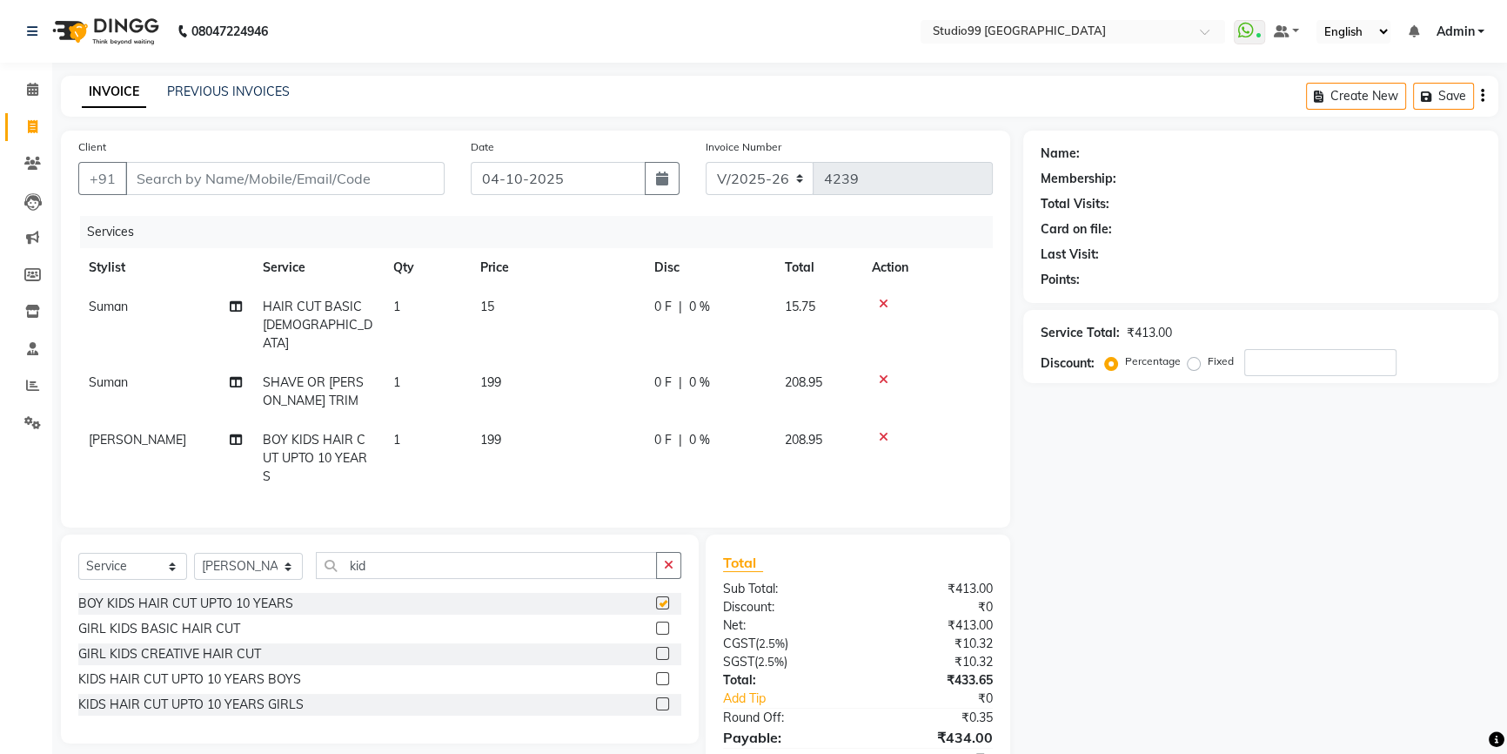
checkbox input "false"
click at [500, 310] on td "15" at bounding box center [557, 325] width 174 height 76
select select "43530"
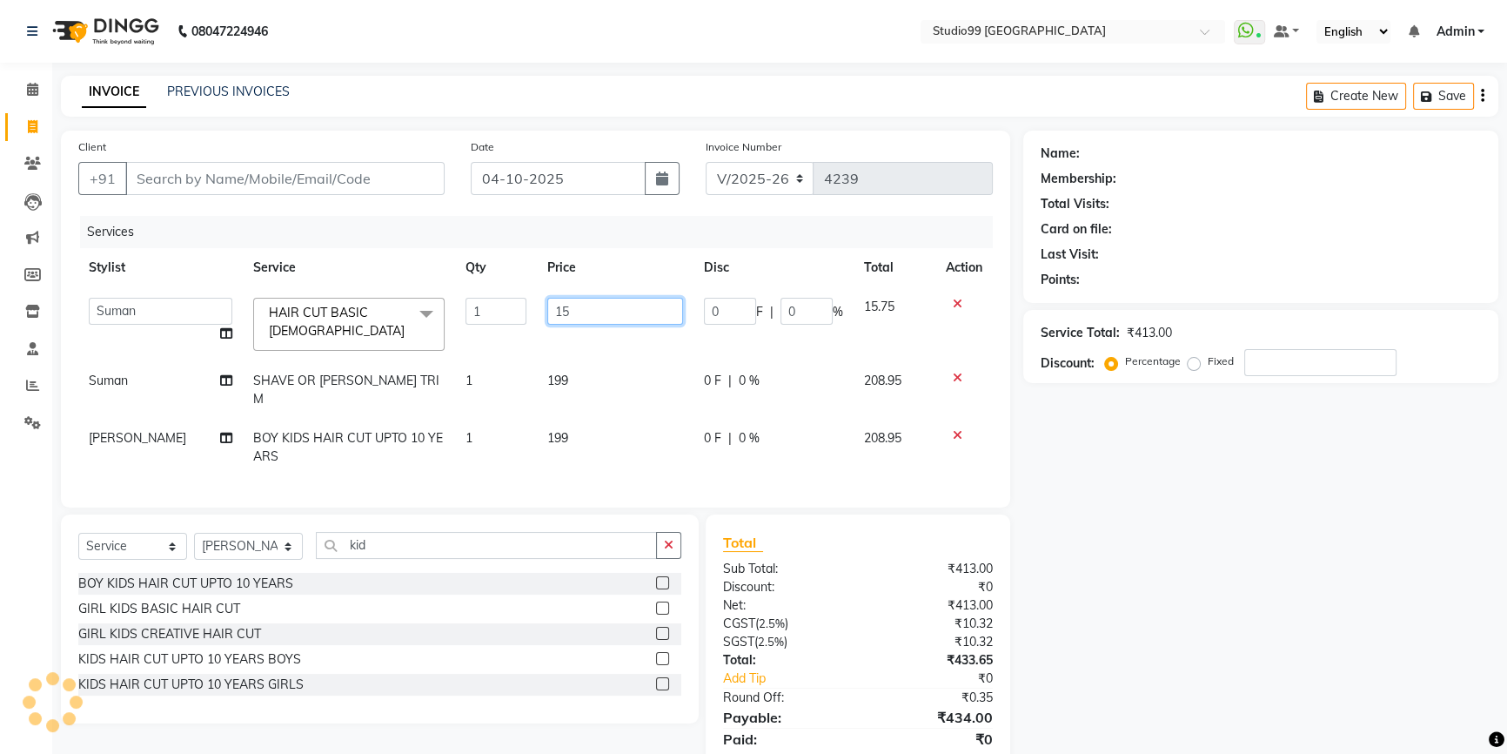
drag, startPoint x: 600, startPoint y: 310, endPoint x: 522, endPoint y: 320, distance: 79.0
click at [522, 320] on tr "Admin AKSHAY AMARJIT Dina GOUTAM Gulshan MAHI Nobil Hasan PRIYA Rafeeq Raj Rima…" at bounding box center [535, 324] width 915 height 74
type input "249"
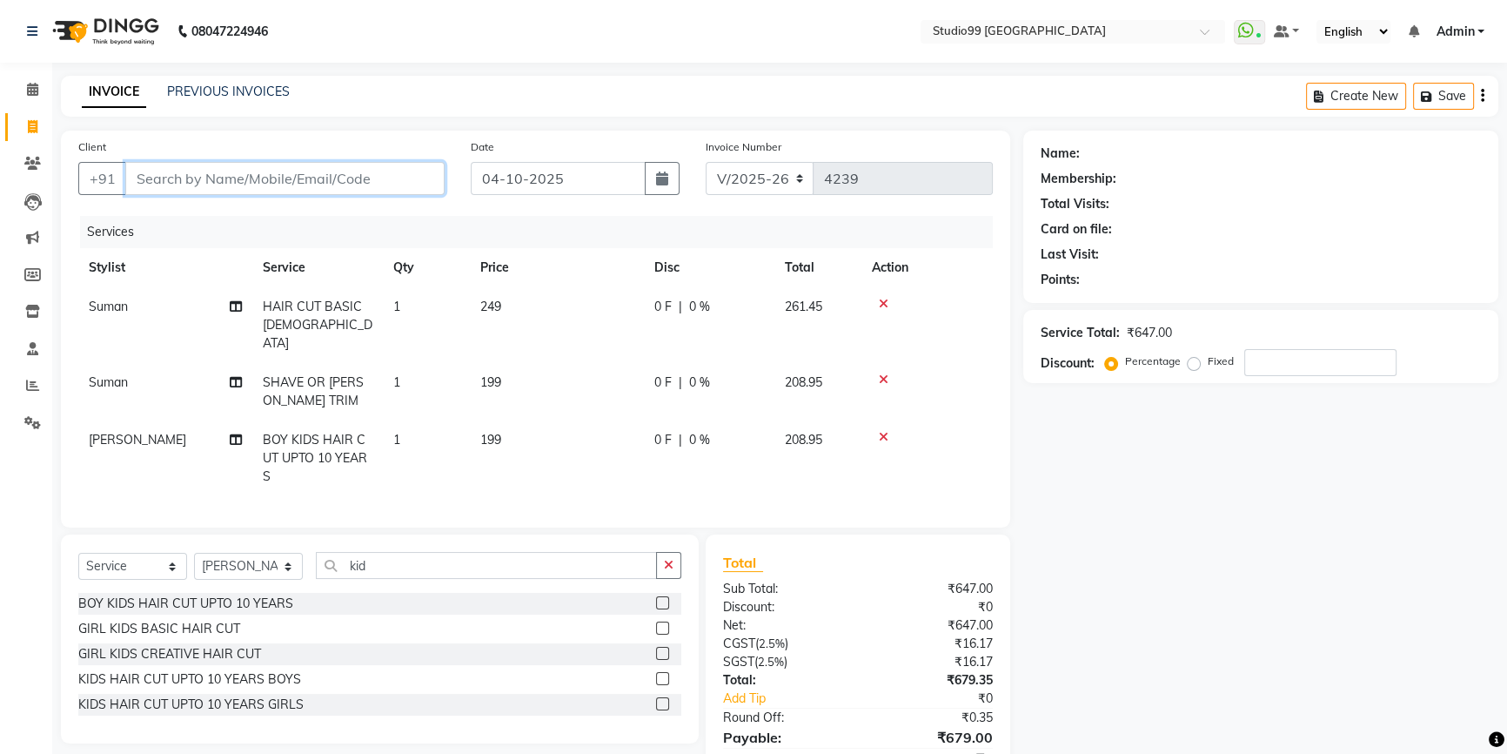
click at [231, 182] on input "Client" at bounding box center [284, 178] width 319 height 33
click at [879, 373] on icon at bounding box center [884, 379] width 10 height 12
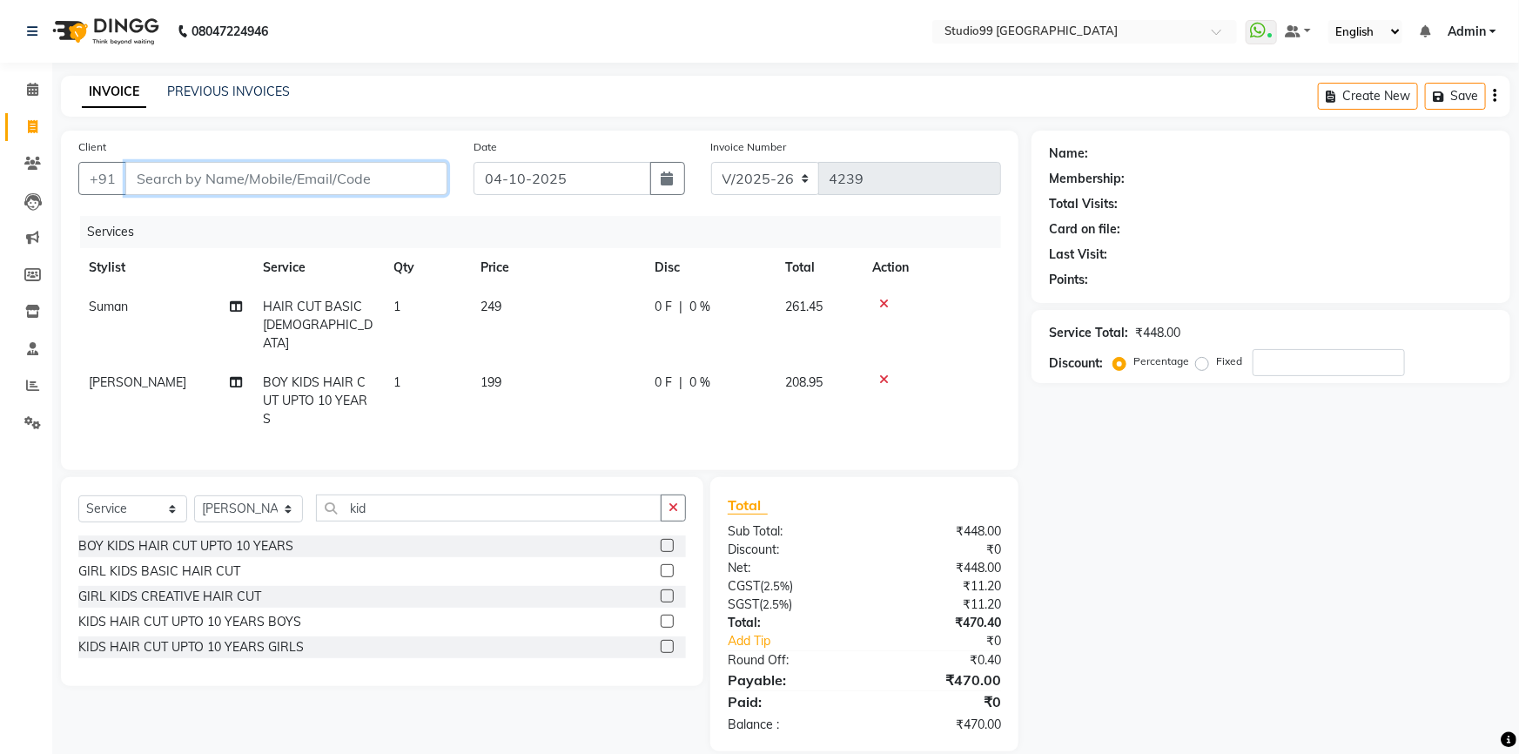
click at [252, 178] on input "Client" at bounding box center [286, 178] width 322 height 33
type input "9"
type input "0"
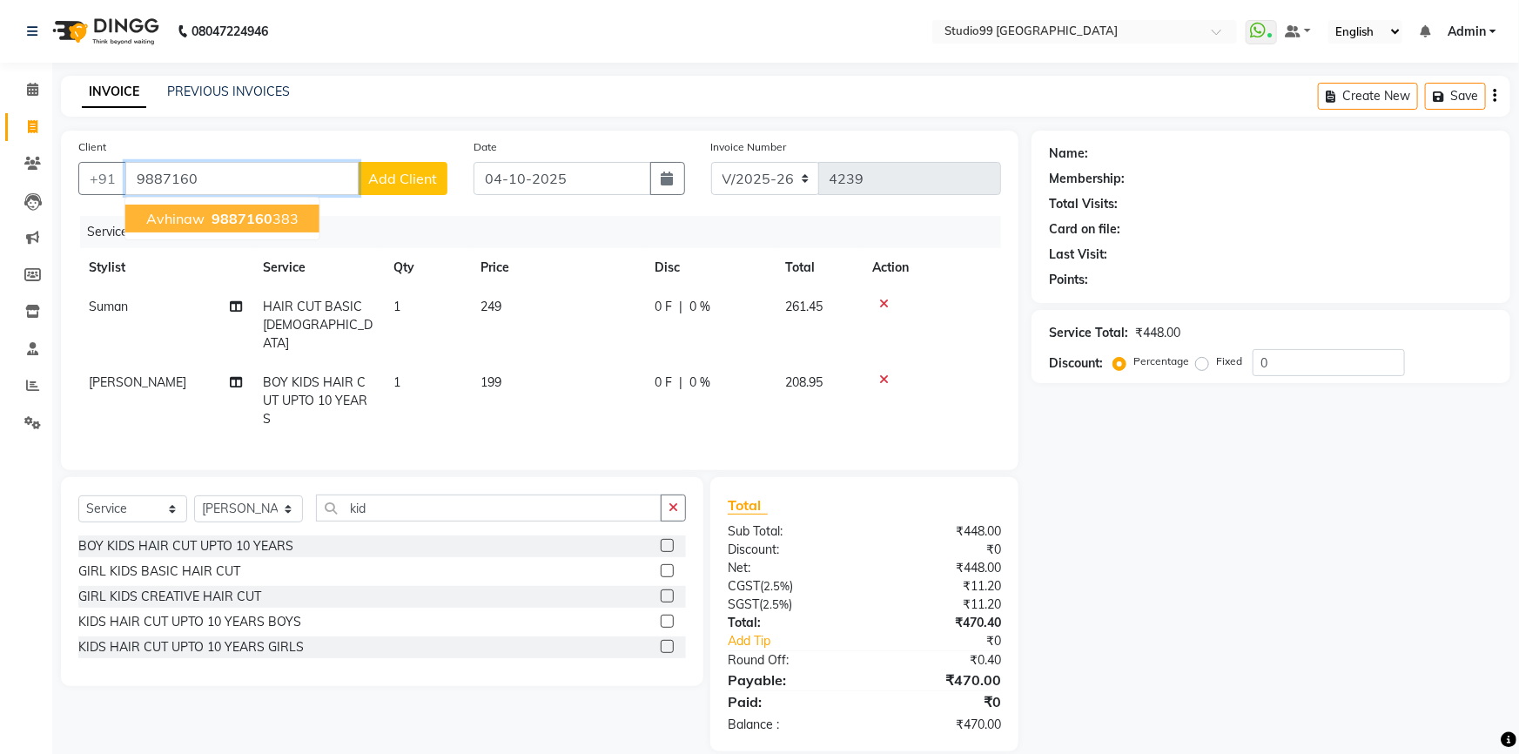
click at [278, 215] on ngb-highlight "9887160 383" at bounding box center [253, 218] width 91 height 17
type input "9887160383"
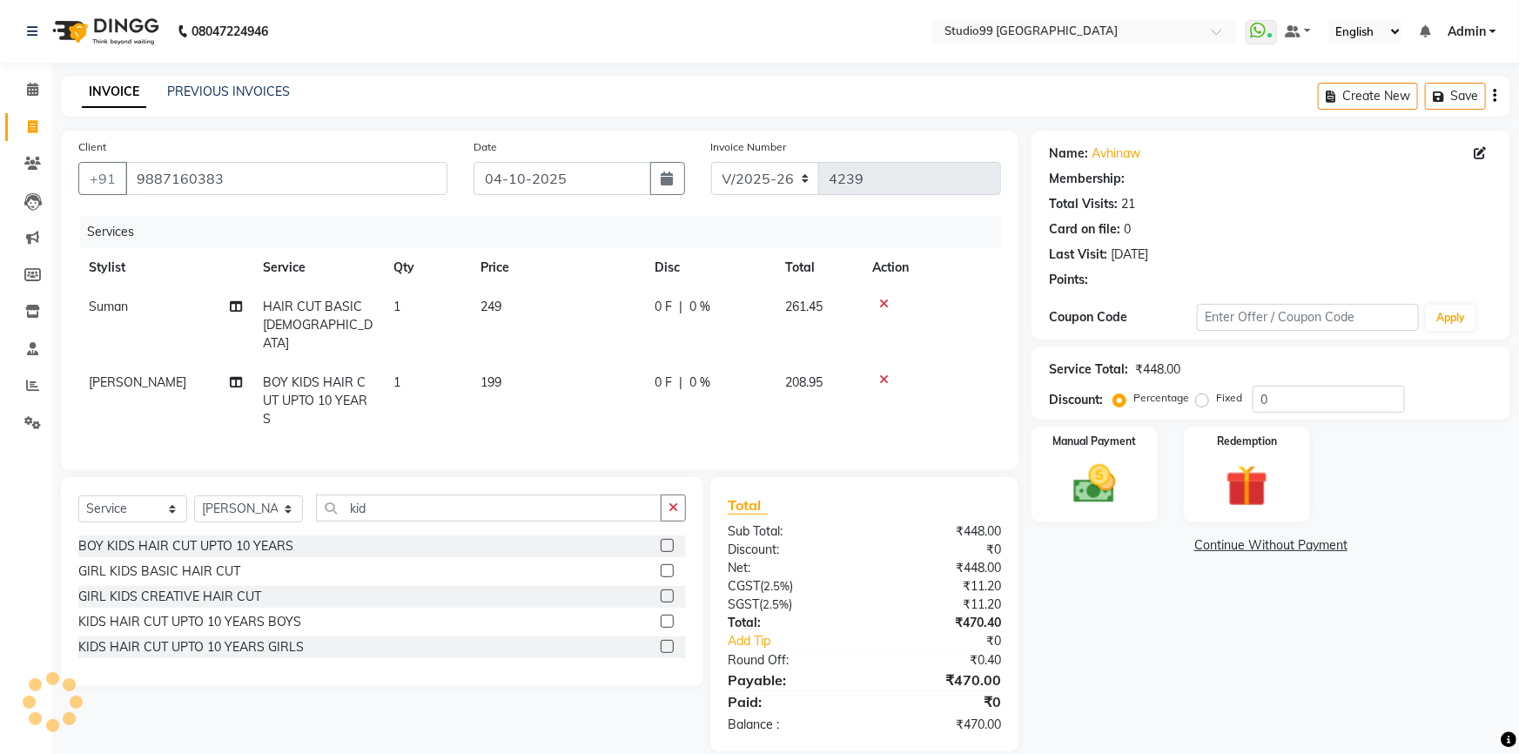
select select "2: Object"
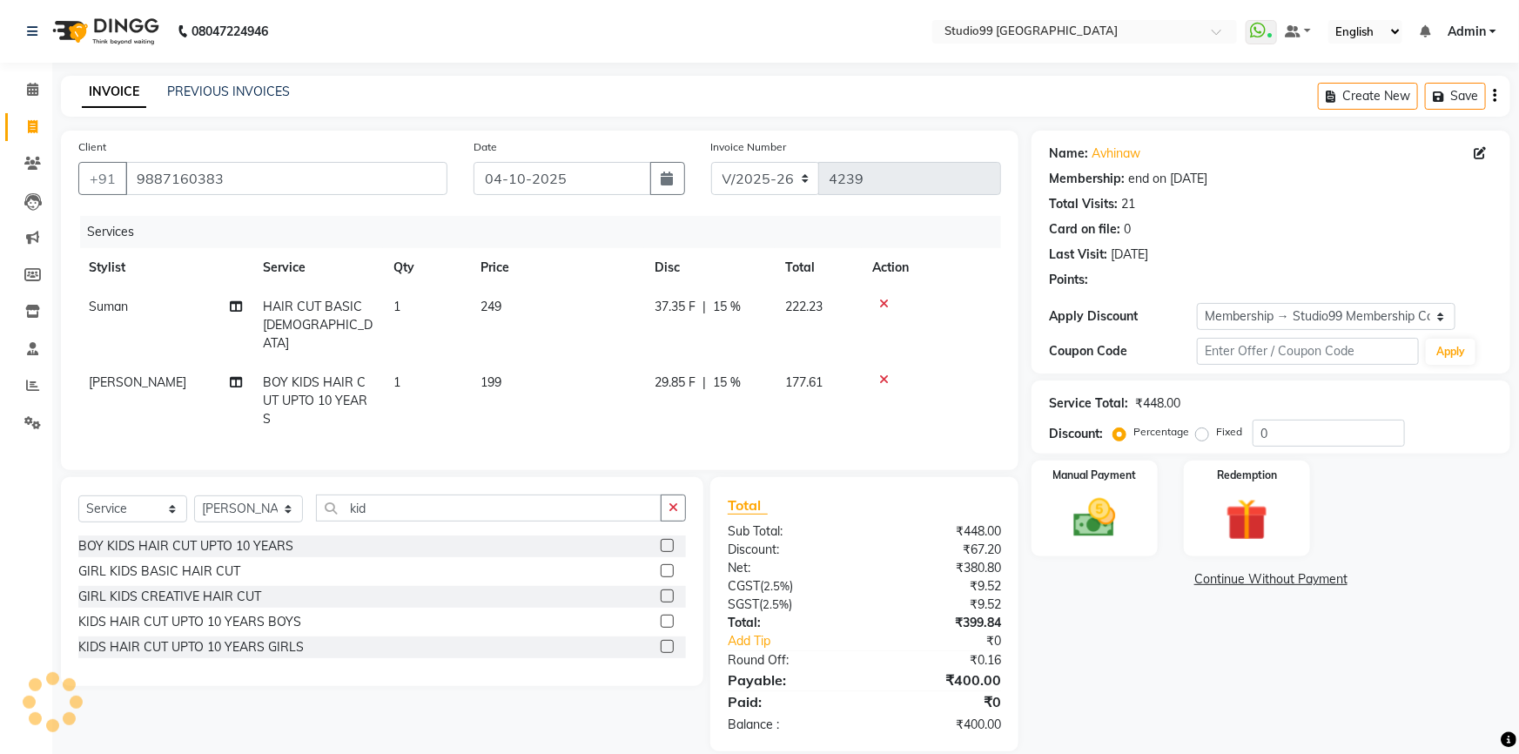
type input "15"
click at [1106, 523] on img at bounding box center [1094, 518] width 71 height 50
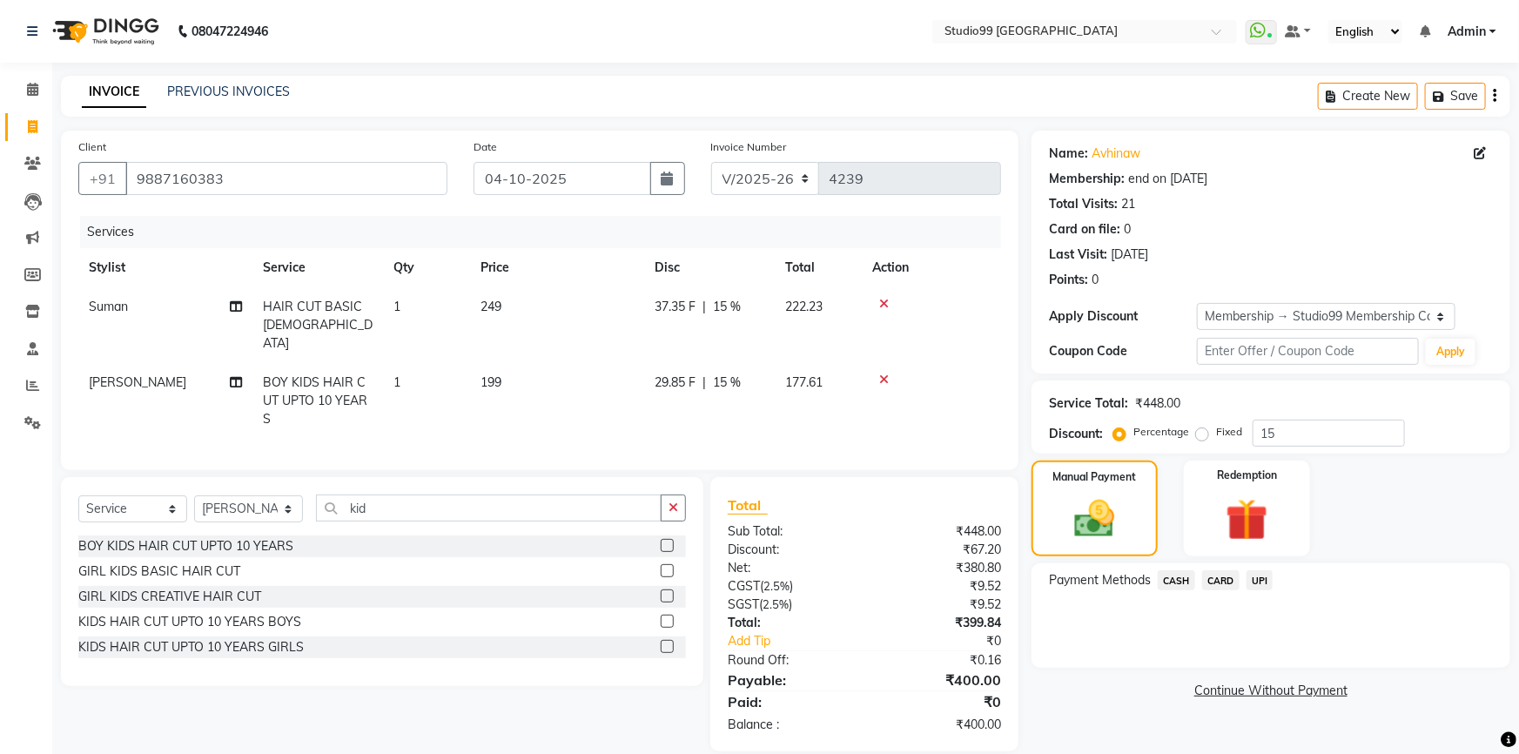
click at [1263, 580] on span "UPI" at bounding box center [1259, 580] width 27 height 20
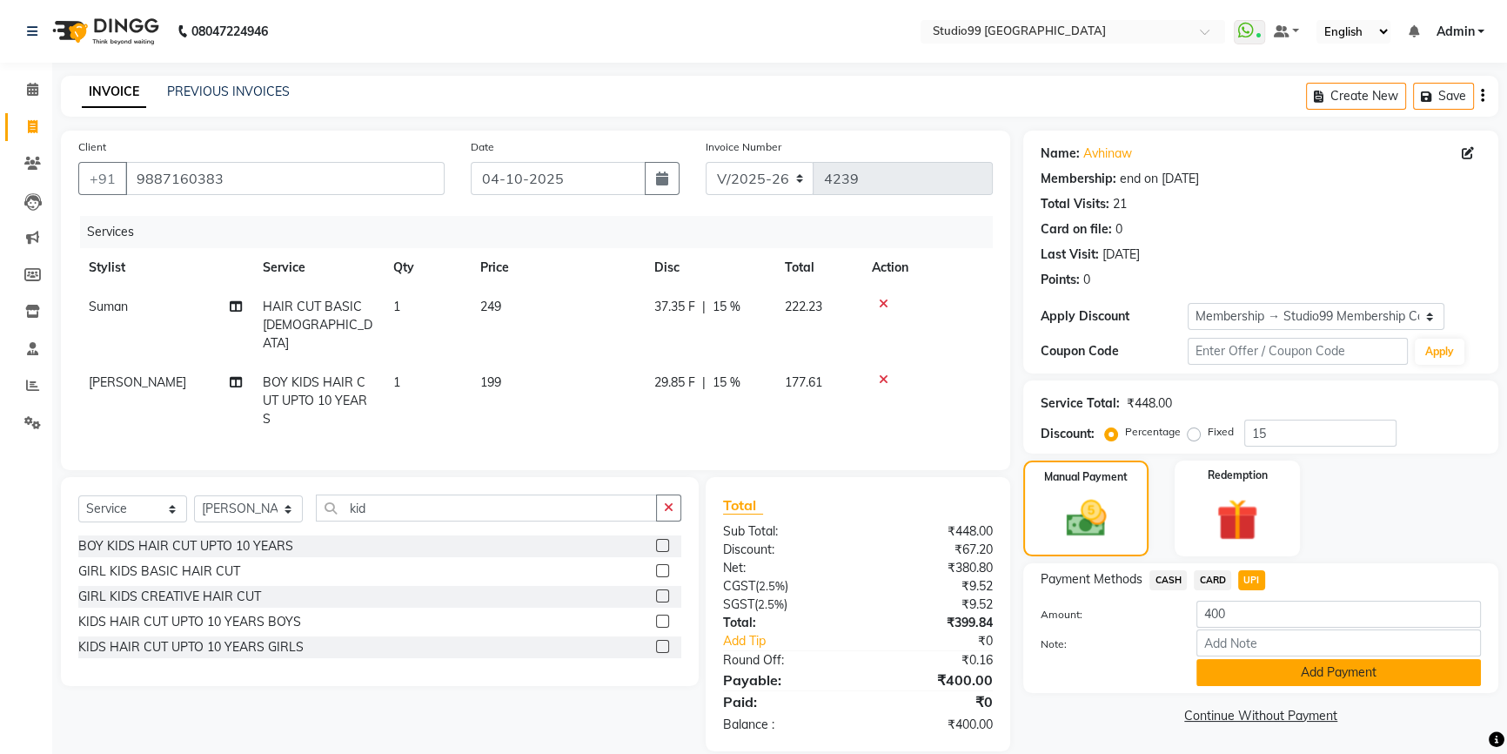
click at [1293, 672] on button "Add Payment" at bounding box center [1339, 672] width 285 height 27
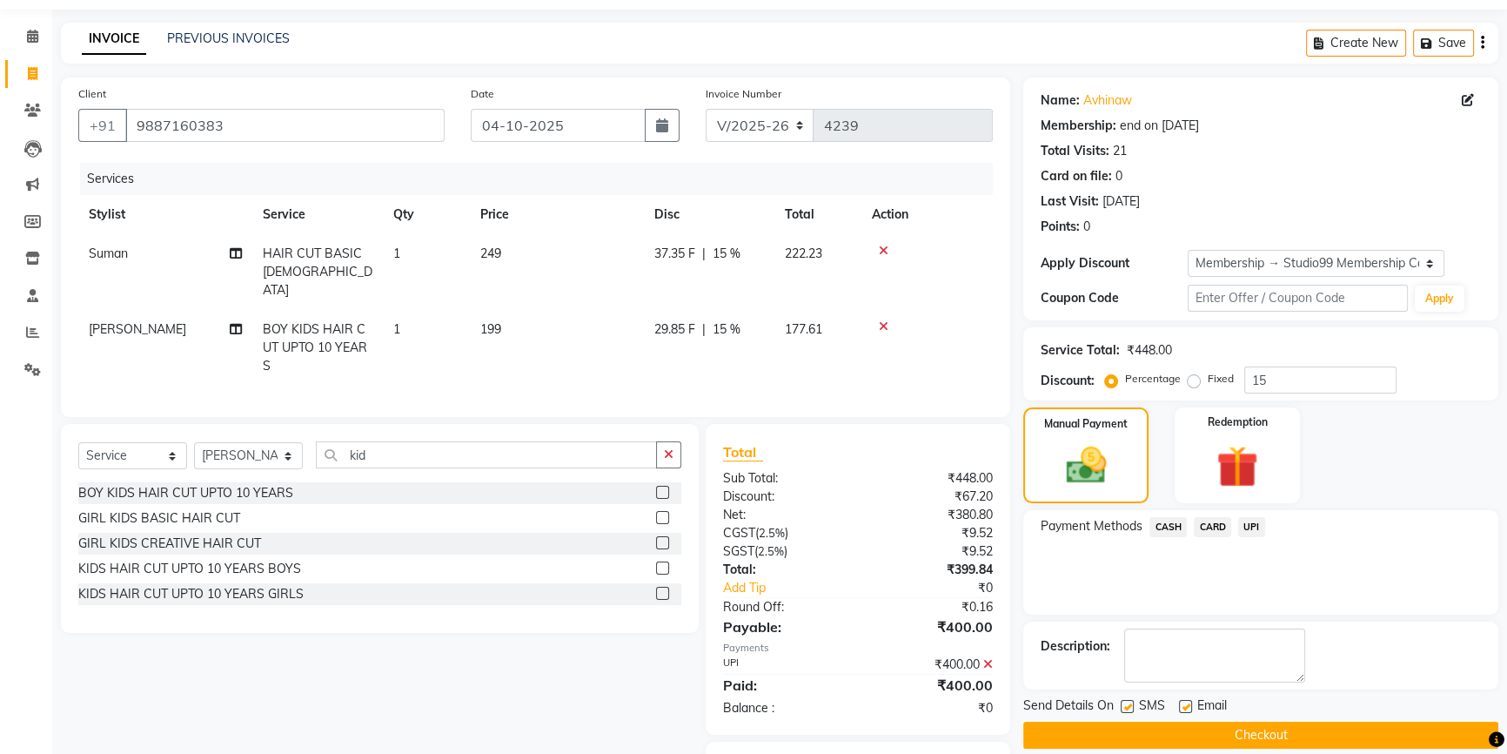
scroll to position [97, 0]
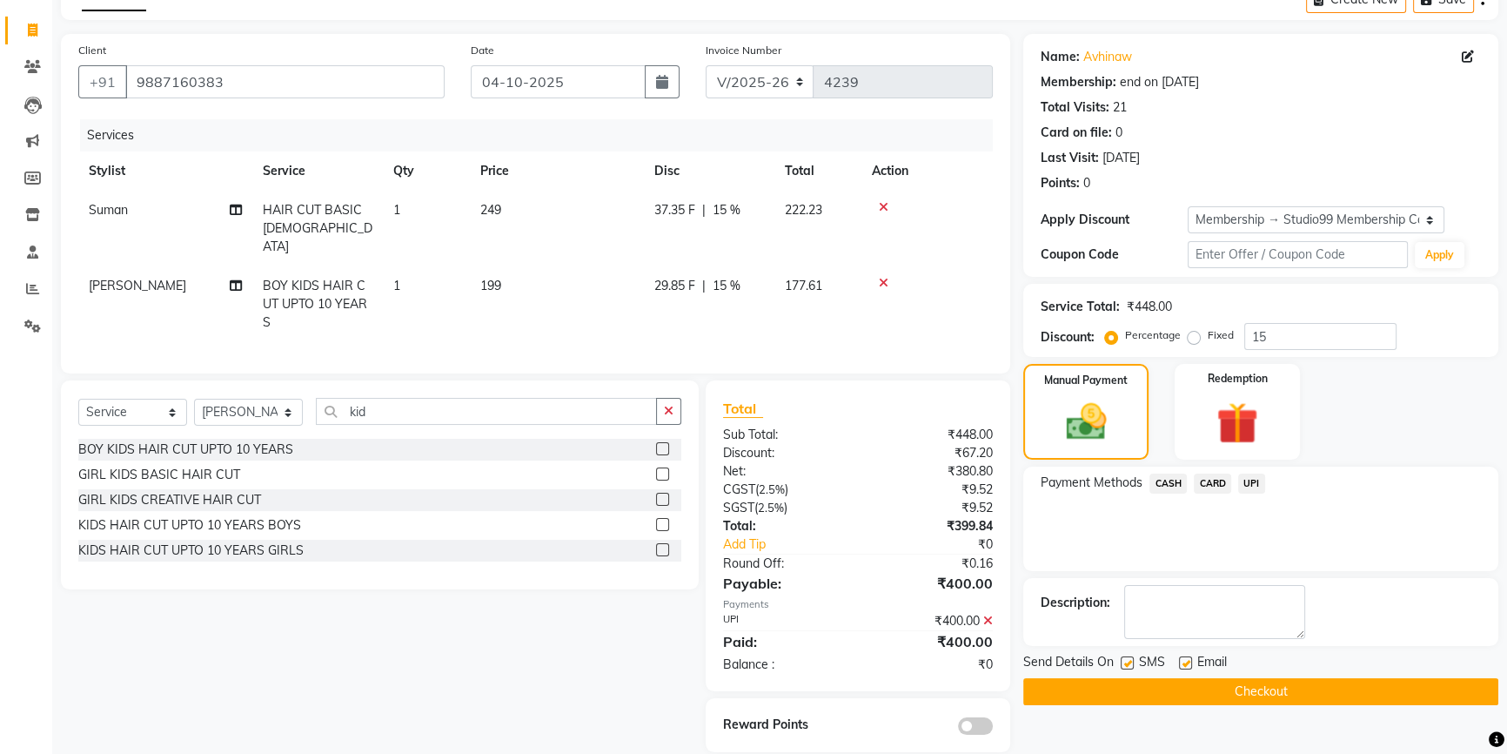
drag, startPoint x: 1259, startPoint y: 685, endPoint x: 1226, endPoint y: 685, distance: 33.1
click at [1255, 685] on button "Checkout" at bounding box center [1260, 691] width 475 height 27
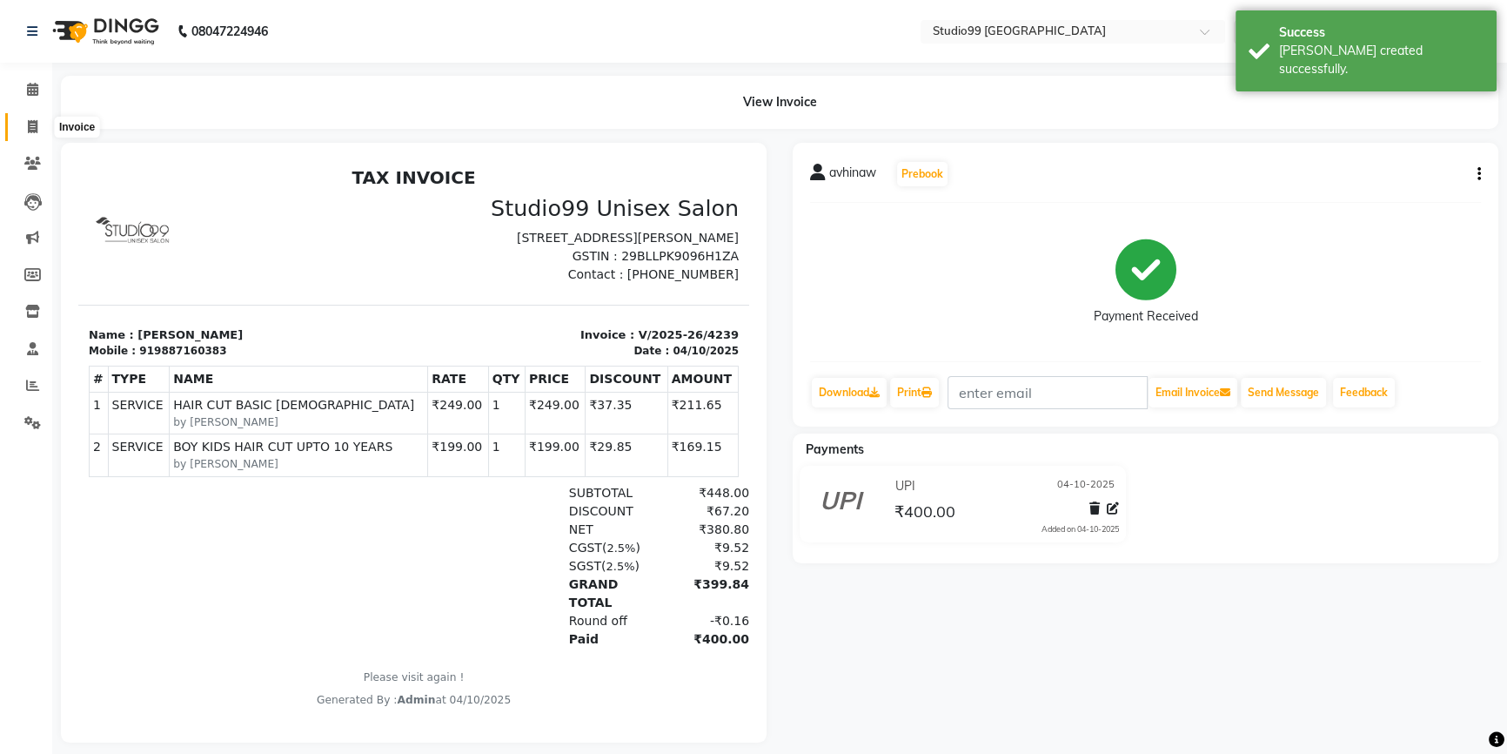
click at [29, 128] on icon at bounding box center [33, 126] width 10 height 13
select select "6042"
select select "service"
